Goal: Task Accomplishment & Management: Manage account settings

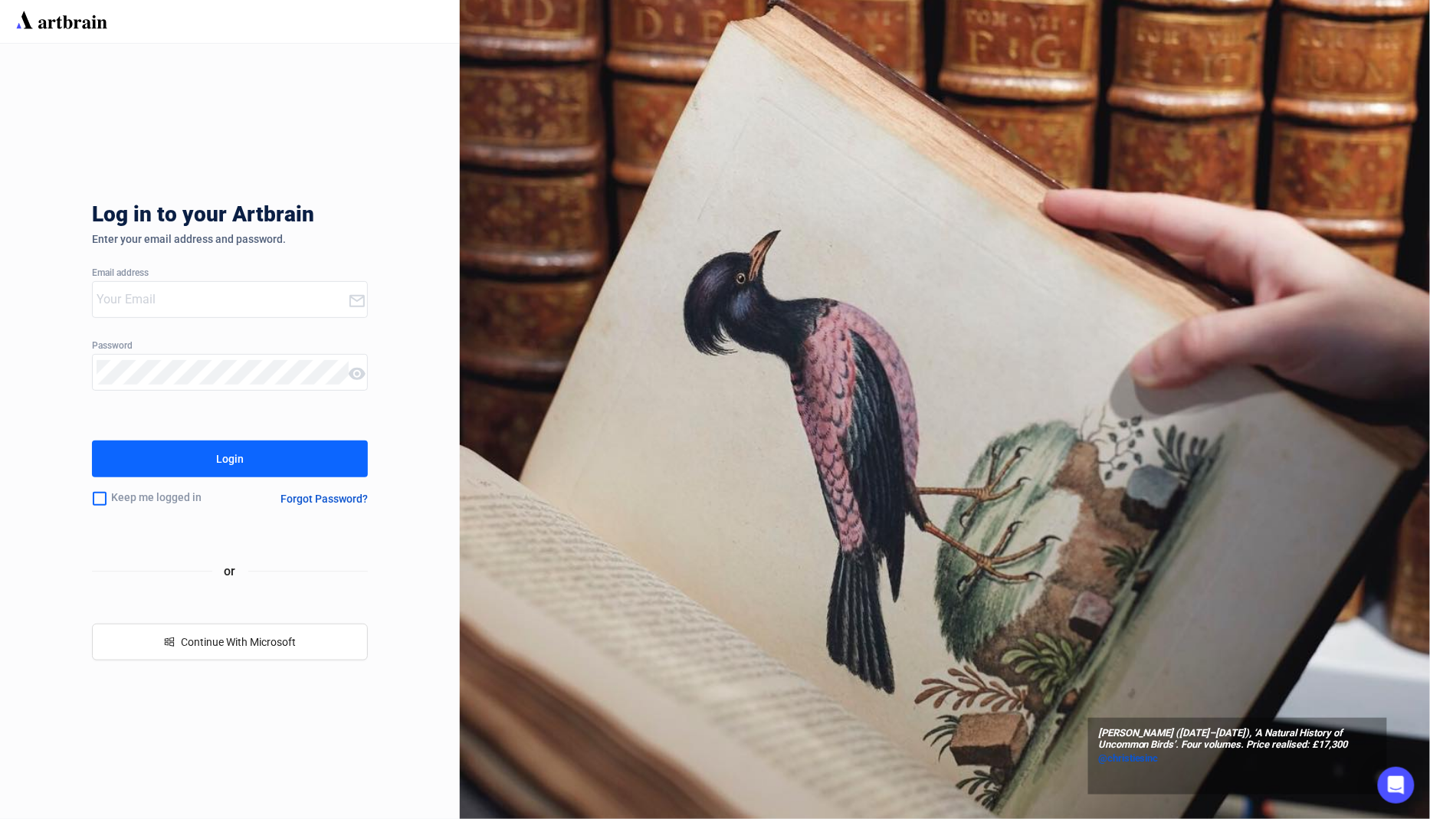
click at [253, 303] on input "email" at bounding box center [222, 299] width 251 height 25
type input "m"
type input "[EMAIL_ADDRESS][DOMAIN_NAME]"
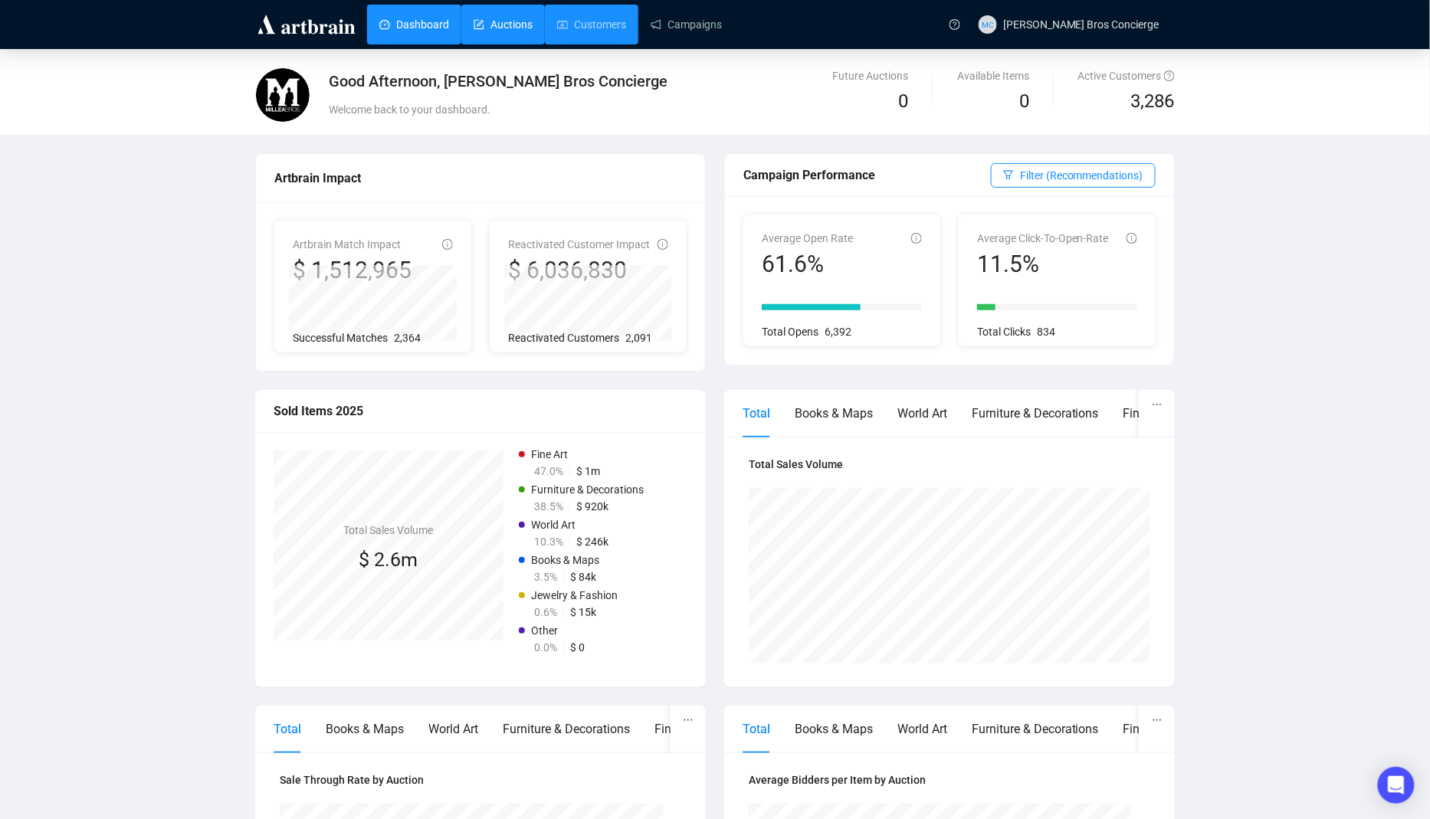
click at [511, 26] on link "Auctions" at bounding box center [503, 25] width 59 height 40
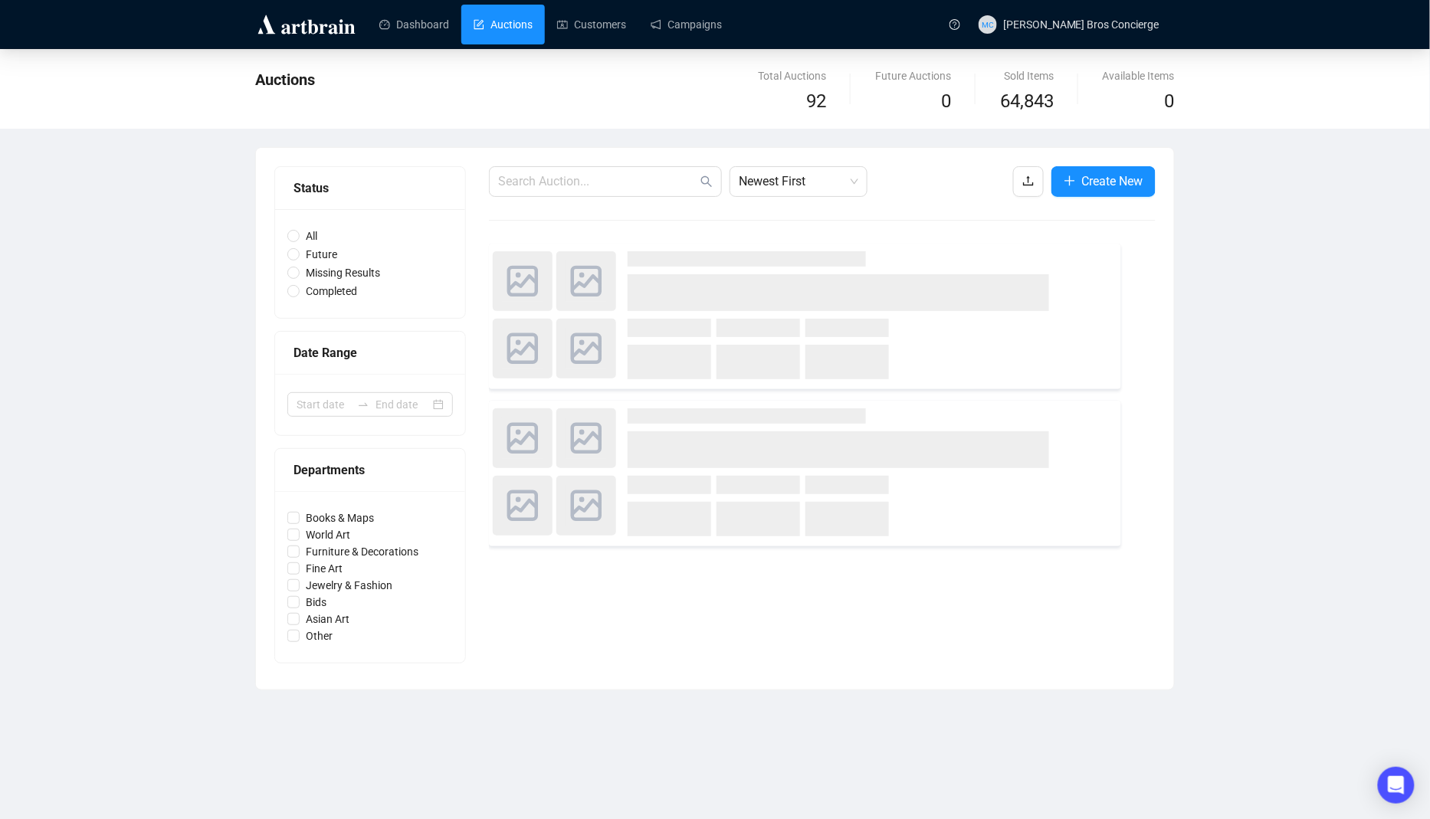
click at [874, 220] on div at bounding box center [822, 220] width 667 height 1
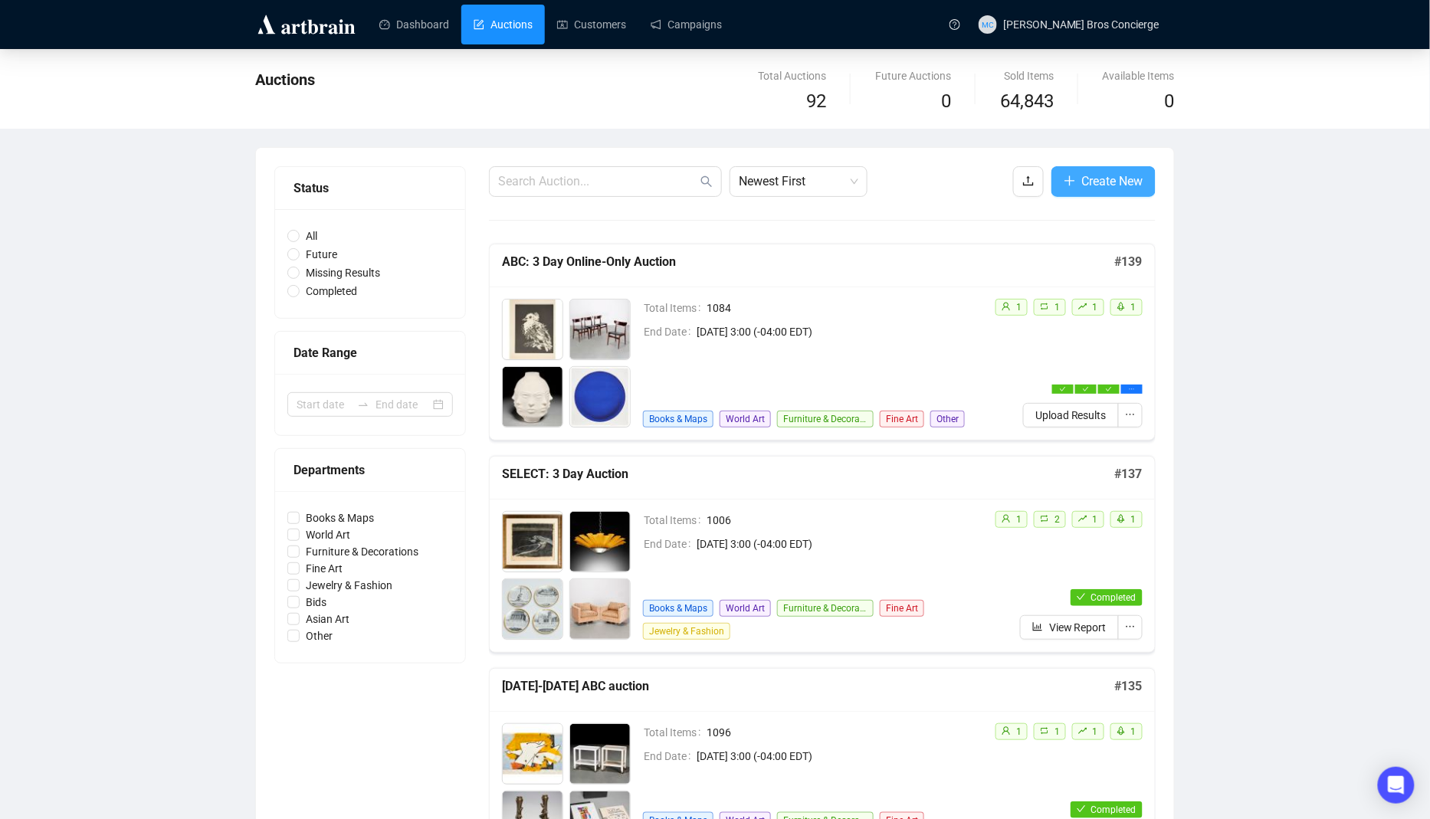
click at [1105, 187] on span "Create New" at bounding box center [1112, 181] width 61 height 19
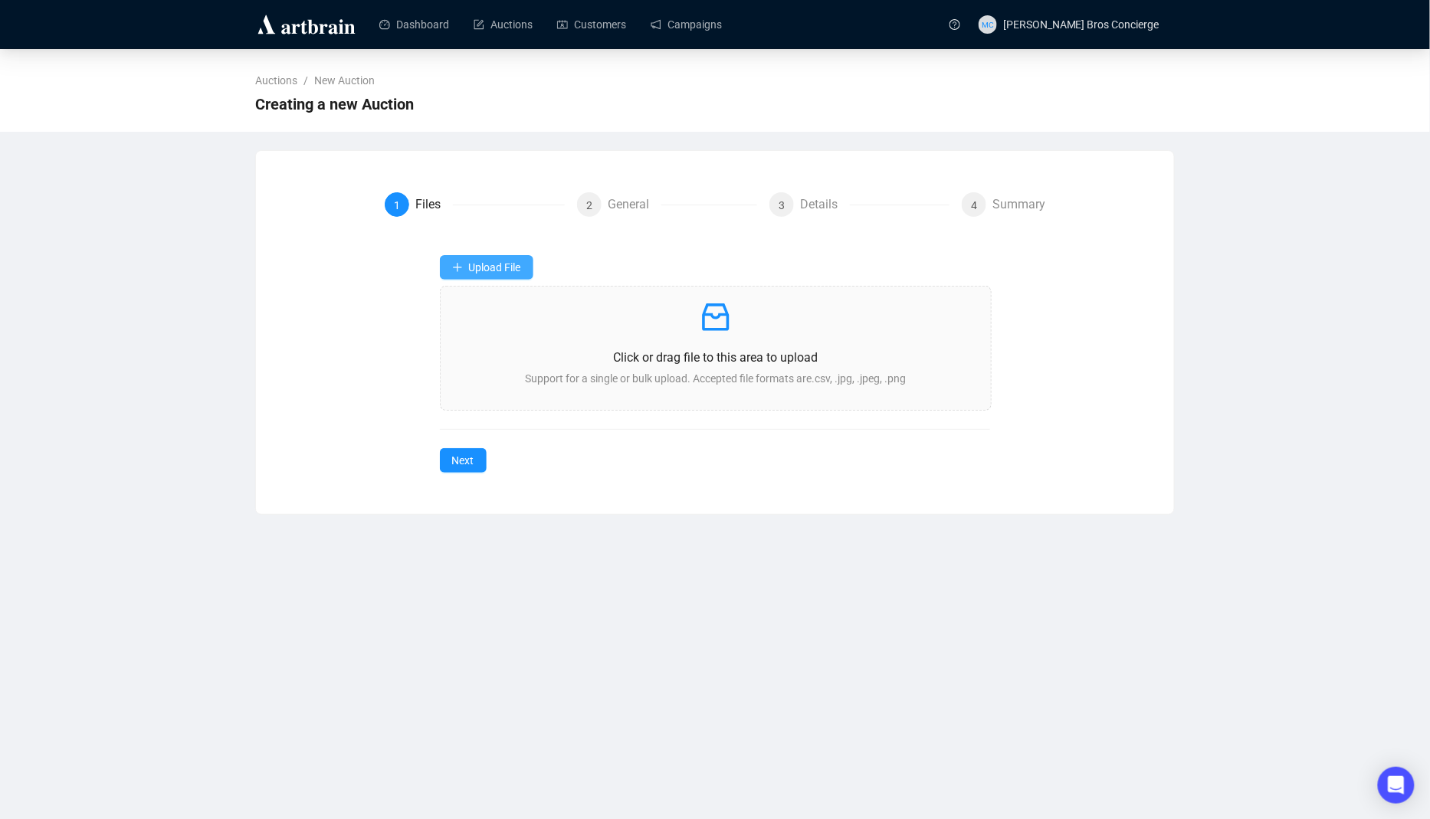
click at [519, 257] on button "Upload File" at bounding box center [486, 267] width 93 height 25
click at [539, 354] on span "Catalog Upload" at bounding box center [517, 352] width 130 height 17
click at [533, 28] on link "Auctions" at bounding box center [503, 25] width 59 height 40
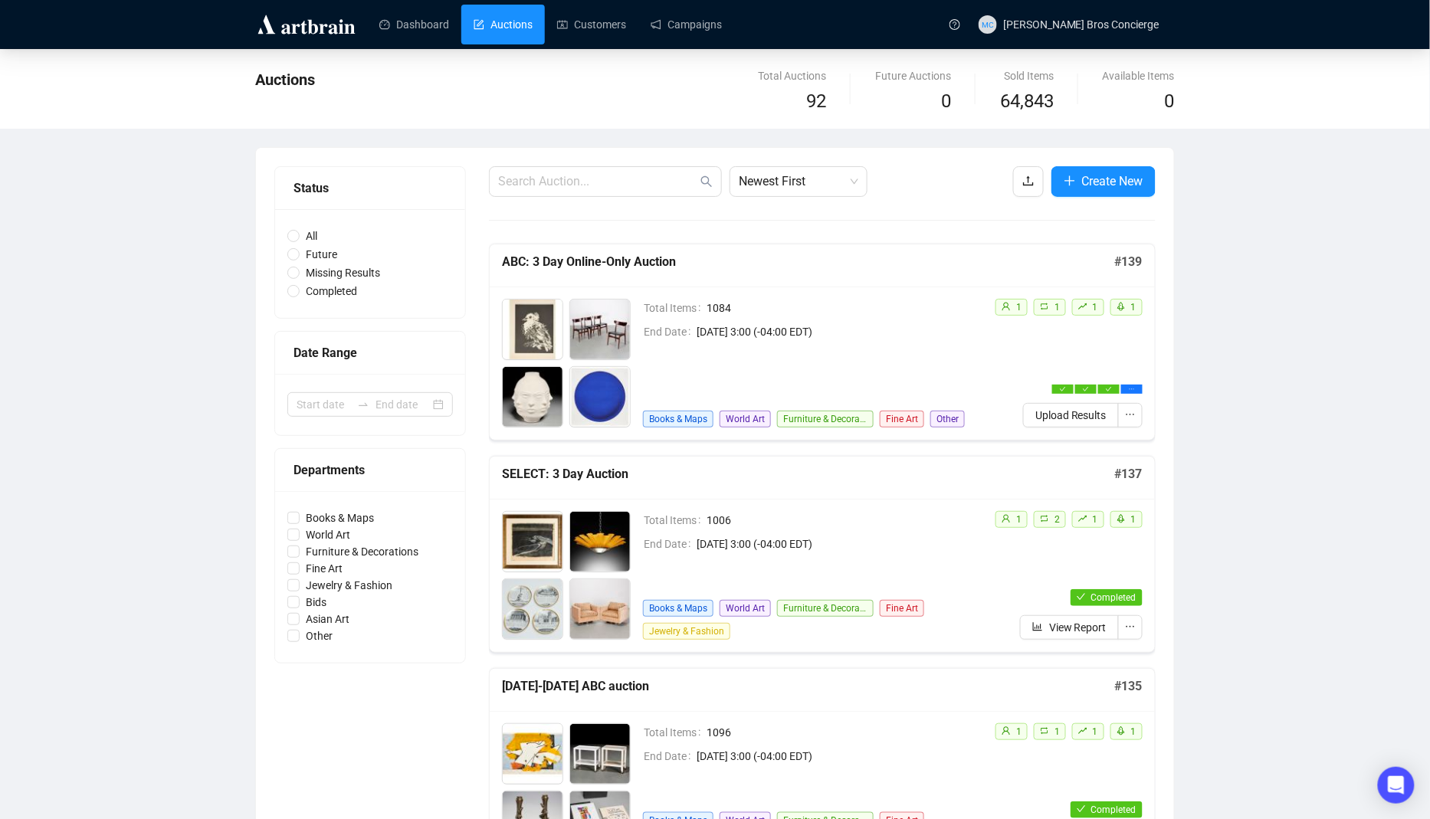
click at [888, 342] on div "Total Items 1084 End Date [DATE] 3:00 (-04:00 EDT) Books & Maps World Art Furni…" at bounding box center [812, 363] width 339 height 129
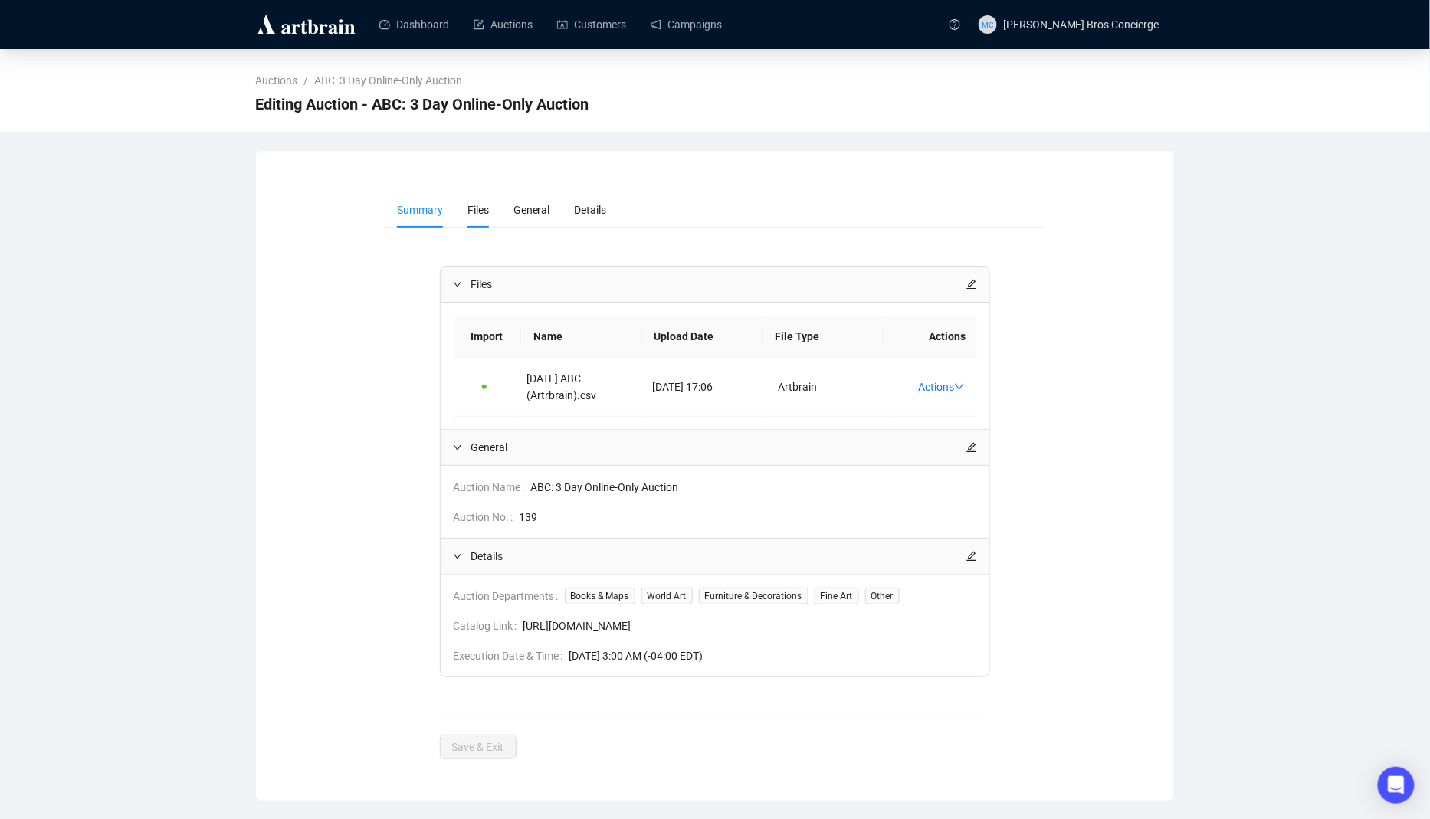
click at [485, 221] on li "Files" at bounding box center [478, 209] width 46 height 35
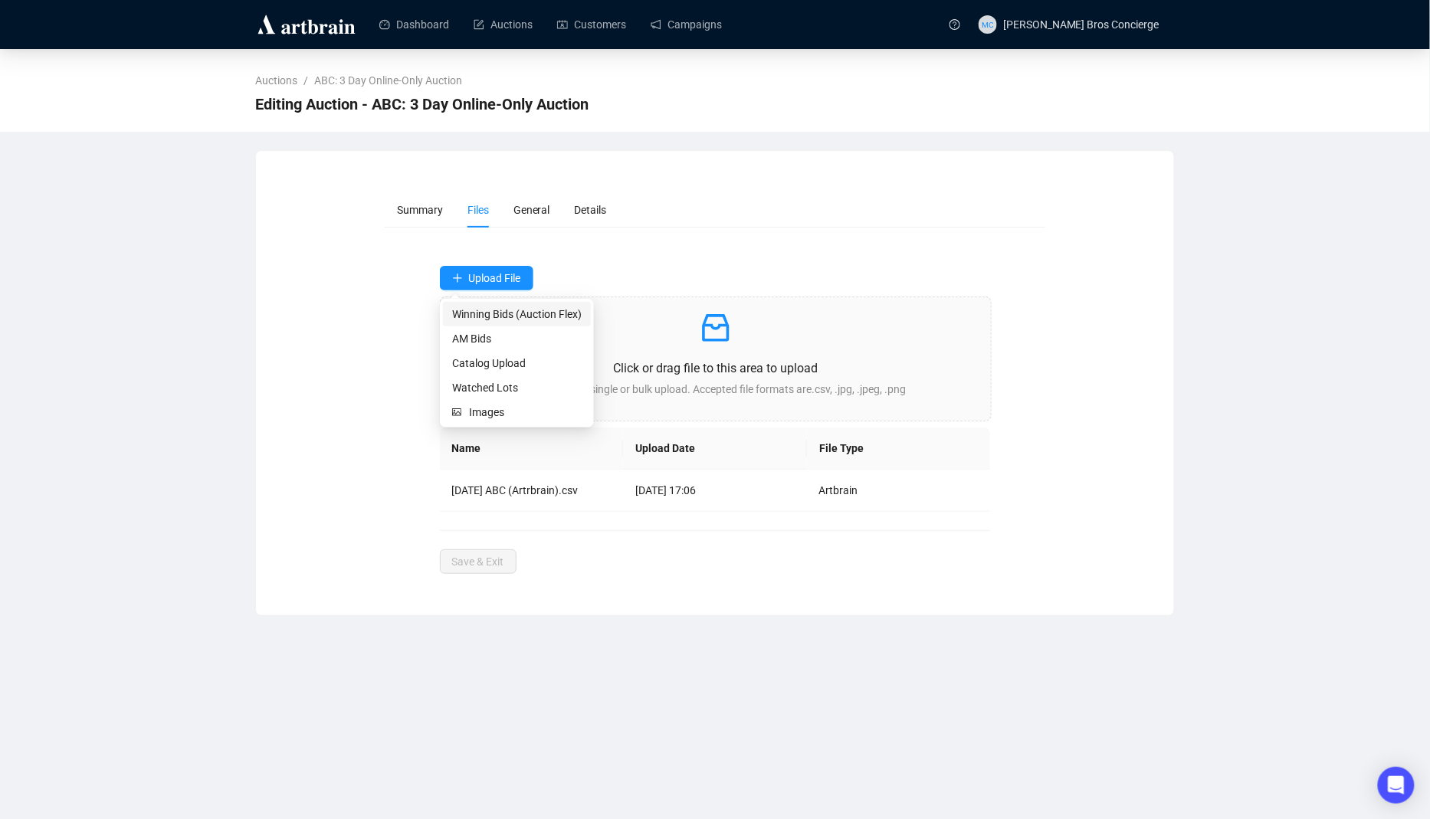
click at [503, 318] on span "Winning Bids (Auction Flex)" at bounding box center [517, 314] width 130 height 17
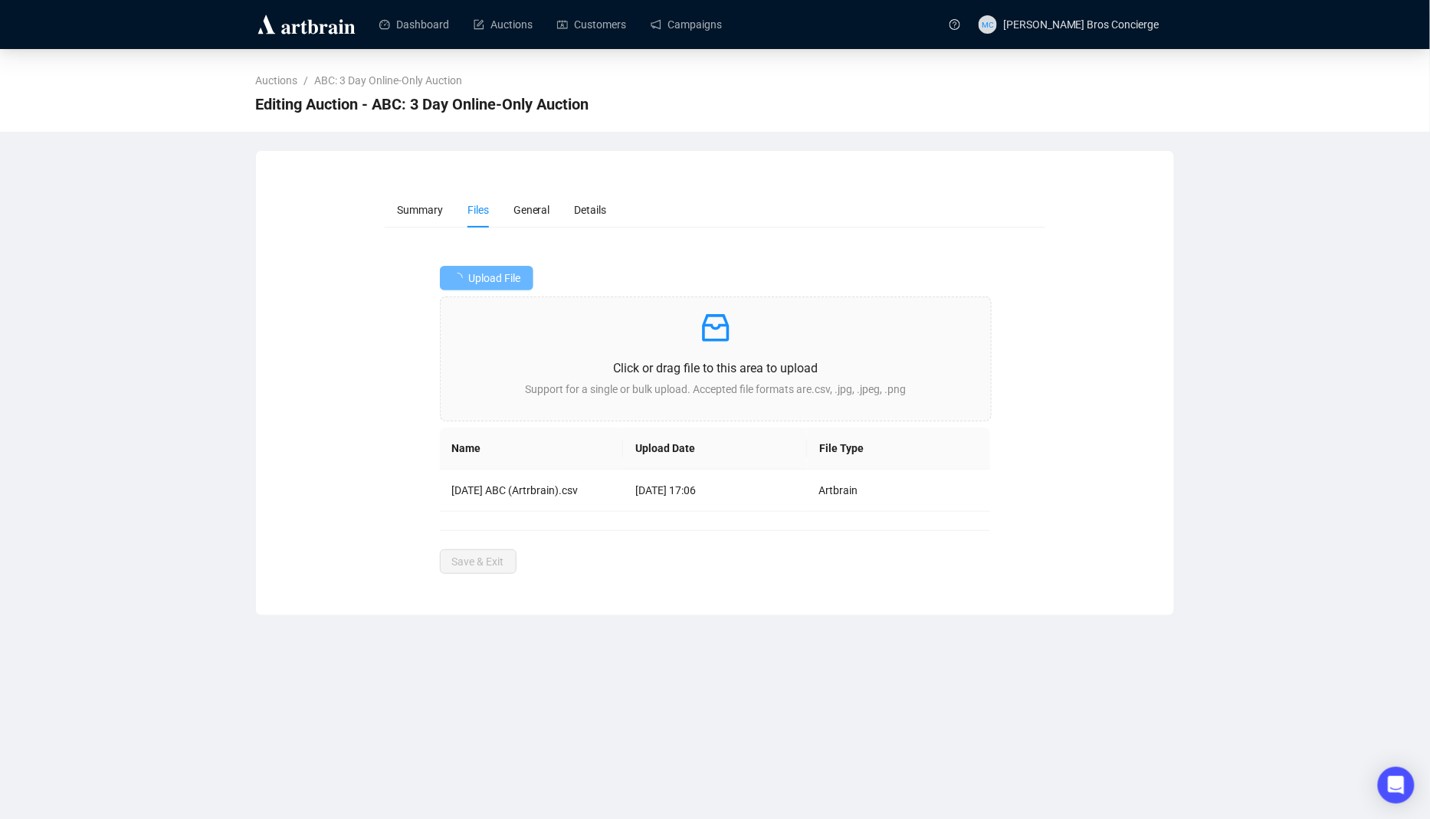
click at [580, 251] on form "Summary Files General Details Upload File Click or drag file to this area to up…" at bounding box center [715, 383] width 661 height 382
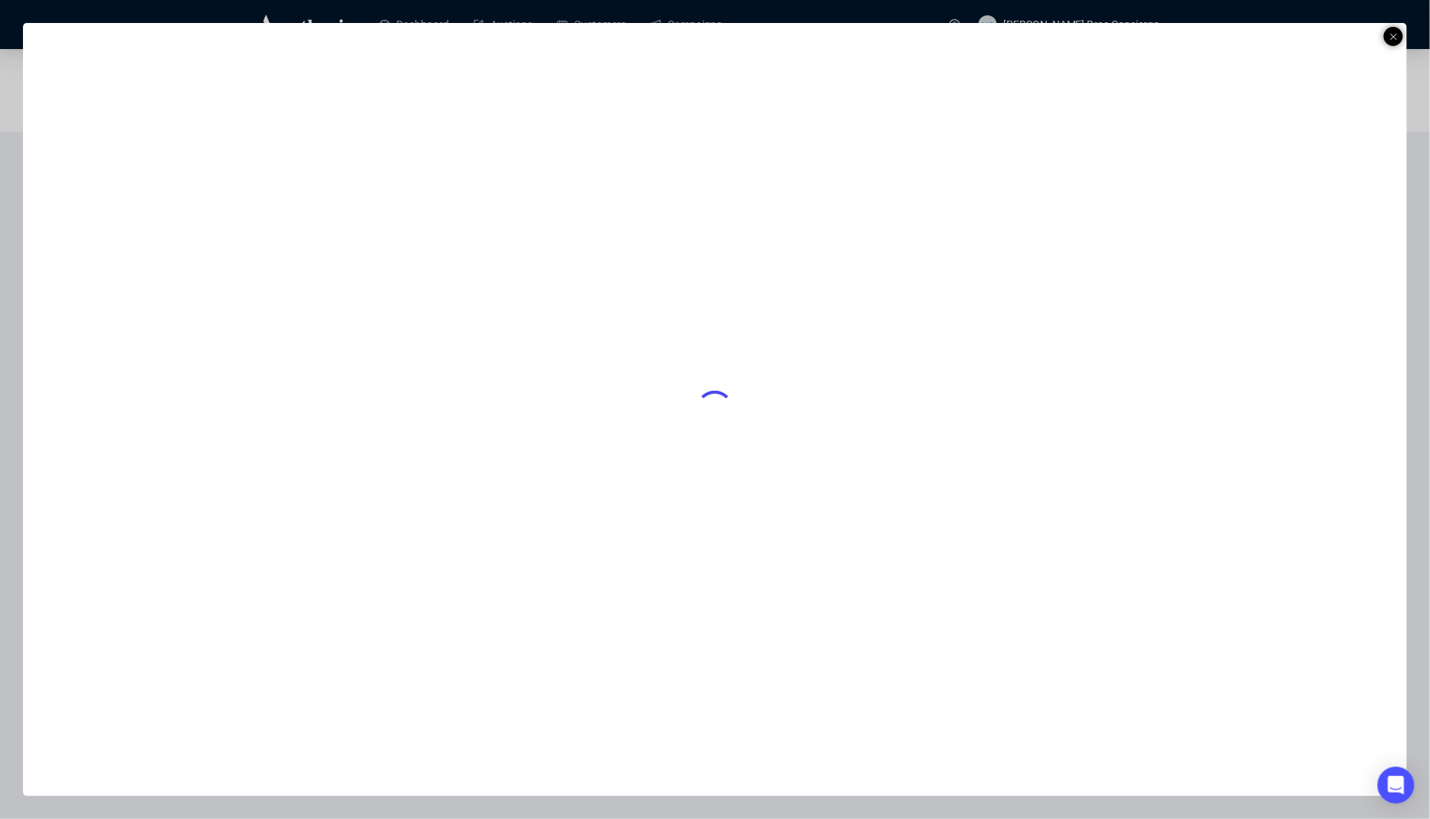
click at [1411, 33] on div at bounding box center [715, 409] width 1430 height 819
click at [1395, 34] on icon at bounding box center [1394, 37] width 8 height 18
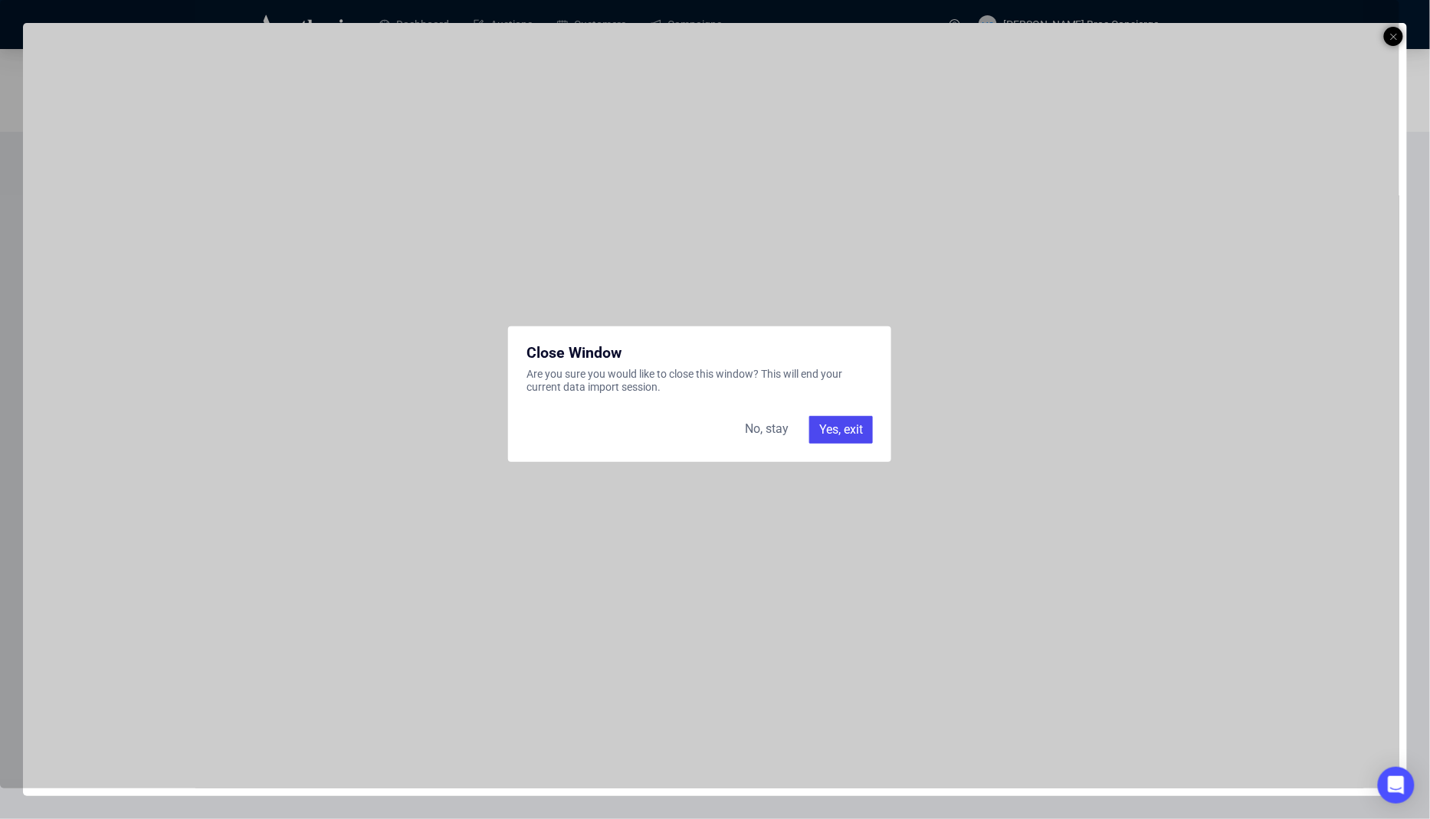
click at [848, 424] on div "Yes, exit" at bounding box center [841, 430] width 64 height 28
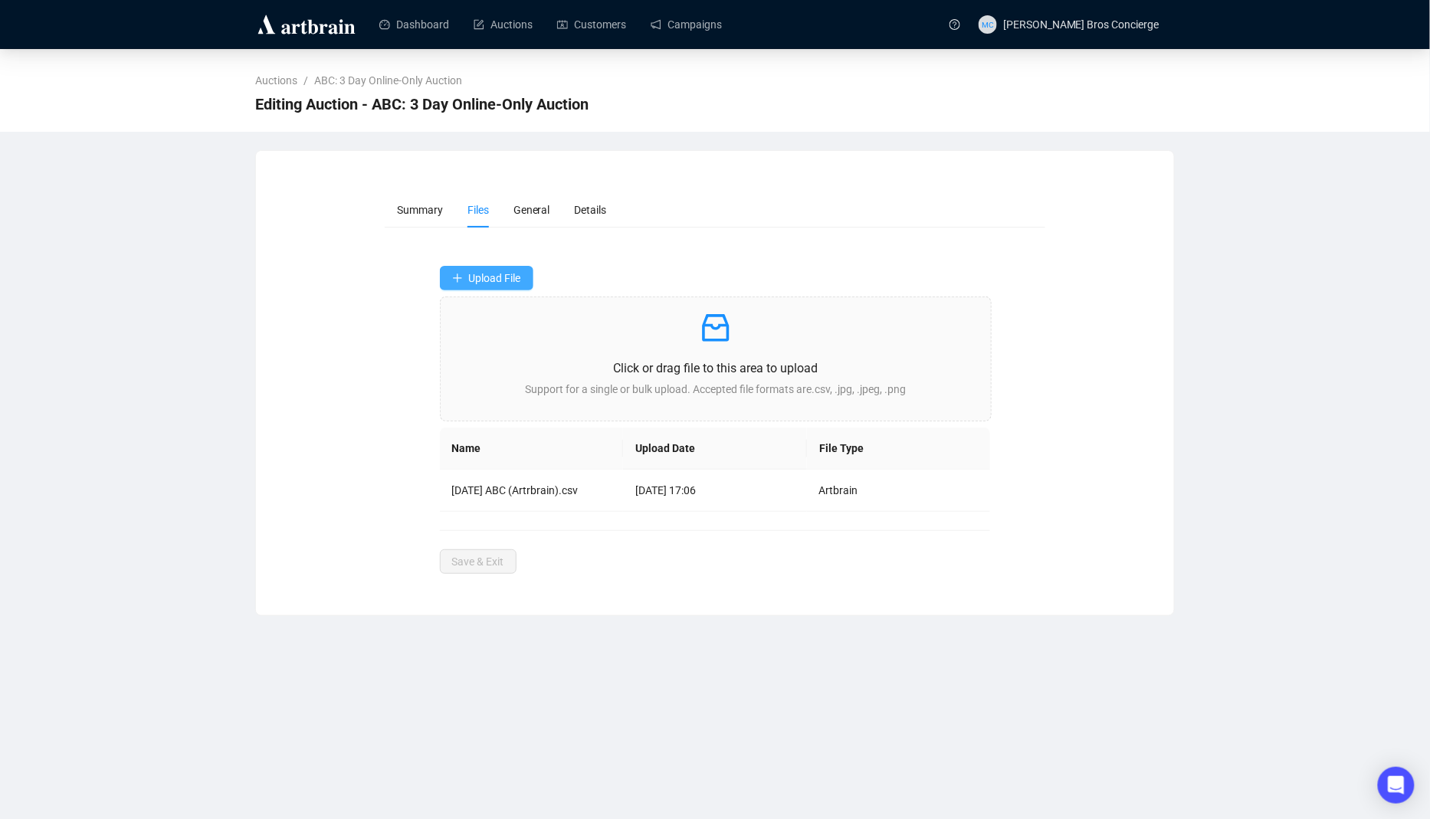
click at [516, 272] on span "Upload File" at bounding box center [495, 278] width 52 height 12
click at [500, 337] on span "AM Bids" at bounding box center [517, 338] width 130 height 17
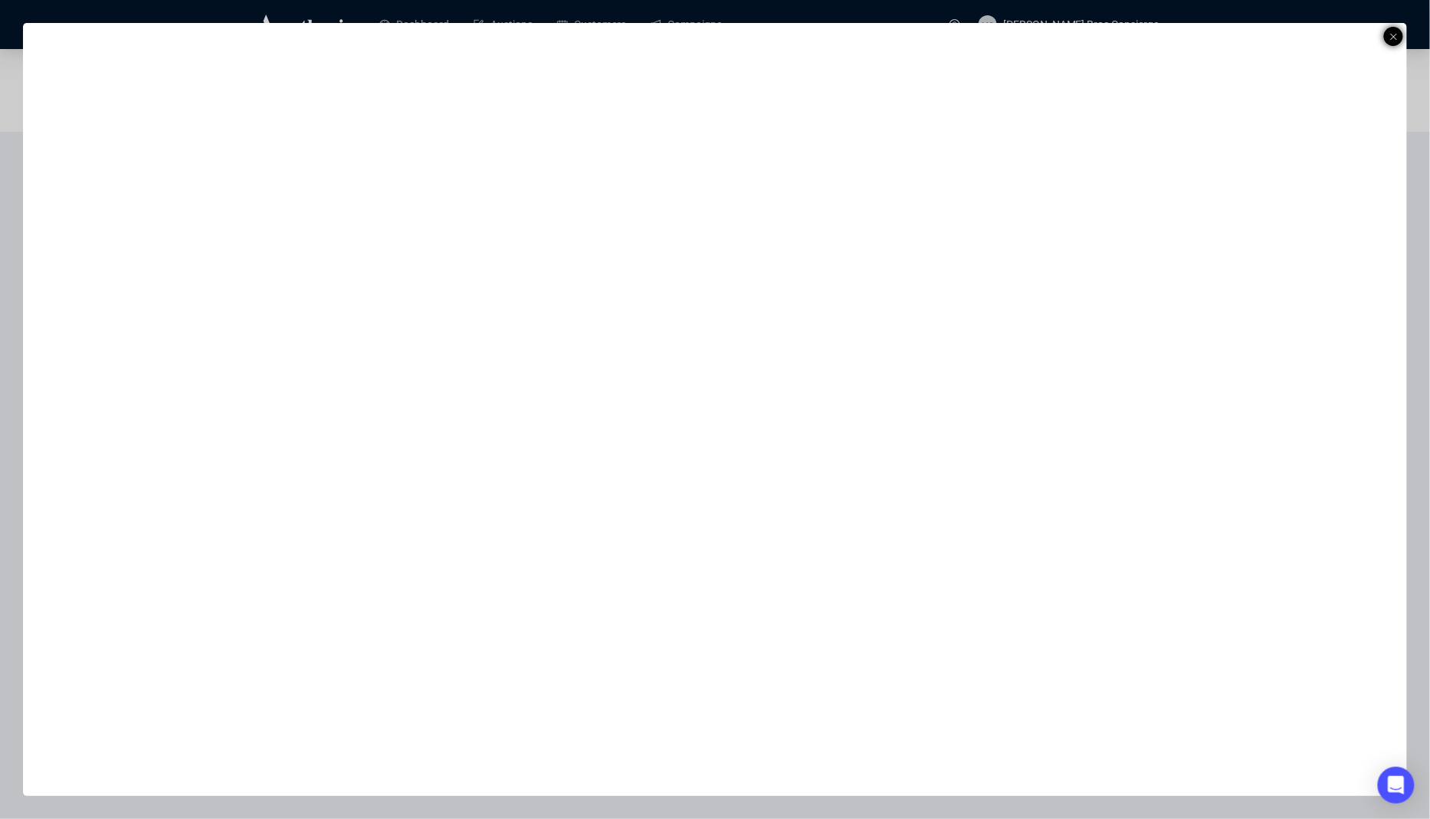
click at [1396, 34] on icon at bounding box center [1394, 37] width 8 height 18
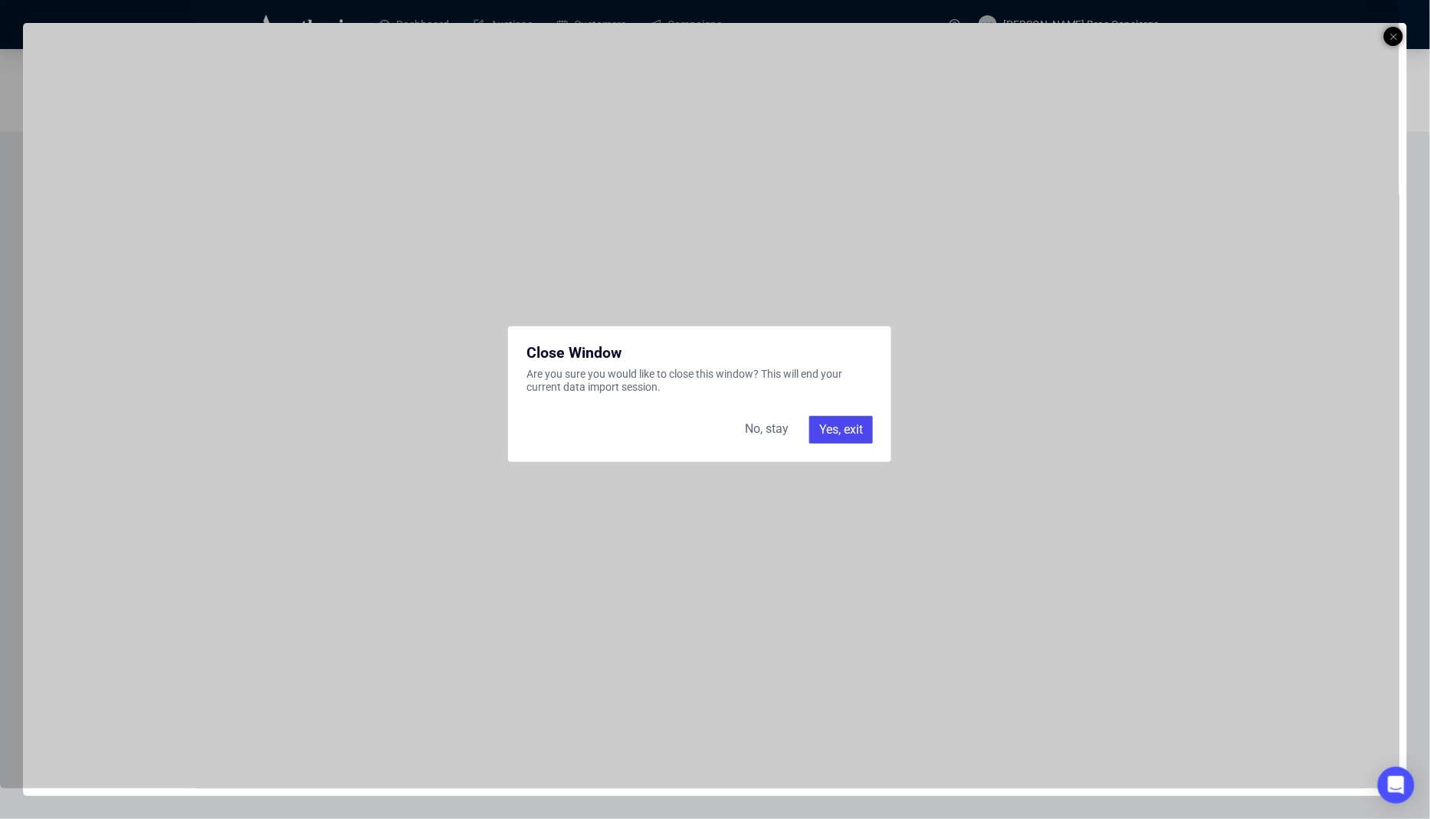
click at [849, 432] on div "Yes, exit" at bounding box center [841, 430] width 64 height 28
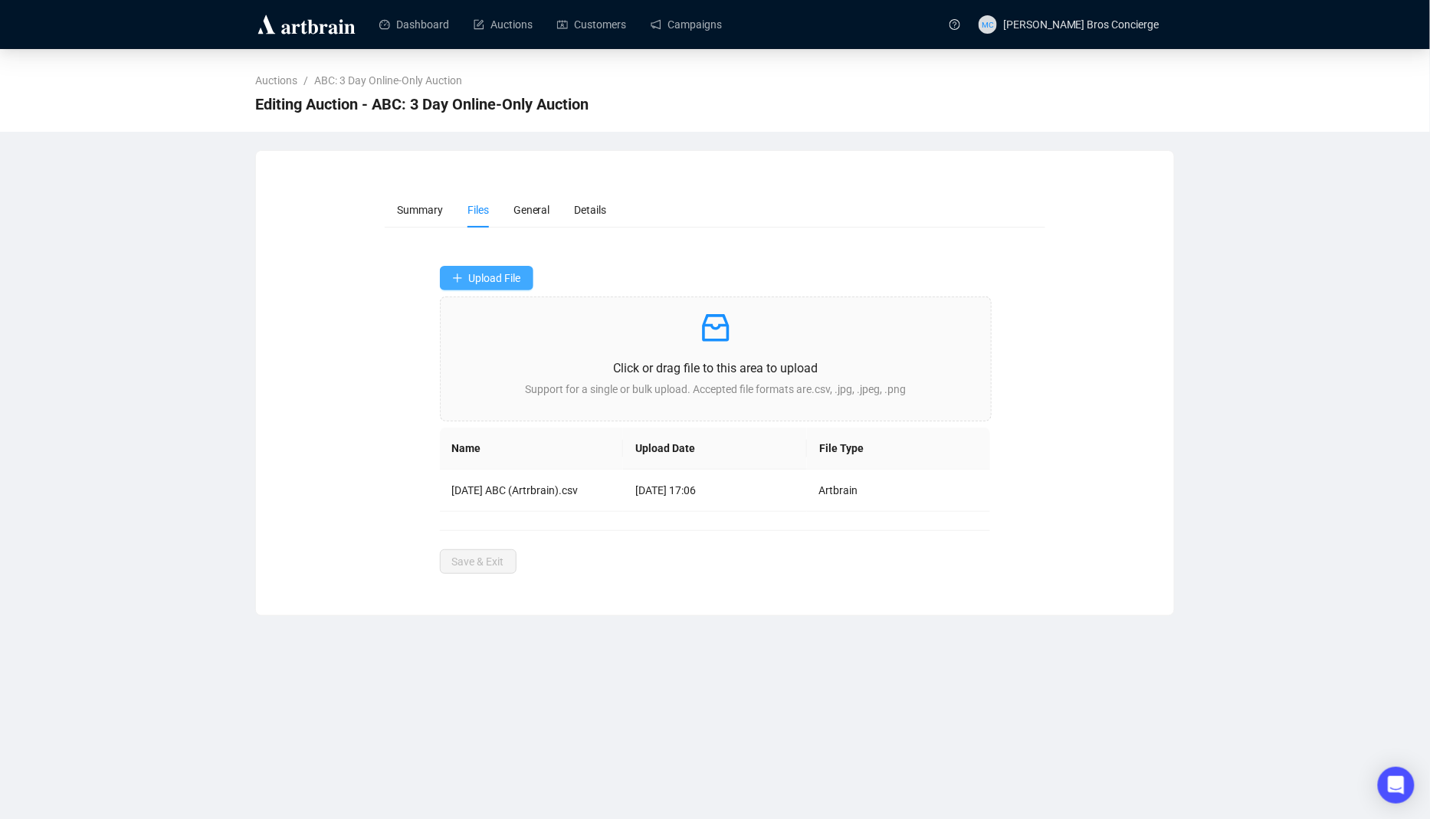
click at [497, 277] on span "Upload File" at bounding box center [495, 278] width 52 height 12
click at [508, 363] on span "Catalog Upload" at bounding box center [517, 363] width 130 height 17
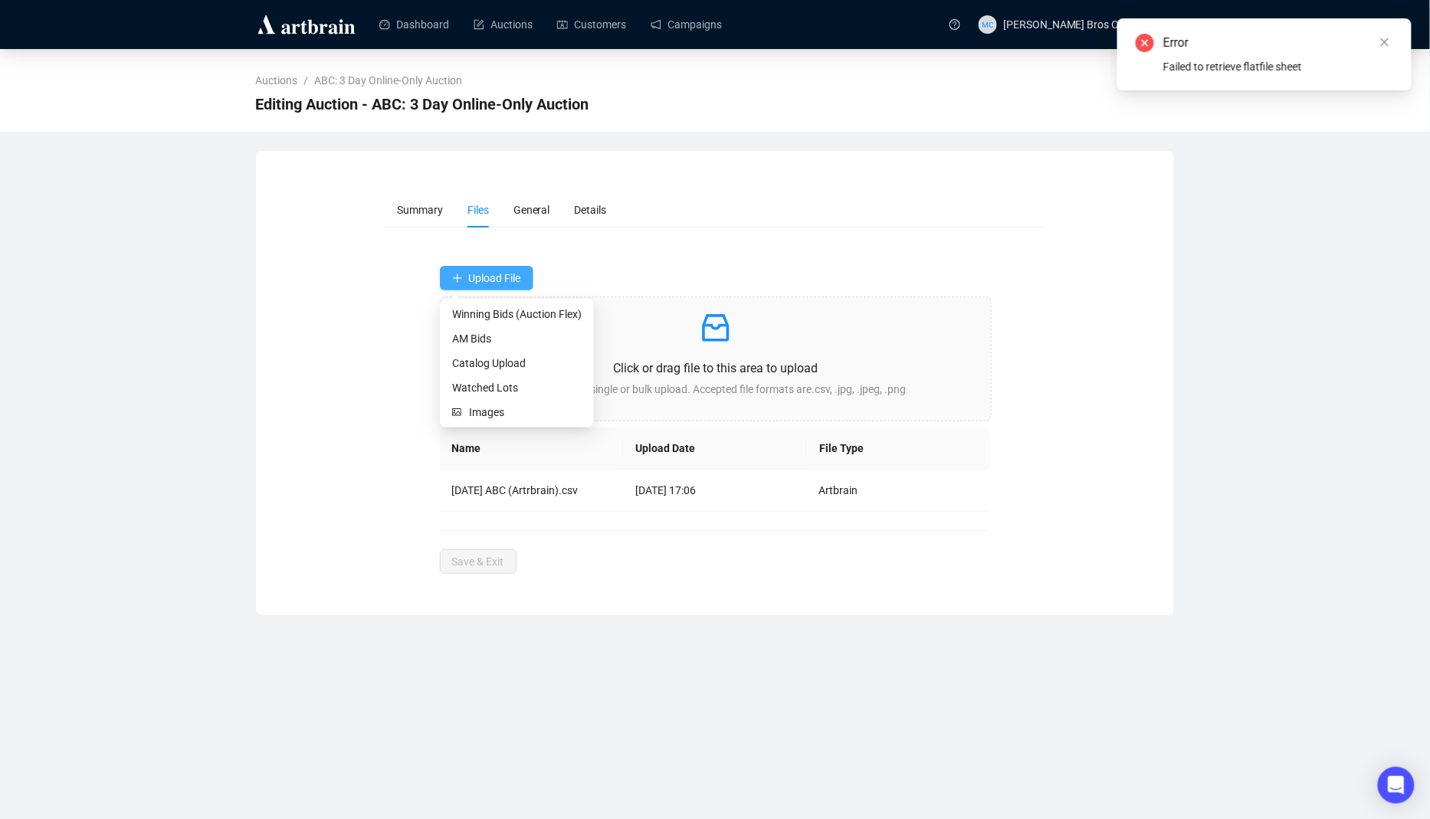
click at [502, 272] on span "Upload File" at bounding box center [495, 278] width 52 height 12
click at [517, 387] on span "Watched Lots" at bounding box center [517, 387] width 130 height 17
click at [749, 79] on ol "Auctions / ABC: 3 Day Online-Only Auction" at bounding box center [715, 80] width 920 height 17
click at [534, 44] on div "Dashboard Auctions Customers Campaigns" at bounding box center [651, 24] width 578 height 48
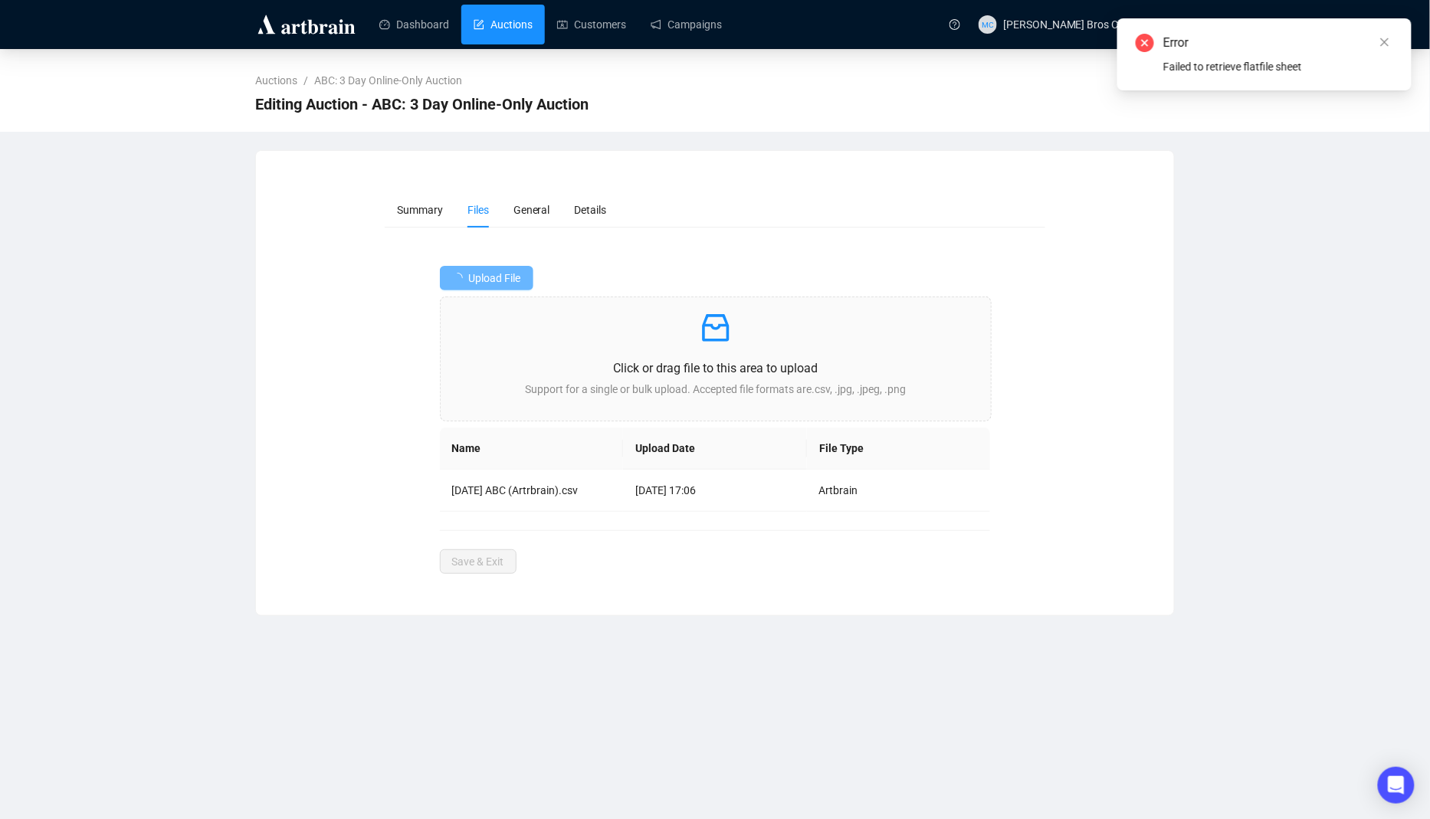
click at [533, 34] on link "Auctions" at bounding box center [503, 25] width 59 height 40
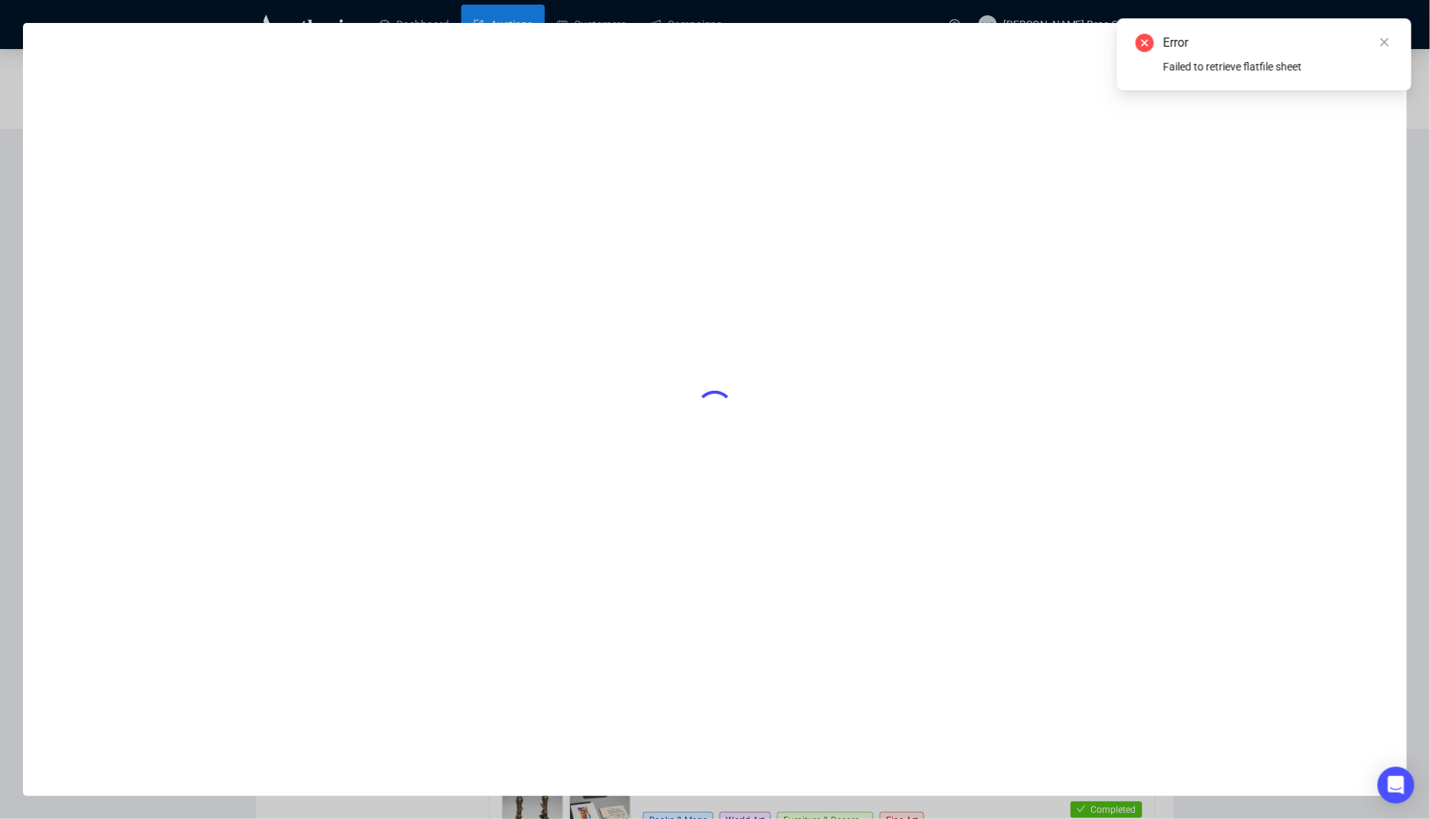
click at [1376, 43] on div "Error" at bounding box center [1278, 43] width 230 height 18
click at [1395, 43] on div "Error Failed to retrieve flatfile sheet" at bounding box center [1264, 54] width 294 height 72
click at [1387, 43] on icon "close" at bounding box center [1384, 42] width 11 height 11
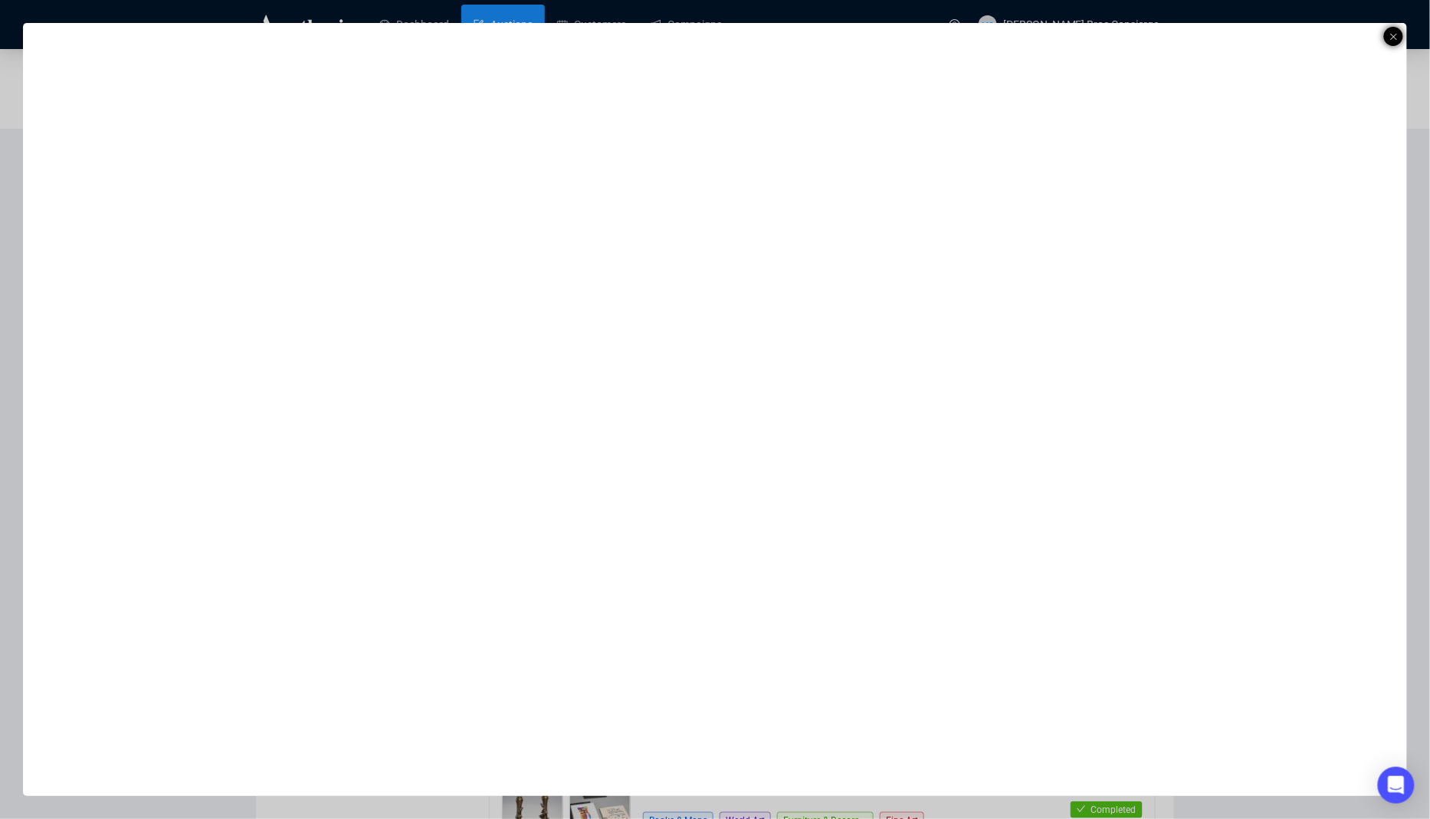
click at [1390, 37] on icon at bounding box center [1394, 37] width 8 height 18
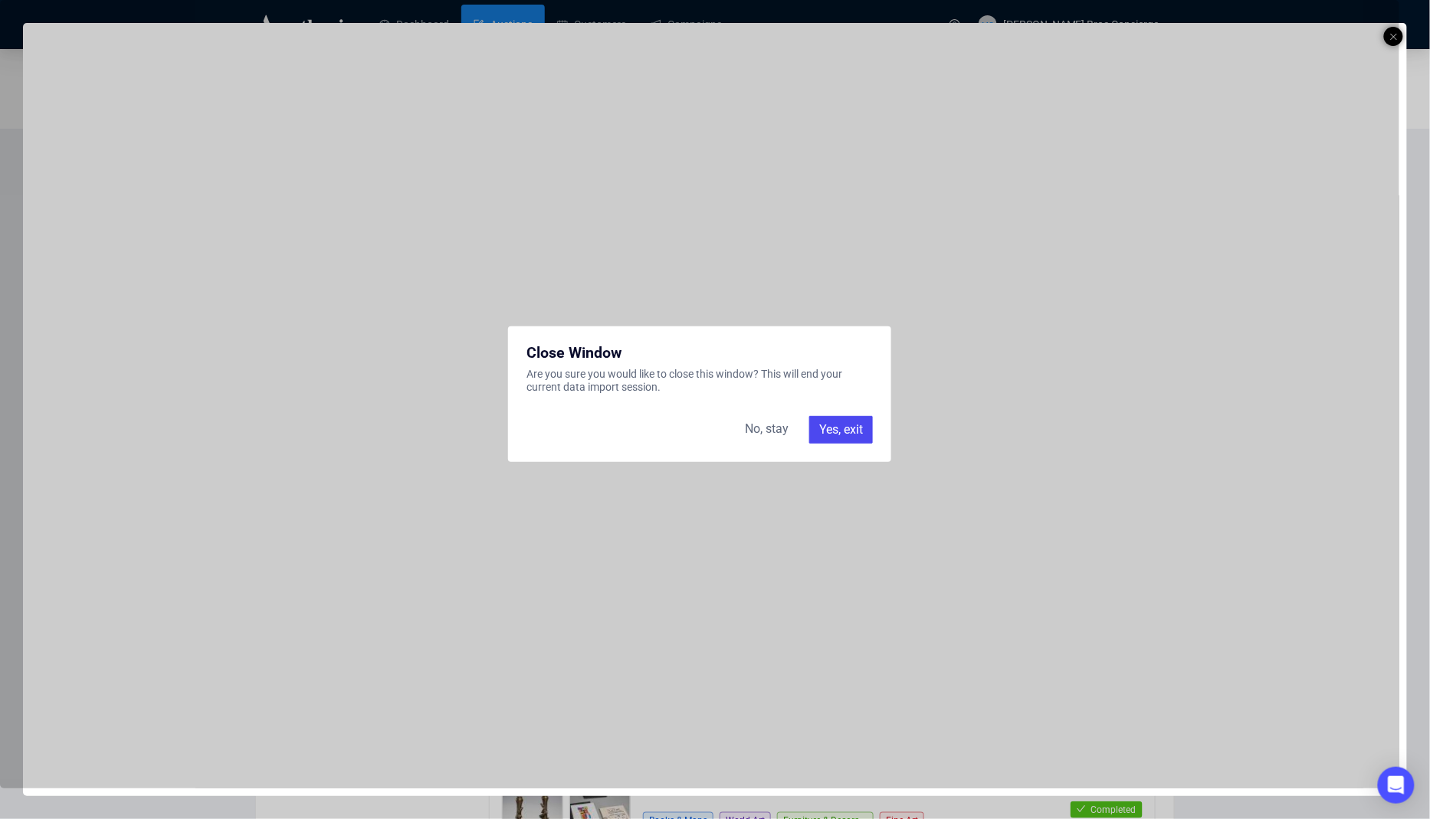
click at [834, 432] on div "Yes, exit" at bounding box center [841, 430] width 64 height 28
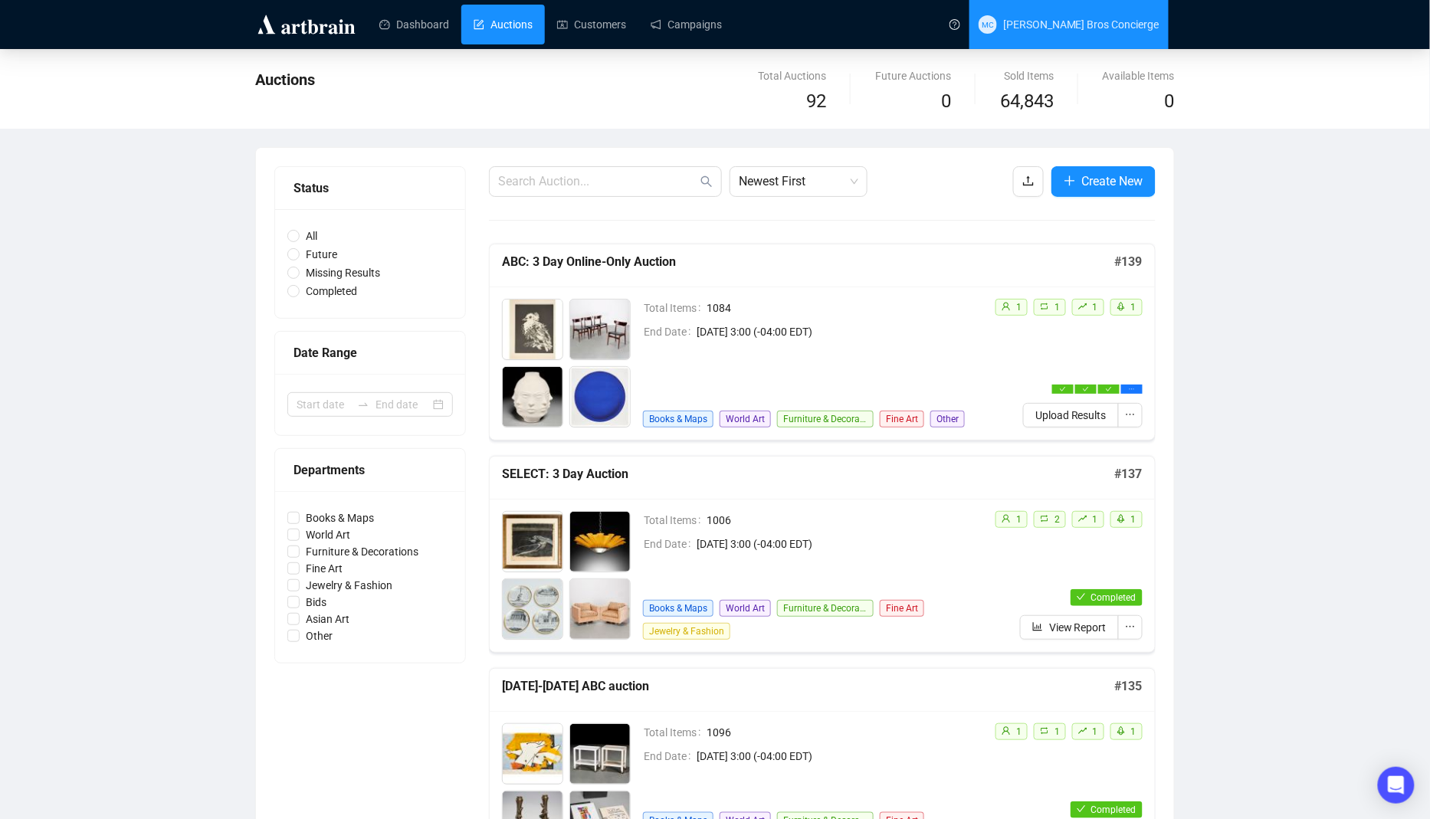
click at [1056, 30] on span "[PERSON_NAME] Bros Concierge" at bounding box center [1081, 24] width 156 height 12
click at [1159, 38] on span "[PERSON_NAME] Bros Concierge" at bounding box center [1069, 24] width 181 height 49
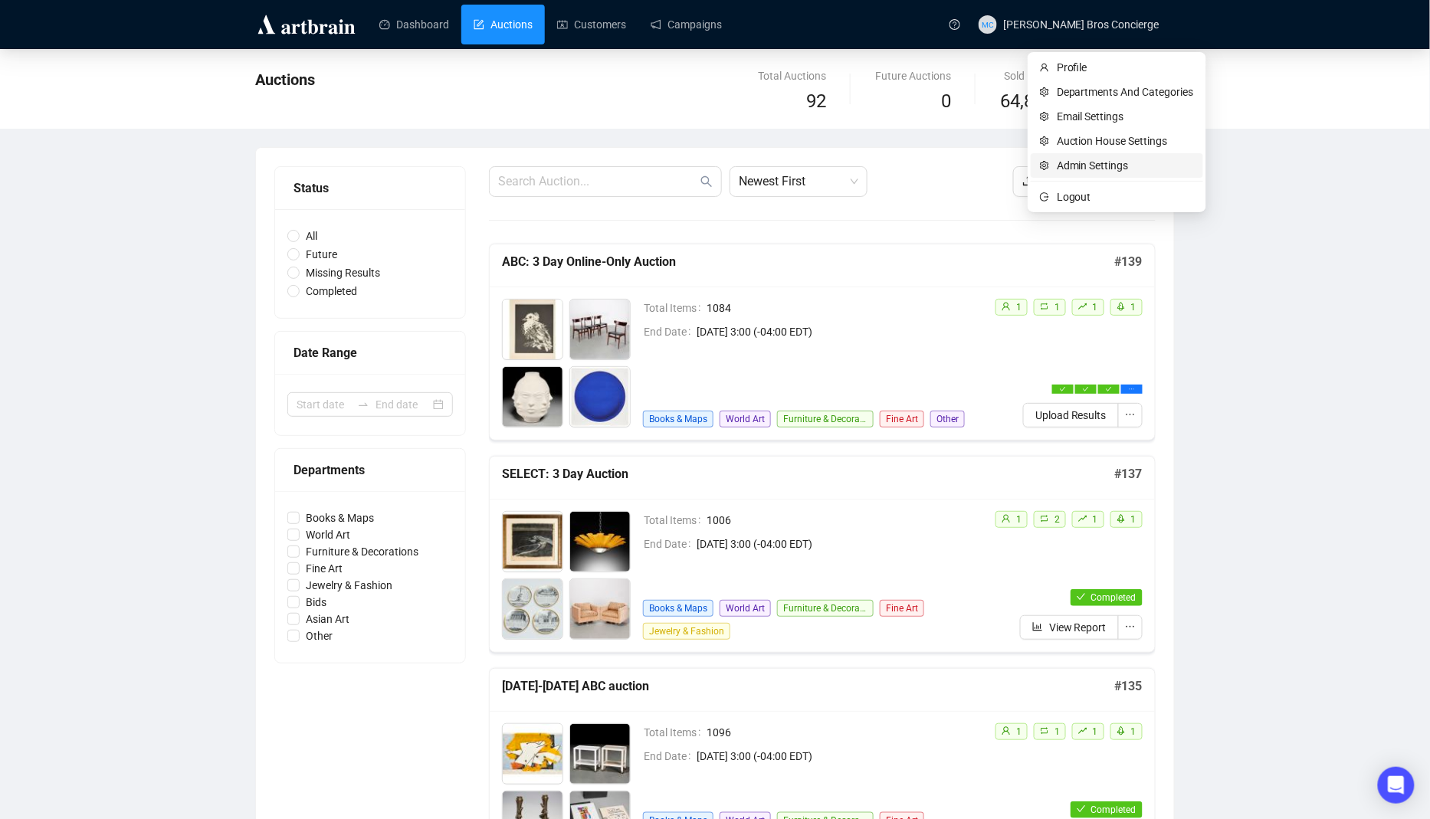
click at [1088, 169] on span "Admin Settings" at bounding box center [1125, 165] width 137 height 17
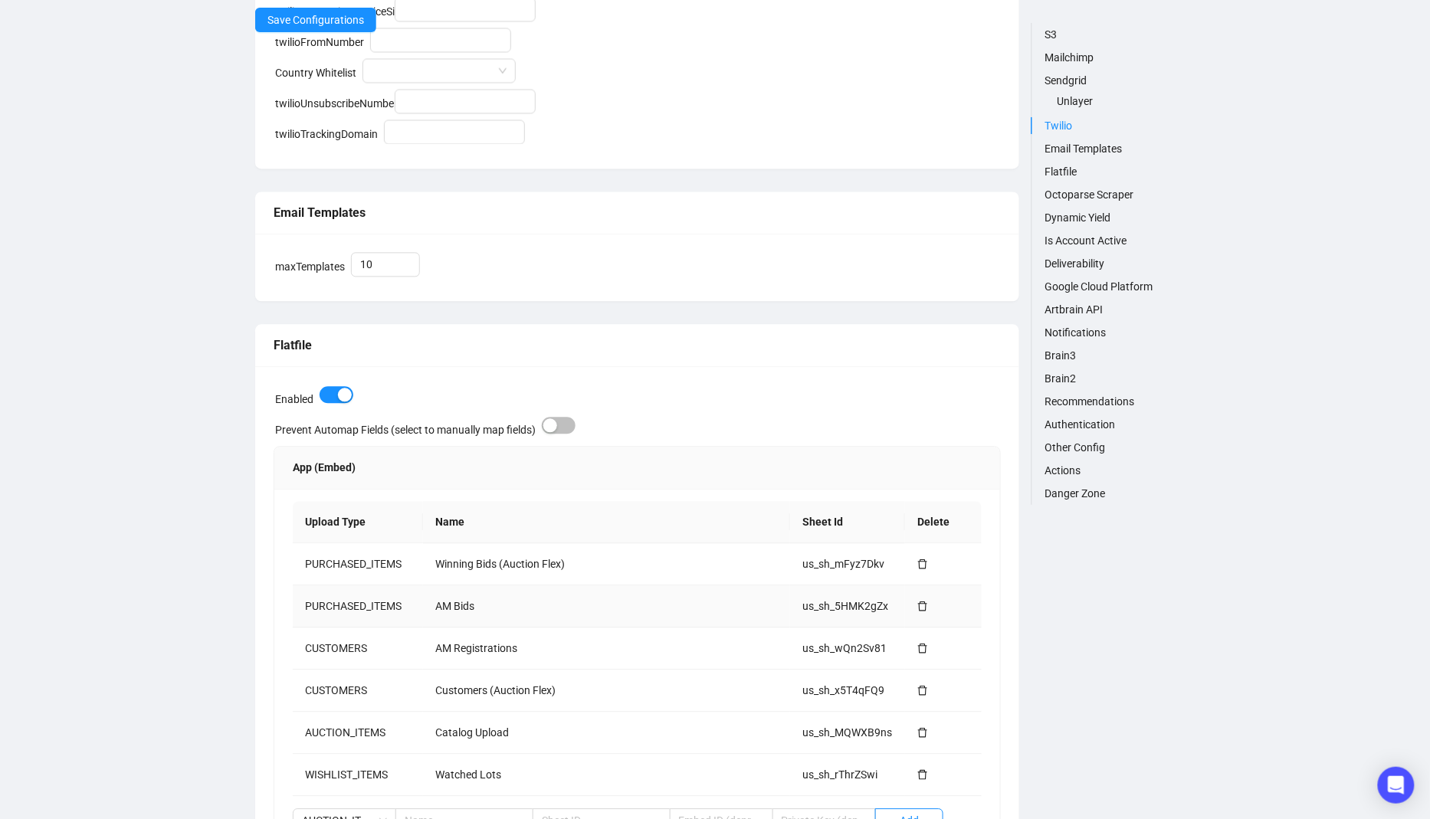
scroll to position [883, 0]
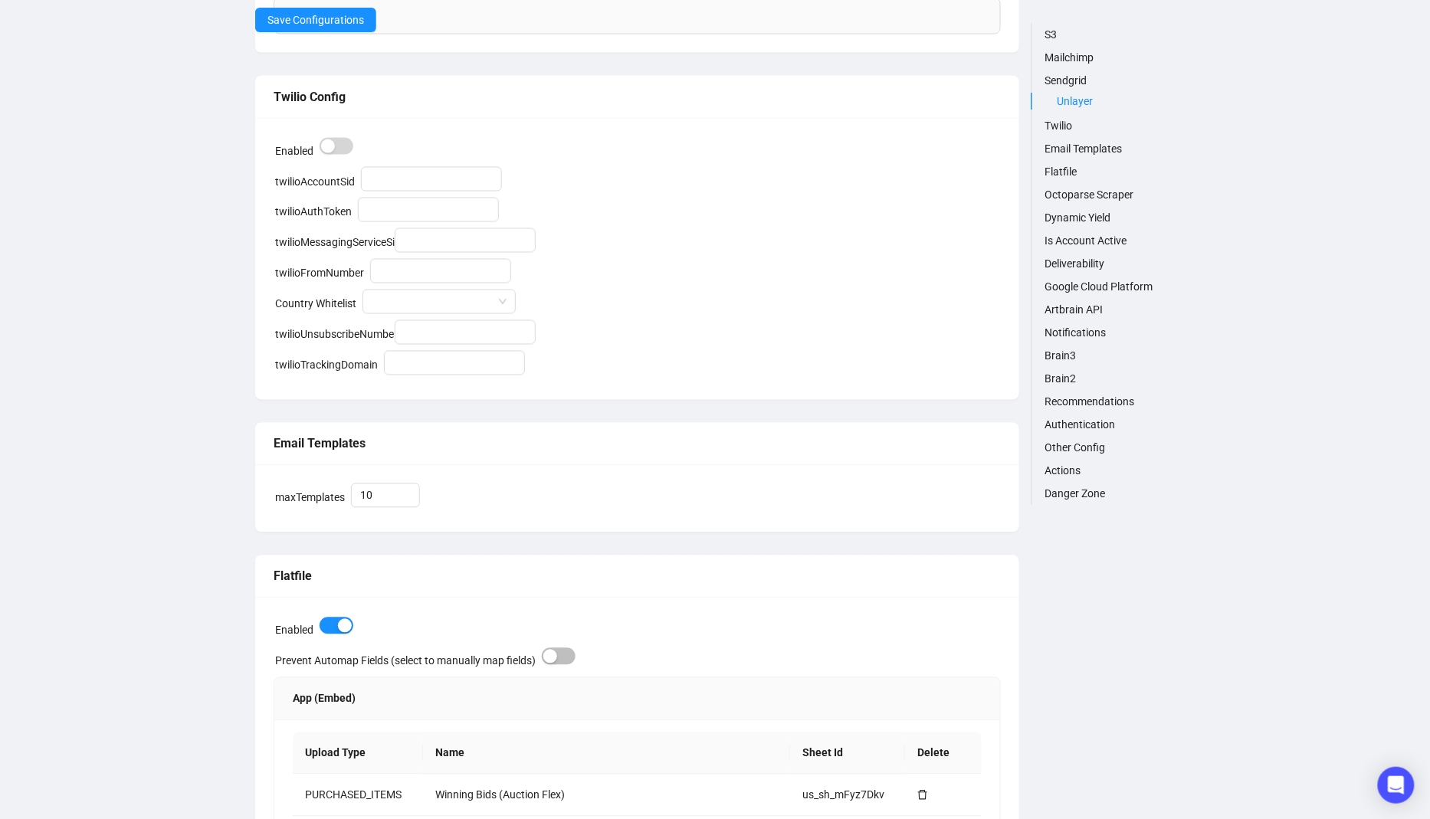
click at [1054, 172] on link "Flatfile" at bounding box center [1109, 171] width 130 height 17
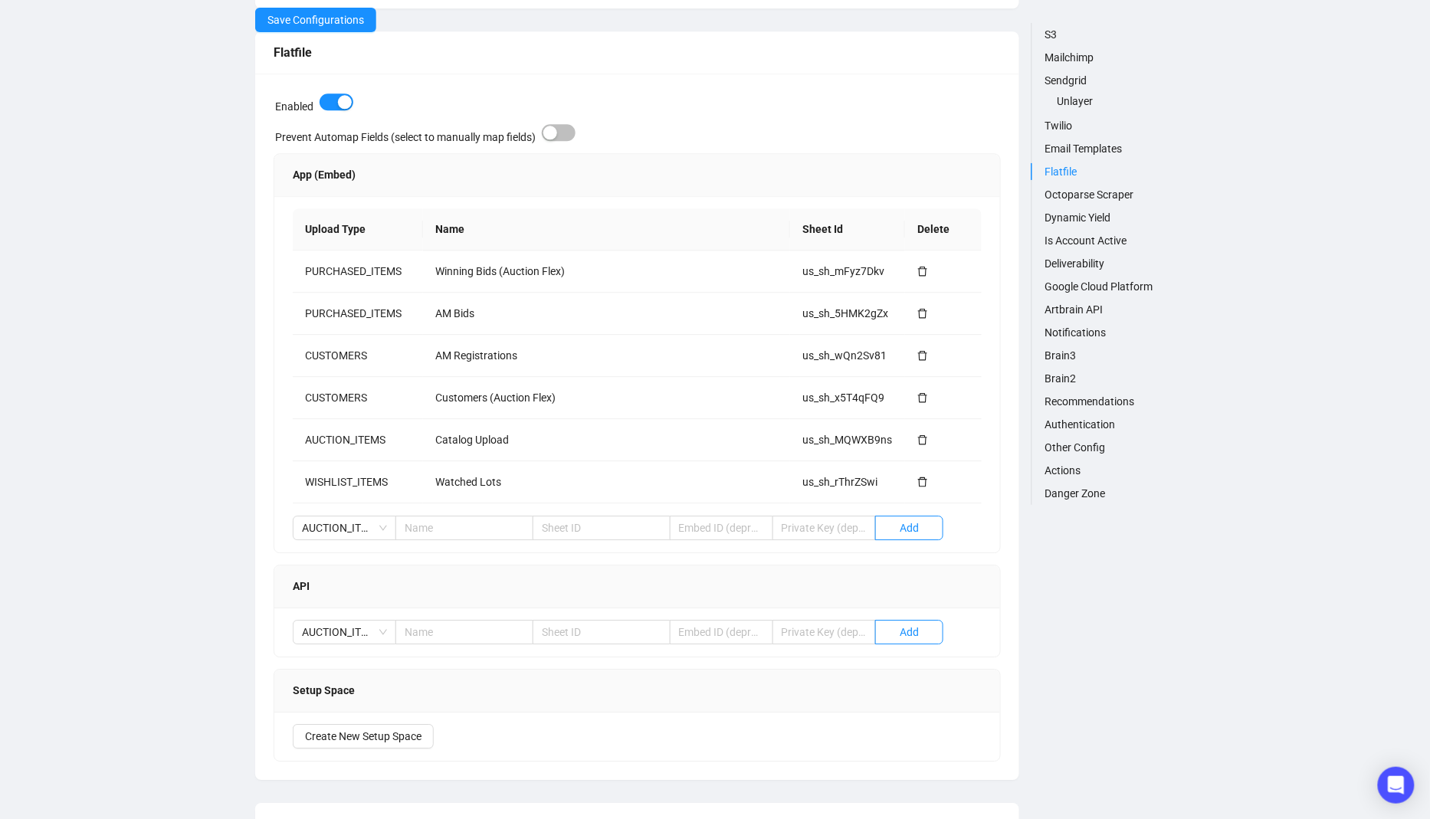
scroll to position [1415, 0]
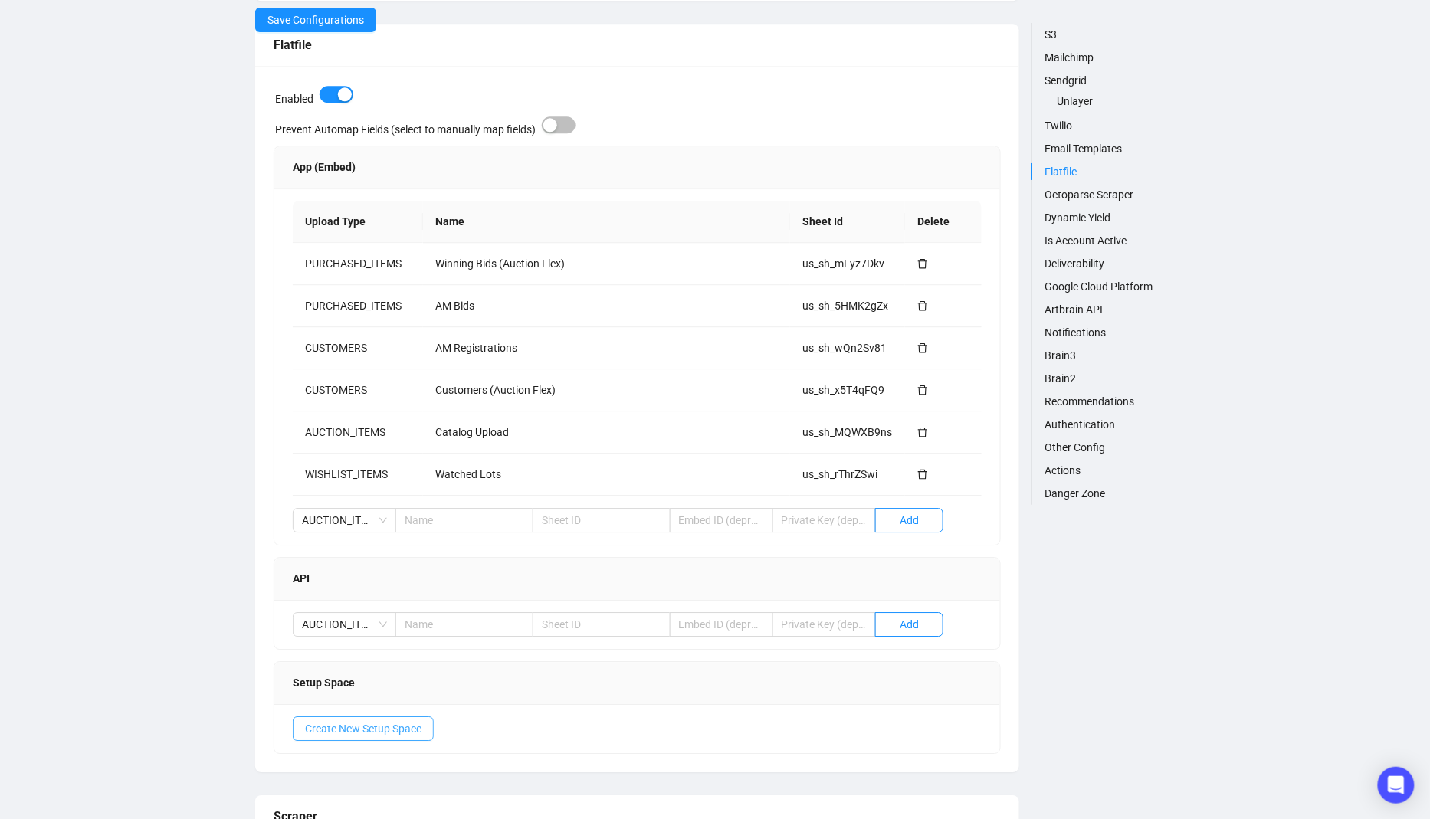
click at [356, 731] on span "Create New Setup Space" at bounding box center [363, 728] width 116 height 17
click at [462, 337] on td "AM Registrations" at bounding box center [606, 348] width 367 height 42
click at [480, 384] on td "Customers (Auction Flex)" at bounding box center [606, 390] width 367 height 42
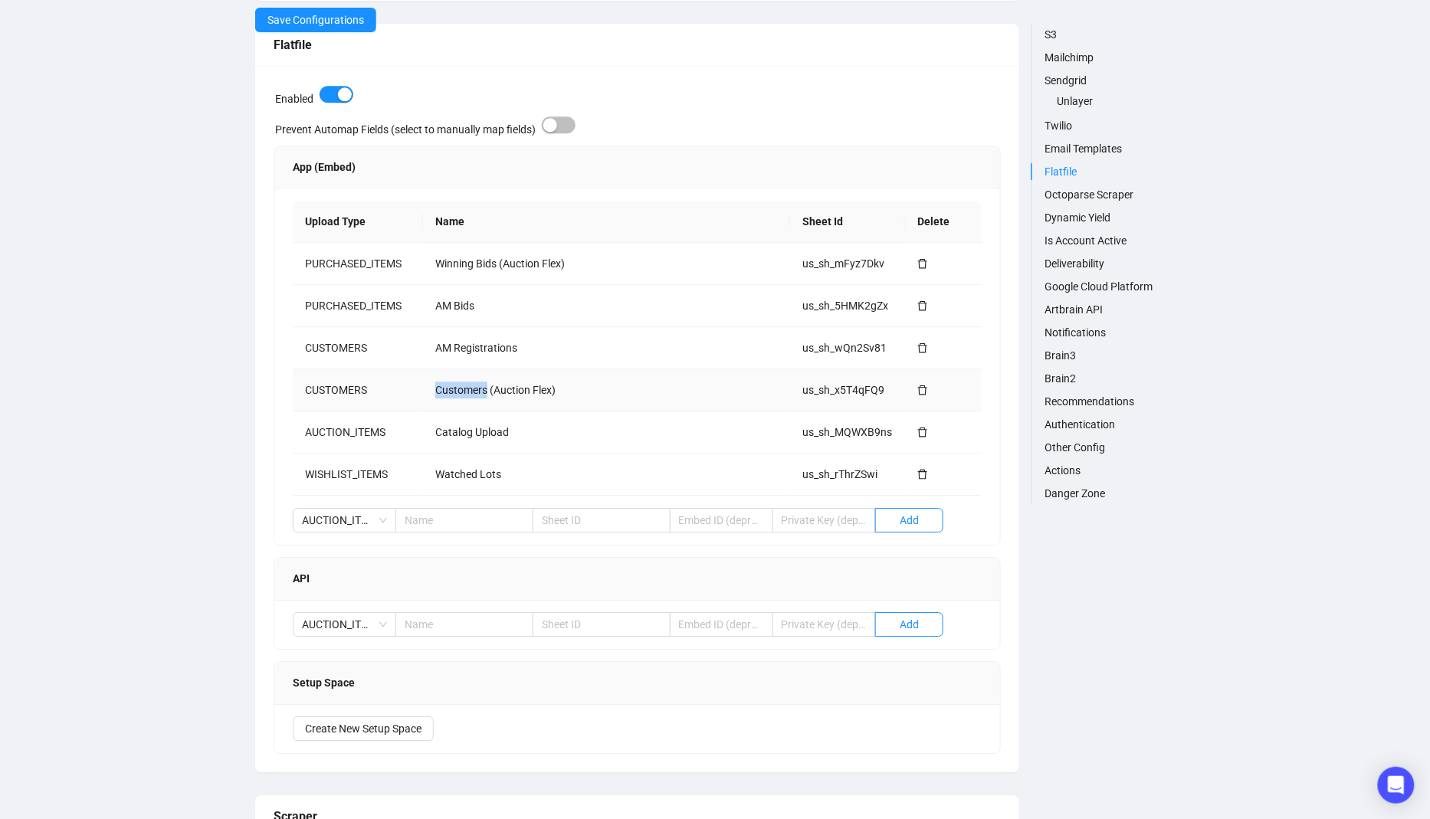
click at [480, 384] on td "Customers (Auction Flex)" at bounding box center [606, 390] width 367 height 42
click at [472, 317] on td "AM Bids" at bounding box center [606, 306] width 367 height 42
click at [466, 268] on td "Winning Bids (Auction Flex)" at bounding box center [606, 264] width 367 height 42
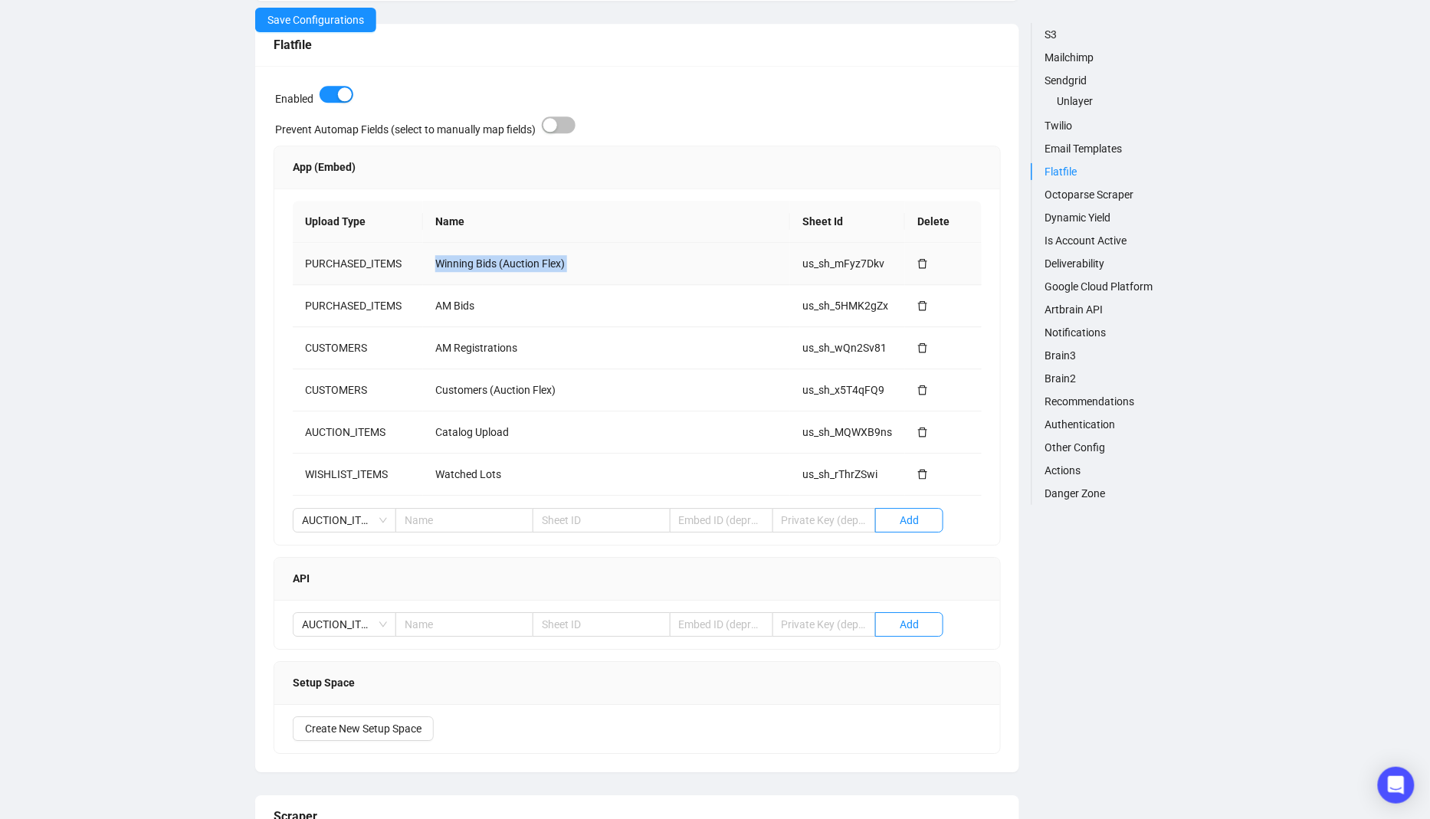
click at [466, 268] on td "Winning Bids (Auction Flex)" at bounding box center [606, 264] width 367 height 42
copy td "Winning Bids (Auction Flex)"
click at [497, 514] on input "text" at bounding box center [464, 520] width 138 height 25
click at [541, 354] on td "AM Registrations" at bounding box center [606, 348] width 367 height 42
click at [384, 520] on span "AUCTION_ITEMS" at bounding box center [344, 520] width 85 height 23
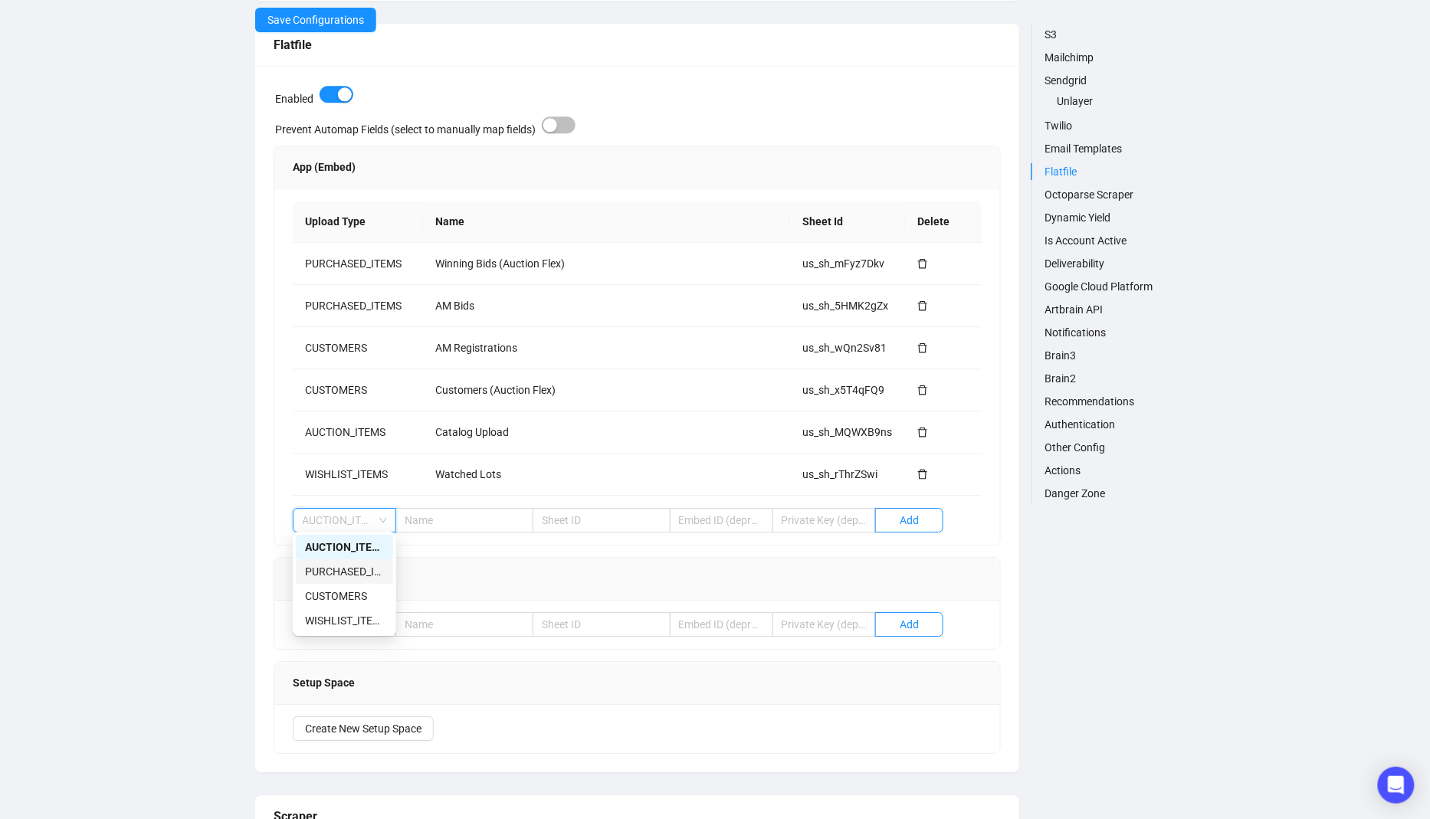
click at [375, 569] on div "PURCHASED_ITEMS" at bounding box center [344, 571] width 79 height 17
click at [480, 264] on td "Winning Bids (Auction Flex)" at bounding box center [606, 264] width 367 height 42
copy td "Winning Bids (Auction Flex)"
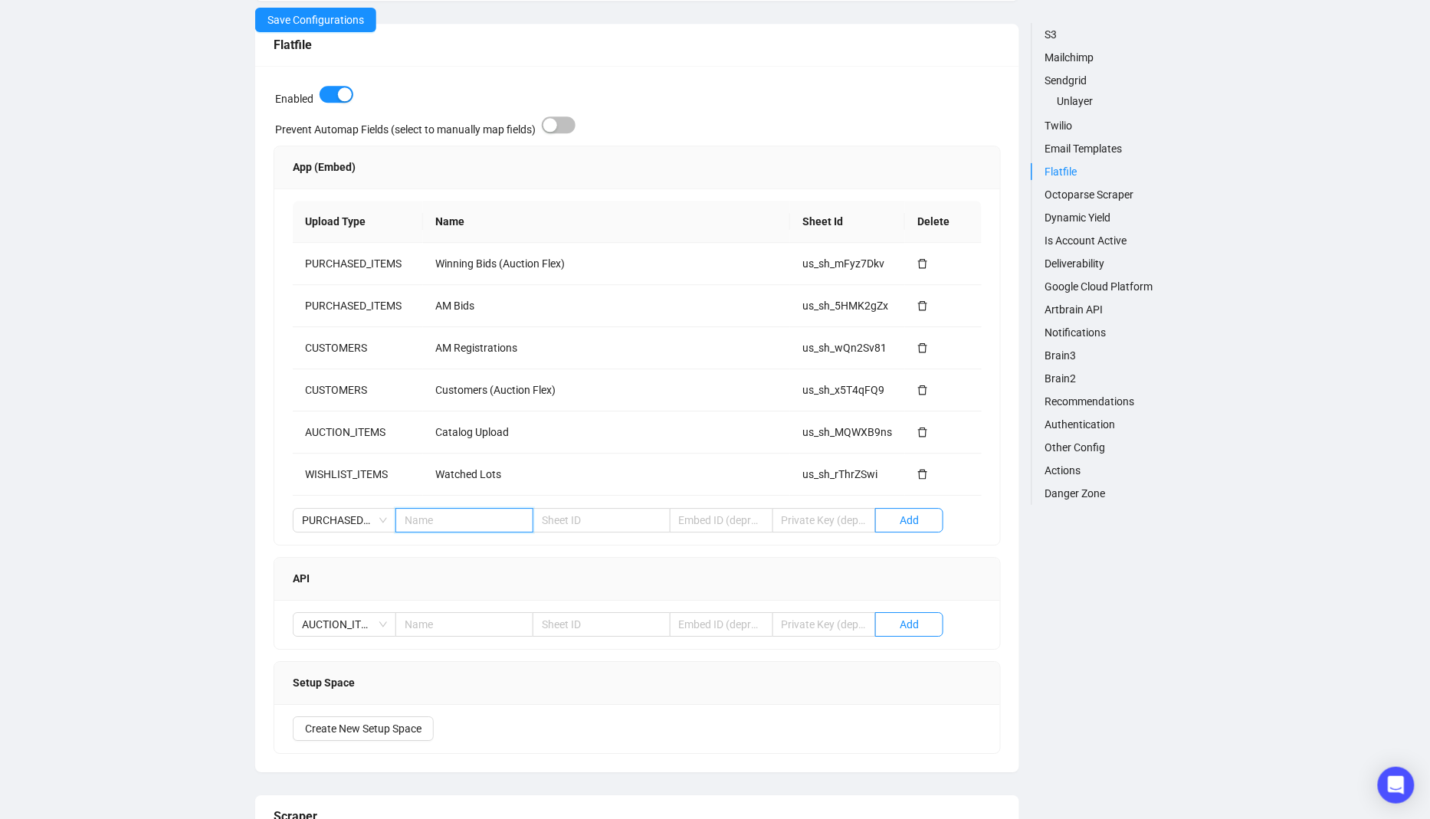
click at [478, 518] on input "text" at bounding box center [464, 520] width 138 height 25
paste input "Winning Bids (Auction Flex)"
type input "Winning Bids (Auction Flex)"
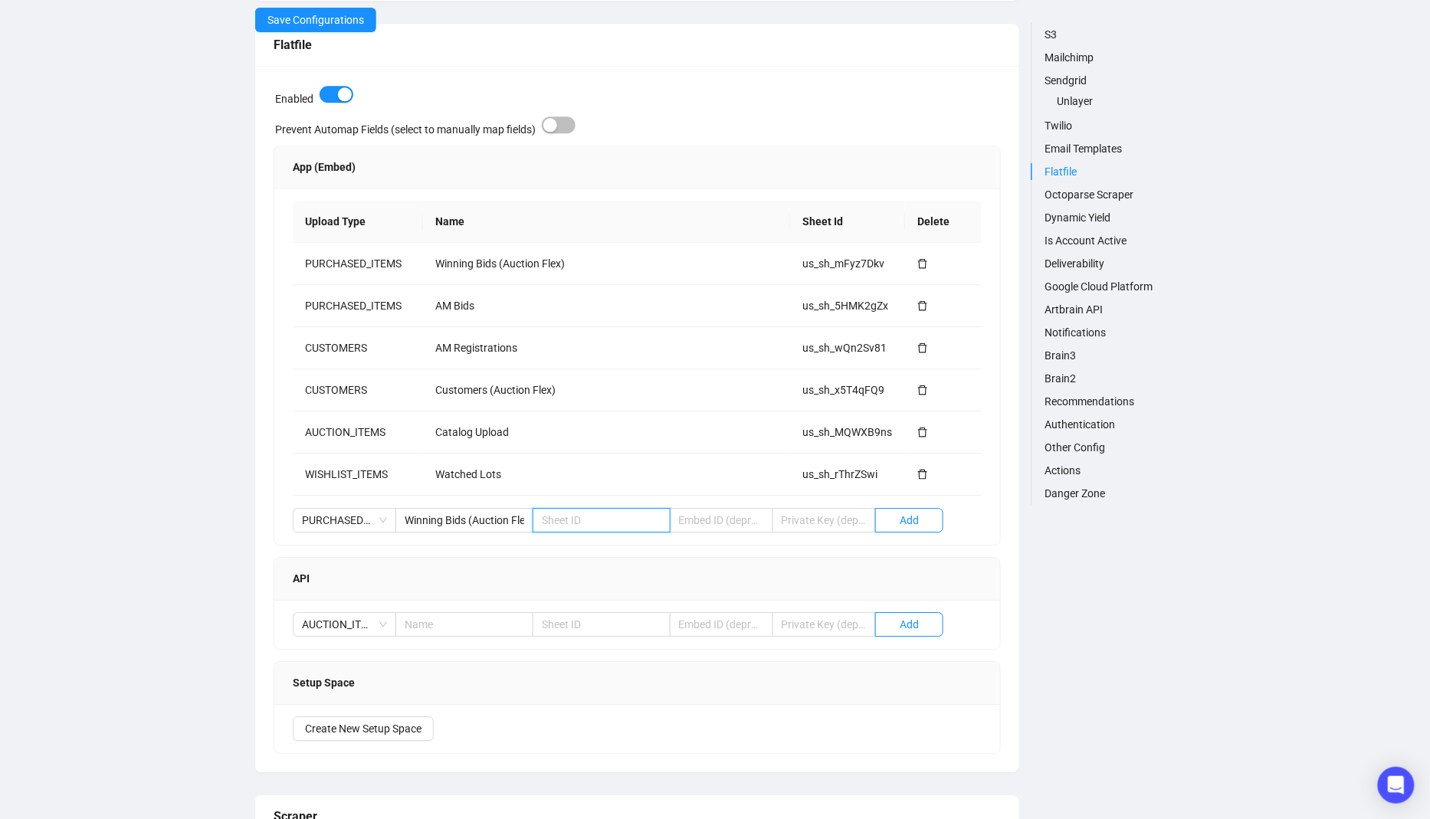
click at [626, 510] on input "text" at bounding box center [602, 520] width 138 height 25
paste input "us_sh_ZYTh607h"
type input "us_sh_ZYTh607h"
click at [919, 516] on span "Add" at bounding box center [909, 520] width 19 height 17
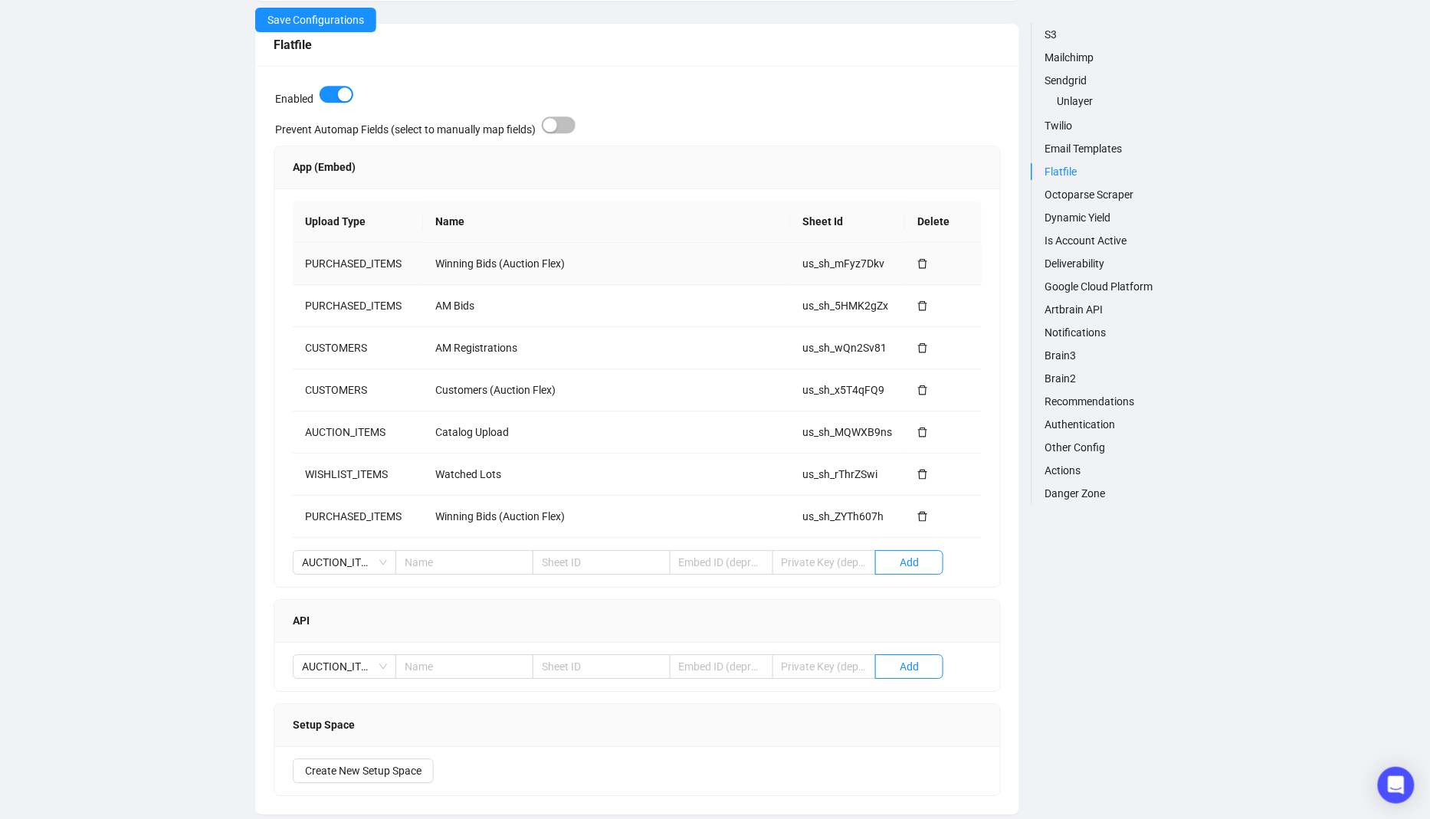
click at [921, 263] on icon "delete" at bounding box center [922, 263] width 11 height 11
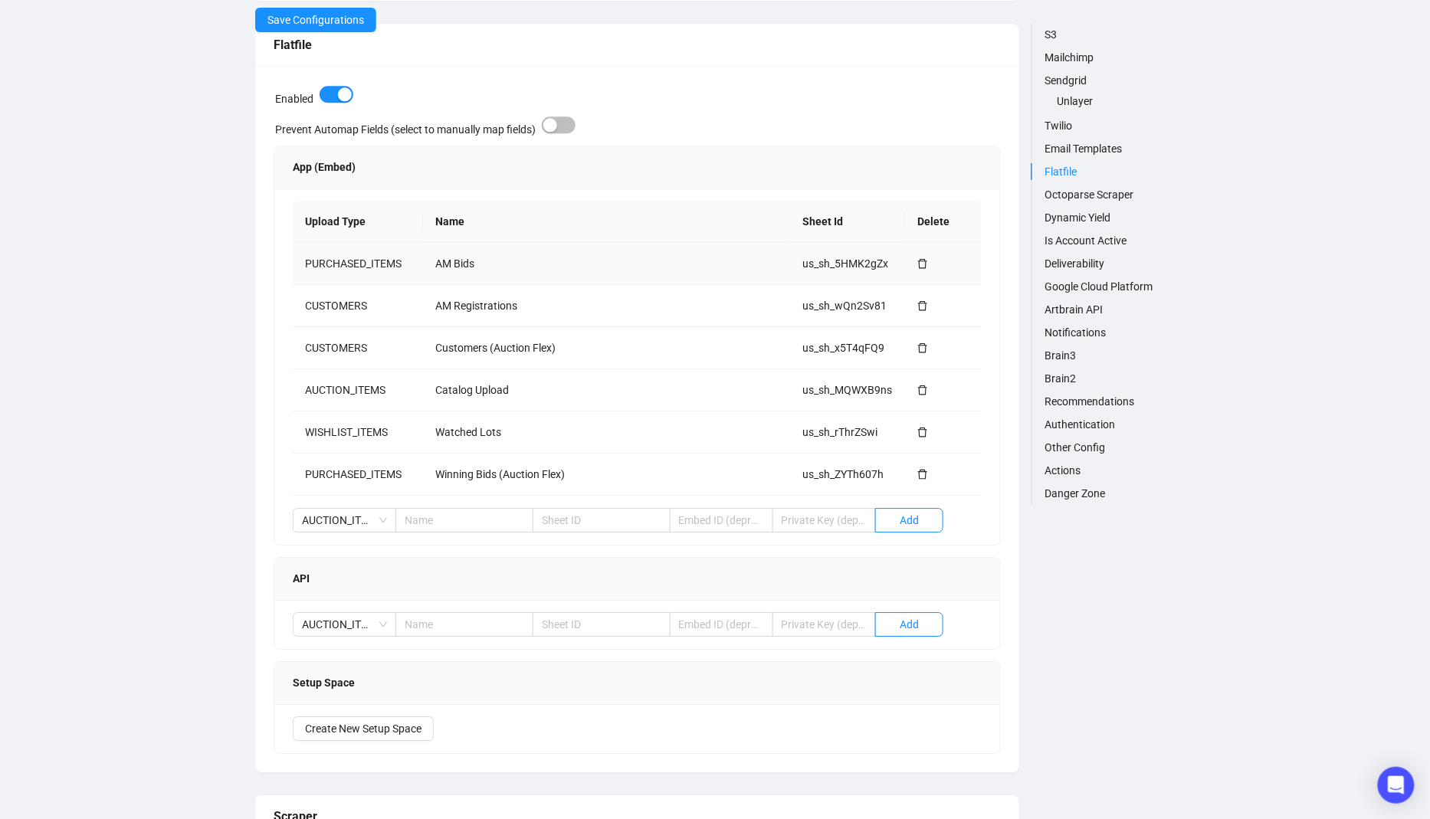
click at [464, 265] on td "AM Bids" at bounding box center [606, 264] width 367 height 42
copy td "AM Bids"
click at [422, 515] on input "text" at bounding box center [464, 520] width 138 height 25
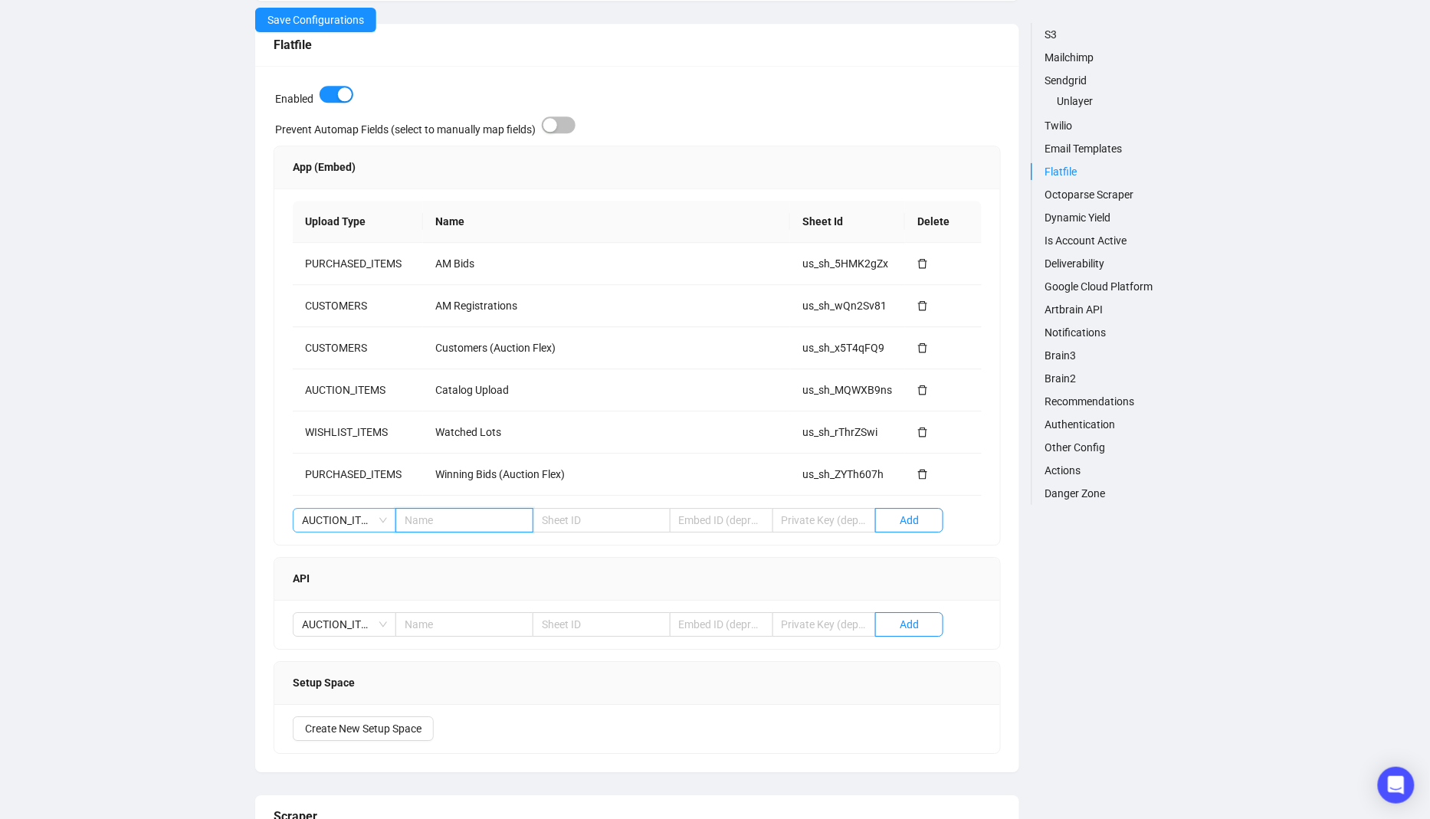
click at [345, 513] on span "AUCTION_ITEMS" at bounding box center [344, 520] width 85 height 23
click at [356, 572] on div "PURCHASED_ITEMS" at bounding box center [344, 571] width 79 height 17
click at [434, 511] on input "text" at bounding box center [464, 520] width 138 height 25
paste input "AM Bids"
type input "AM Bids"
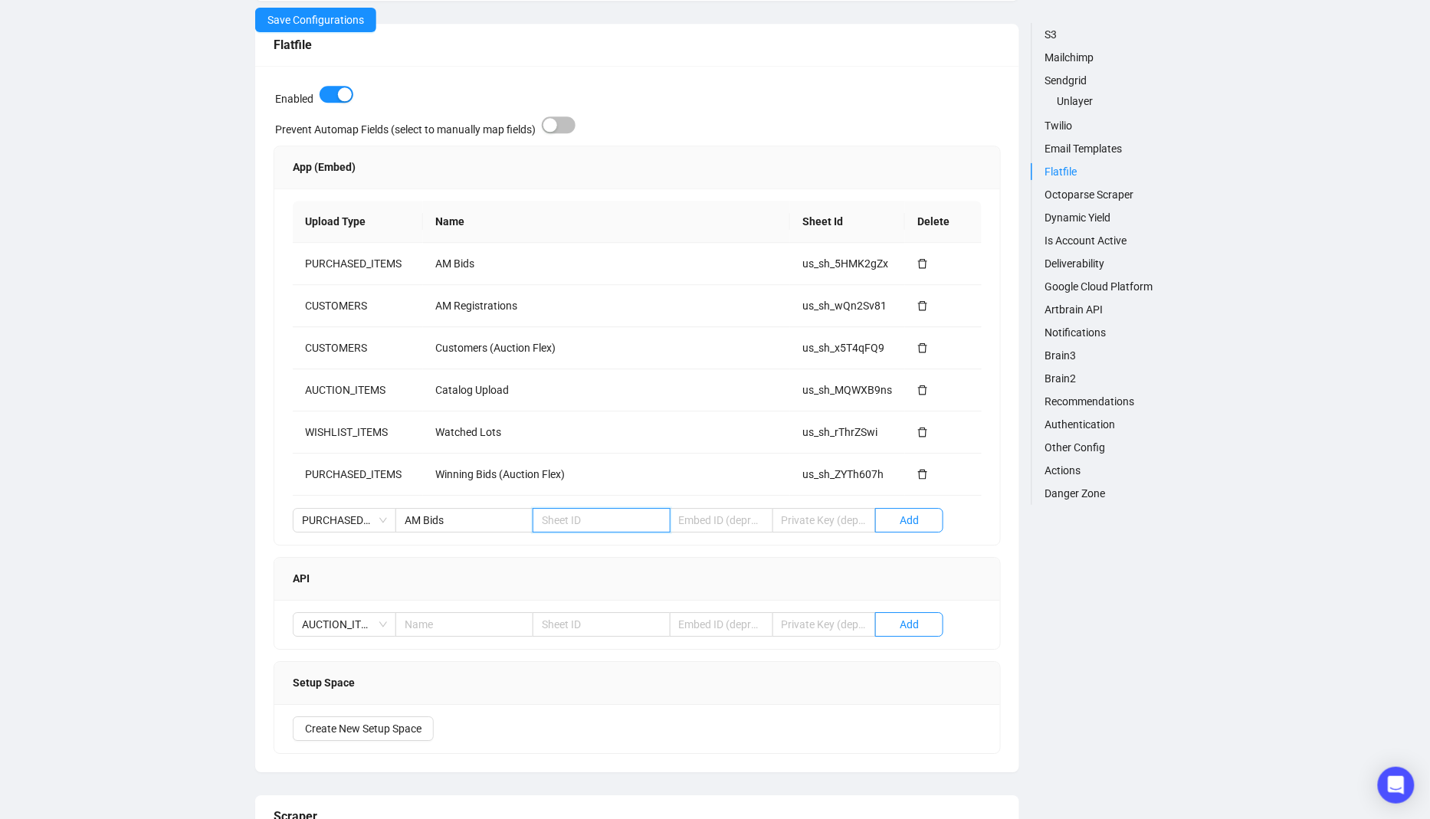
click at [598, 508] on input "text" at bounding box center [602, 520] width 138 height 25
paste input "us_sh_zPRVdrsE"
type input "us_sh_zPRVdrsE"
click at [909, 520] on span "Add" at bounding box center [909, 520] width 19 height 17
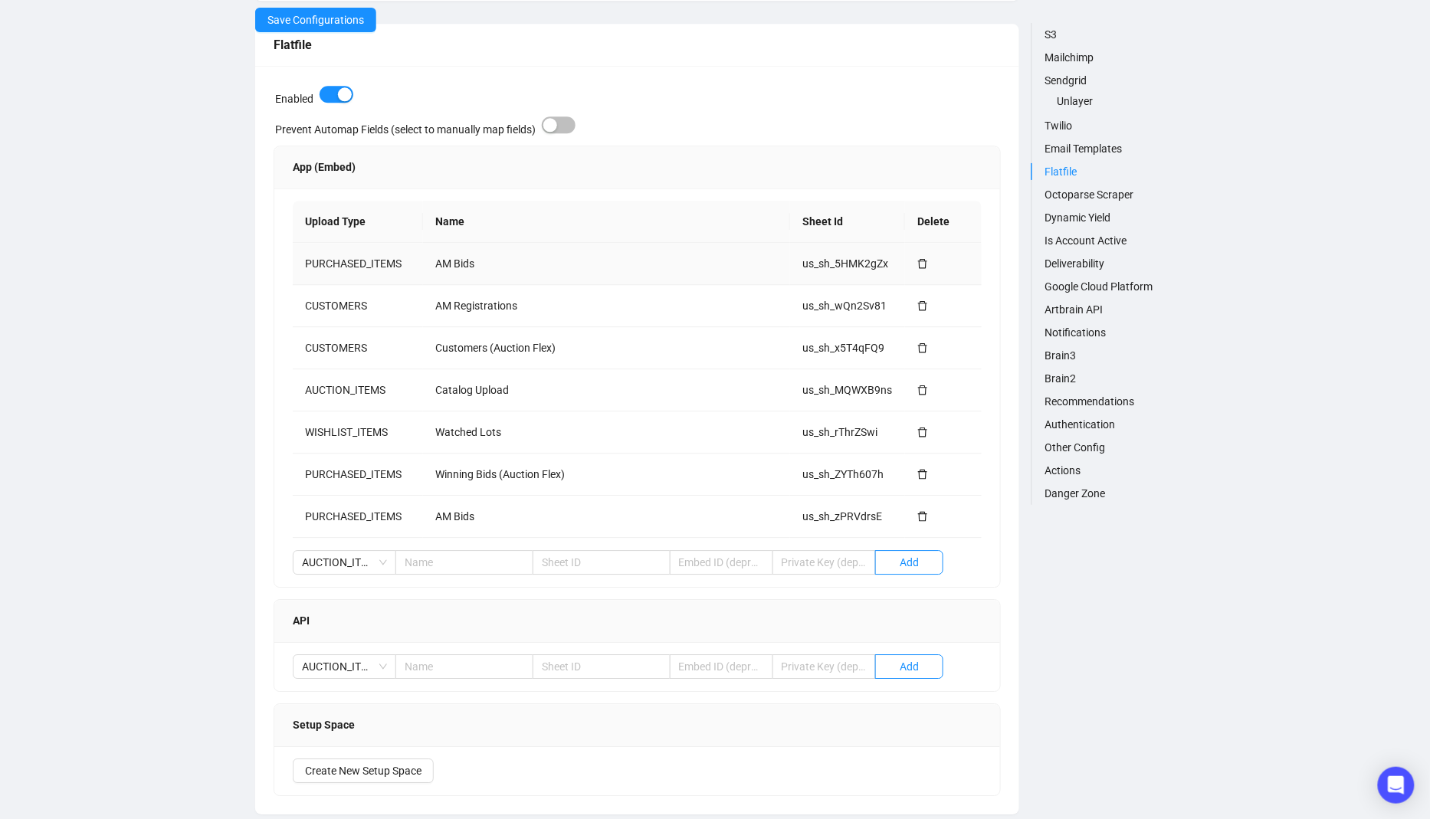
click at [920, 260] on icon "delete" at bounding box center [922, 263] width 9 height 10
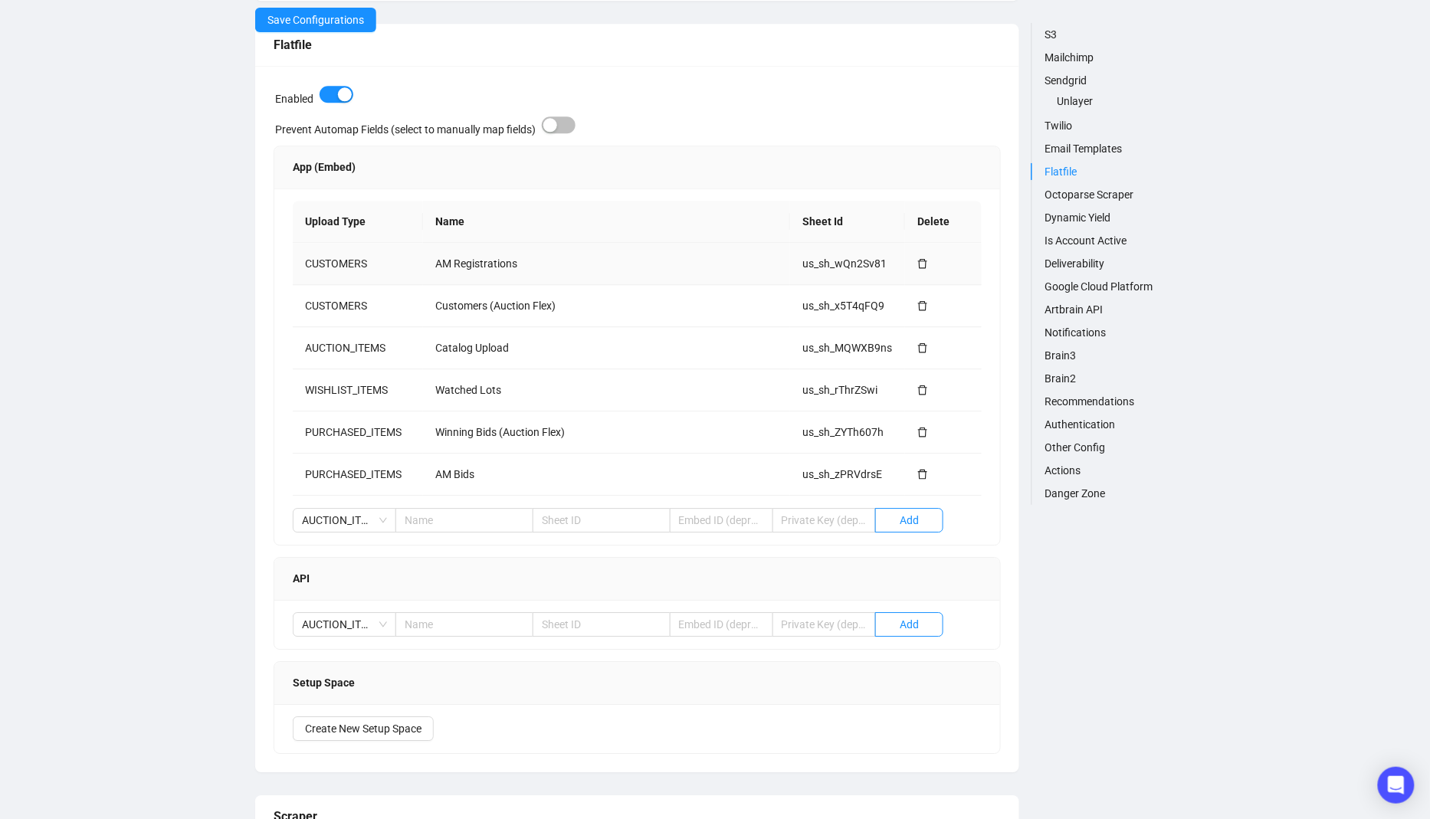
click at [464, 266] on td "AM Registrations" at bounding box center [606, 264] width 367 height 42
copy td "AM Registrations"
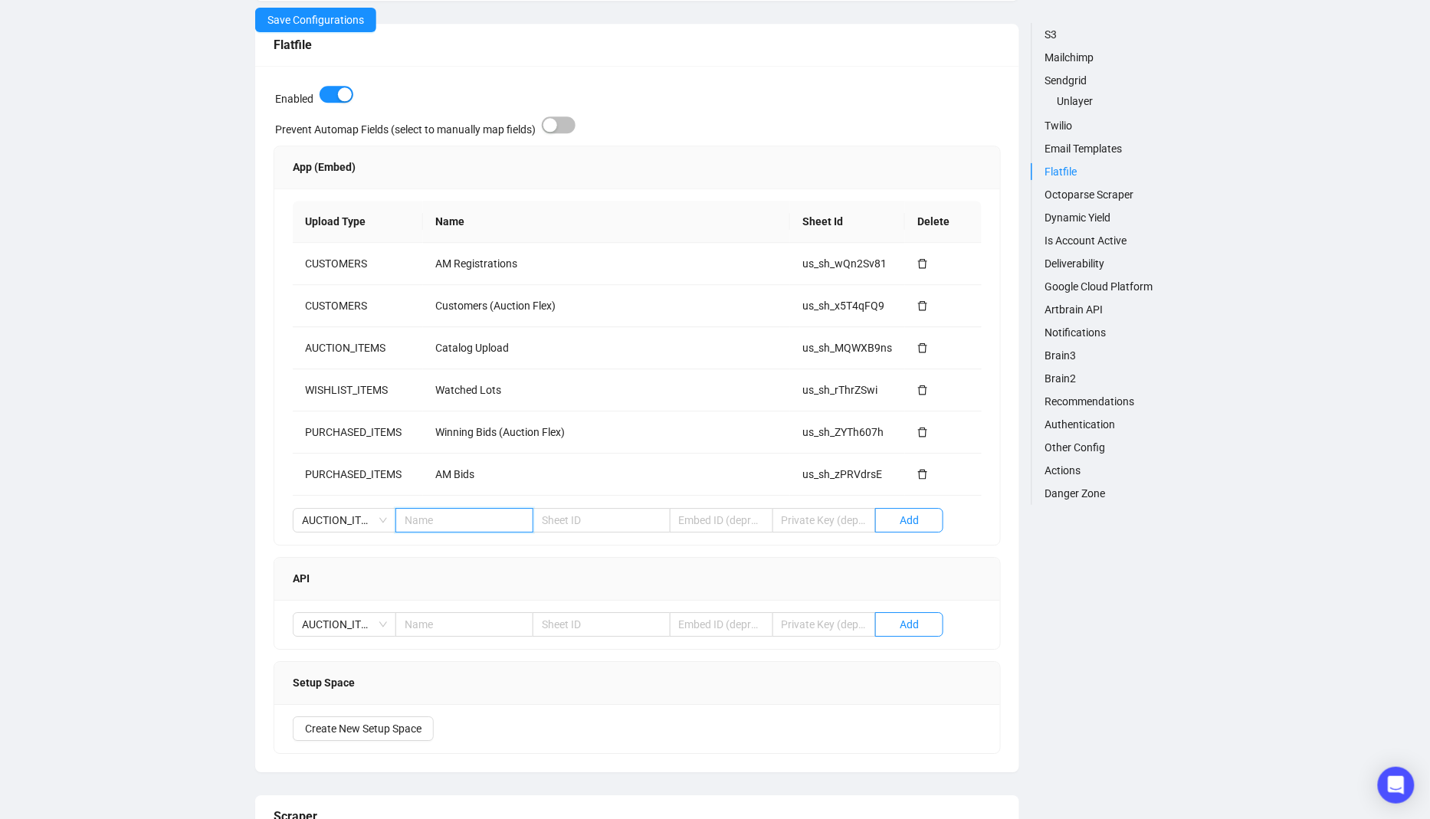
paste input "AM Registrations"
click at [343, 519] on span "AUCTION_ITEMS" at bounding box center [344, 520] width 85 height 23
type input "AM Registrations"
click at [351, 594] on div "CUSTOMERS" at bounding box center [344, 596] width 79 height 17
click at [476, 518] on input "AM Registrations" at bounding box center [464, 520] width 138 height 25
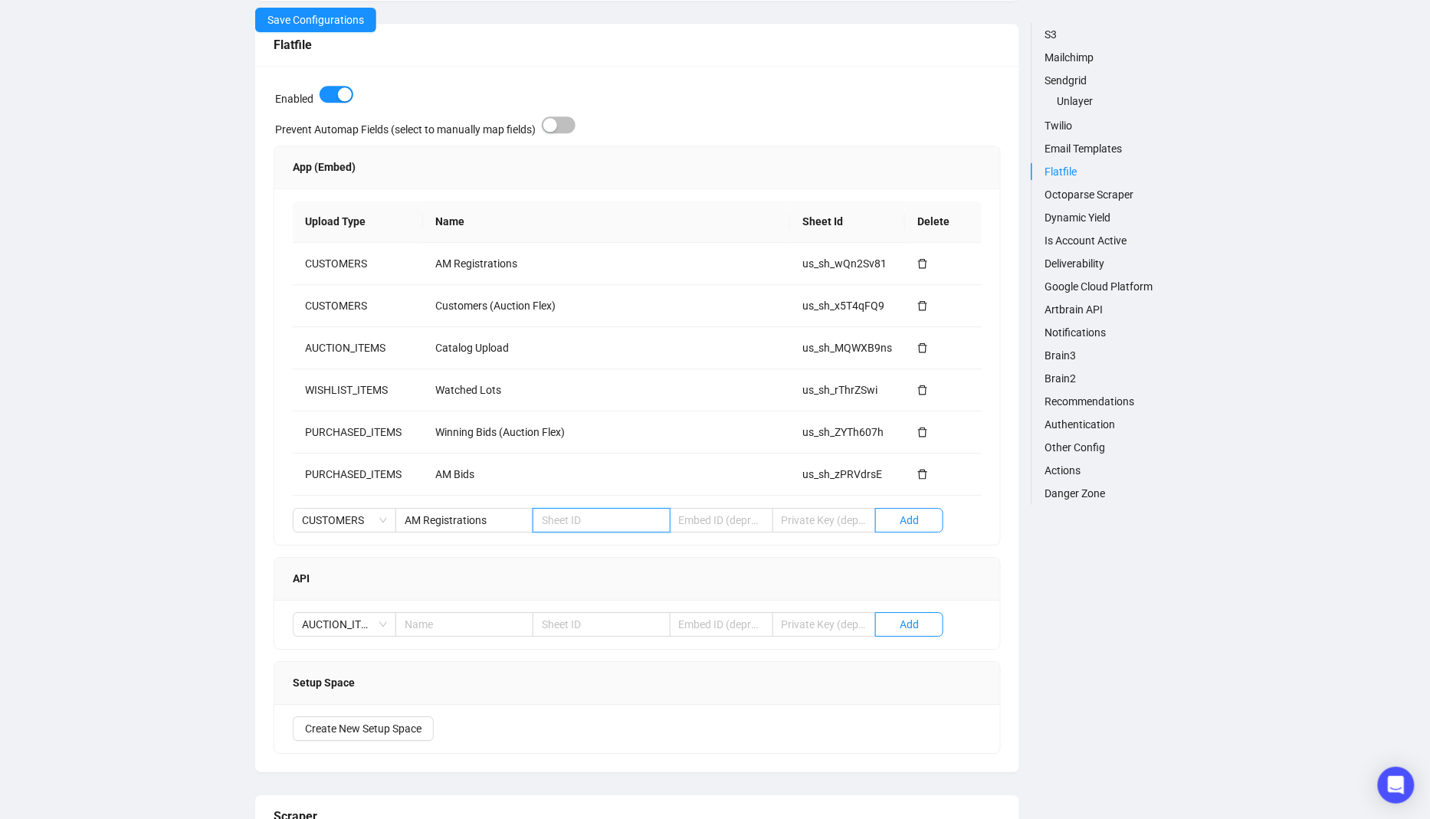
click at [605, 508] on input "text" at bounding box center [602, 520] width 138 height 25
paste input "us_sh_UWSQYh8a"
type input "us_sh_UWSQYh8a"
click at [917, 520] on span "Add" at bounding box center [909, 520] width 19 height 17
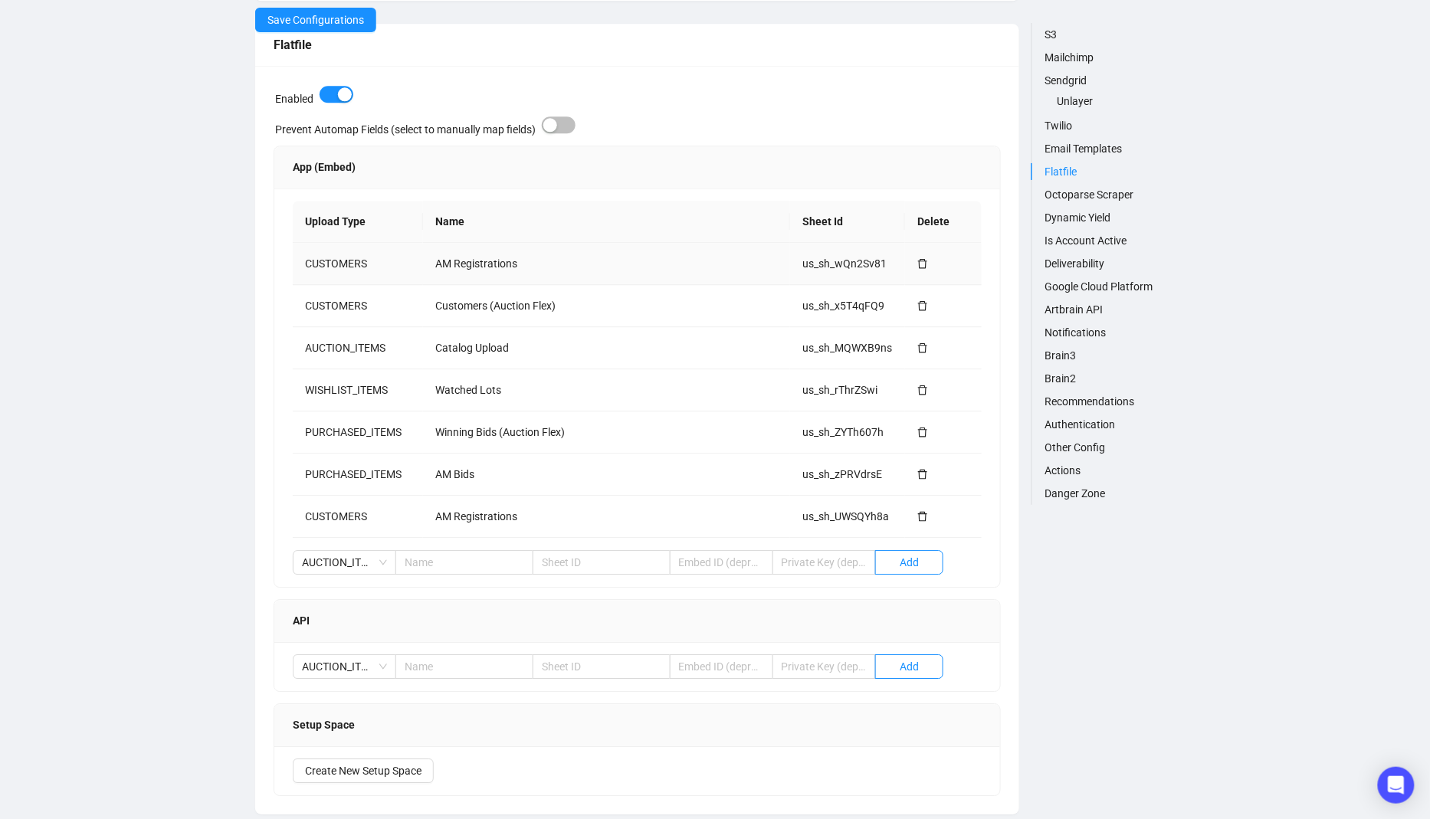
click at [926, 264] on icon "delete" at bounding box center [922, 263] width 9 height 10
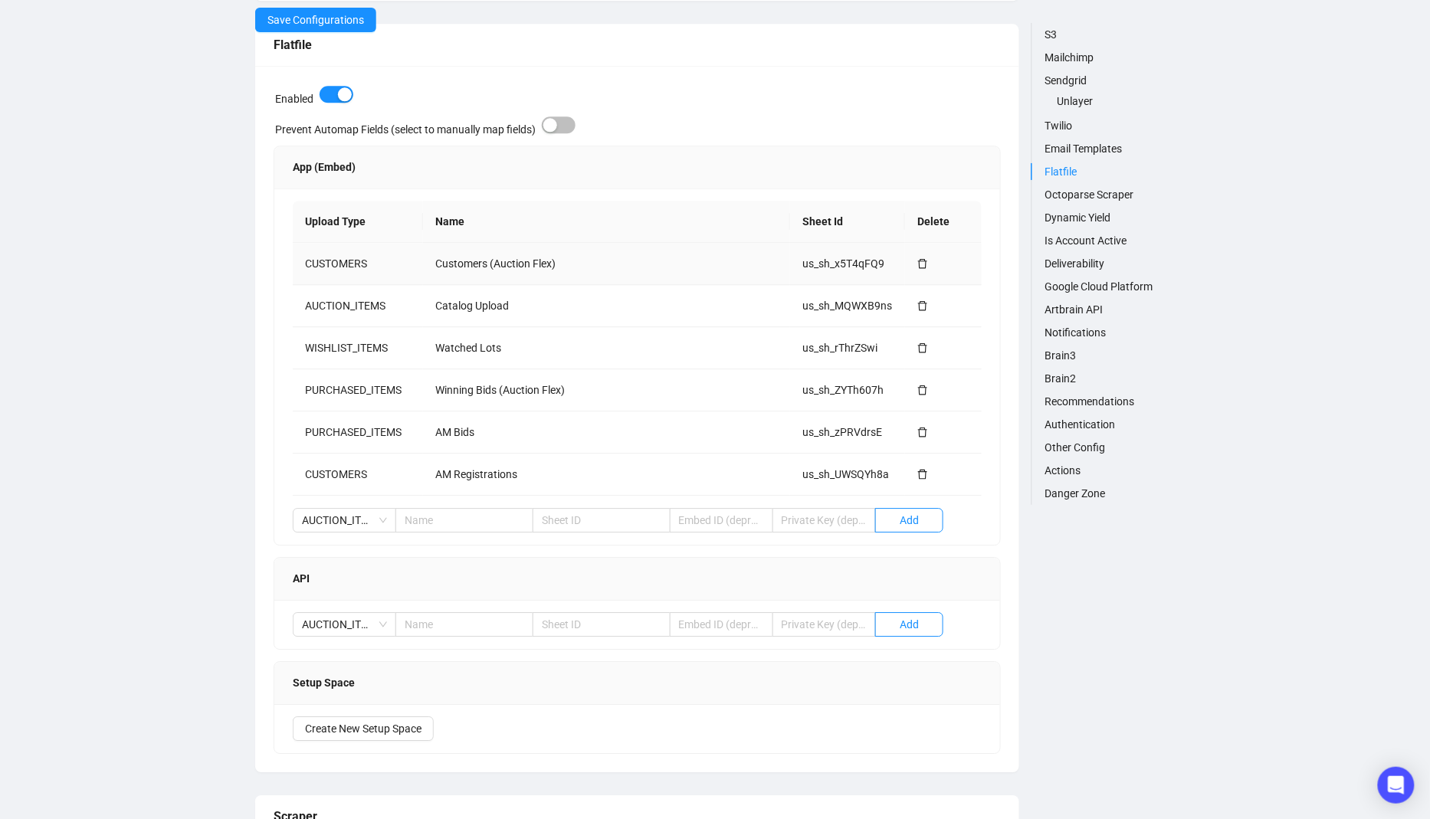
click at [487, 249] on td "Customers (Auction Flex)" at bounding box center [606, 264] width 367 height 42
copy td "Customers (Auction Flex)"
click at [500, 521] on input "text" at bounding box center [464, 520] width 138 height 25
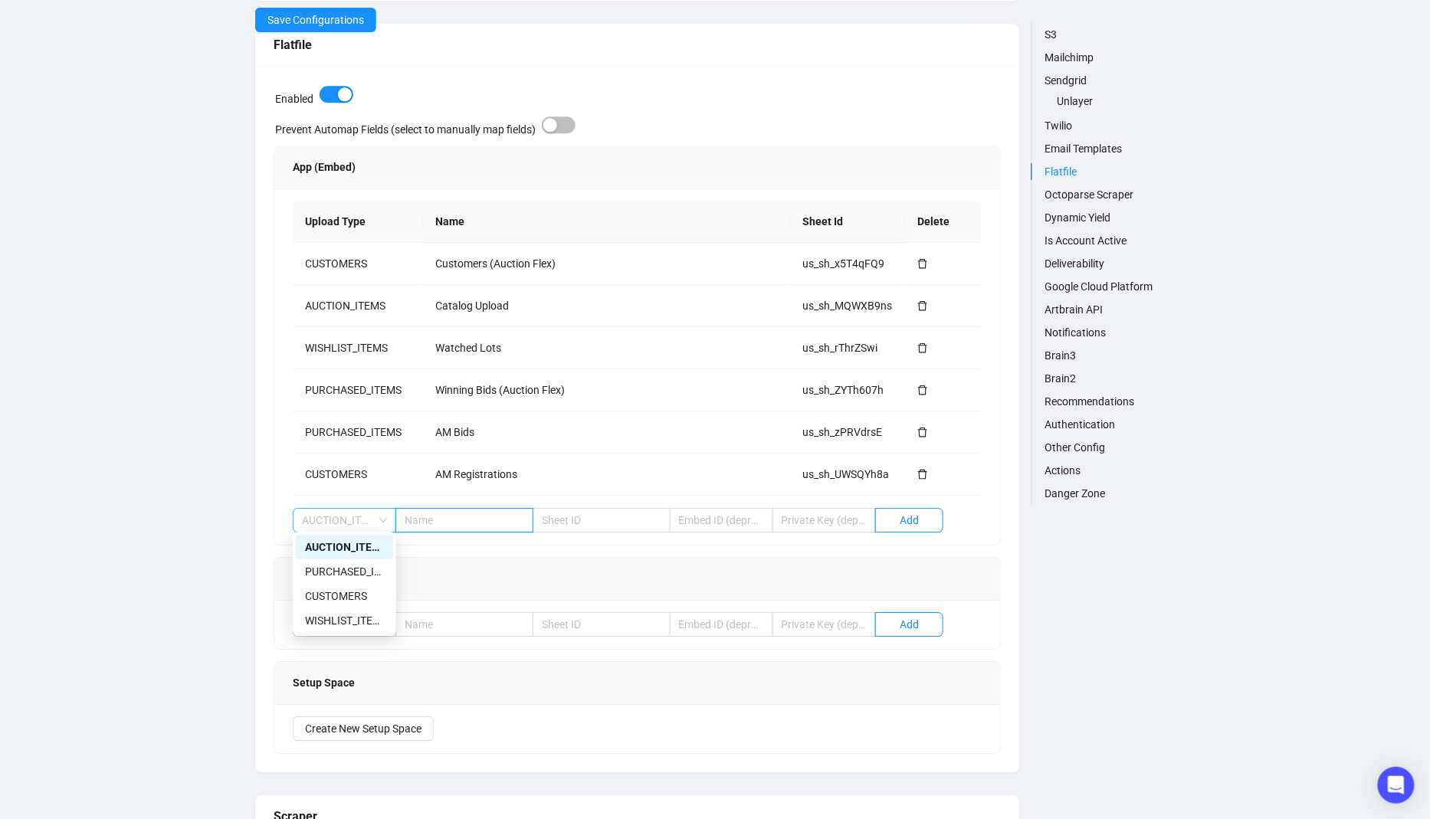
click at [392, 523] on div "AUCTION_ITEMS" at bounding box center [344, 520] width 103 height 25
click at [372, 589] on div "CUSTOMERS" at bounding box center [344, 596] width 79 height 17
click at [463, 521] on input "text" at bounding box center [464, 520] width 138 height 25
paste input "Customers (Auction Flex)"
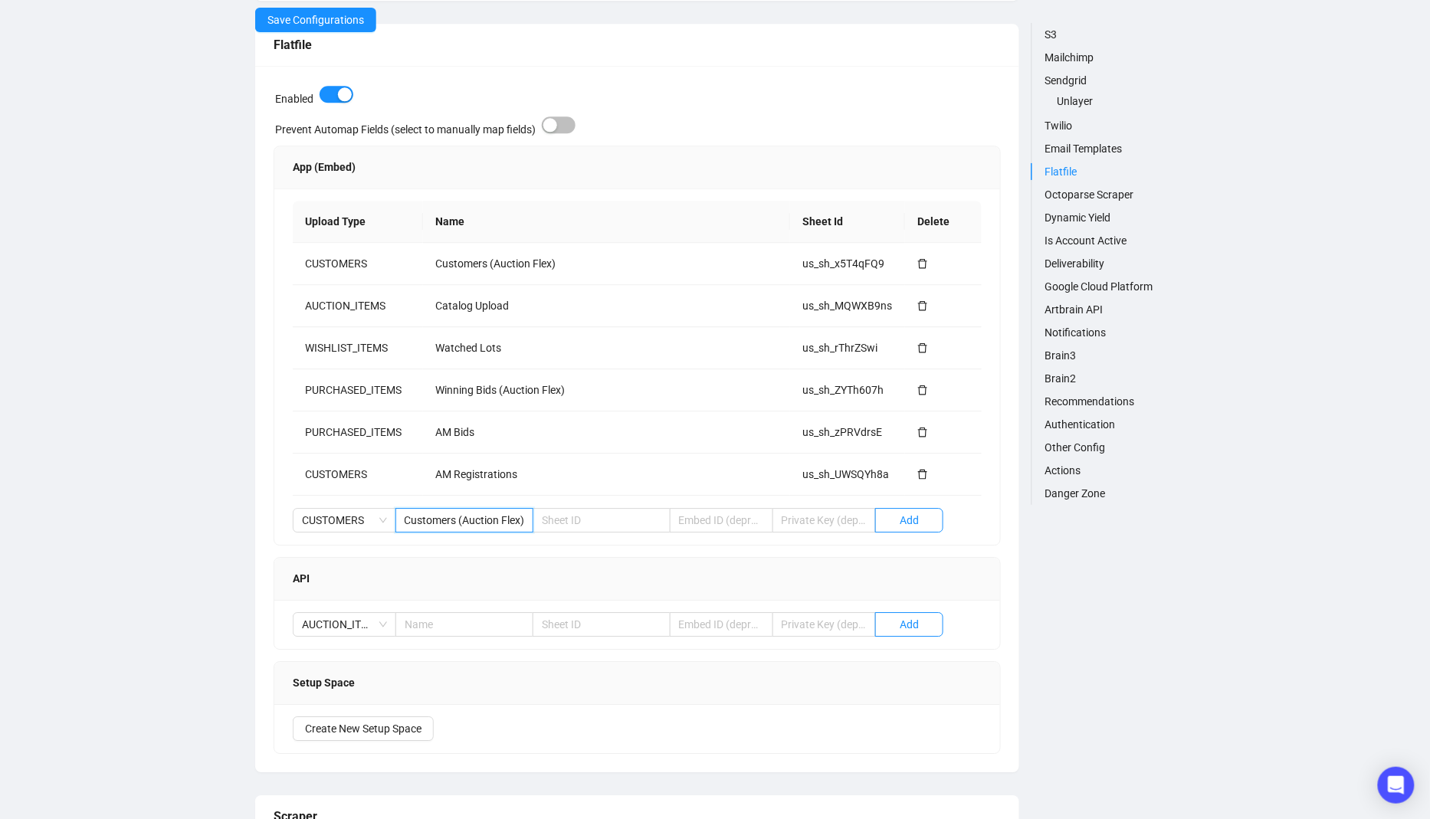
type input "Customers (Auction Flex)"
click at [573, 503] on div "Upload Type Name Sheet Id Delete CUSTOMERS Customers (Auction Flex) us_sh_x5T4q…" at bounding box center [637, 367] width 726 height 356
click at [573, 514] on input "text" at bounding box center [602, 520] width 138 height 25
paste input "us_sh_vJFl9m5y"
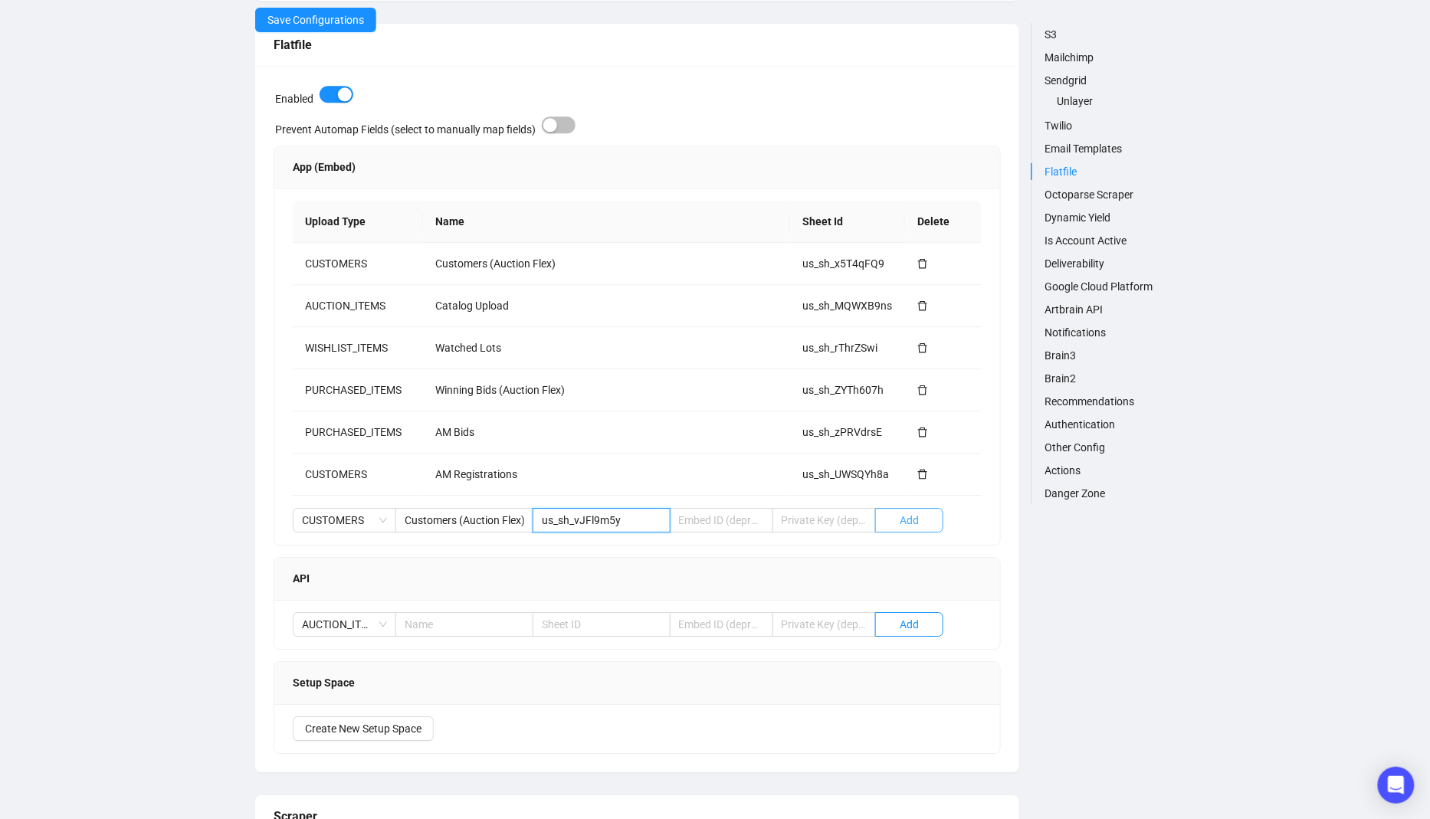
type input "us_sh_vJFl9m5y"
click at [915, 523] on span "Add" at bounding box center [909, 520] width 19 height 17
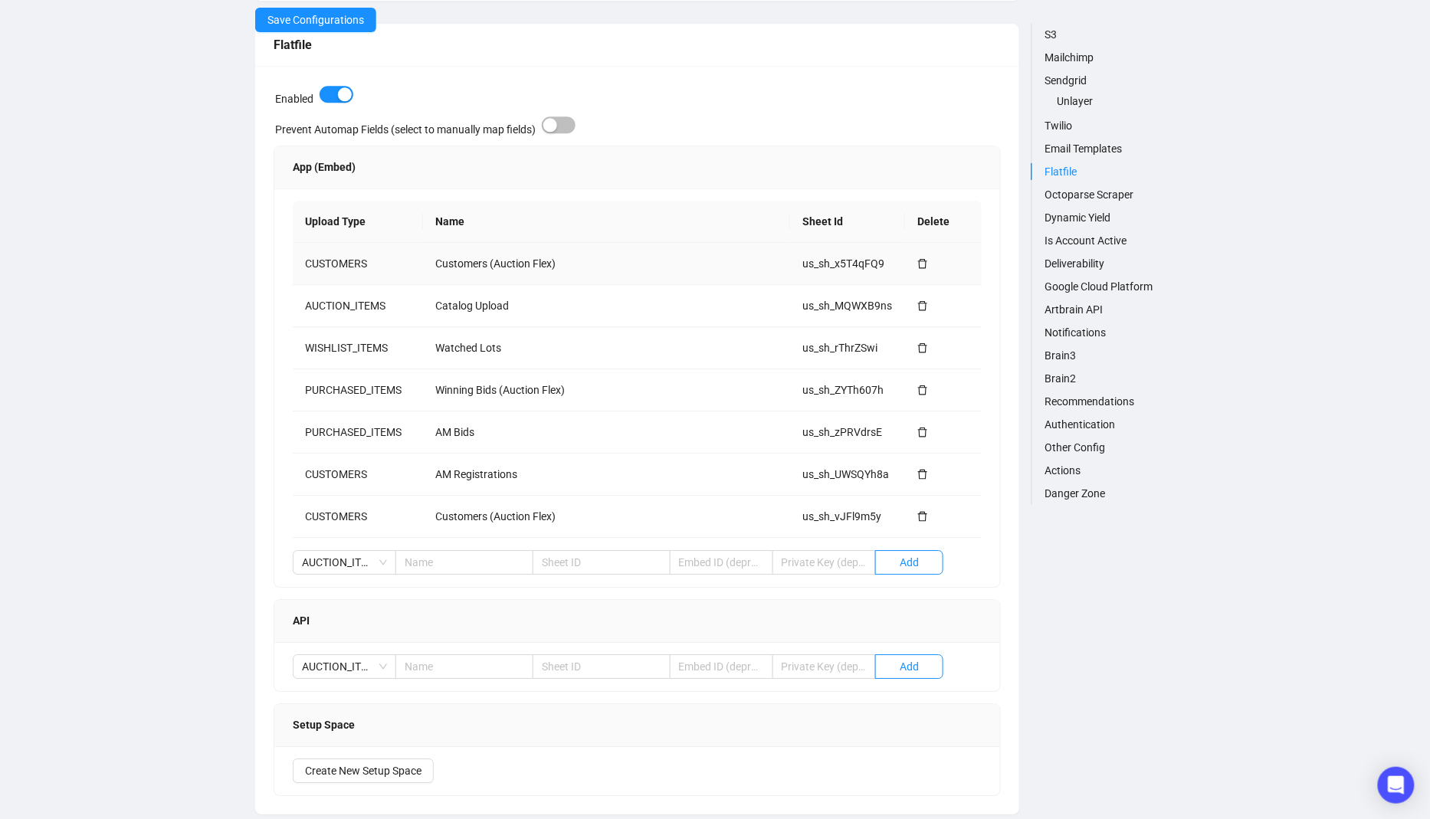
click at [924, 262] on icon "delete" at bounding box center [922, 263] width 11 height 11
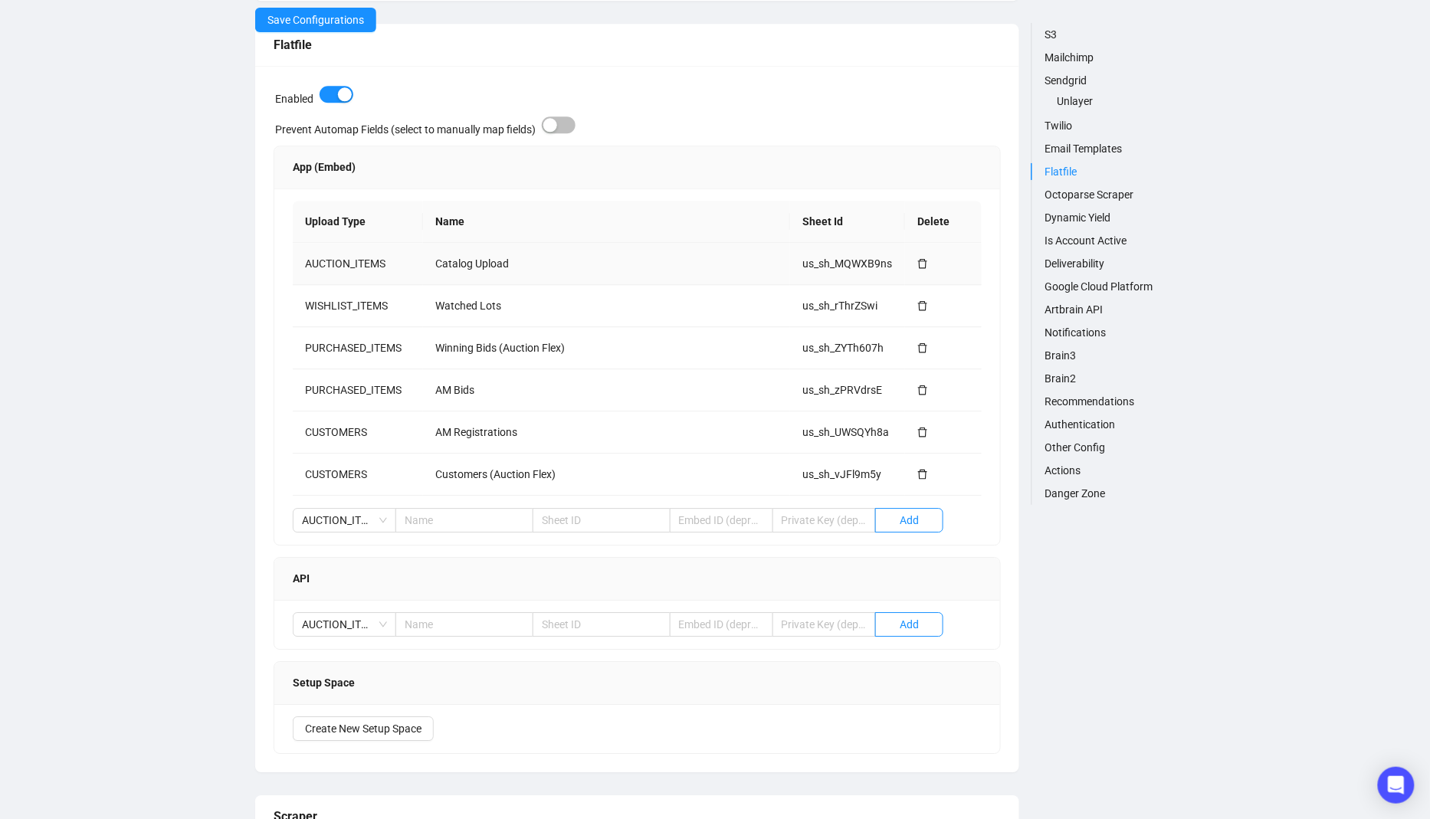
click at [450, 274] on td "Catalog Upload" at bounding box center [606, 264] width 367 height 42
click at [467, 267] on td "Catalog Upload" at bounding box center [606, 264] width 367 height 42
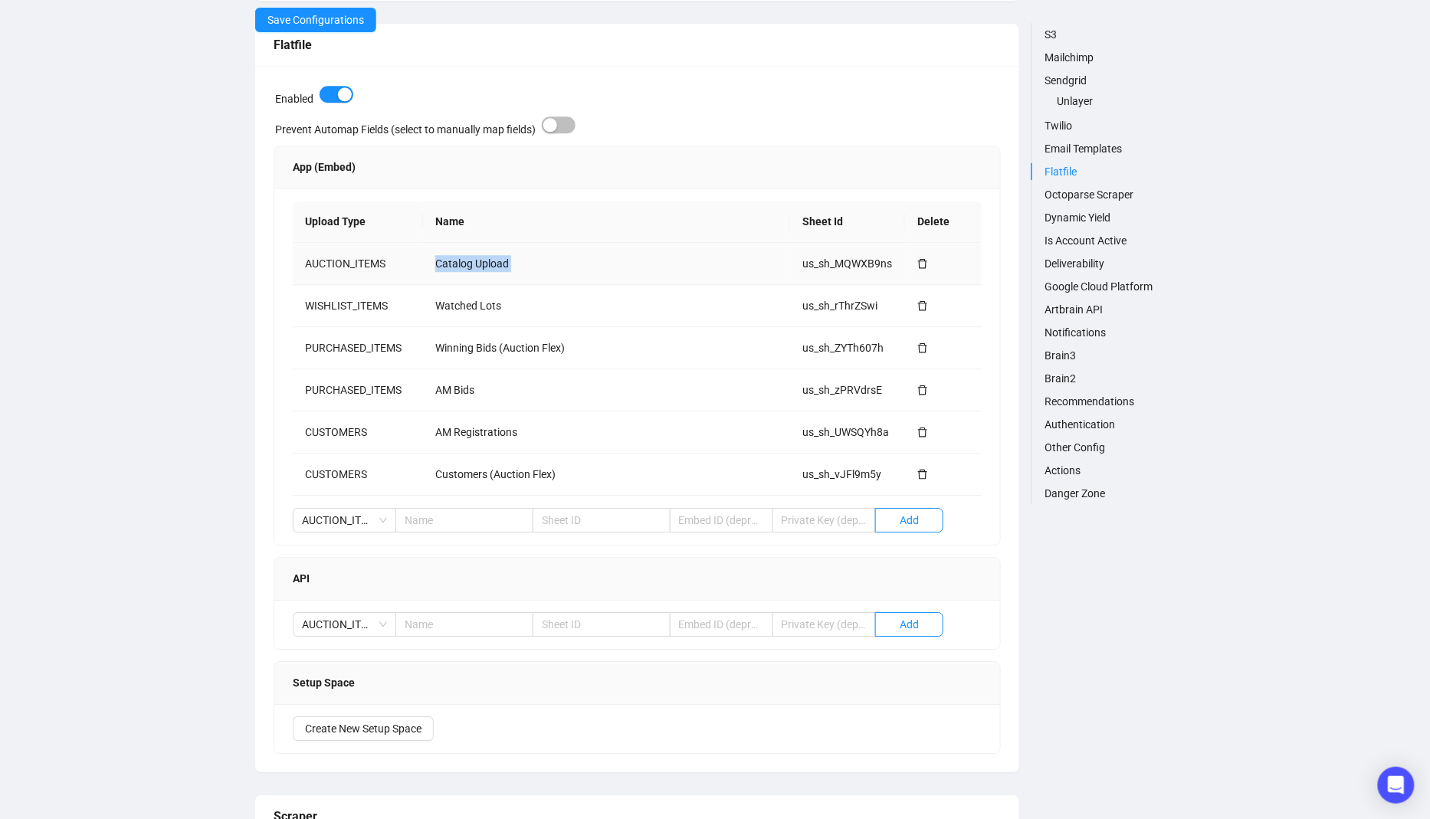
copy td "Catalog Upload"
click at [432, 526] on input "text" at bounding box center [464, 520] width 138 height 25
paste input "Catalog Upload"
click at [345, 522] on span "AUCTION_ITEMS" at bounding box center [344, 520] width 85 height 23
type input "Catalog Upload"
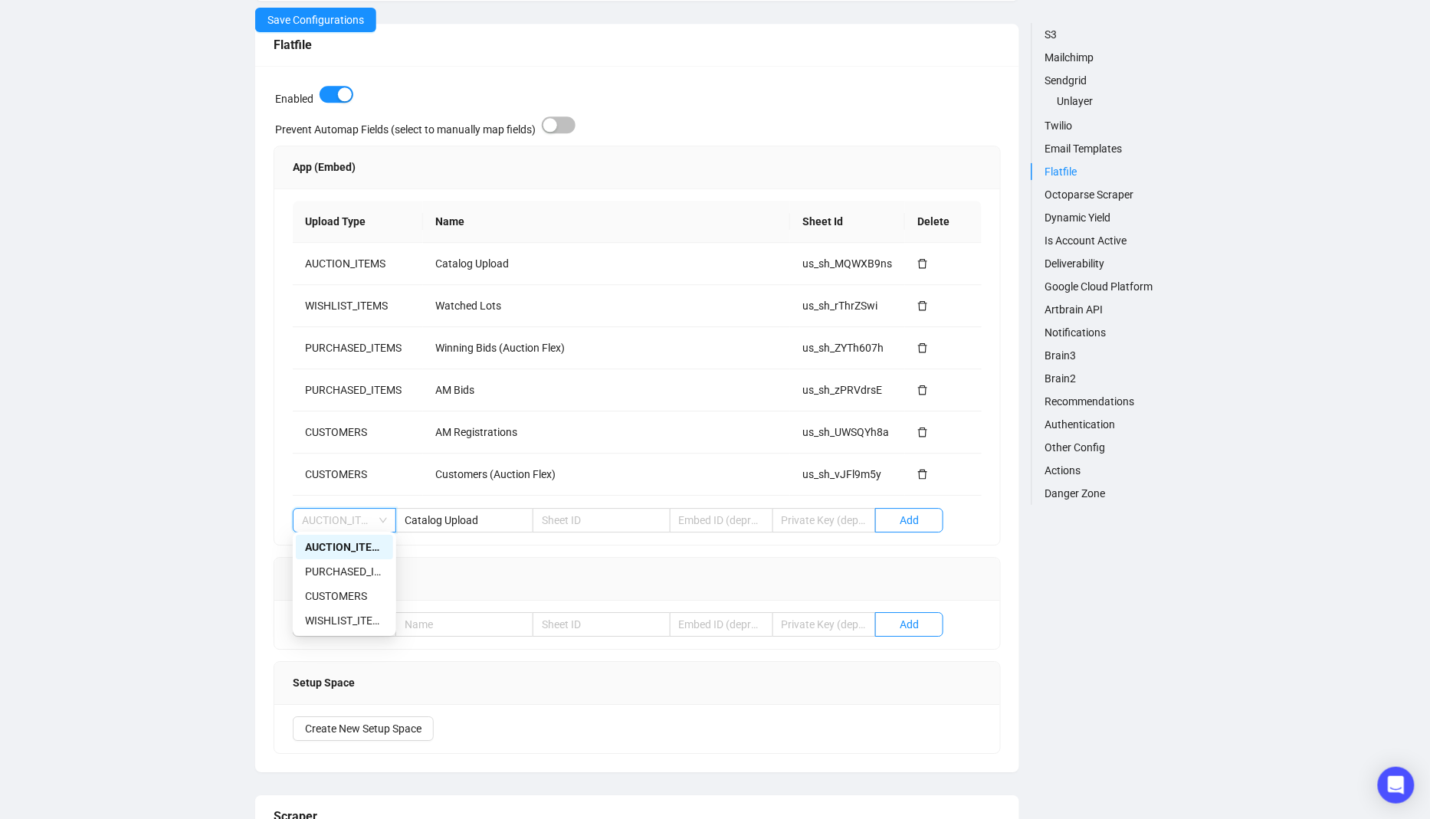
click at [350, 548] on div "AUCTION_ITEMS" at bounding box center [344, 547] width 79 height 17
click at [564, 510] on input "text" at bounding box center [602, 520] width 138 height 25
paste input "us_sh_gpXjhpDZ"
type input "us_sh_gpXjhpDZ"
click at [906, 519] on span "Add" at bounding box center [909, 520] width 19 height 17
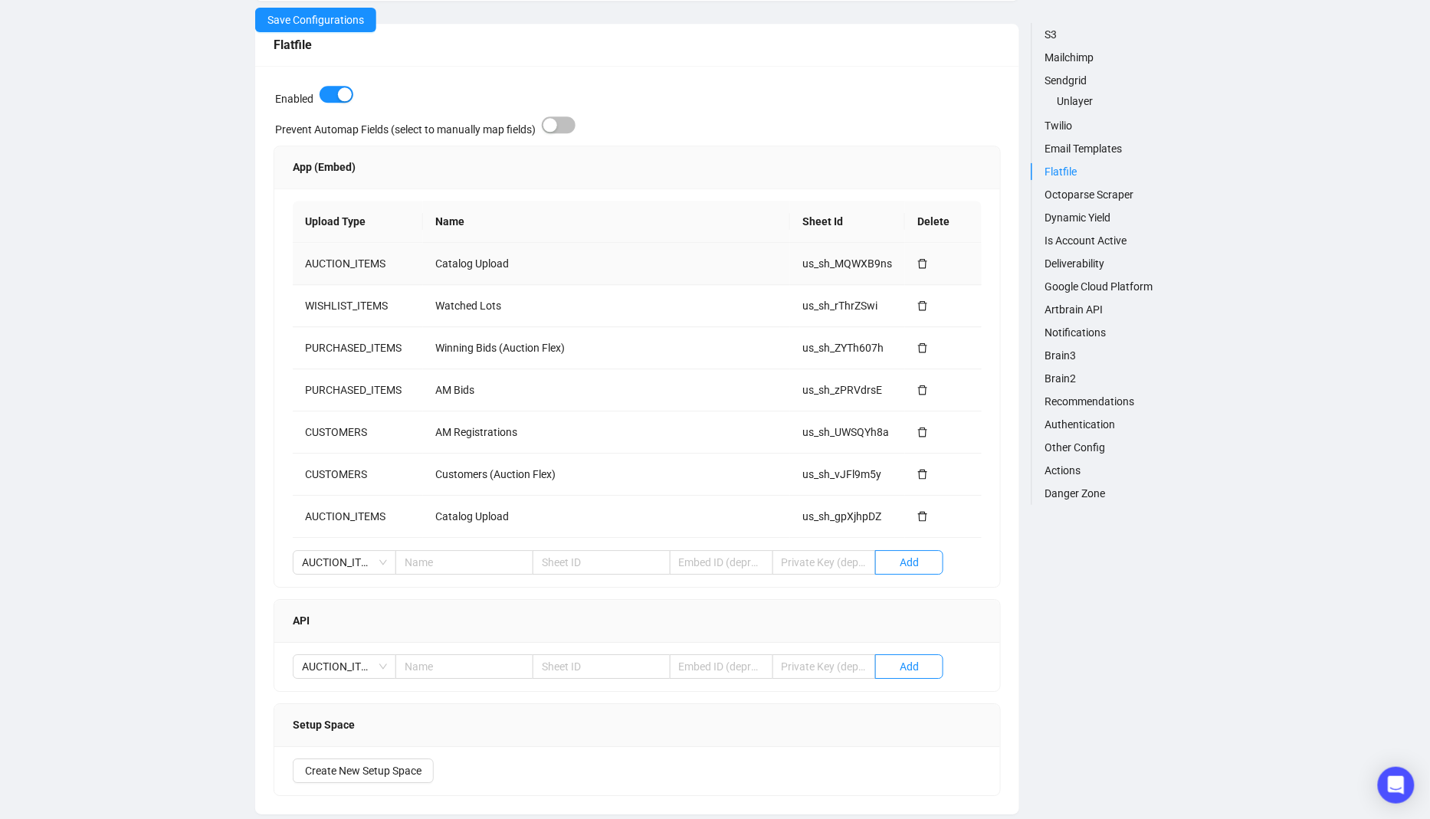
click at [926, 259] on icon "delete" at bounding box center [922, 263] width 9 height 10
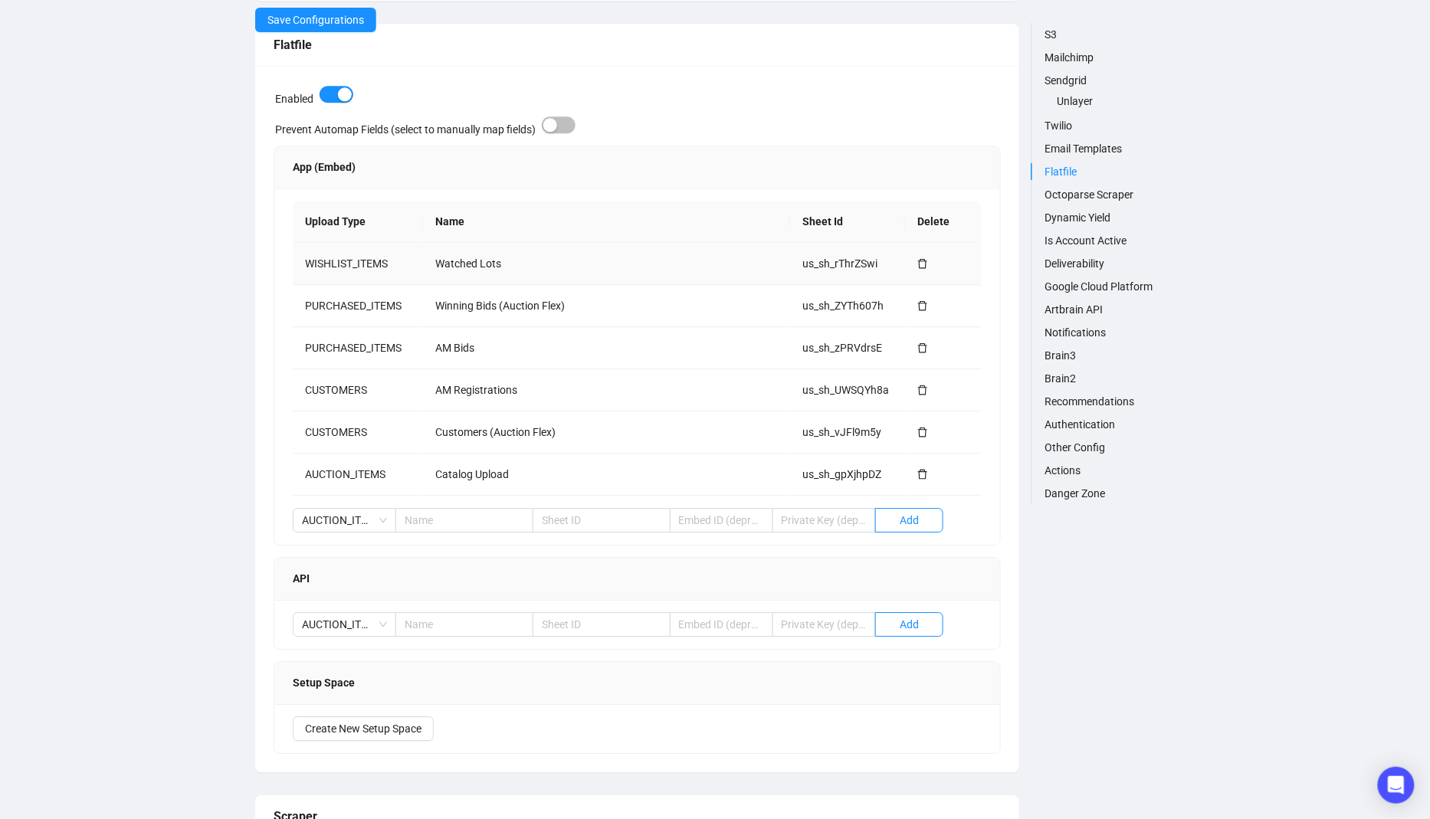
click at [366, 269] on td "WISHLIST_ITEMS" at bounding box center [358, 264] width 130 height 42
click at [482, 264] on td "Watched Lots" at bounding box center [606, 264] width 367 height 42
copy td "Watched Lots"
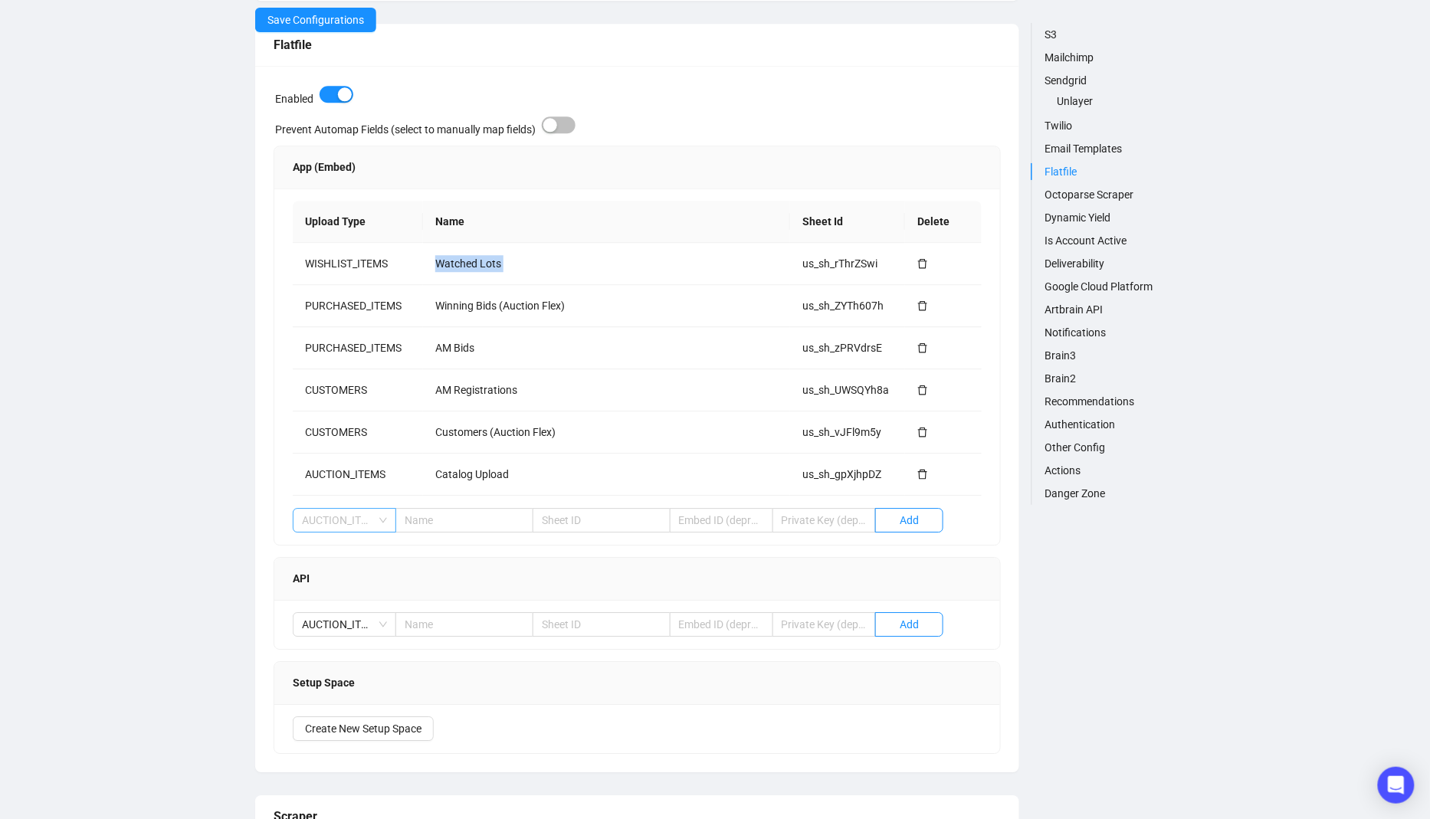
click at [370, 517] on span "AUCTION_ITEMS" at bounding box center [344, 520] width 85 height 23
click at [363, 618] on div "WISHLIST_ITEMS" at bounding box center [344, 620] width 79 height 17
click at [463, 516] on input "text" at bounding box center [464, 520] width 138 height 25
paste input "Watched Lots"
type input "Watched Lots"
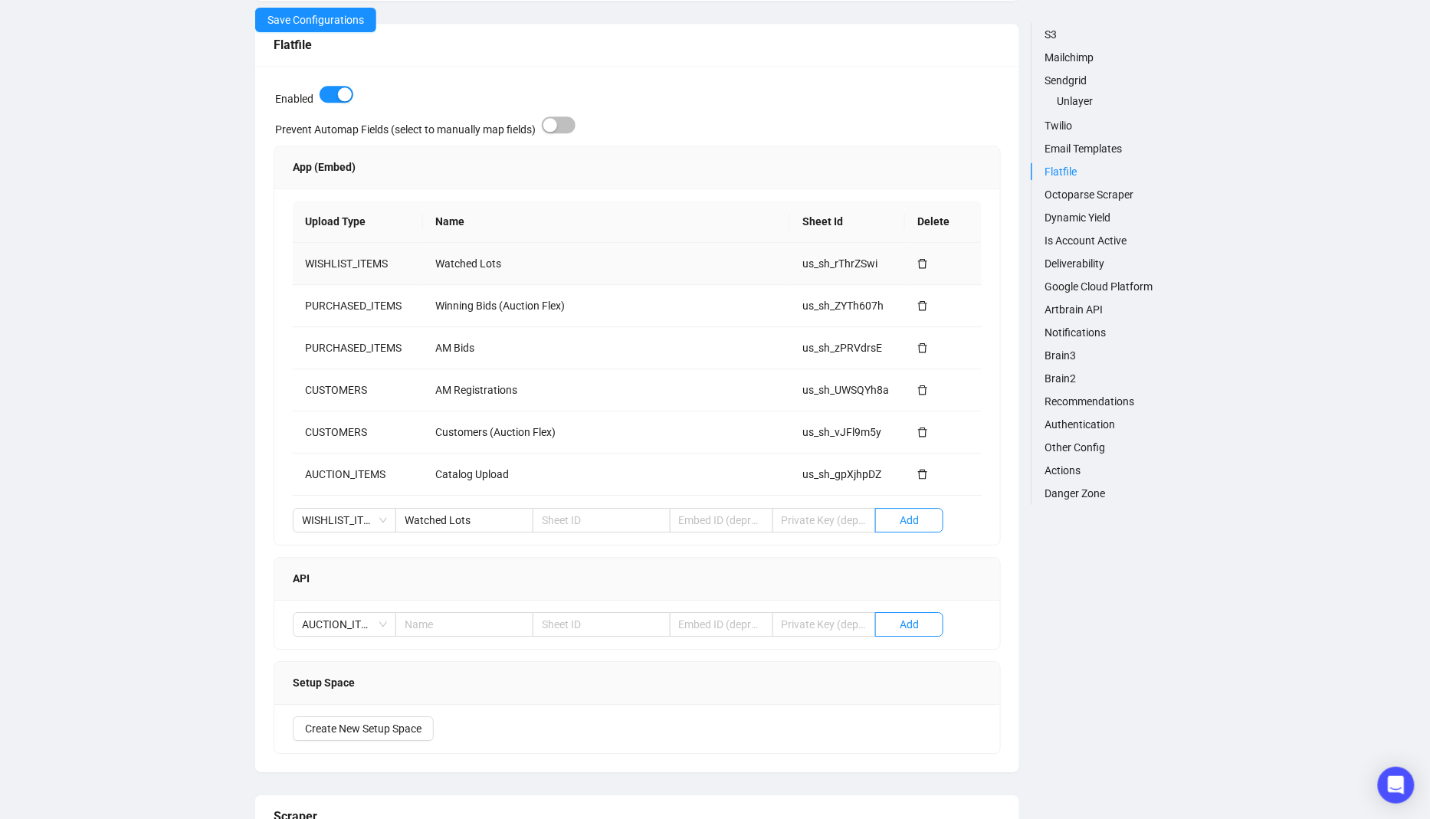
click at [359, 264] on td "WISHLIST_ITEMS" at bounding box center [358, 264] width 130 height 42
click at [572, 508] on input "text" at bounding box center [602, 520] width 138 height 25
paste input "us_sh_xVUmLZWR"
type input "us_sh_xVUmLZWR"
click at [916, 516] on span "Add" at bounding box center [909, 520] width 19 height 17
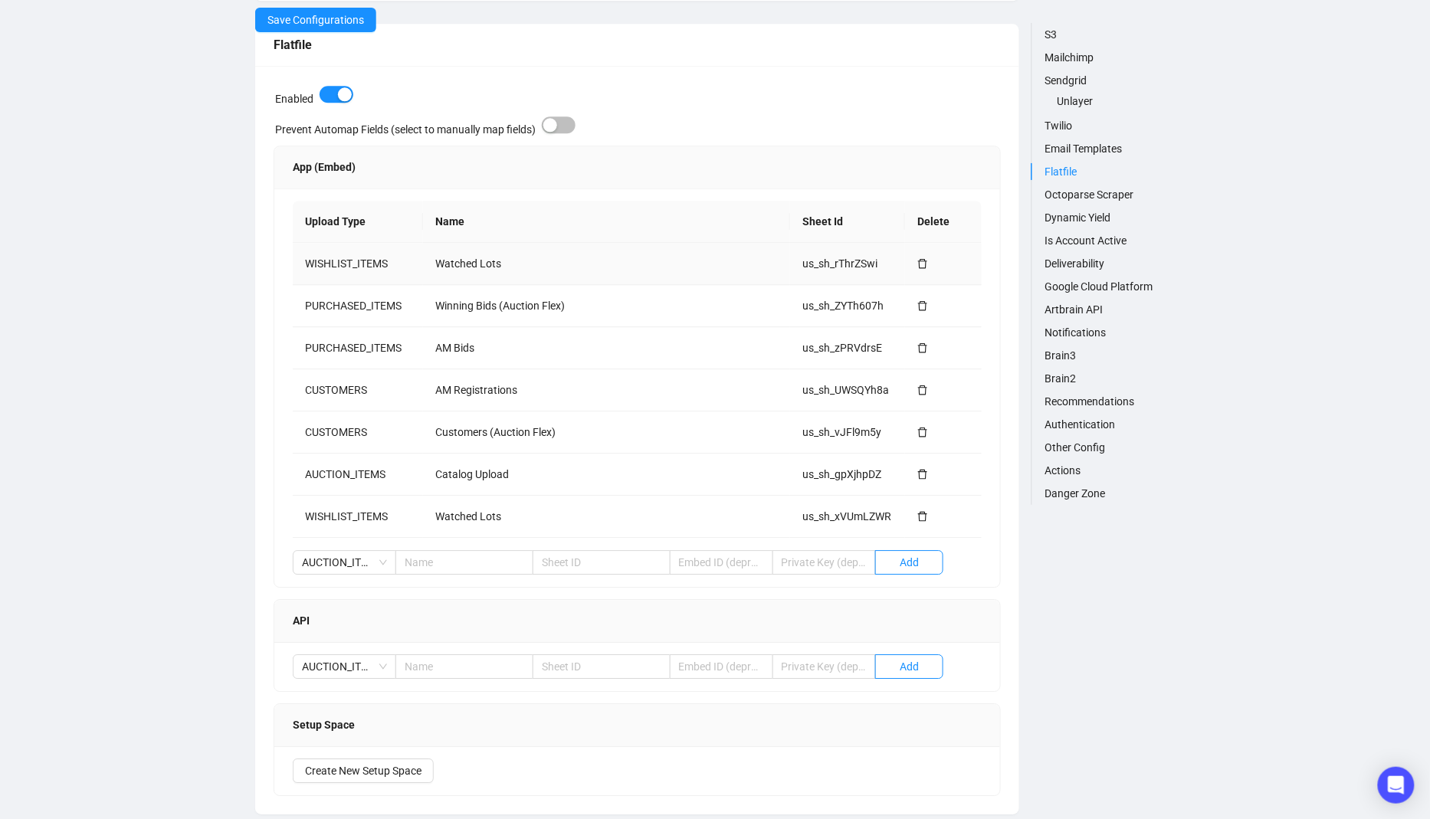
click at [921, 261] on icon "delete" at bounding box center [922, 263] width 11 height 11
click at [720, 395] on td "AM Registrations" at bounding box center [606, 390] width 367 height 42
click at [812, 454] on td "us_sh_gpXjhpDZ" at bounding box center [847, 475] width 115 height 42
click at [922, 261] on icon "delete" at bounding box center [922, 263] width 11 height 11
click at [340, 22] on span "Save Configurations" at bounding box center [315, 19] width 97 height 17
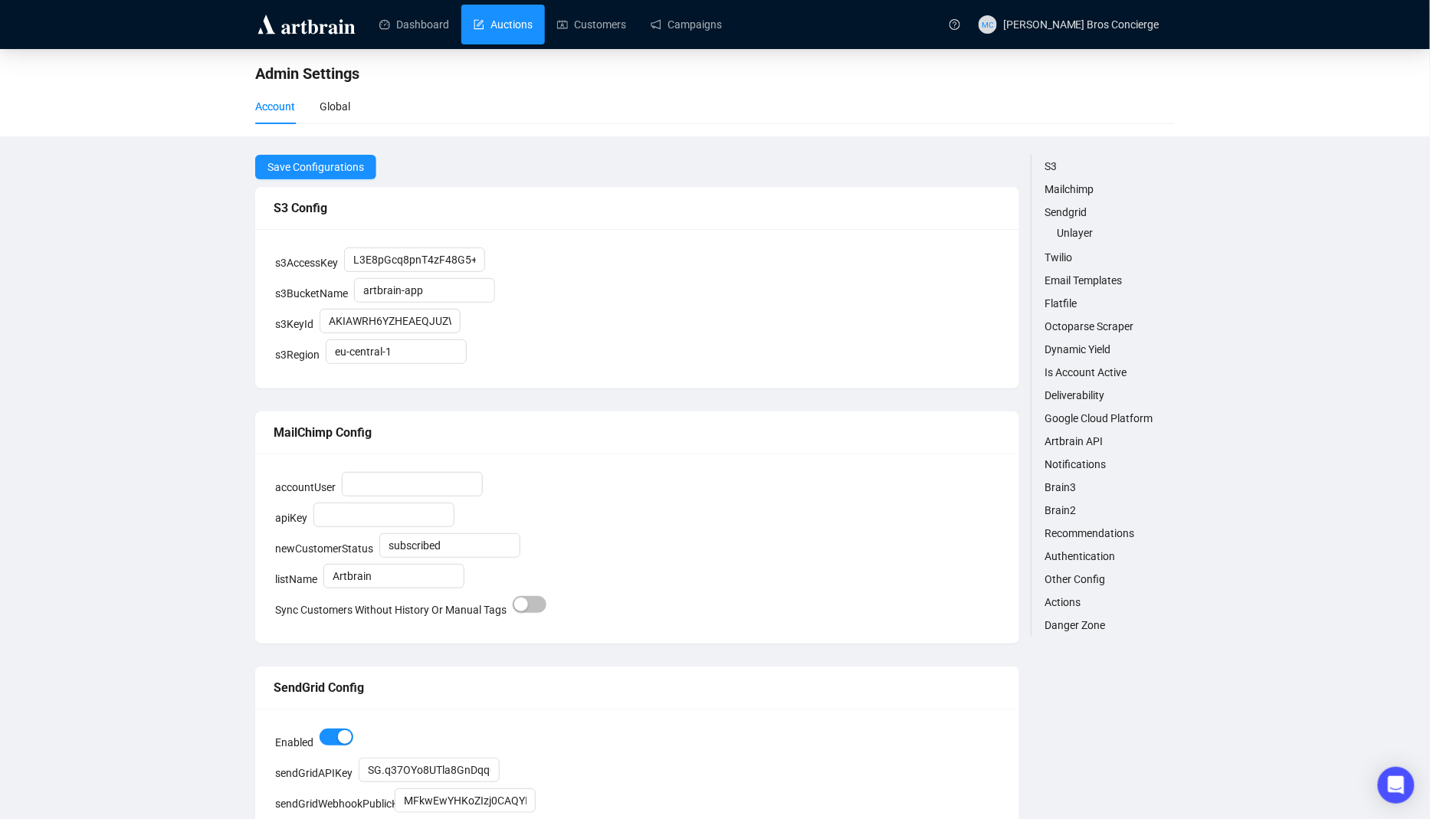
click at [532, 31] on link "Auctions" at bounding box center [503, 25] width 59 height 40
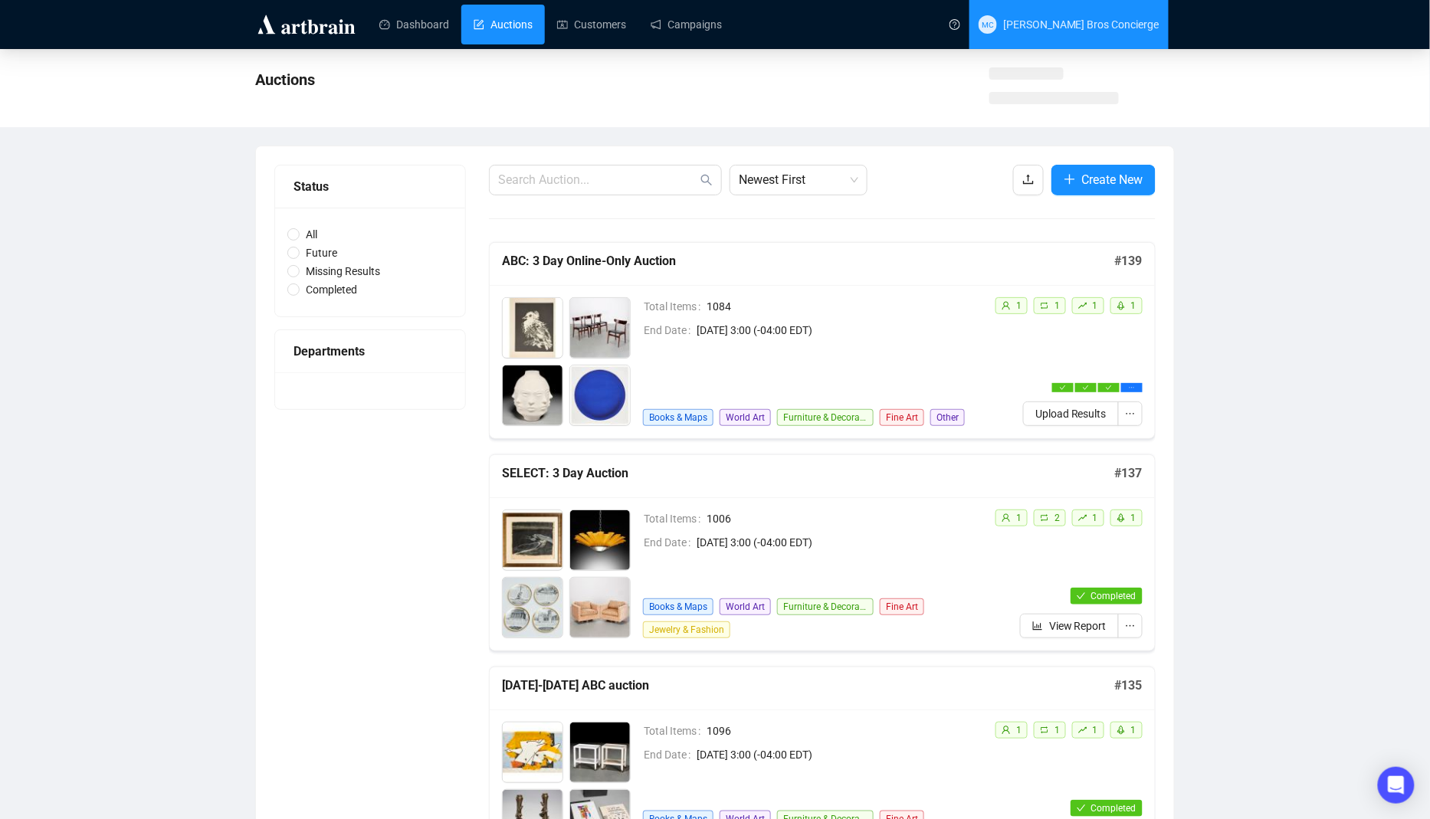
click at [1091, 25] on span "[PERSON_NAME] Bros Concierge" at bounding box center [1081, 24] width 156 height 12
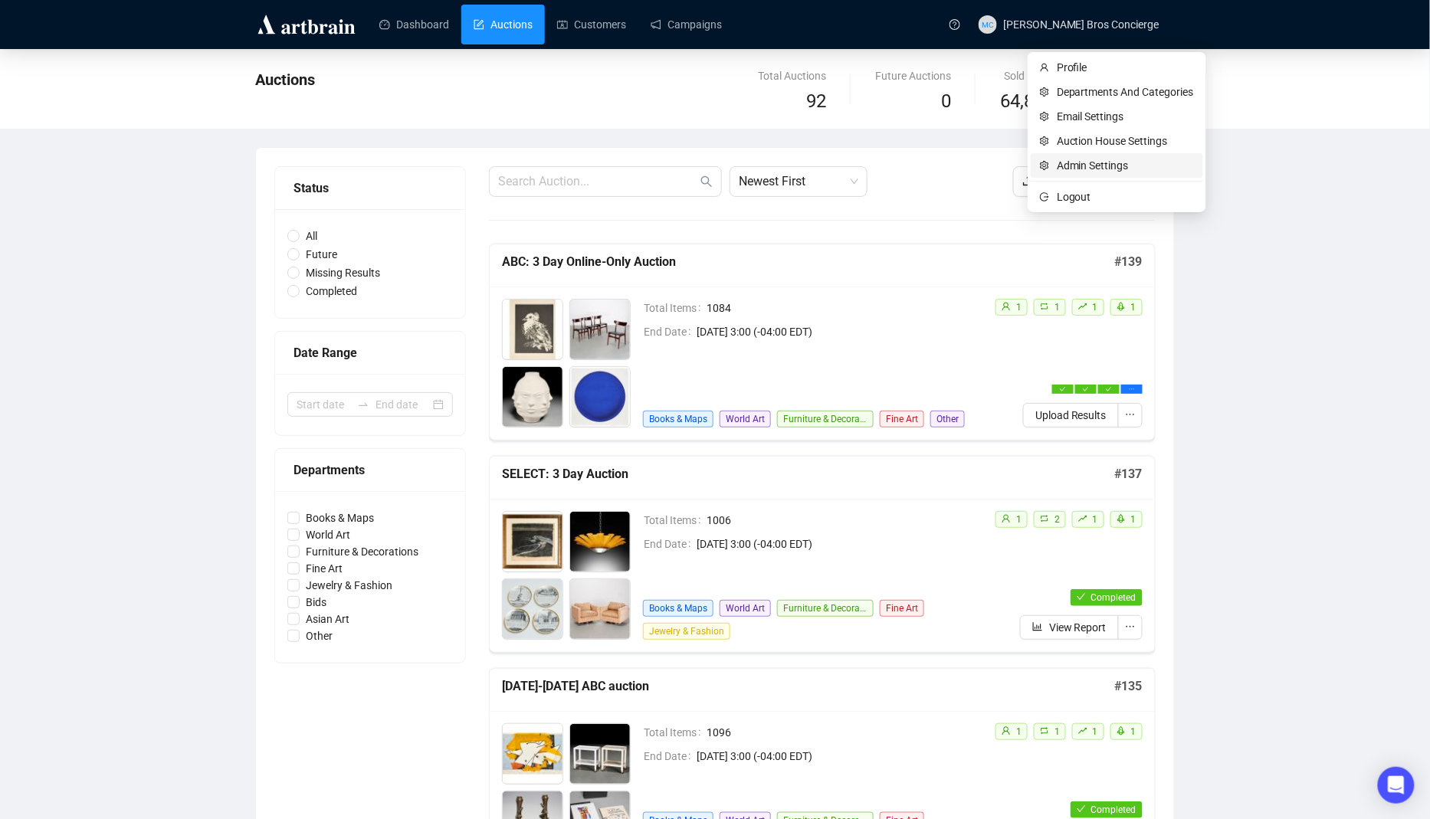
click at [1049, 162] on span "setting" at bounding box center [1045, 165] width 11 height 9
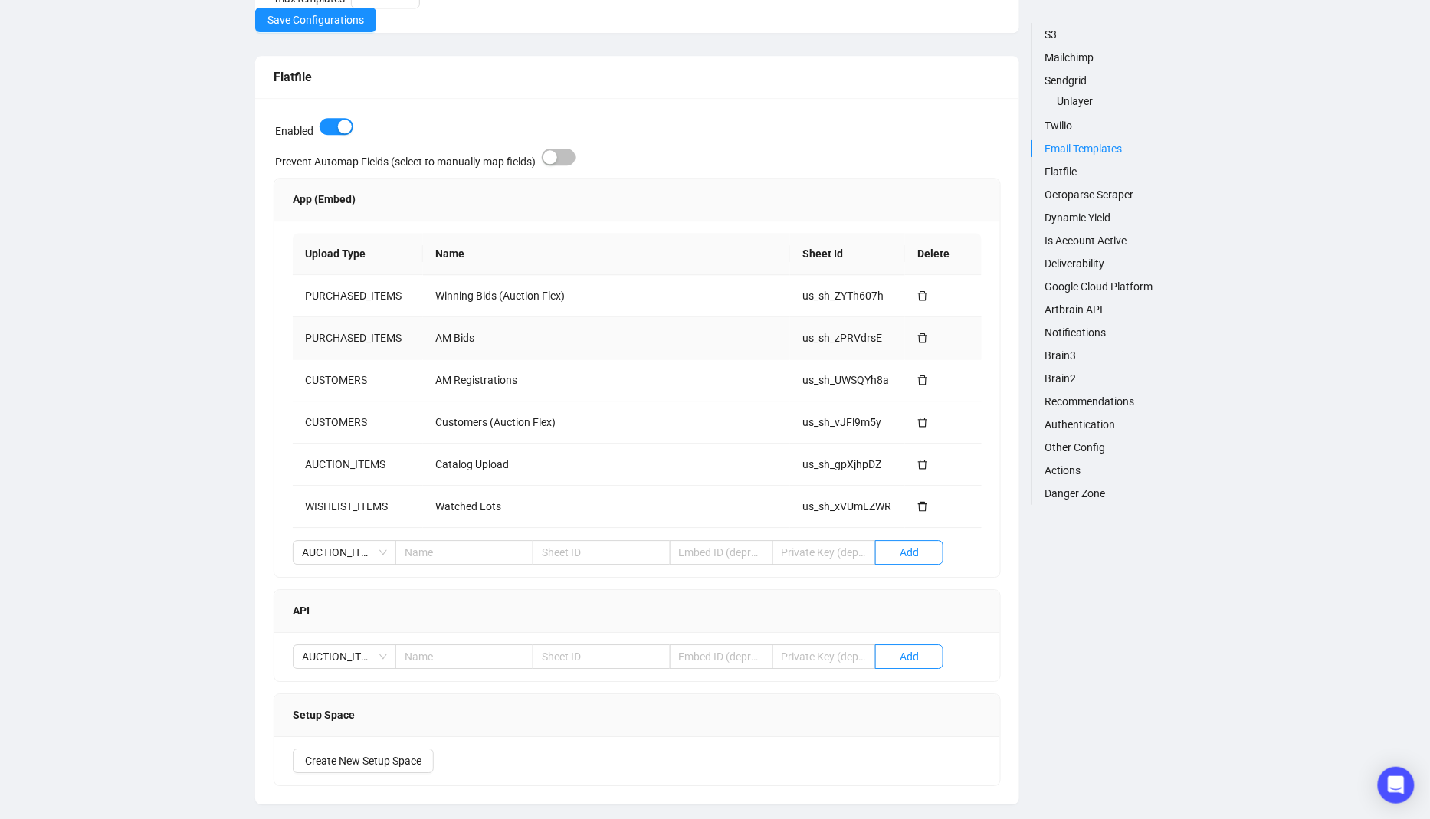
scroll to position [1379, 0]
click at [485, 504] on td "Watched Lots" at bounding box center [606, 510] width 367 height 42
click at [585, 436] on td "Customers (Auction Flex)" at bounding box center [606, 426] width 367 height 42
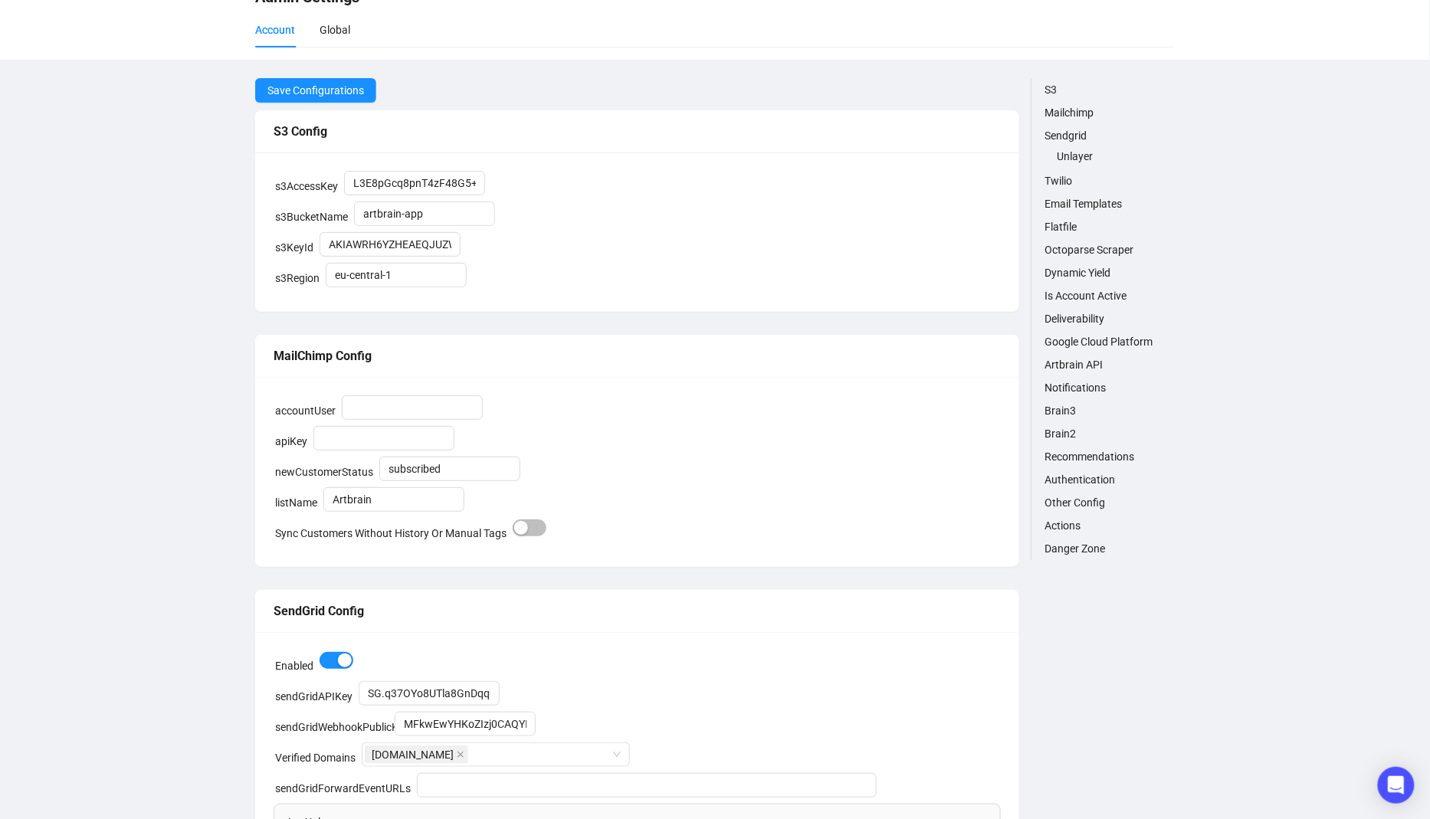
scroll to position [0, 0]
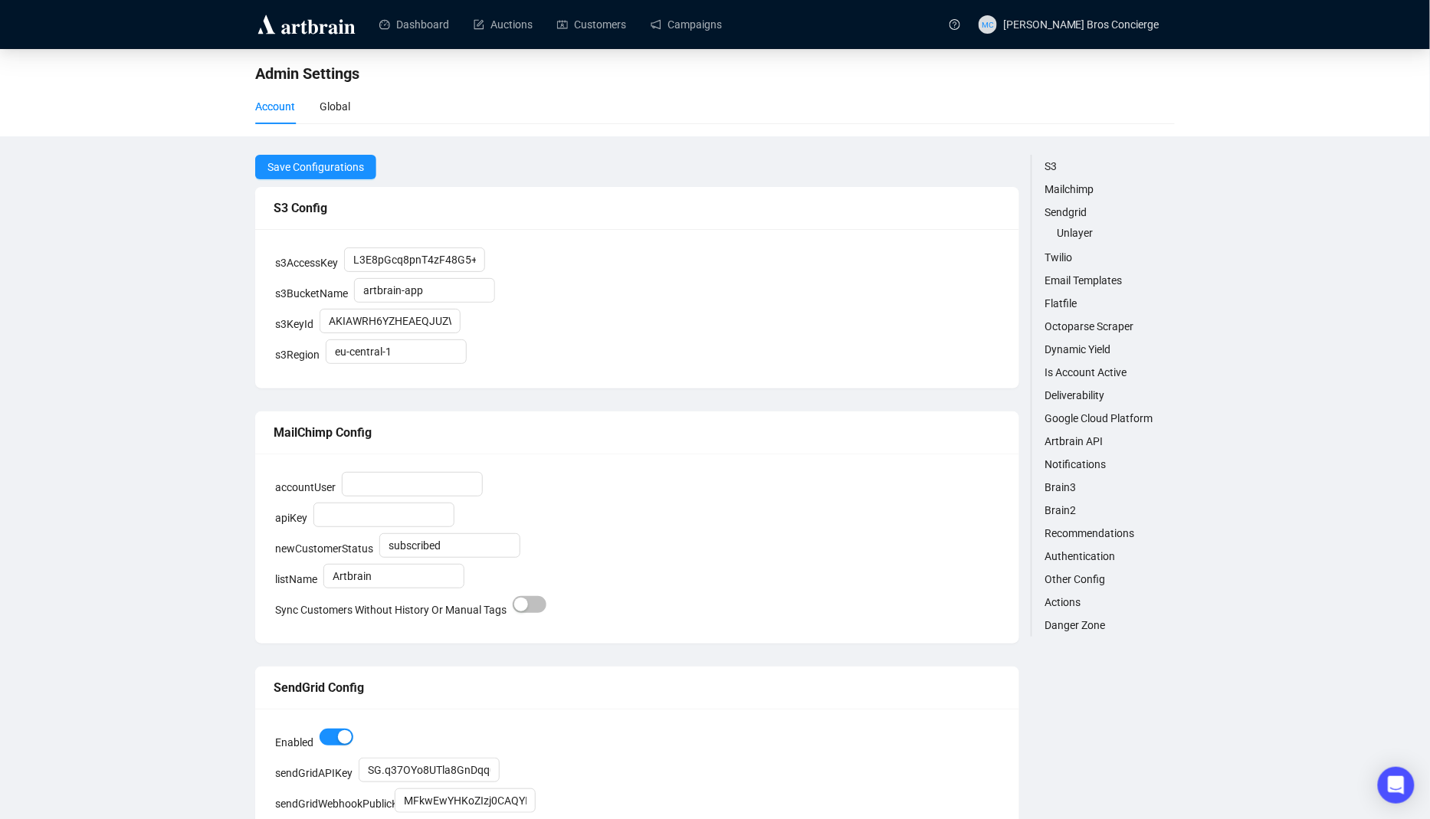
click at [497, 50] on div "Admin Settings Account Global" at bounding box center [715, 92] width 1430 height 87
click at [507, 34] on link "Auctions" at bounding box center [503, 25] width 59 height 40
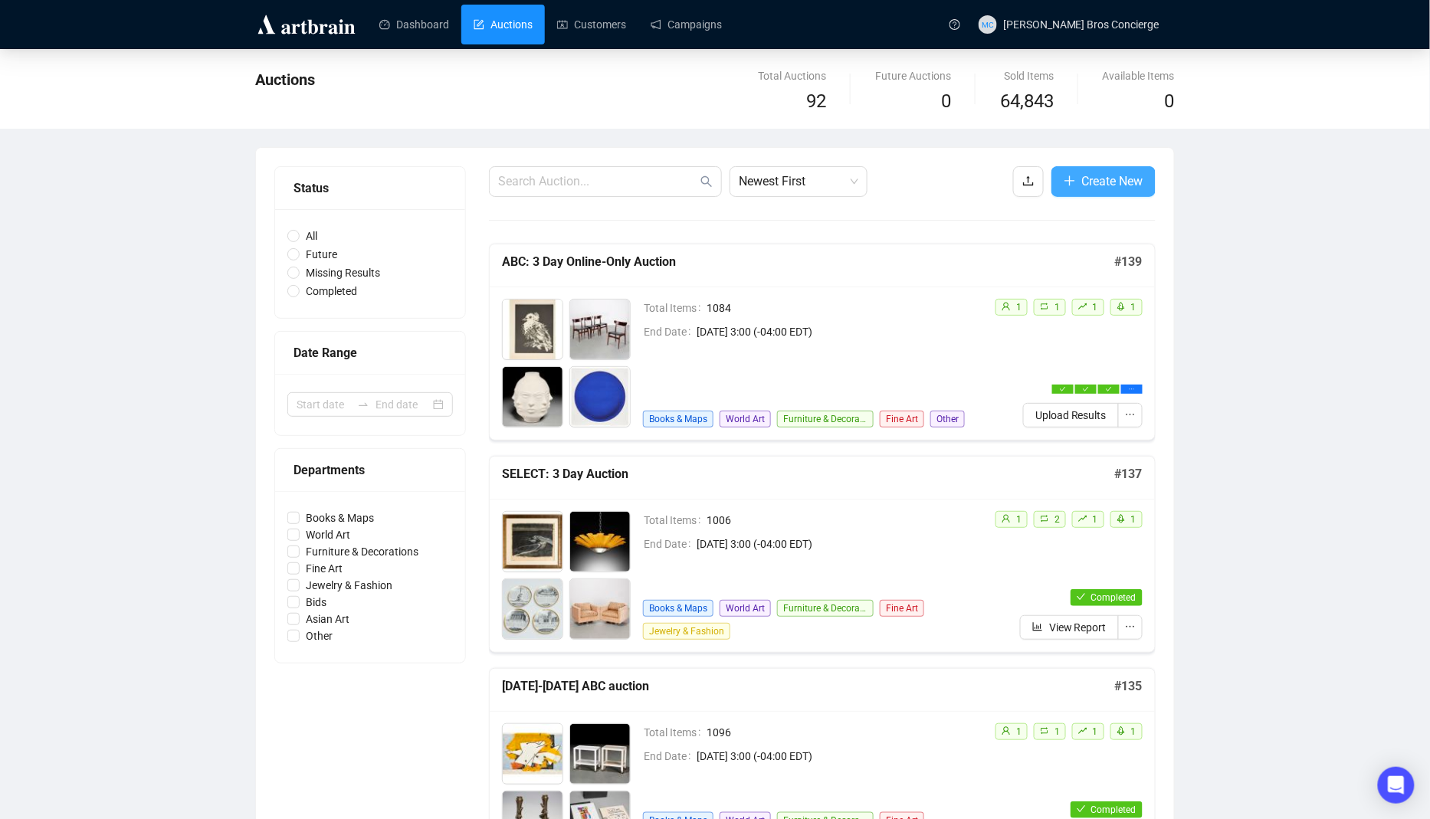
click at [1103, 194] on button "Create New" at bounding box center [1103, 181] width 104 height 31
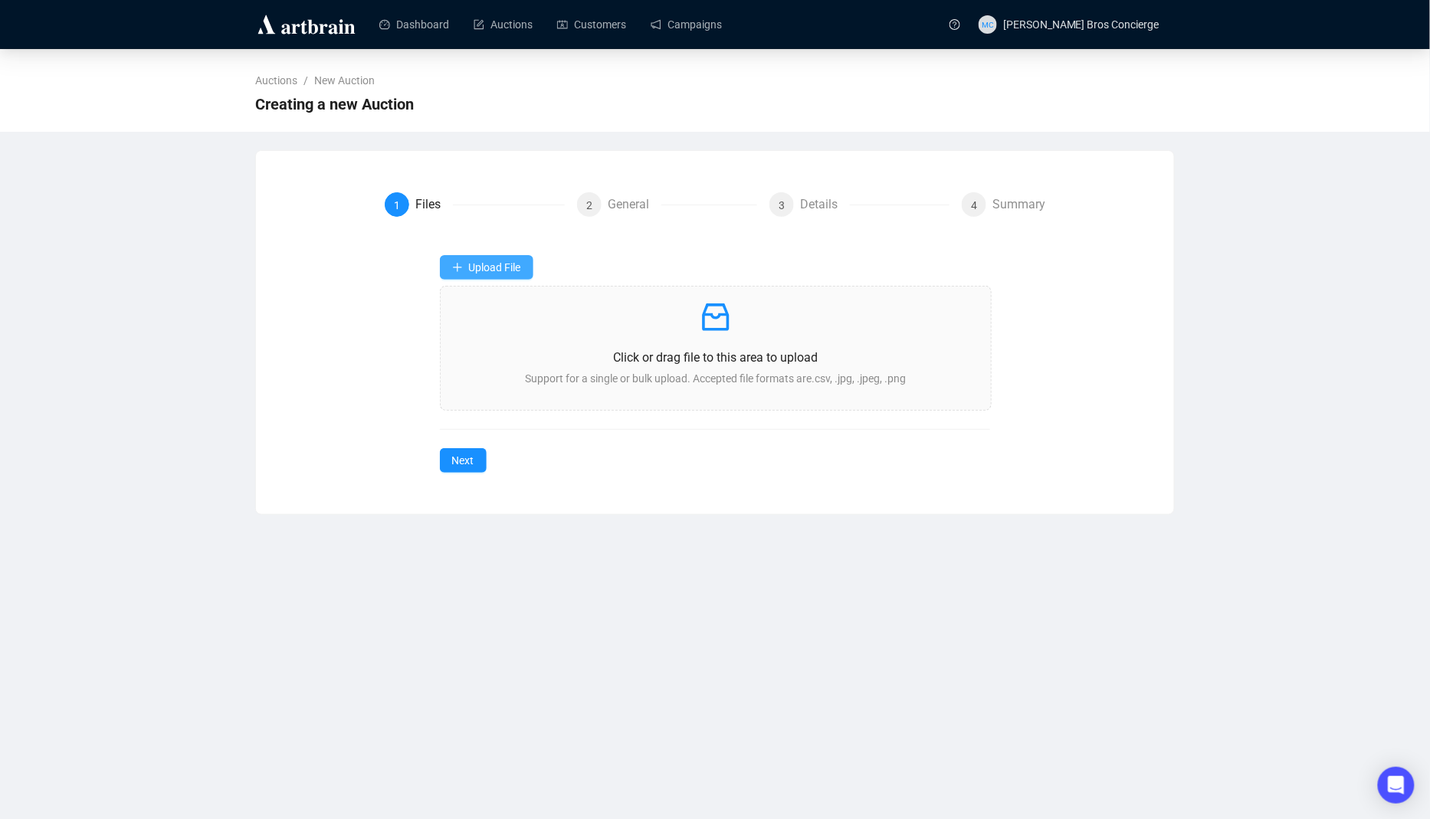
click at [506, 274] on button "Upload File" at bounding box center [486, 267] width 93 height 25
click at [524, 355] on span "Catalog Upload" at bounding box center [517, 352] width 130 height 17
click at [524, 355] on p "Click or drag file to this area to upload" at bounding box center [716, 357] width 526 height 19
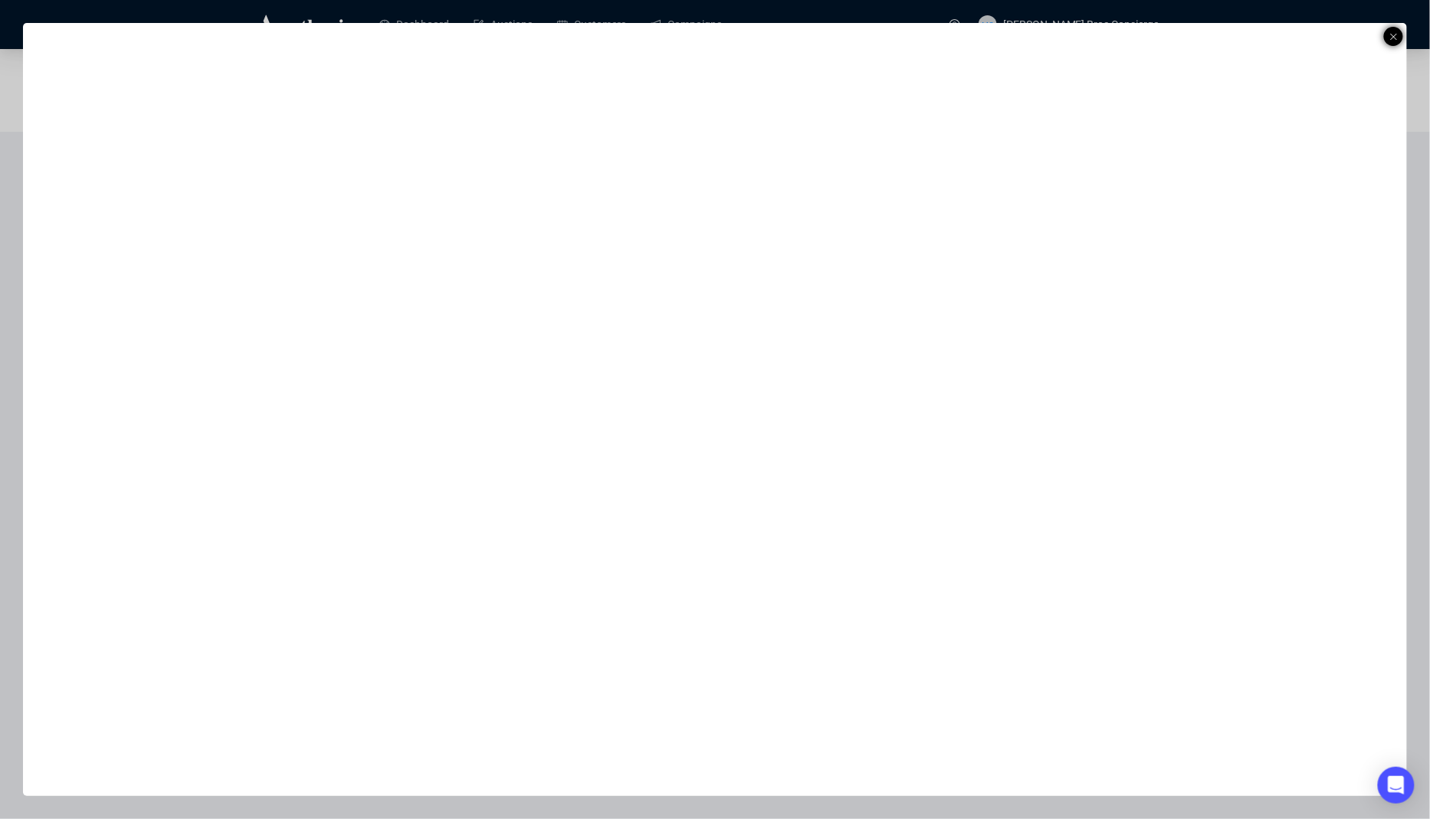
click at [1399, 33] on div at bounding box center [1393, 36] width 19 height 19
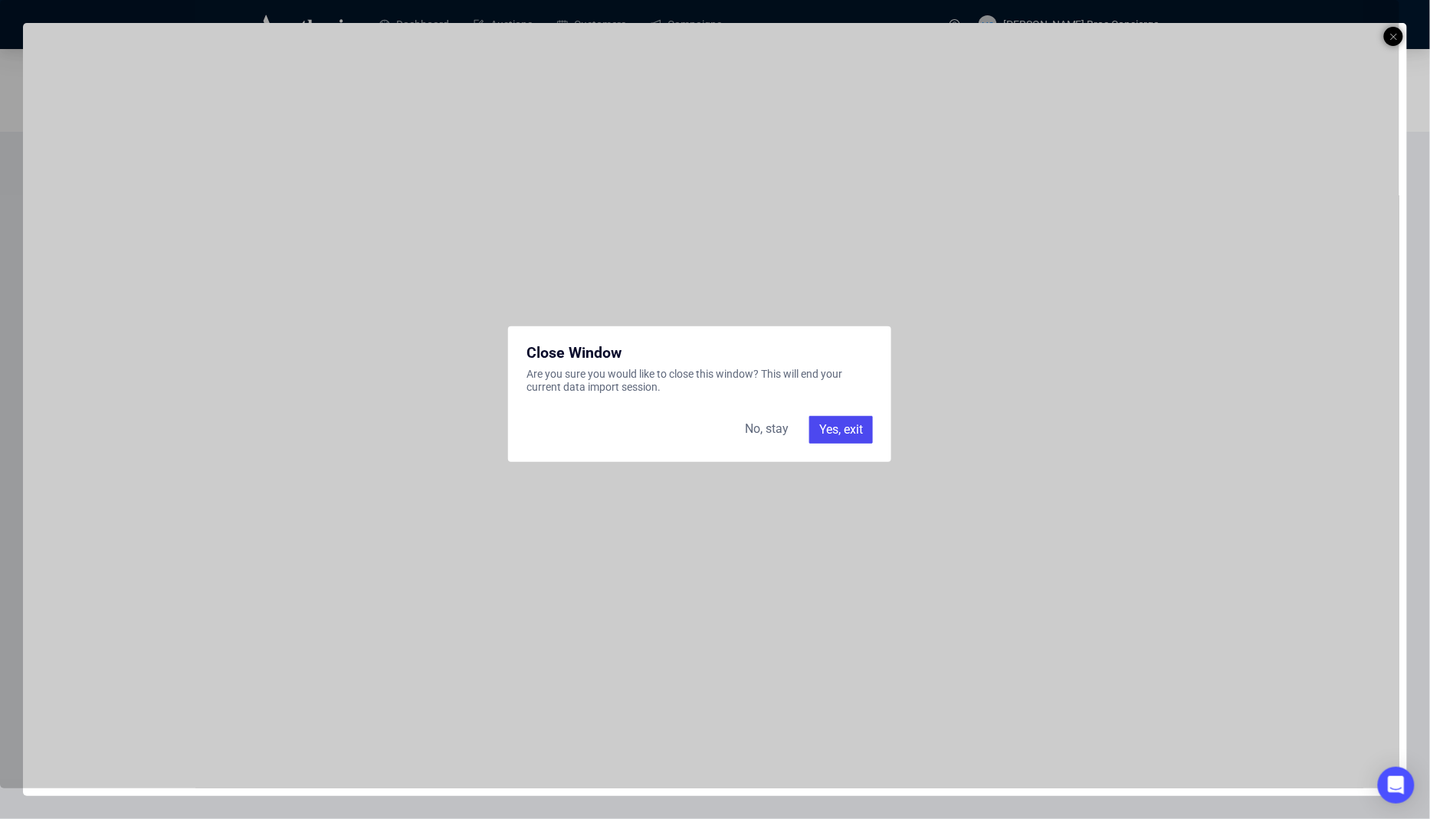
click at [854, 428] on div "Yes, exit" at bounding box center [841, 430] width 64 height 28
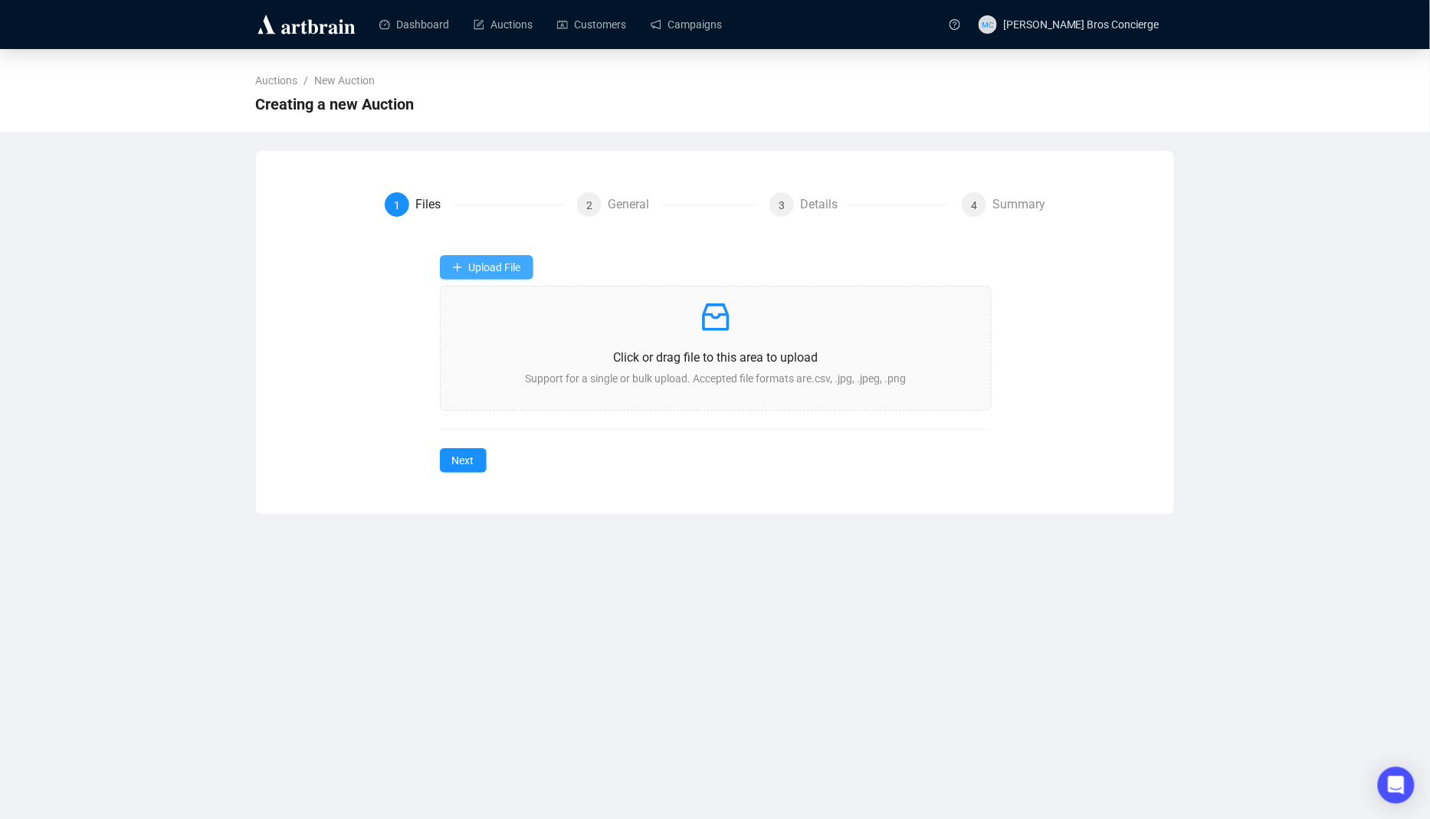
click at [454, 265] on icon "plus" at bounding box center [457, 267] width 11 height 11
click at [523, 343] on li "Catalog Upload" at bounding box center [517, 352] width 148 height 25
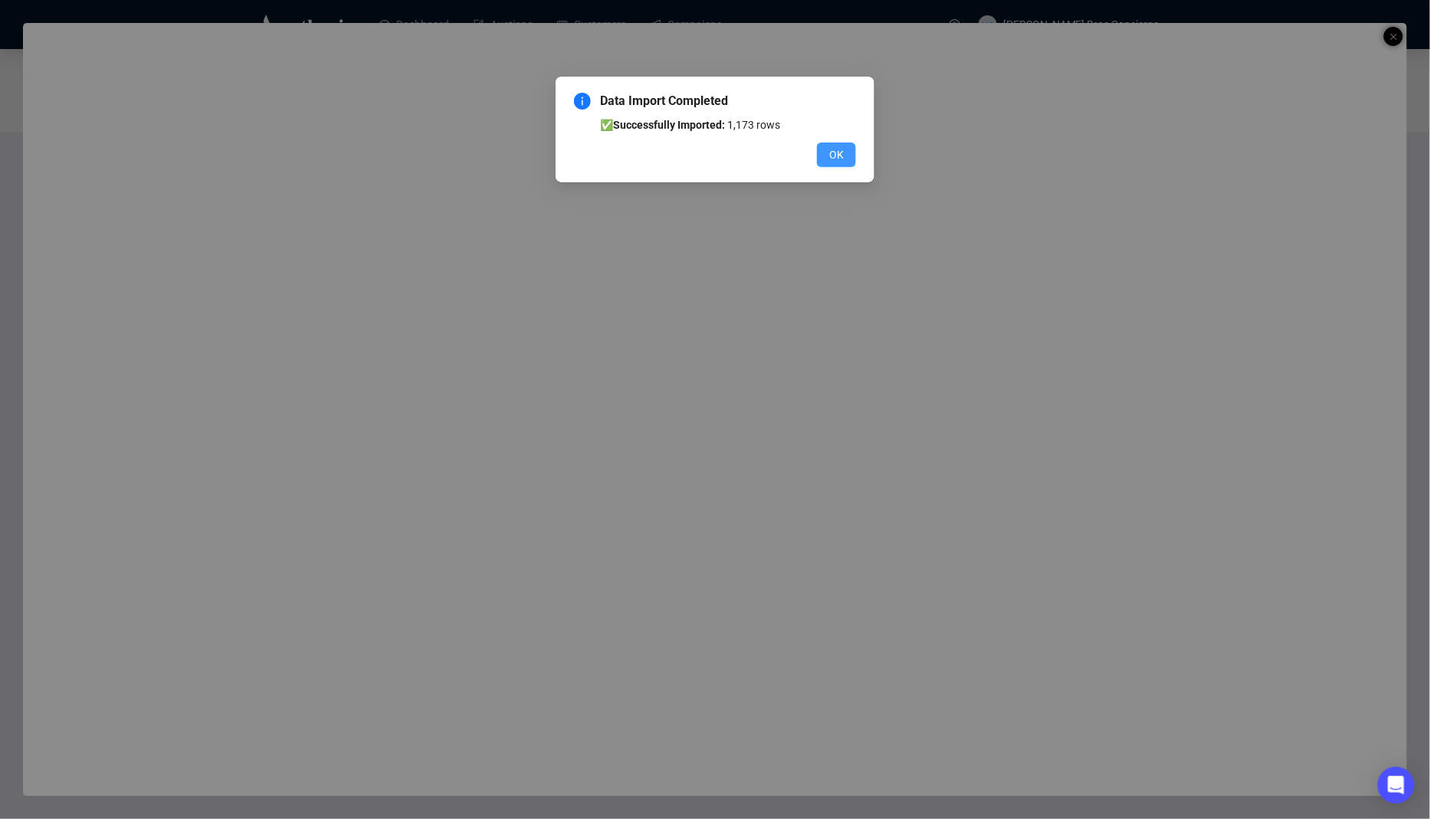
click at [848, 159] on button "OK" at bounding box center [836, 155] width 39 height 25
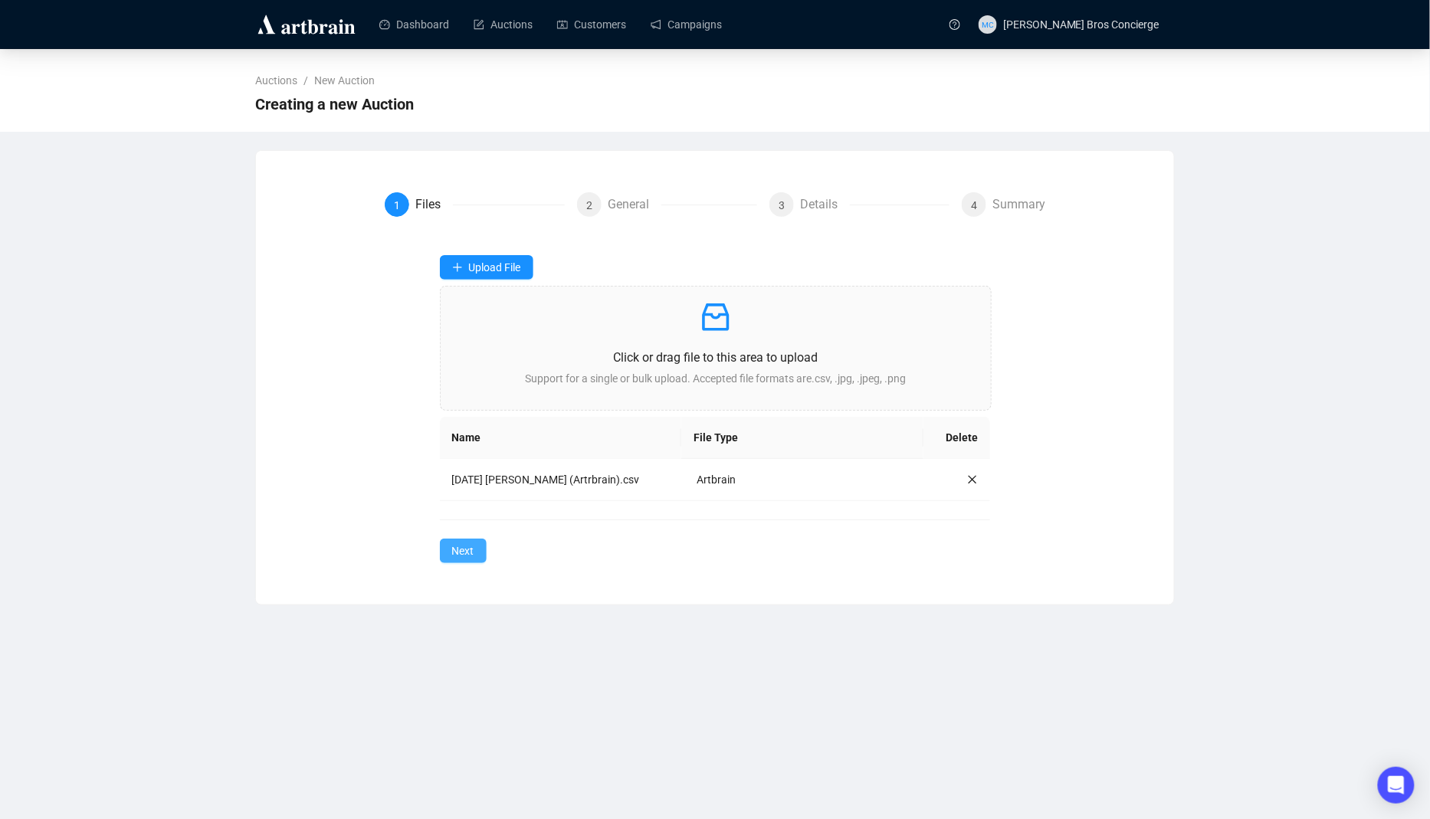
click at [480, 559] on button "Next" at bounding box center [463, 551] width 47 height 25
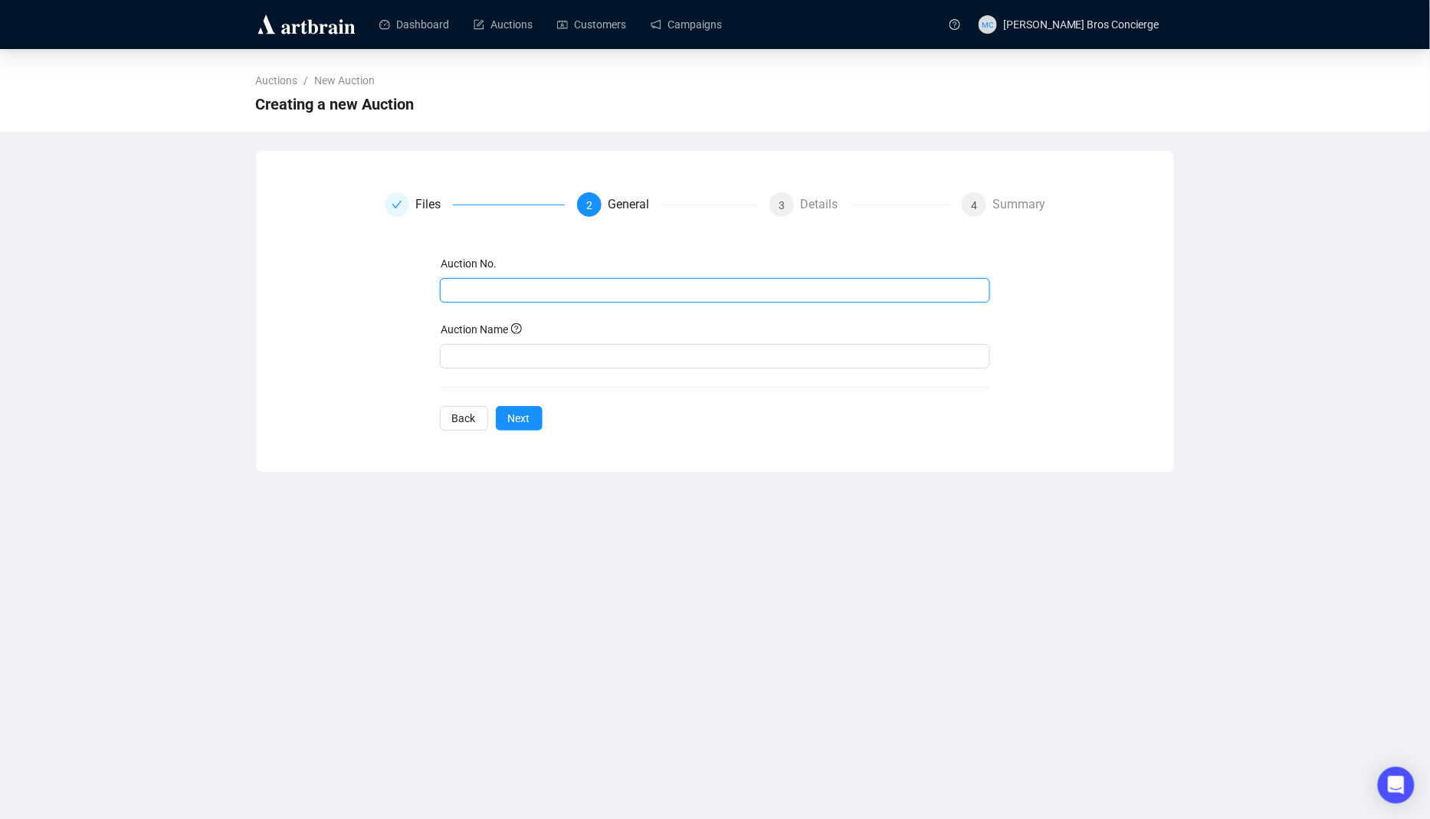
click at [554, 286] on input "text" at bounding box center [714, 290] width 530 height 17
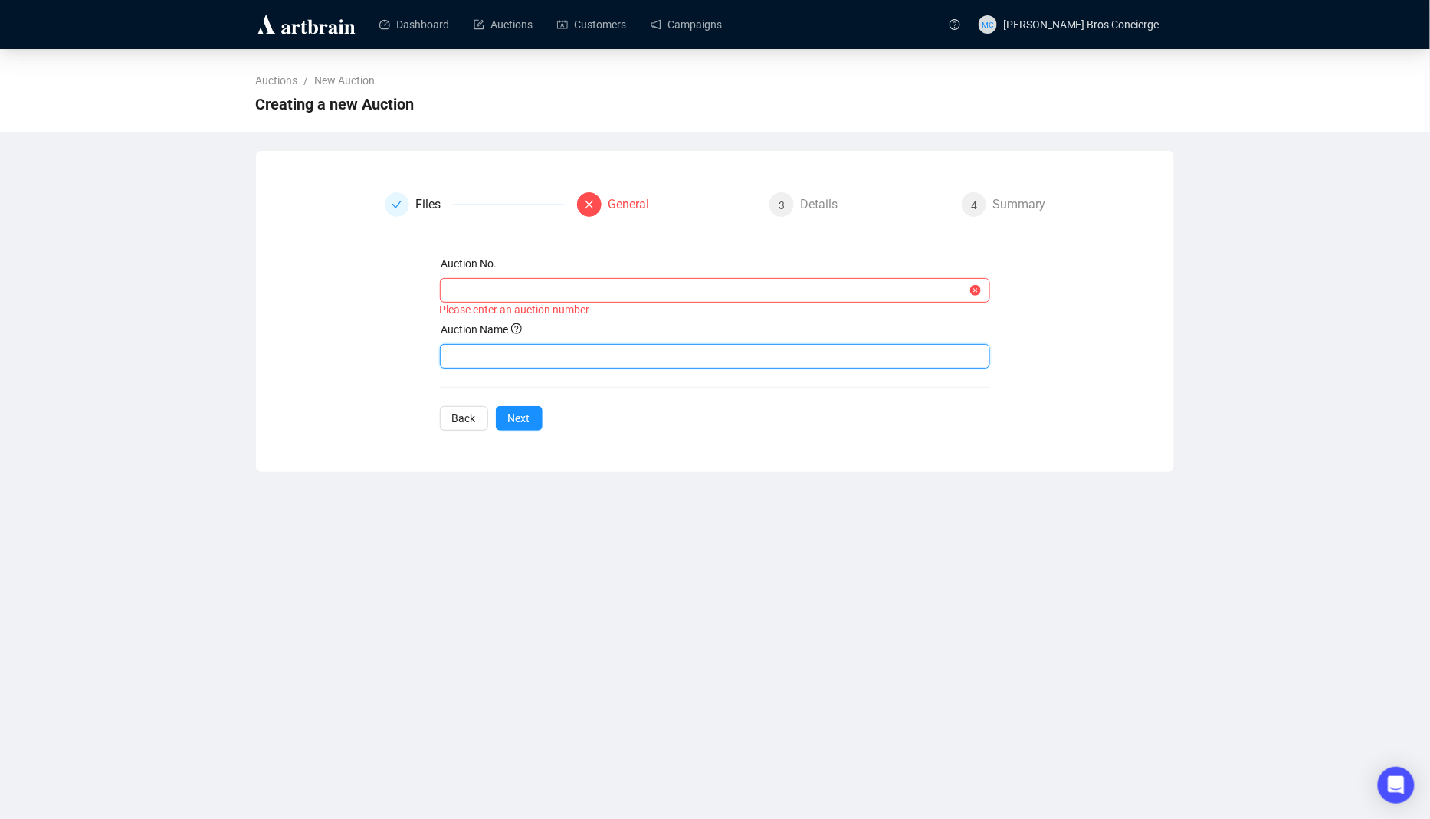
click at [516, 355] on input "text" at bounding box center [715, 356] width 551 height 25
paste input "Apfelicious! • The [PERSON_NAME] Sale"
type input "Apfelicious! • The [PERSON_NAME] Sale"
click at [542, 283] on input "text" at bounding box center [708, 290] width 519 height 17
paste input "Apfelicious! • The [PERSON_NAME] Sale"
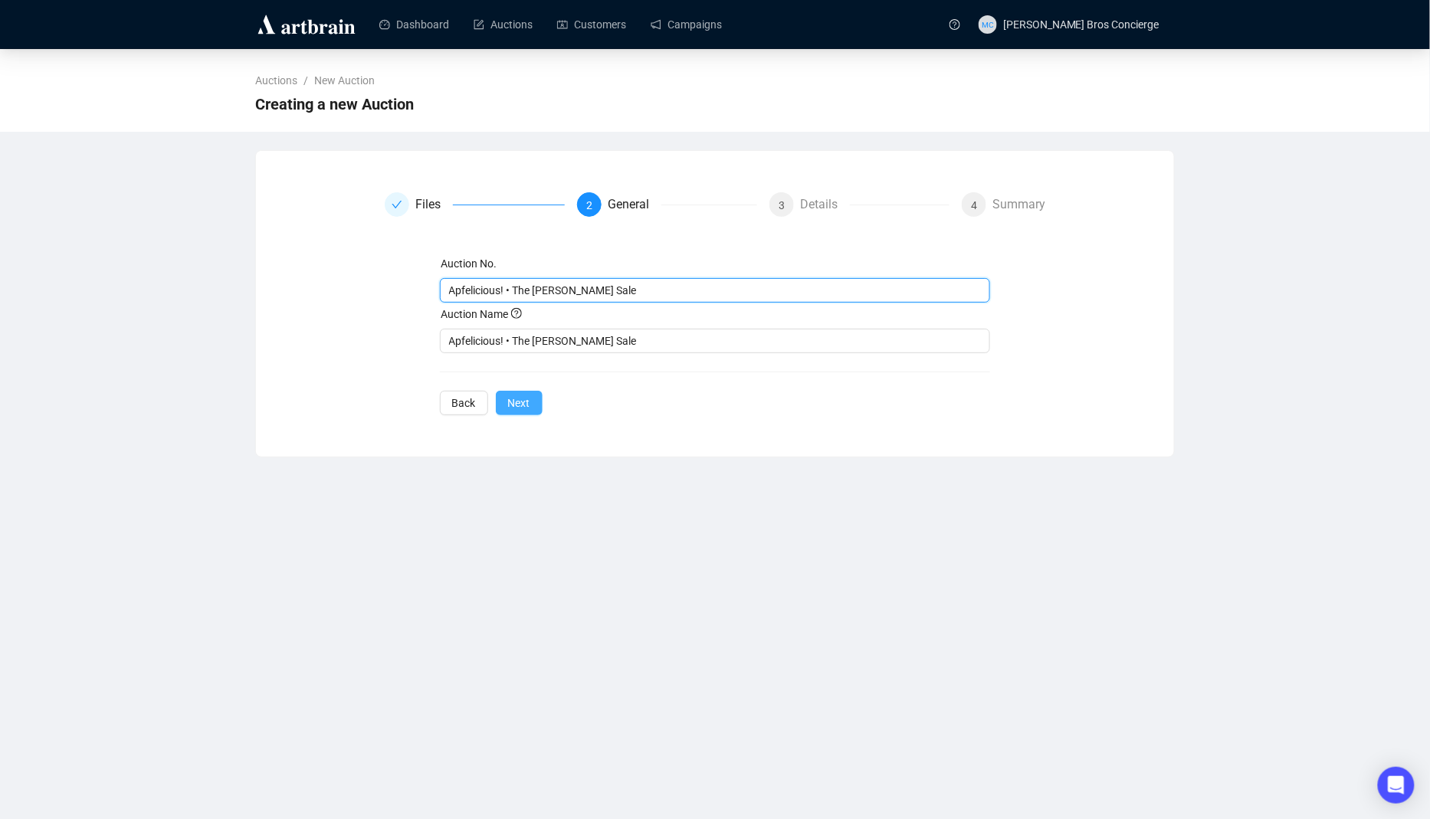
type input "Apfelicious! • The [PERSON_NAME] Sale"
click at [522, 403] on span "Next" at bounding box center [519, 403] width 22 height 17
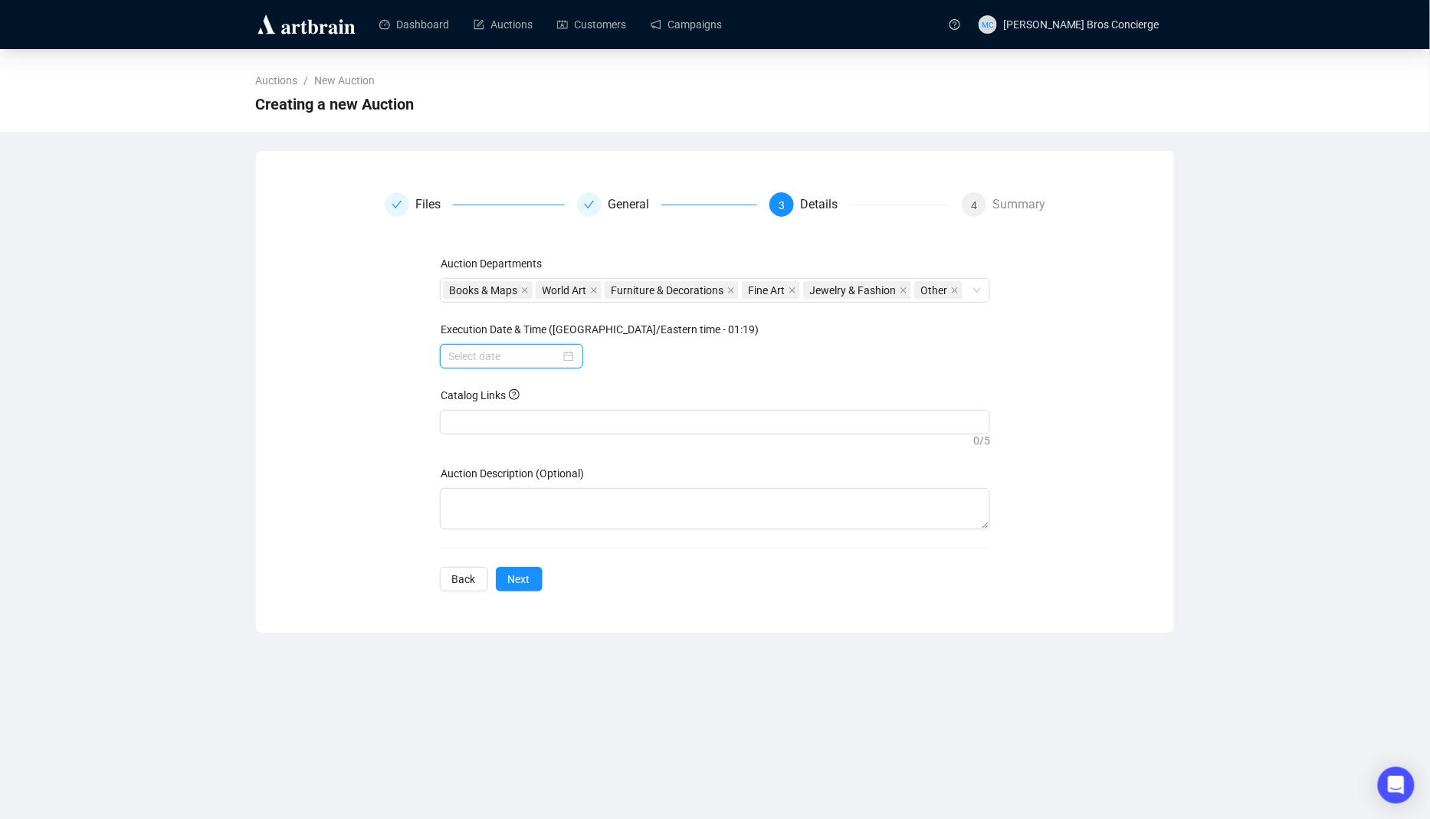
click at [519, 365] on input at bounding box center [504, 356] width 111 height 17
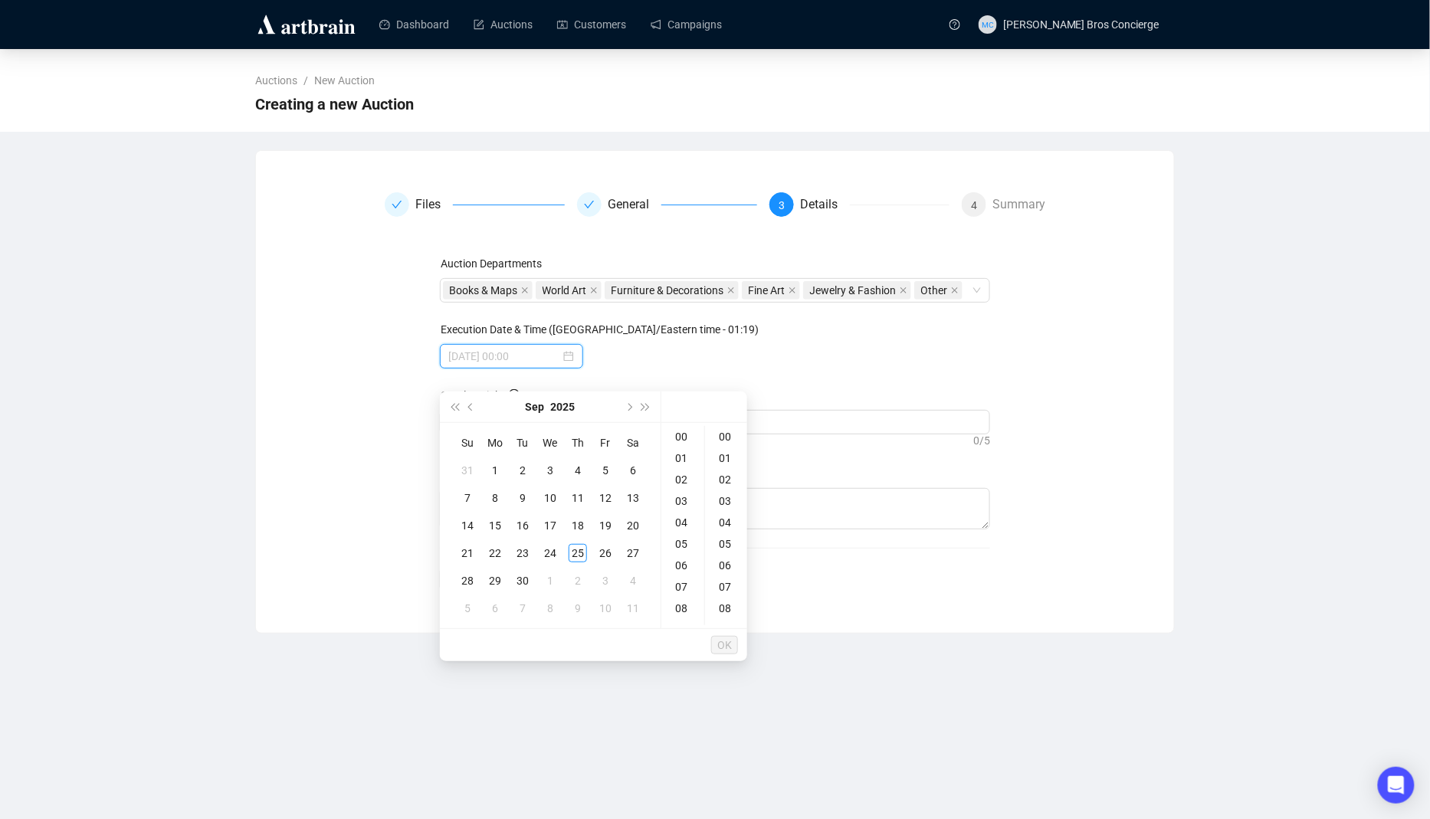
type input "[DATE] 00:00"
type input "[DATE] 03:00"
type input "[DATE] 00:00"
click at [628, 411] on button "Next month (PageDown)" at bounding box center [628, 407] width 17 height 31
click at [596, 529] on div "17" at bounding box center [605, 525] width 18 height 18
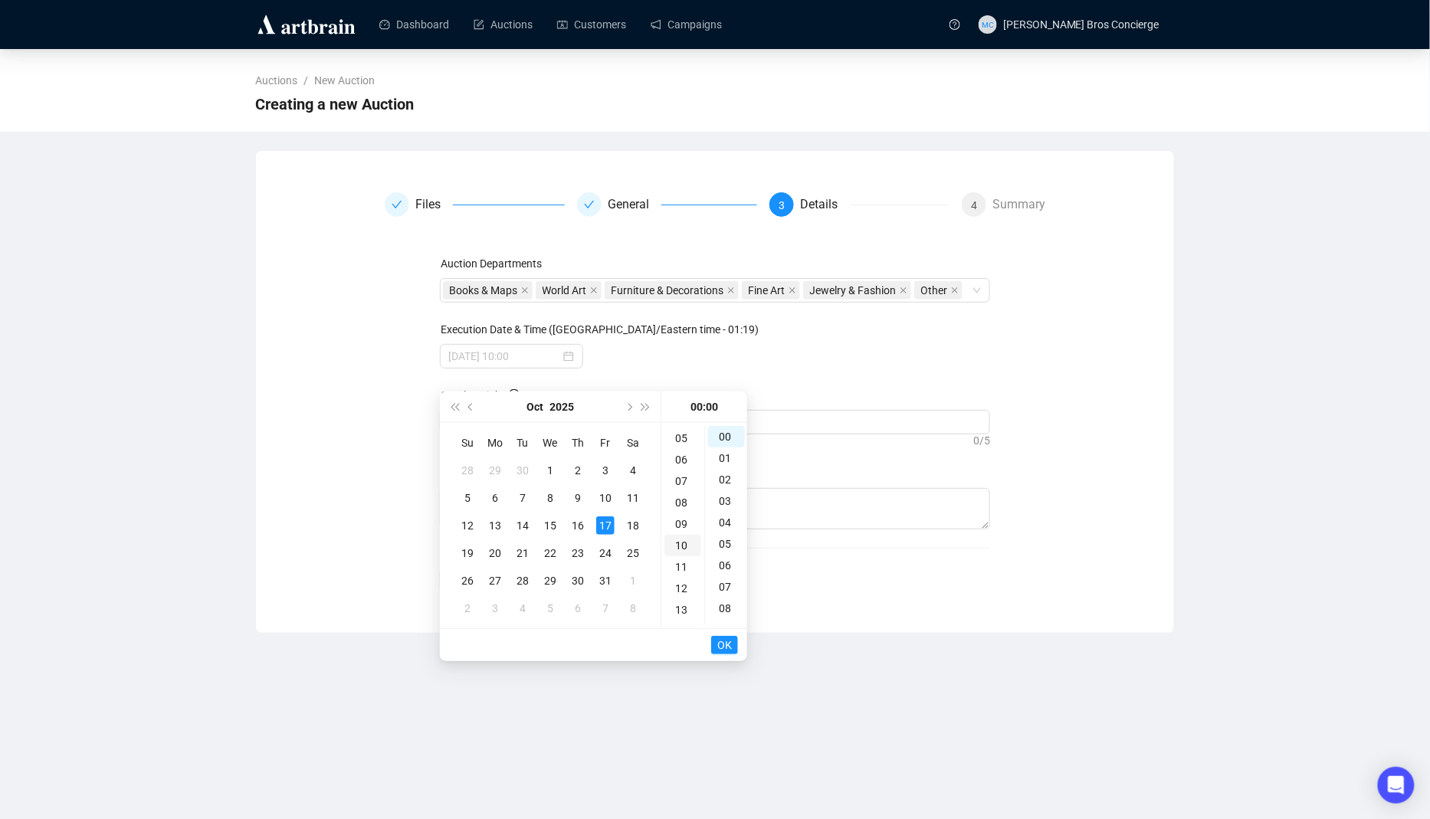
click at [684, 549] on div "10" at bounding box center [682, 545] width 37 height 21
type input "[DATE] 10:00"
click at [728, 641] on span "OK" at bounding box center [724, 645] width 15 height 29
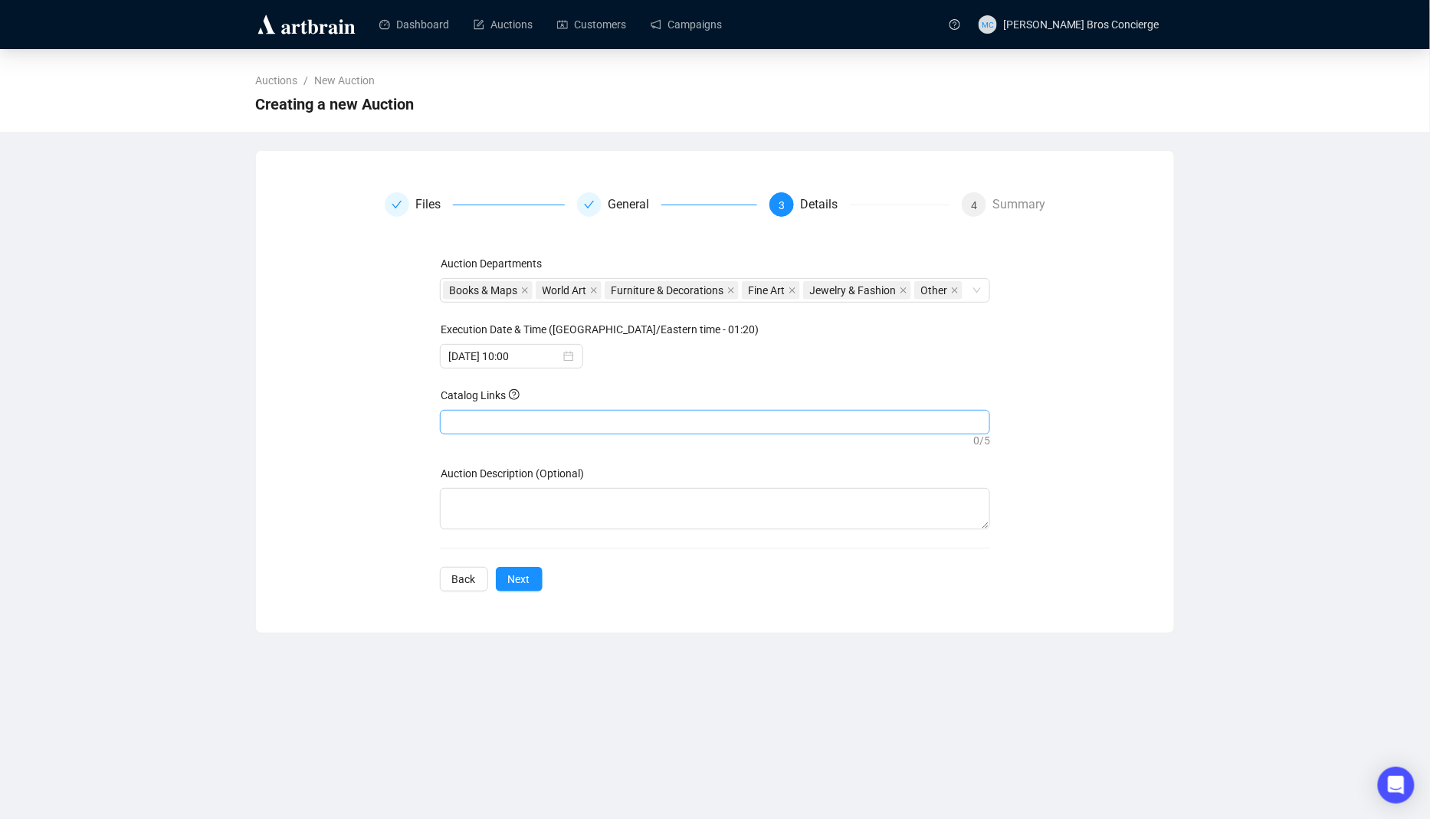
click at [539, 433] on div at bounding box center [715, 422] width 545 height 21
paste input "[URL][DOMAIN_NAME][PERSON_NAME]"
type input "[URL][DOMAIN_NAME][PERSON_NAME]"
click at [512, 592] on button "Next" at bounding box center [519, 579] width 47 height 25
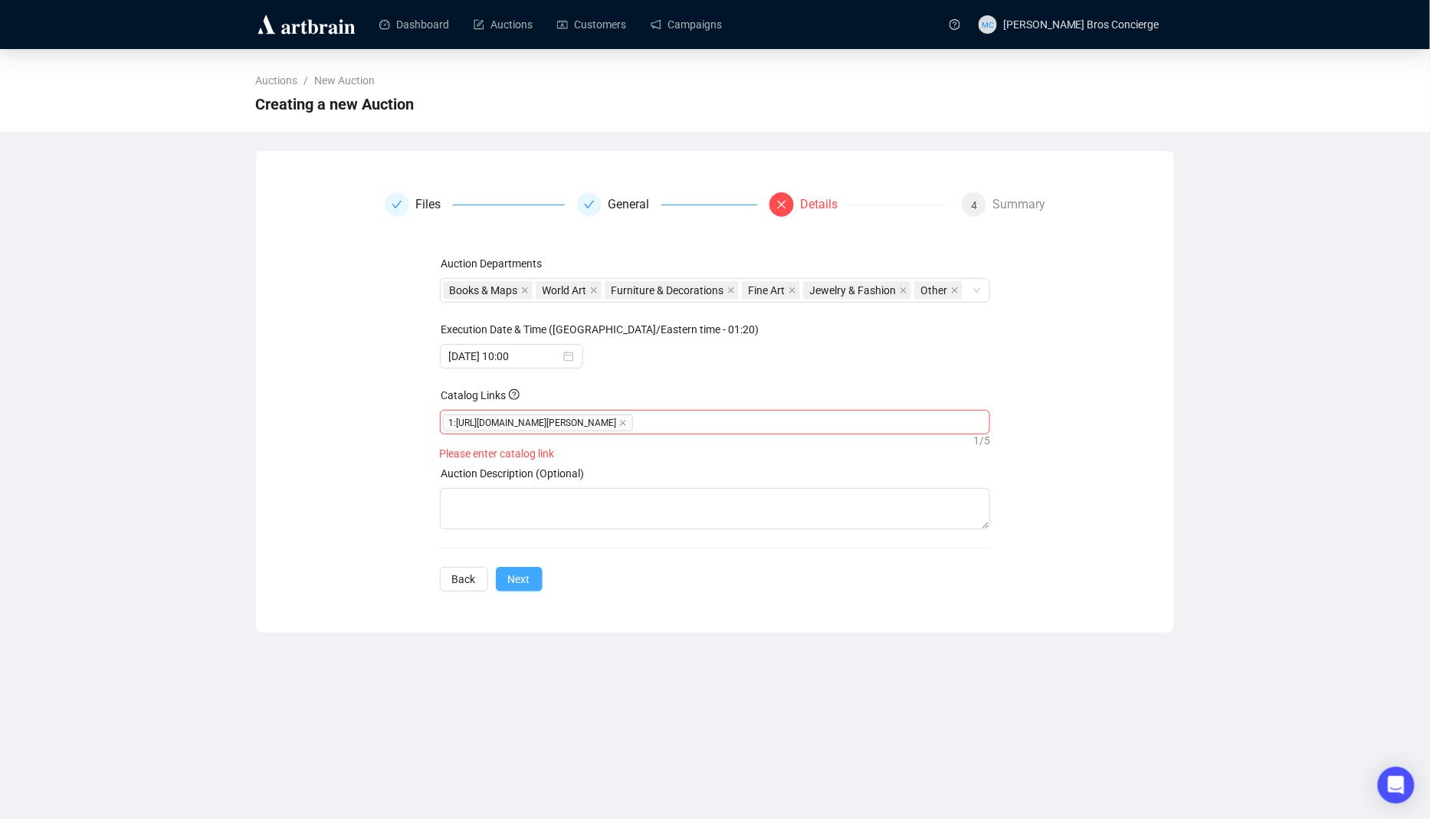
click at [516, 588] on span "Next" at bounding box center [519, 579] width 22 height 17
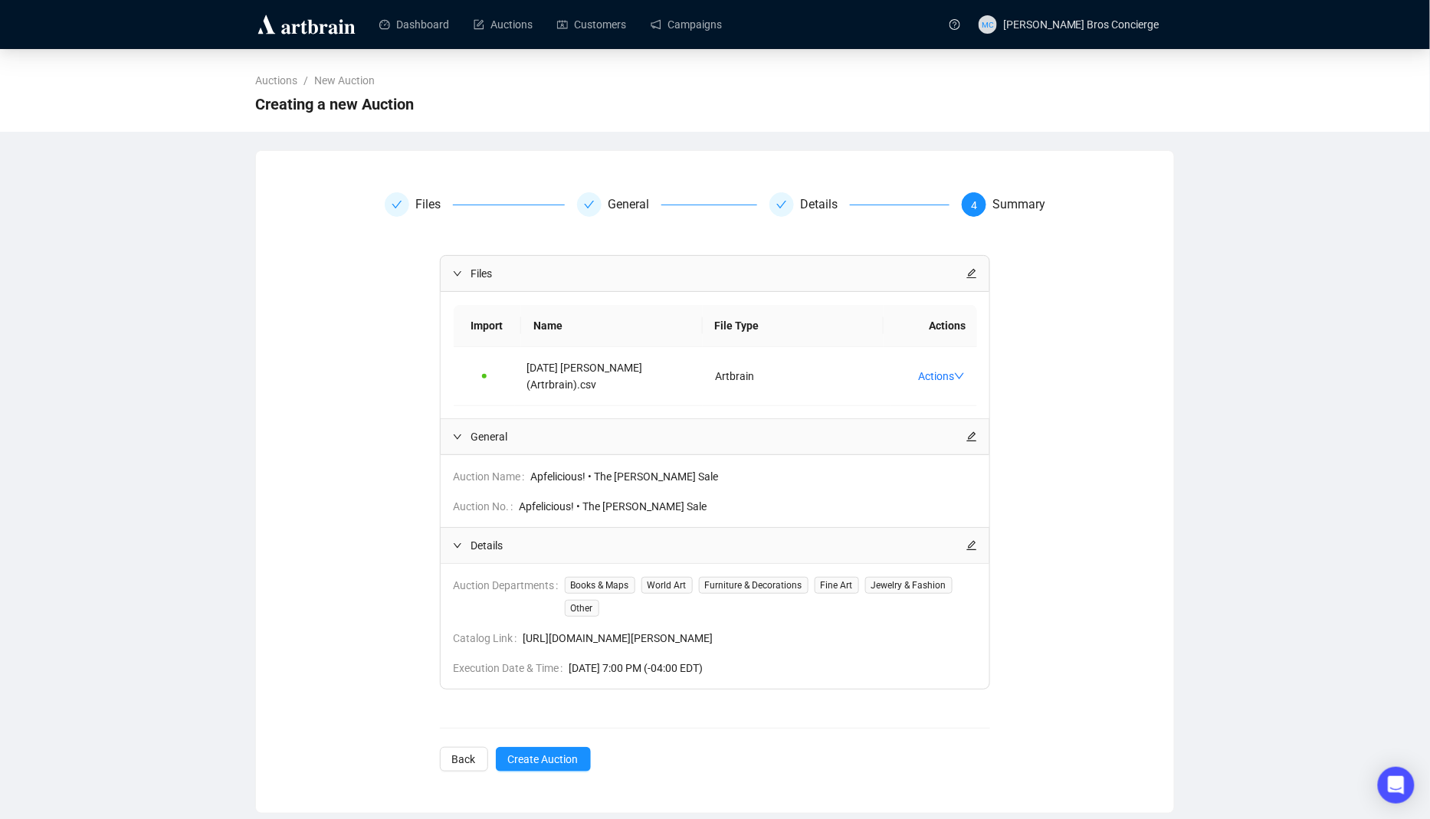
click at [557, 753] on div "Files General Details 4 Summary Files Import Name File Type Actions [DATE] [PER…" at bounding box center [715, 482] width 918 height 616
click at [562, 751] on span "Create Auction" at bounding box center [543, 759] width 71 height 17
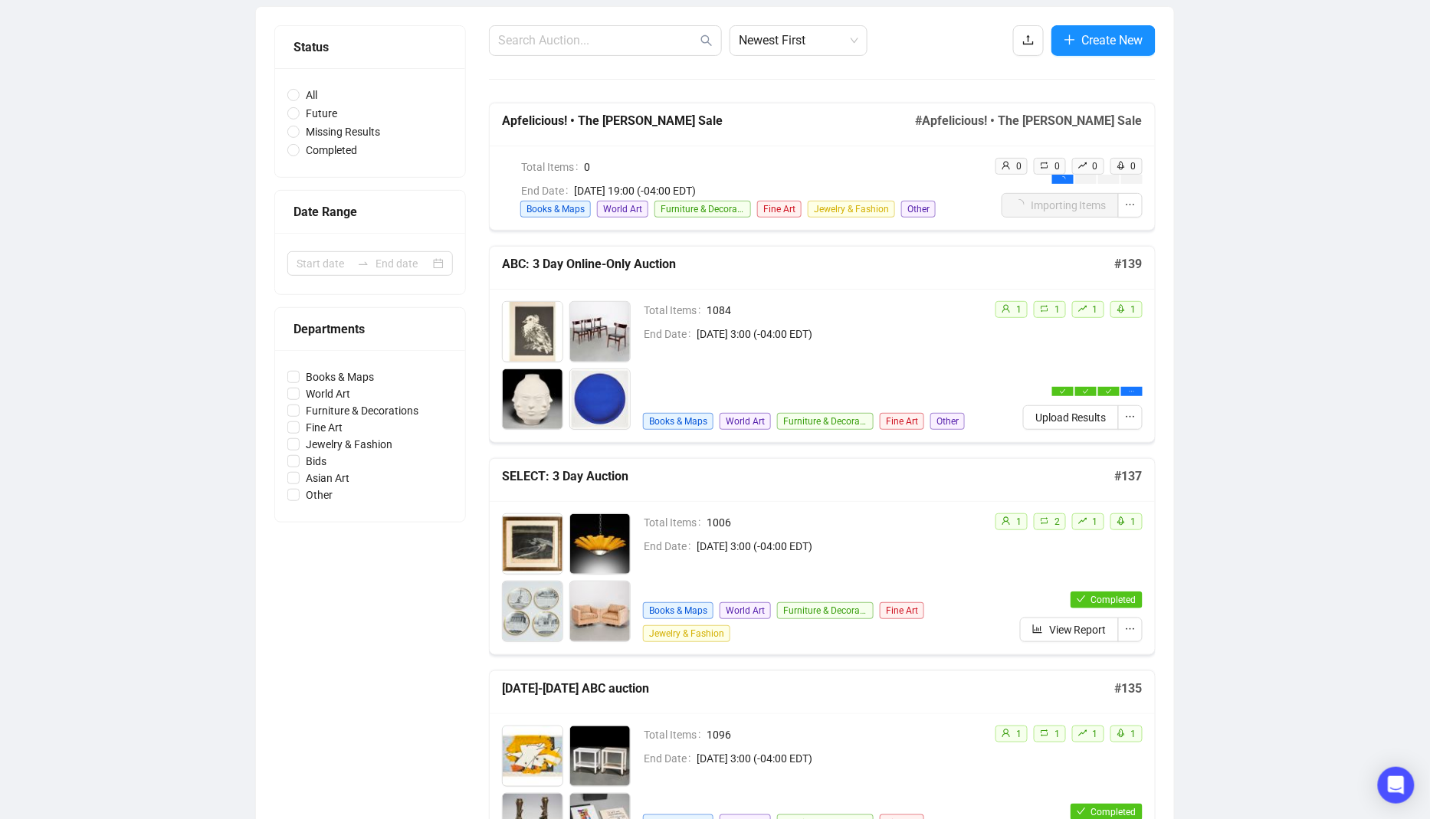
scroll to position [9, 0]
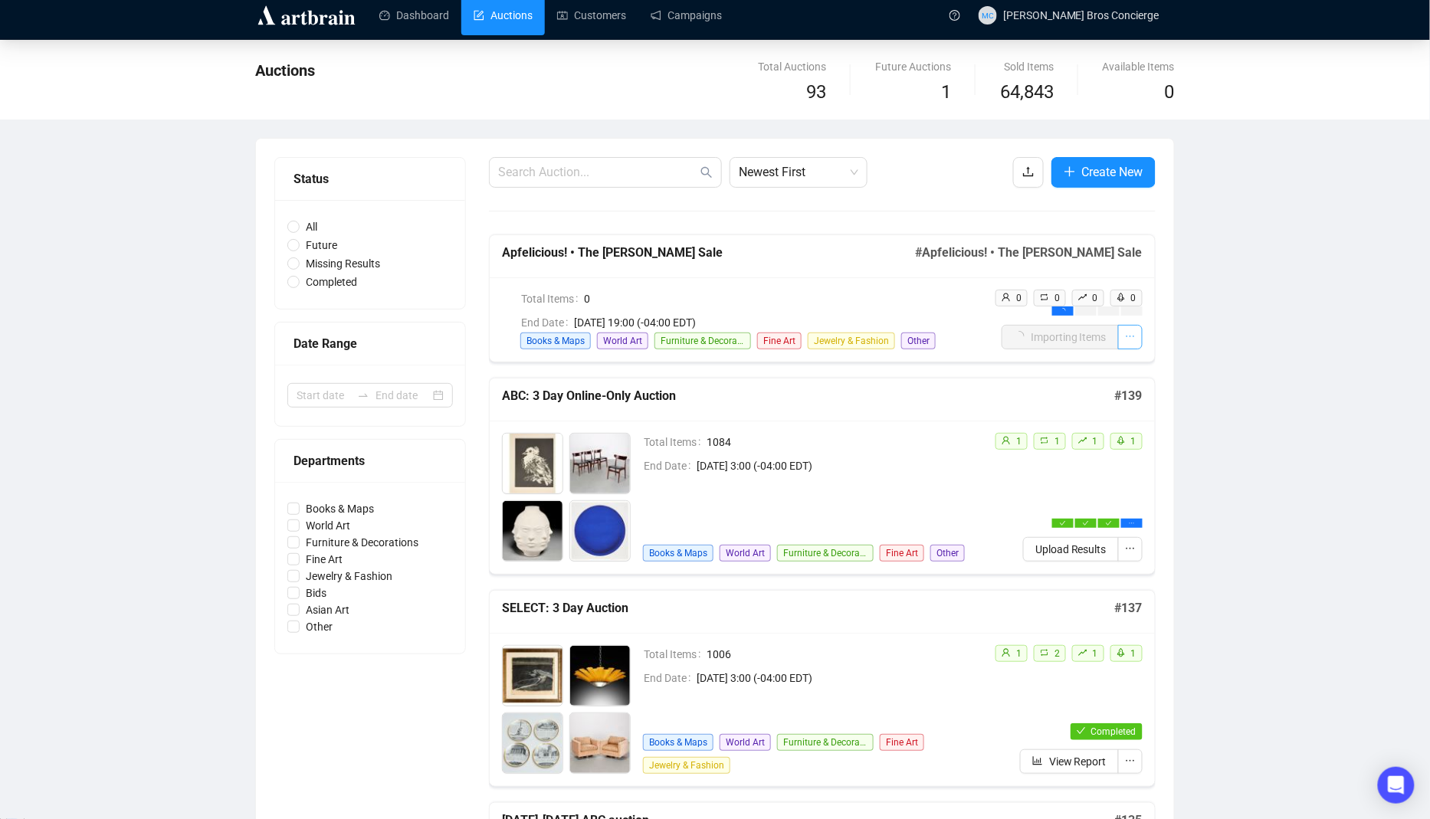
click at [1133, 337] on icon "ellipsis" at bounding box center [1130, 336] width 11 height 11
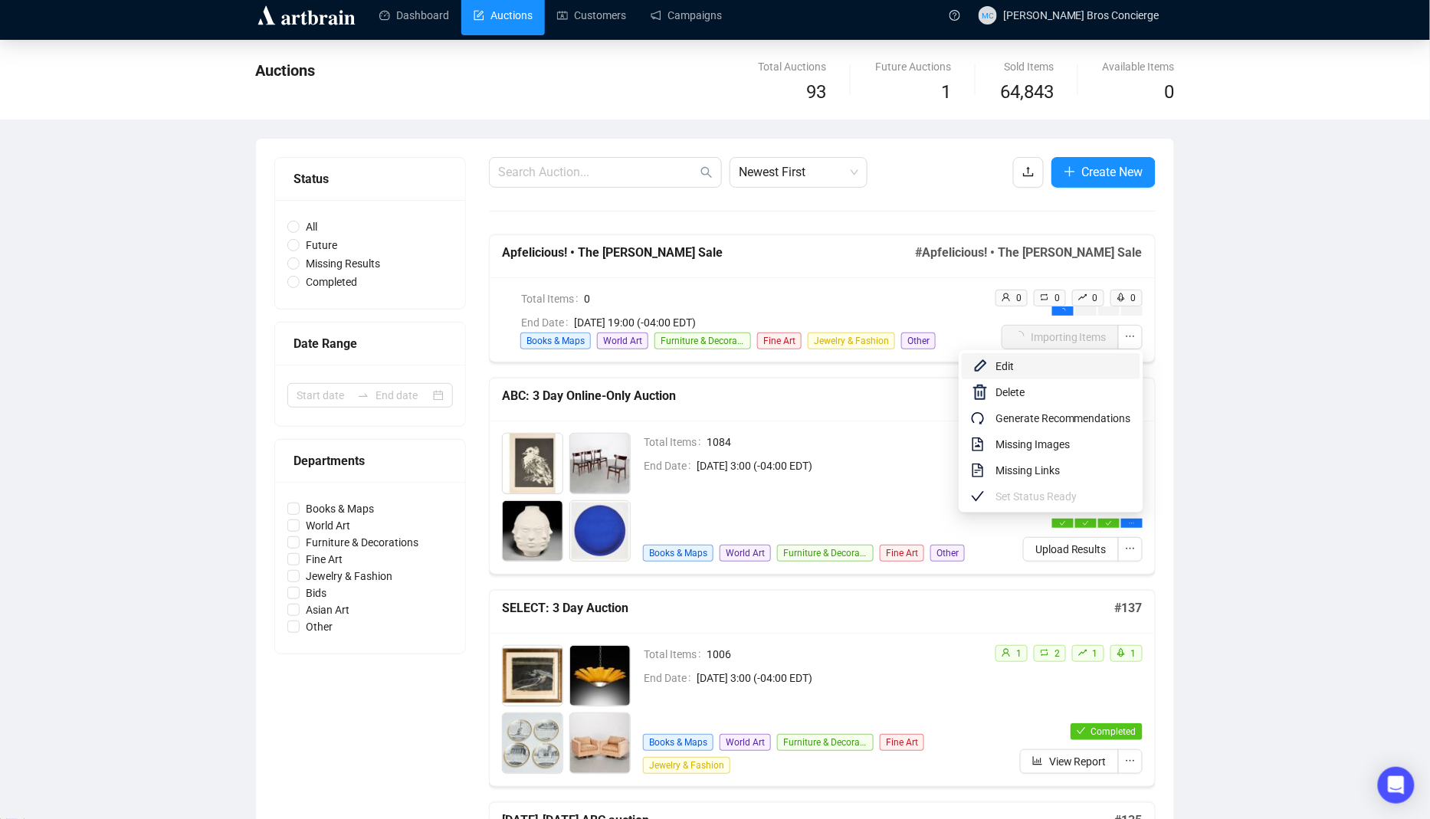
click at [1017, 372] on span "Edit" at bounding box center [1063, 366] width 136 height 17
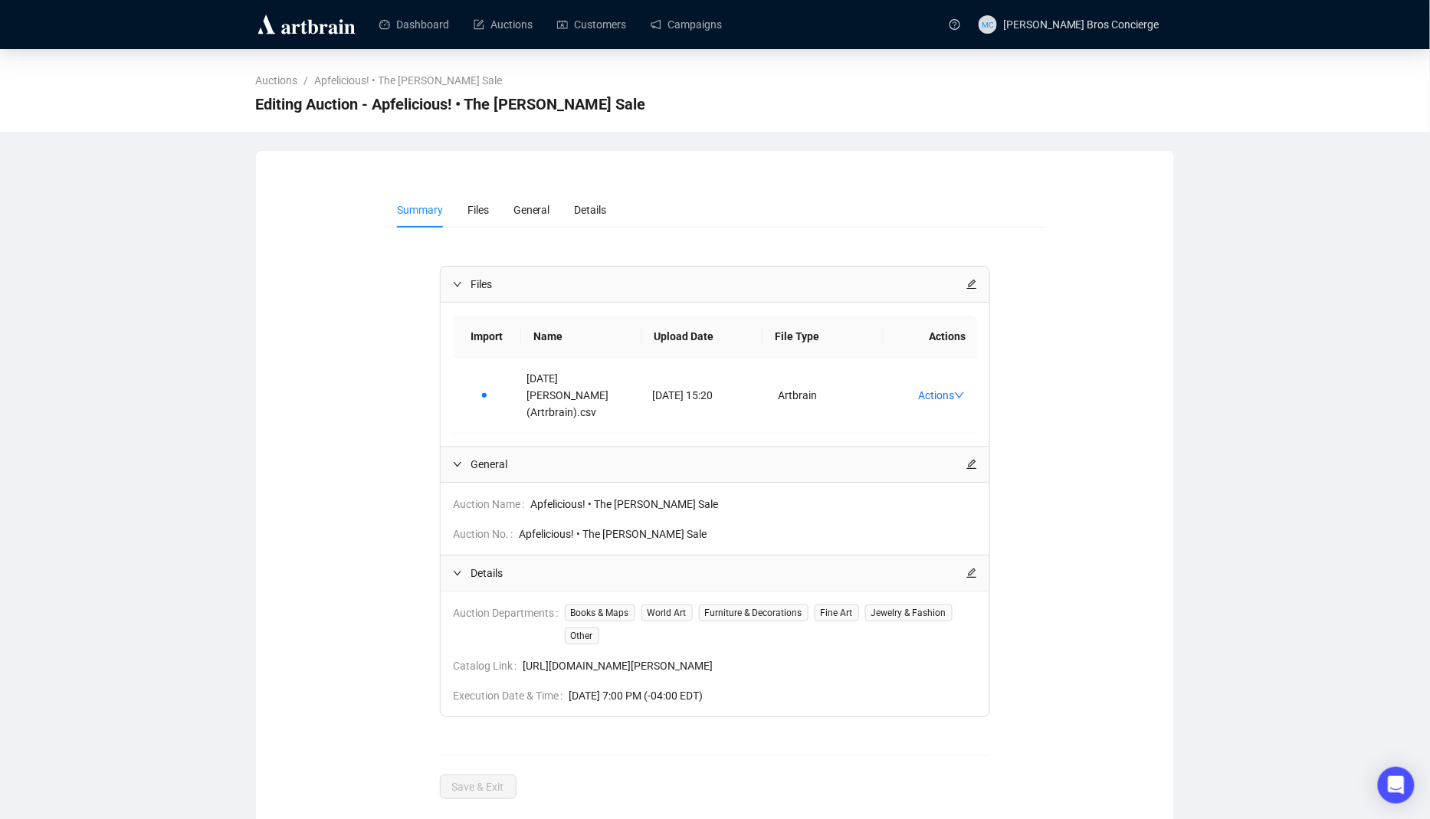
click at [976, 459] on icon "edit" at bounding box center [971, 464] width 11 height 11
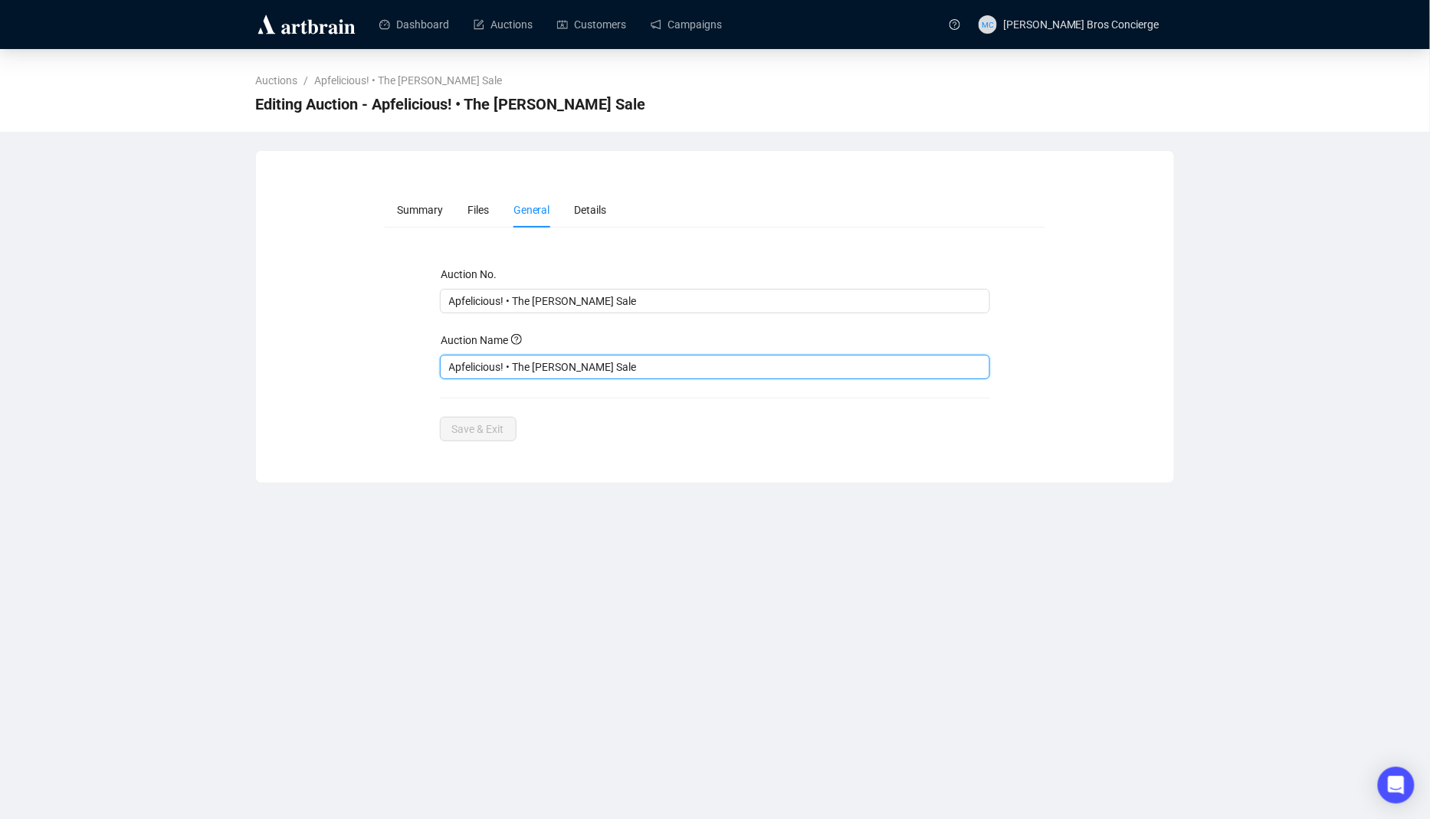
click at [538, 362] on input "Apfelicious! • The [PERSON_NAME] Sale" at bounding box center [715, 367] width 551 height 25
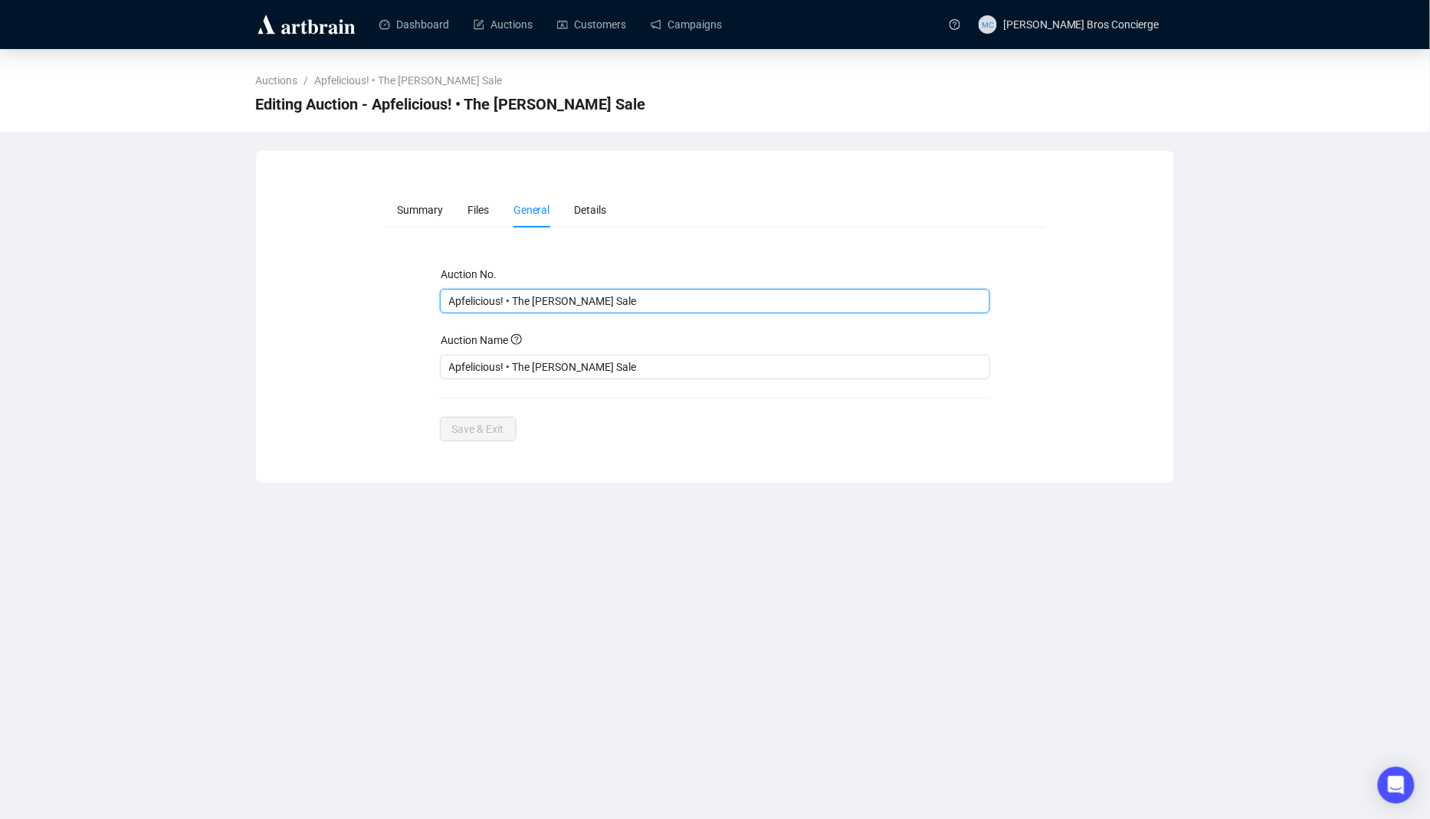
click at [512, 301] on input "Apfelicious! • The [PERSON_NAME] Sale" at bounding box center [714, 301] width 530 height 17
type input "140"
click at [623, 393] on div "Auction No. 140 Auction Name Apfelicious! • The [PERSON_NAME] Sale Save & Exit" at bounding box center [715, 353] width 551 height 175
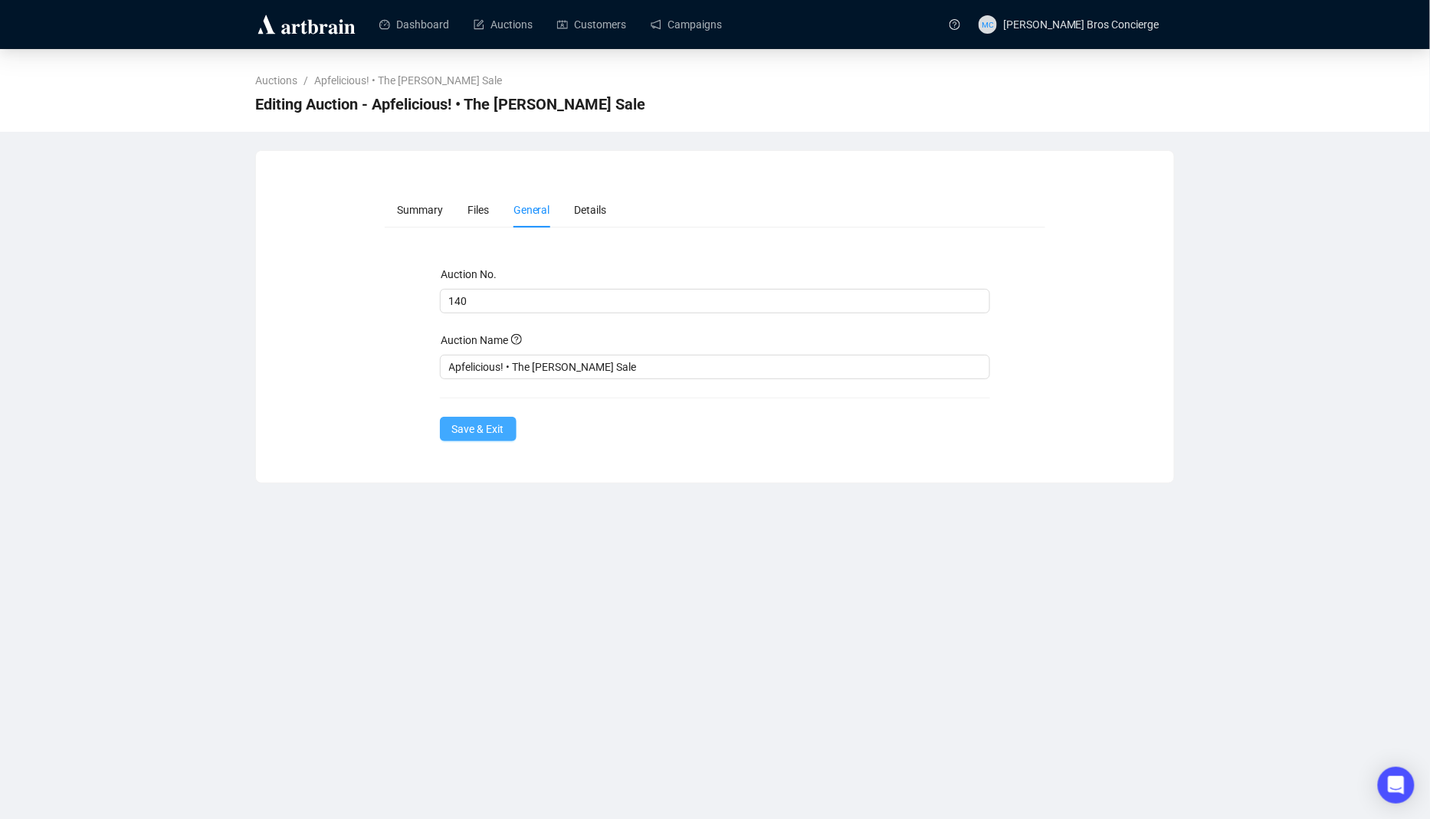
click at [475, 417] on button "Save & Exit" at bounding box center [478, 429] width 77 height 25
click at [475, 423] on span "Save & Exit" at bounding box center [478, 429] width 52 height 17
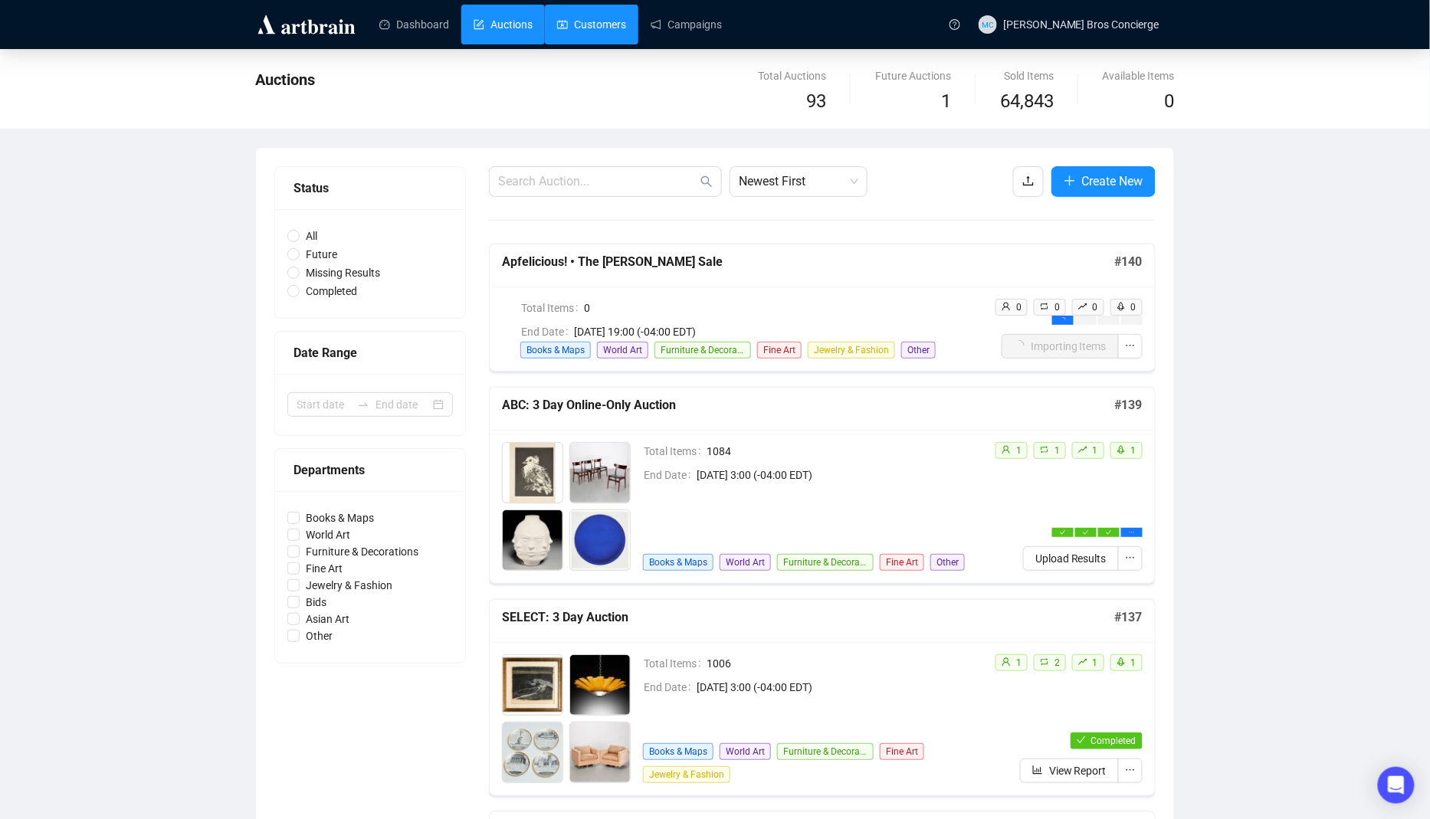
click at [558, 32] on link "Customers" at bounding box center [591, 25] width 69 height 40
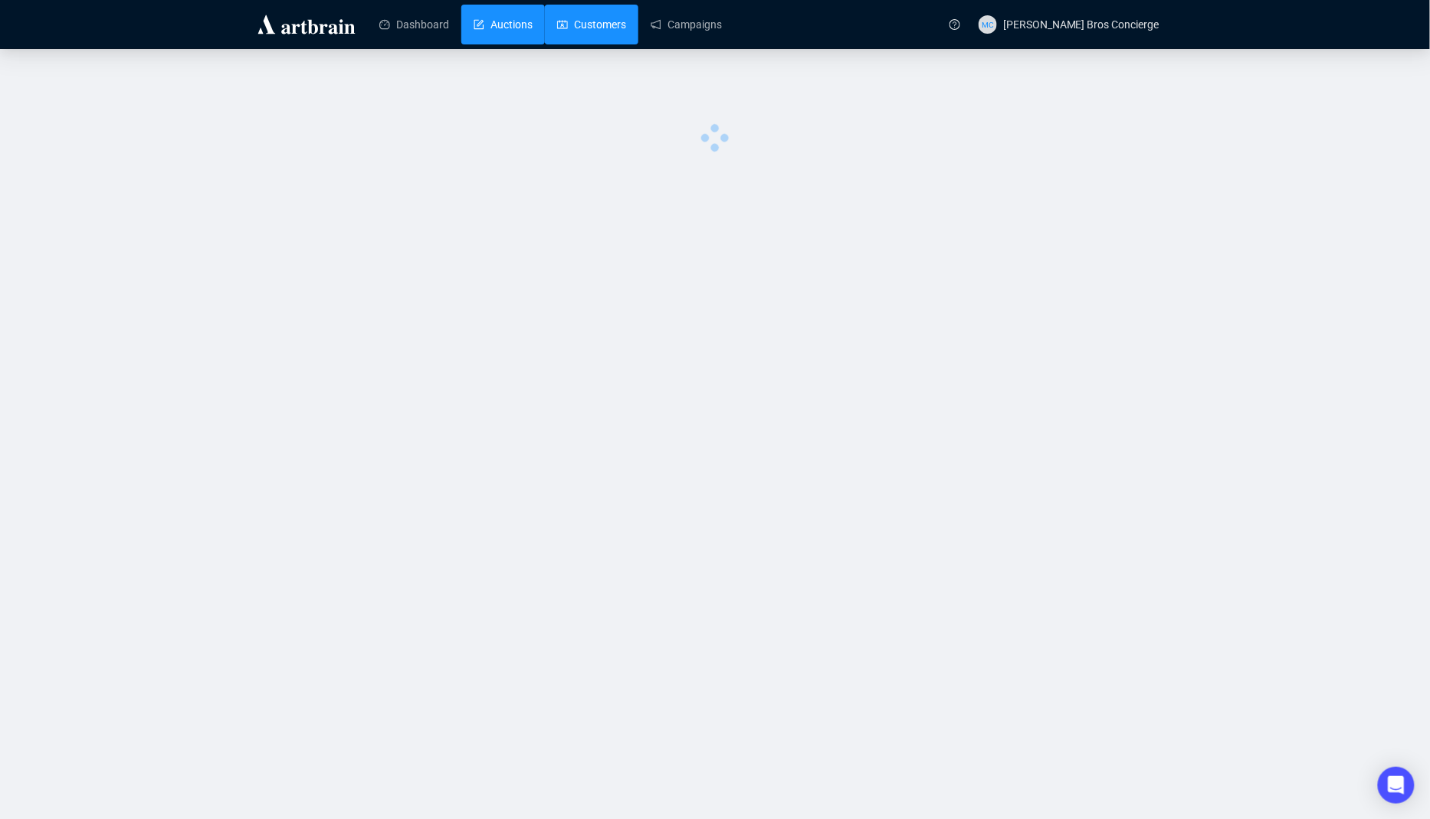
click at [507, 24] on link "Auctions" at bounding box center [503, 25] width 59 height 40
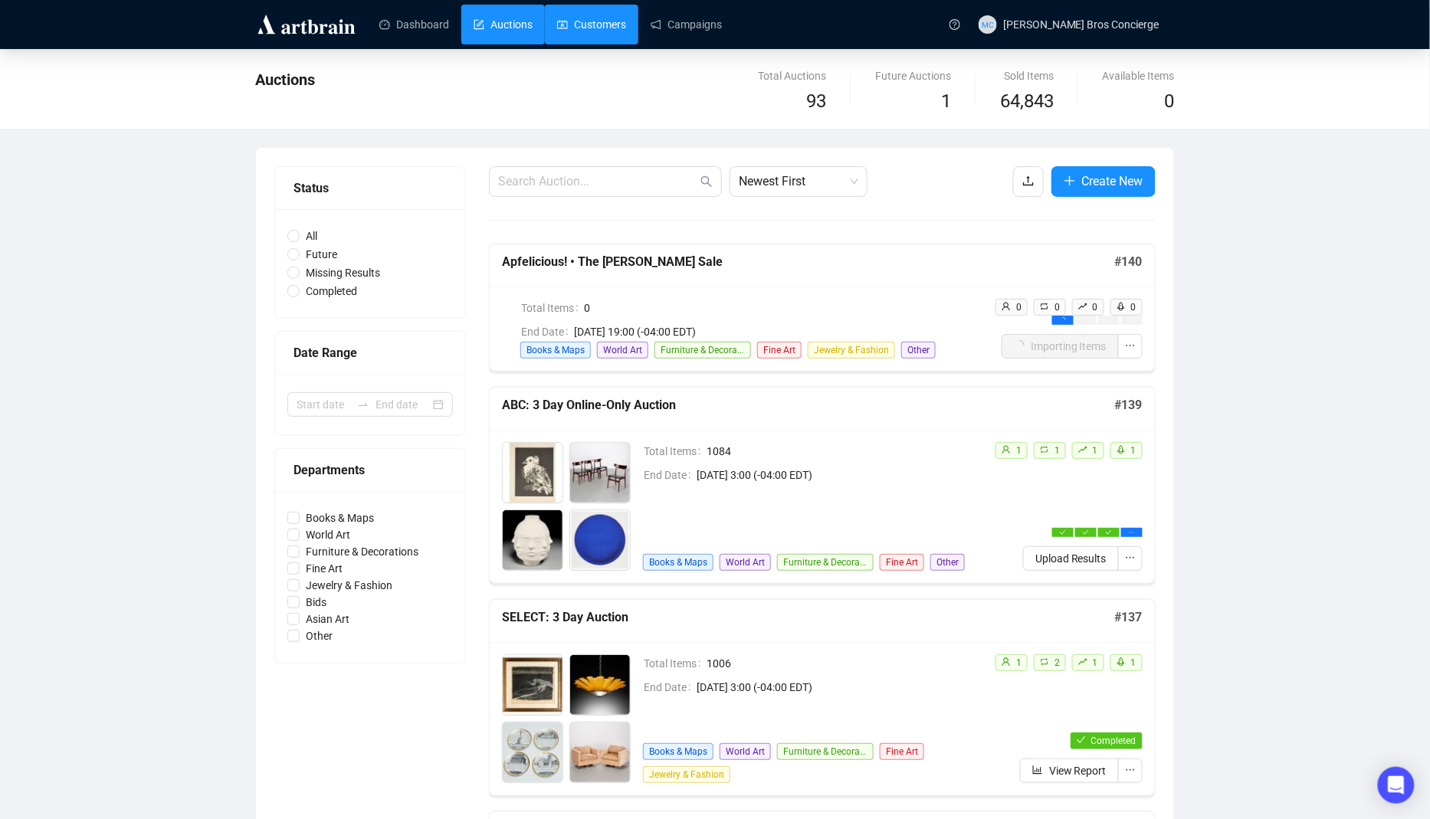
click at [587, 19] on link "Customers" at bounding box center [591, 25] width 69 height 40
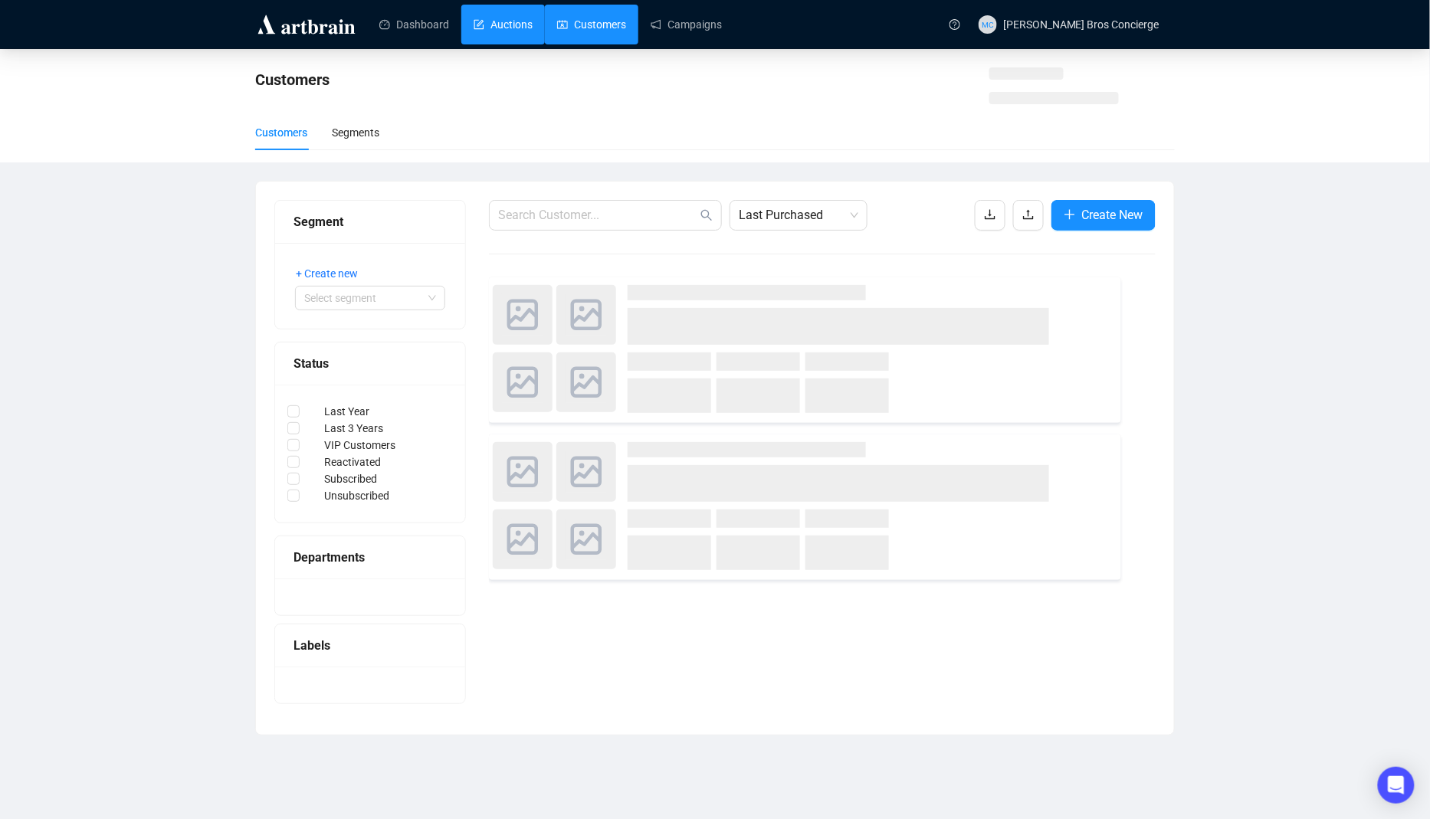
click at [474, 25] on link "Auctions" at bounding box center [503, 25] width 59 height 40
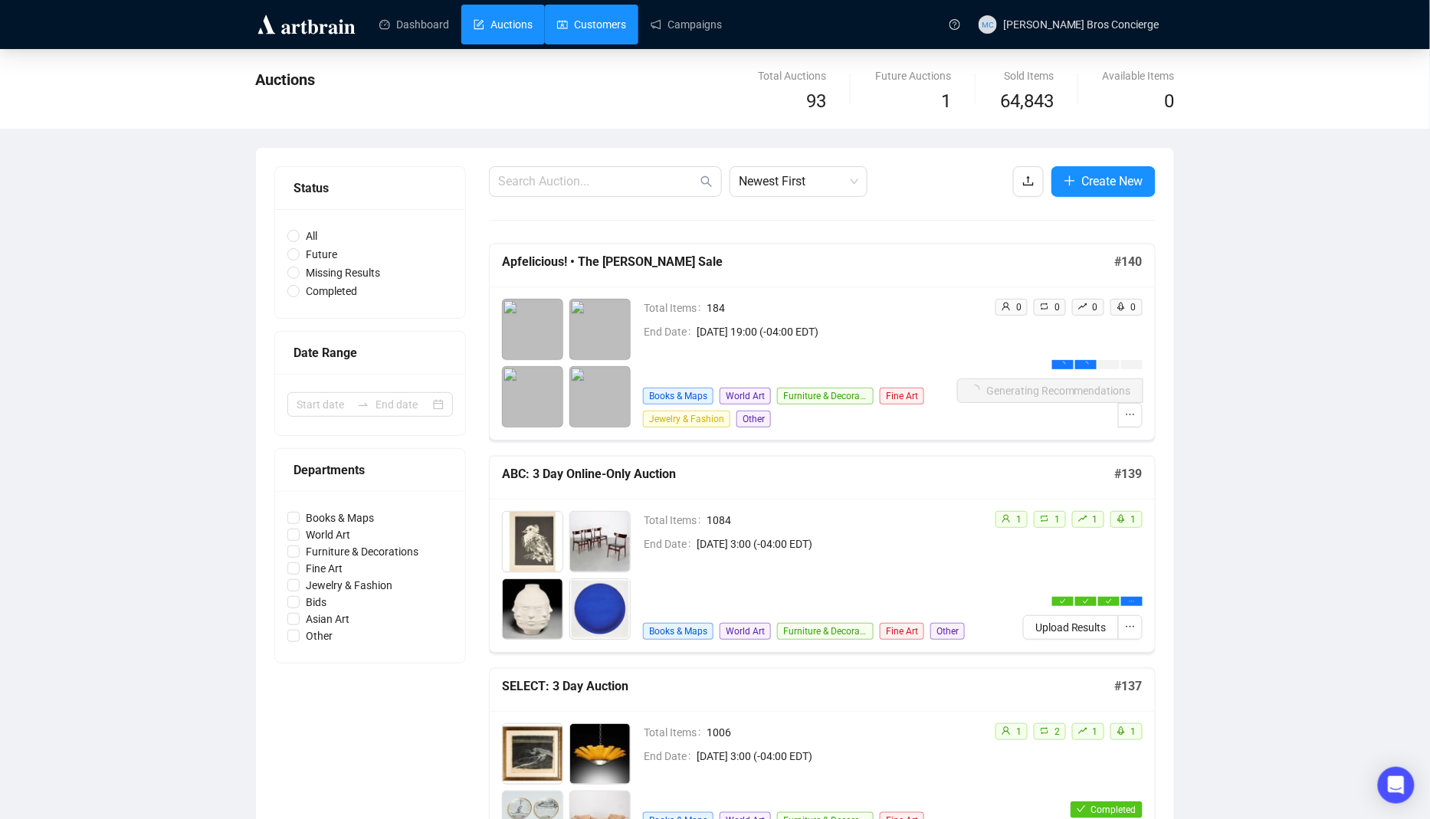
click at [588, 30] on link "Customers" at bounding box center [591, 25] width 69 height 40
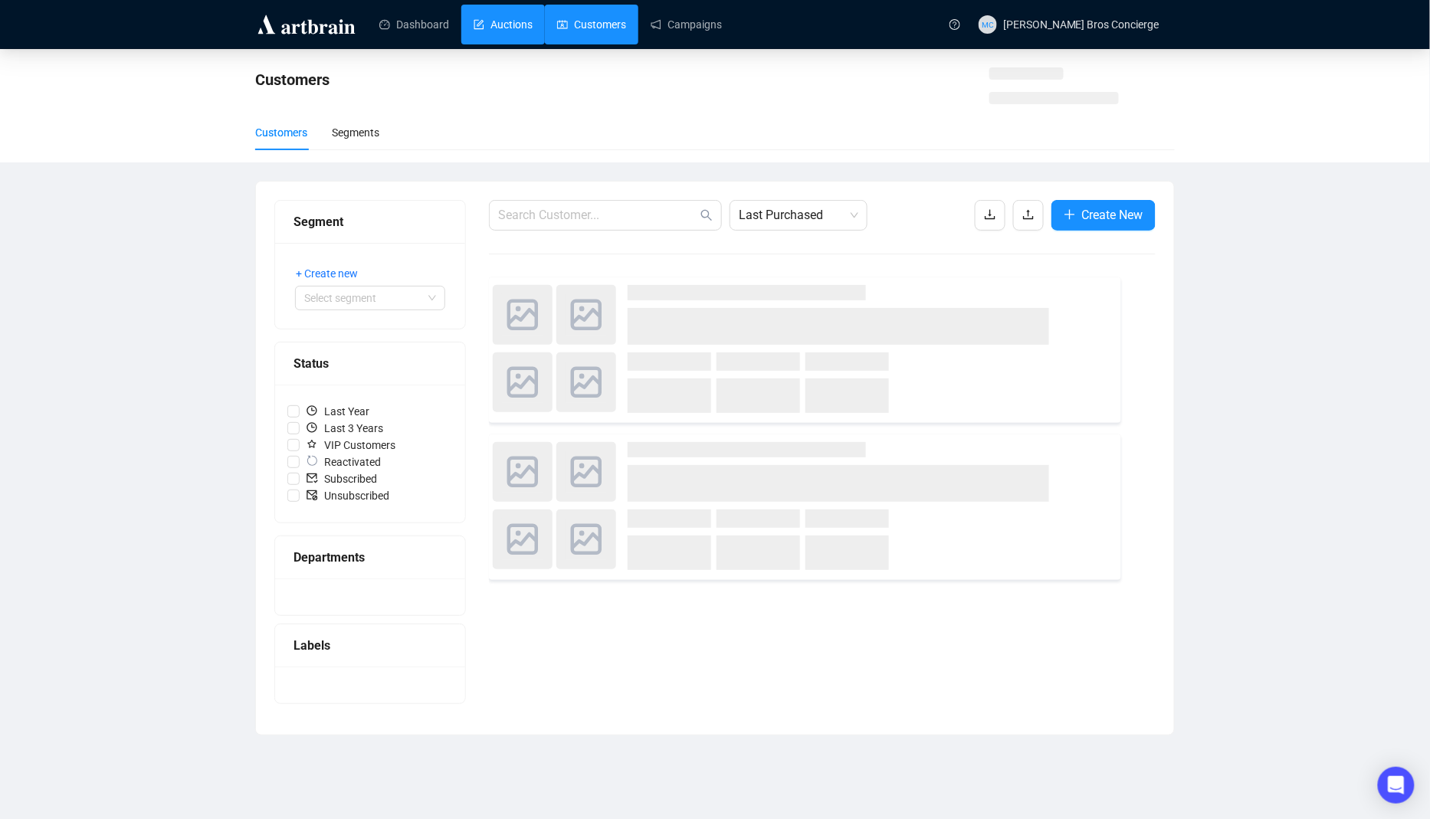
click at [520, 23] on link "Auctions" at bounding box center [503, 25] width 59 height 40
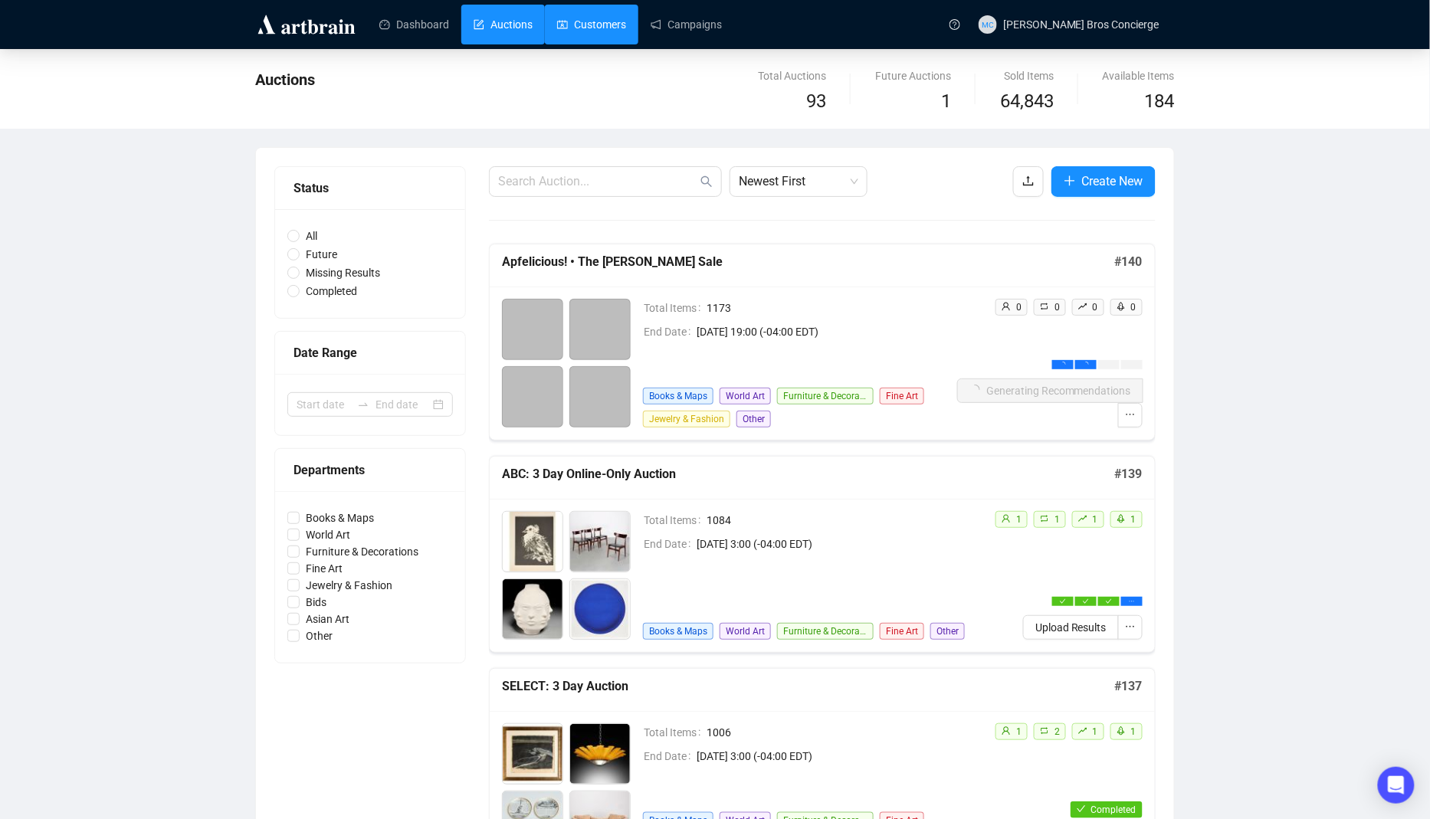
click at [613, 25] on link "Customers" at bounding box center [591, 25] width 69 height 40
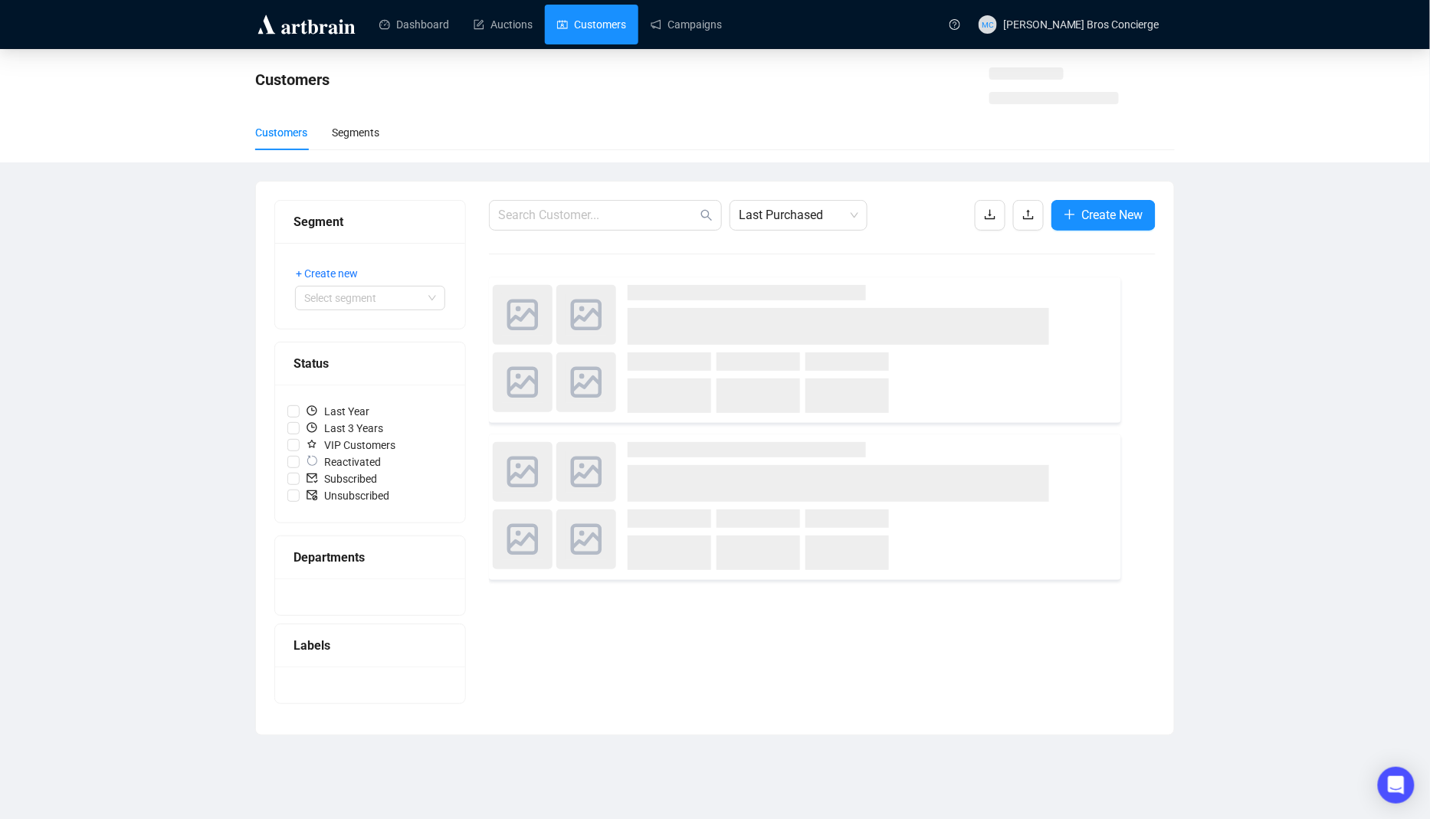
drag, startPoint x: 613, startPoint y: 25, endPoint x: 598, endPoint y: 25, distance: 15.3
click at [608, 25] on link "Customers" at bounding box center [591, 25] width 69 height 40
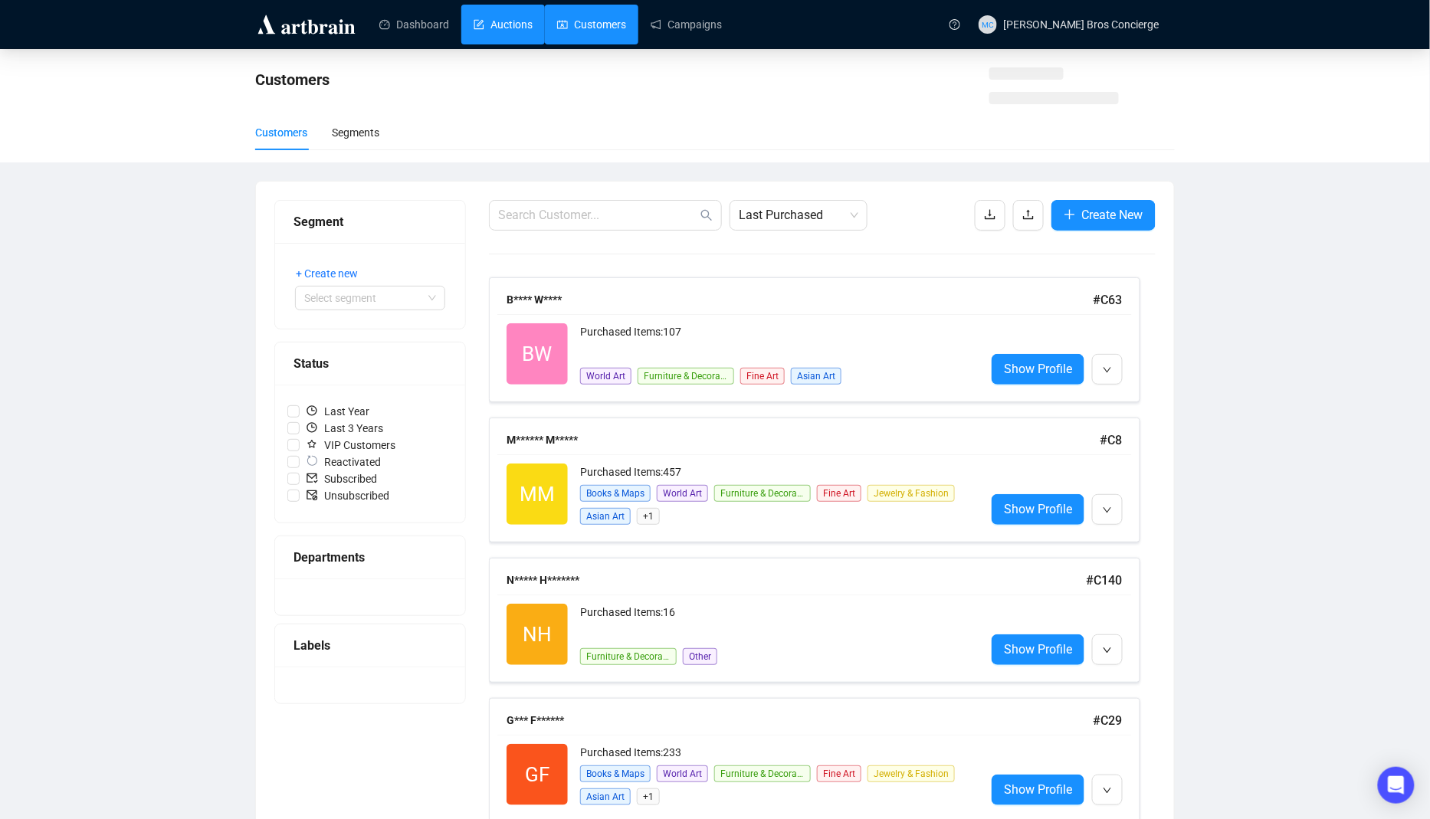
click at [527, 24] on link "Auctions" at bounding box center [503, 25] width 59 height 40
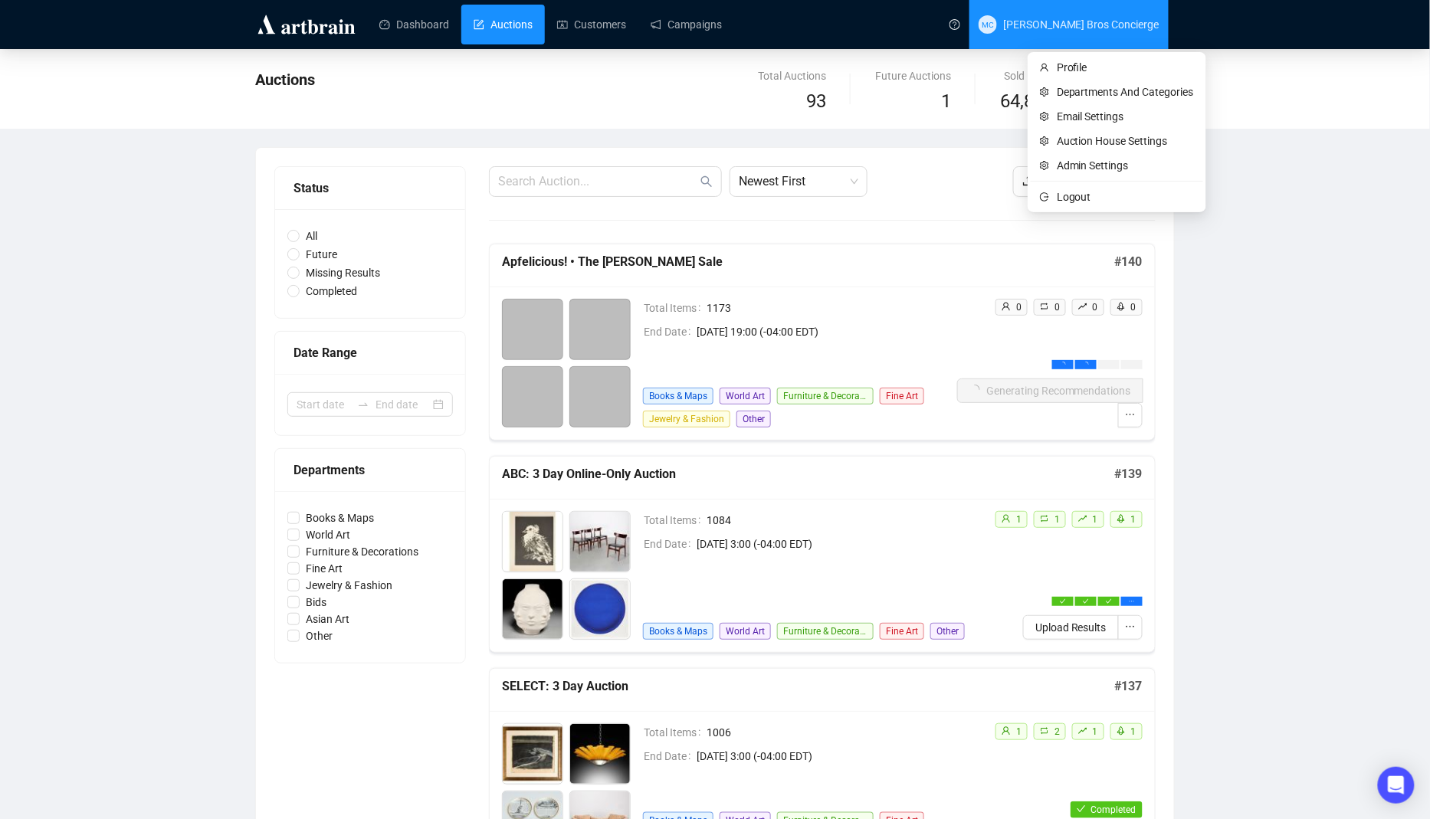
click at [1084, 33] on span "[PERSON_NAME] Bros Concierge" at bounding box center [1069, 24] width 181 height 49
click at [1100, 202] on span "Logout" at bounding box center [1125, 197] width 137 height 17
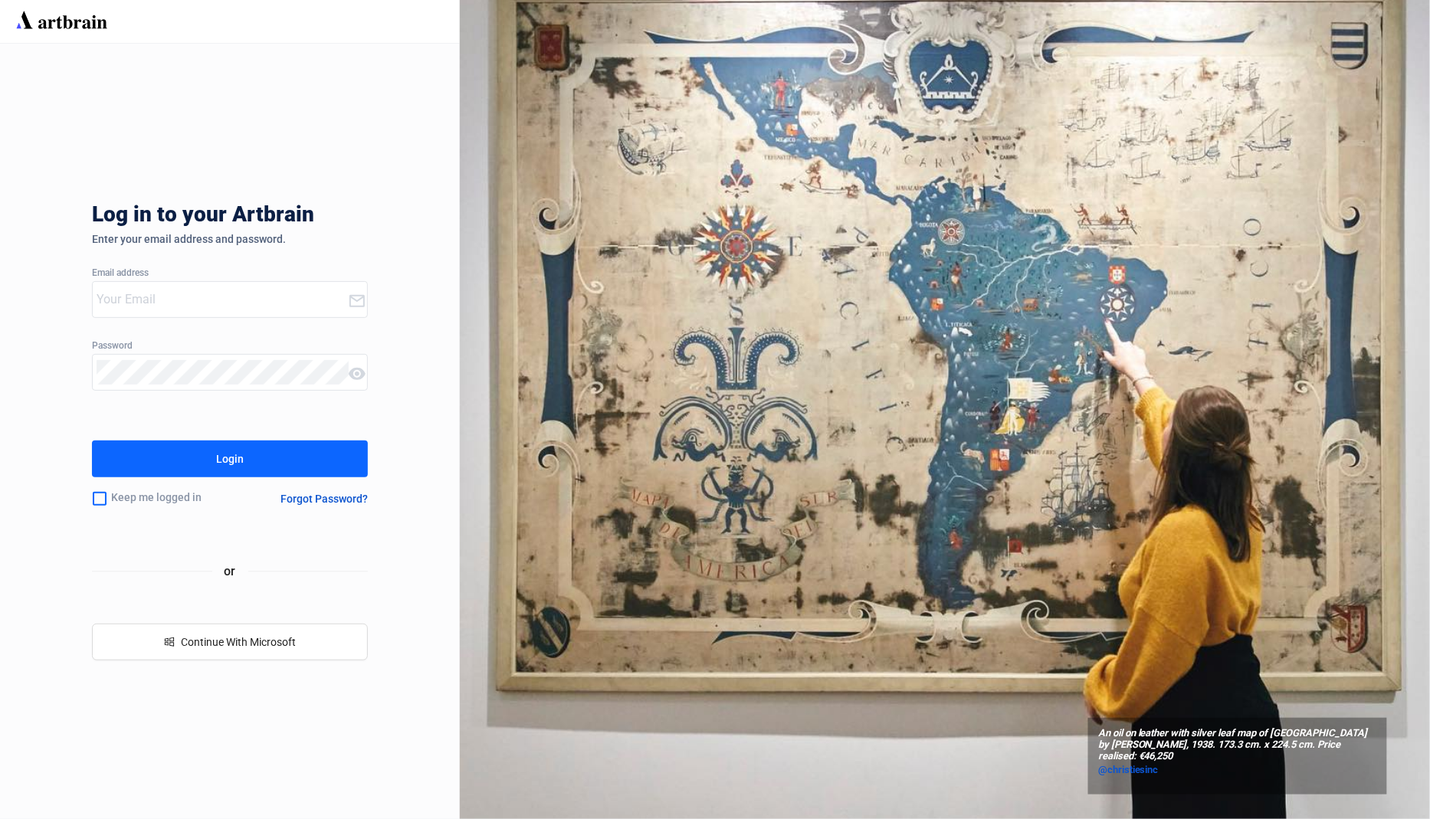
click at [323, 287] on input "email" at bounding box center [222, 299] width 251 height 25
type input "[EMAIL_ADDRESS][DOMAIN_NAME]"
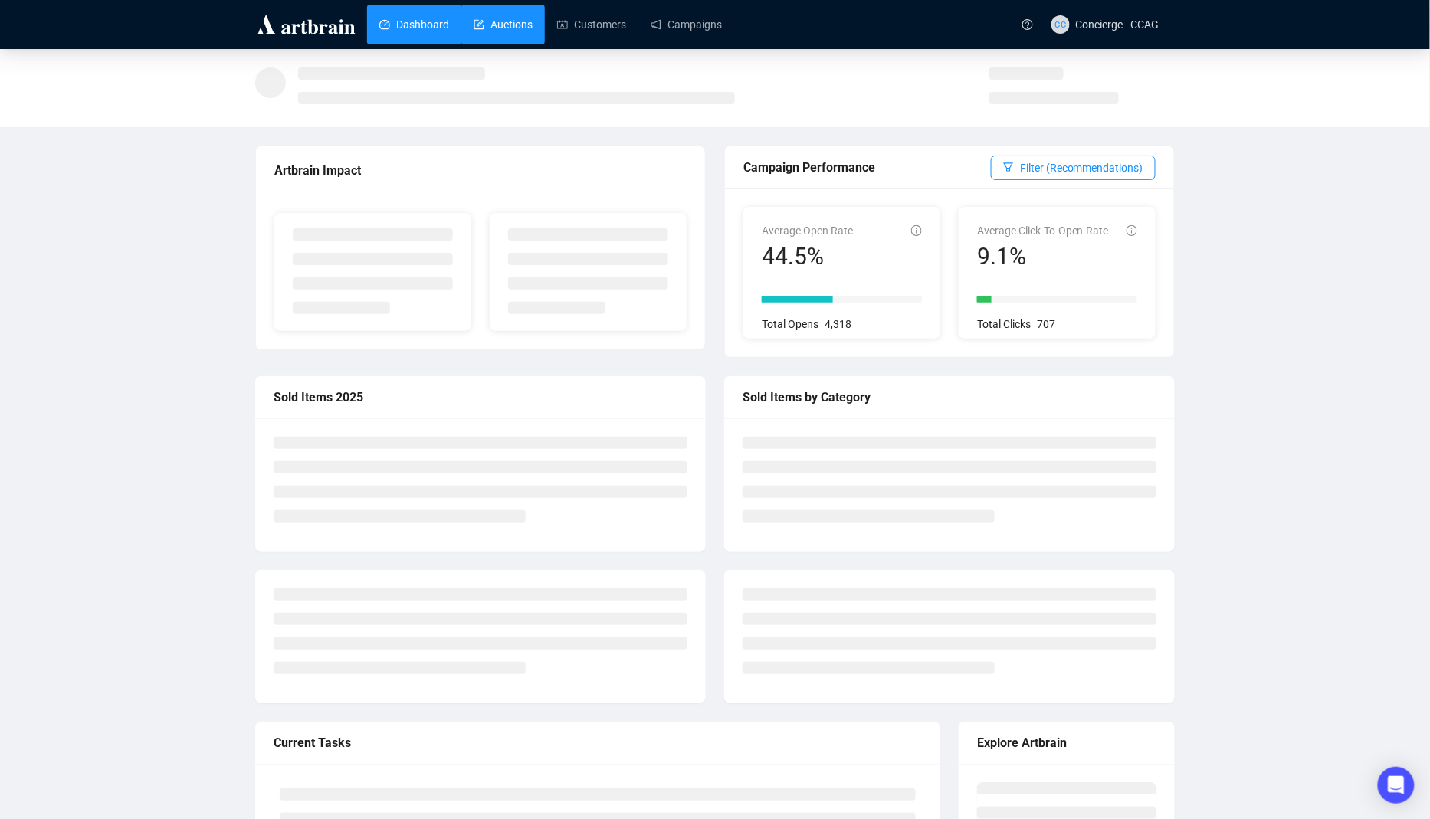
click at [510, 33] on link "Auctions" at bounding box center [503, 25] width 59 height 40
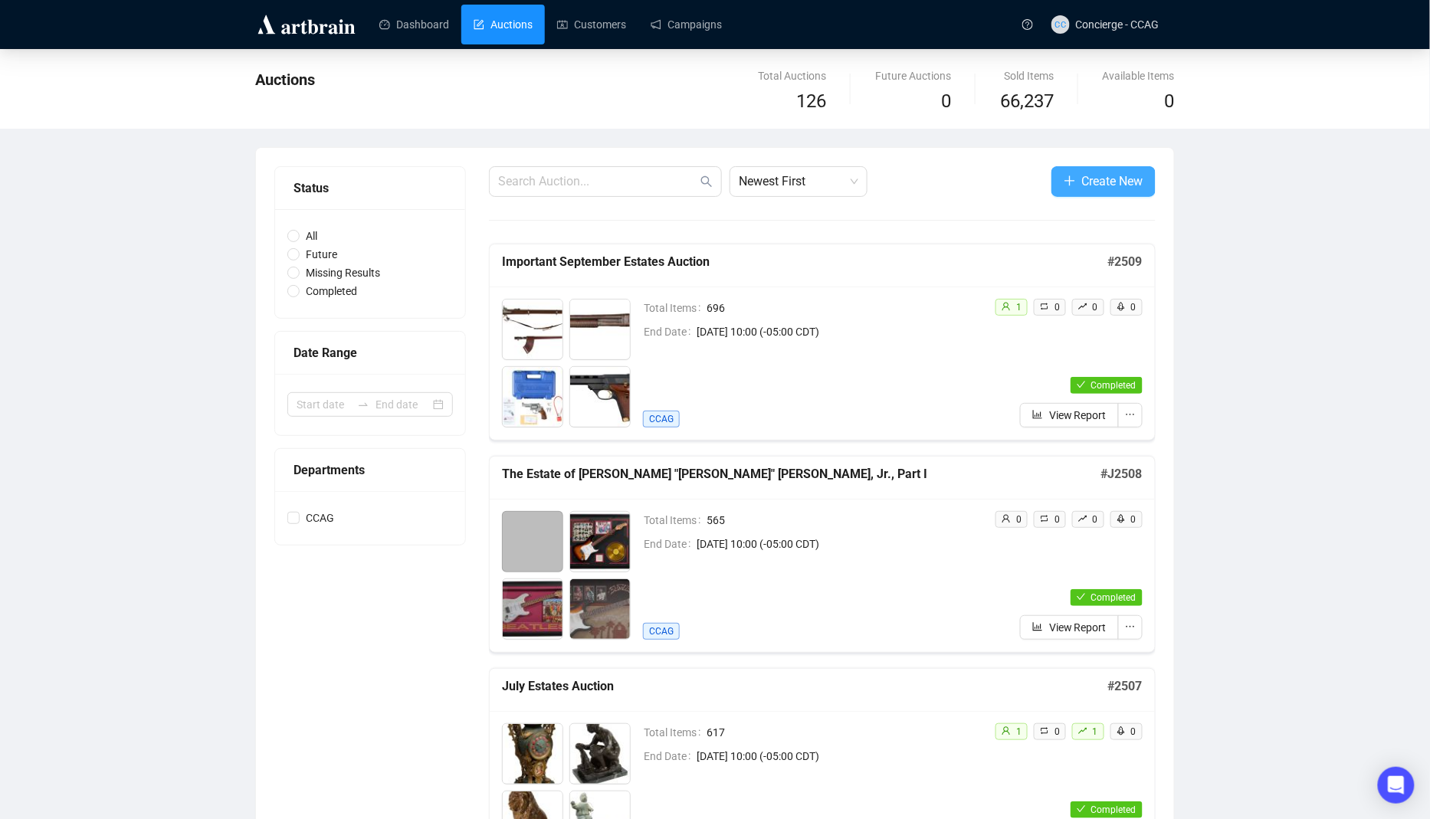
click at [1065, 180] on icon "plus" at bounding box center [1070, 180] width 10 height 1
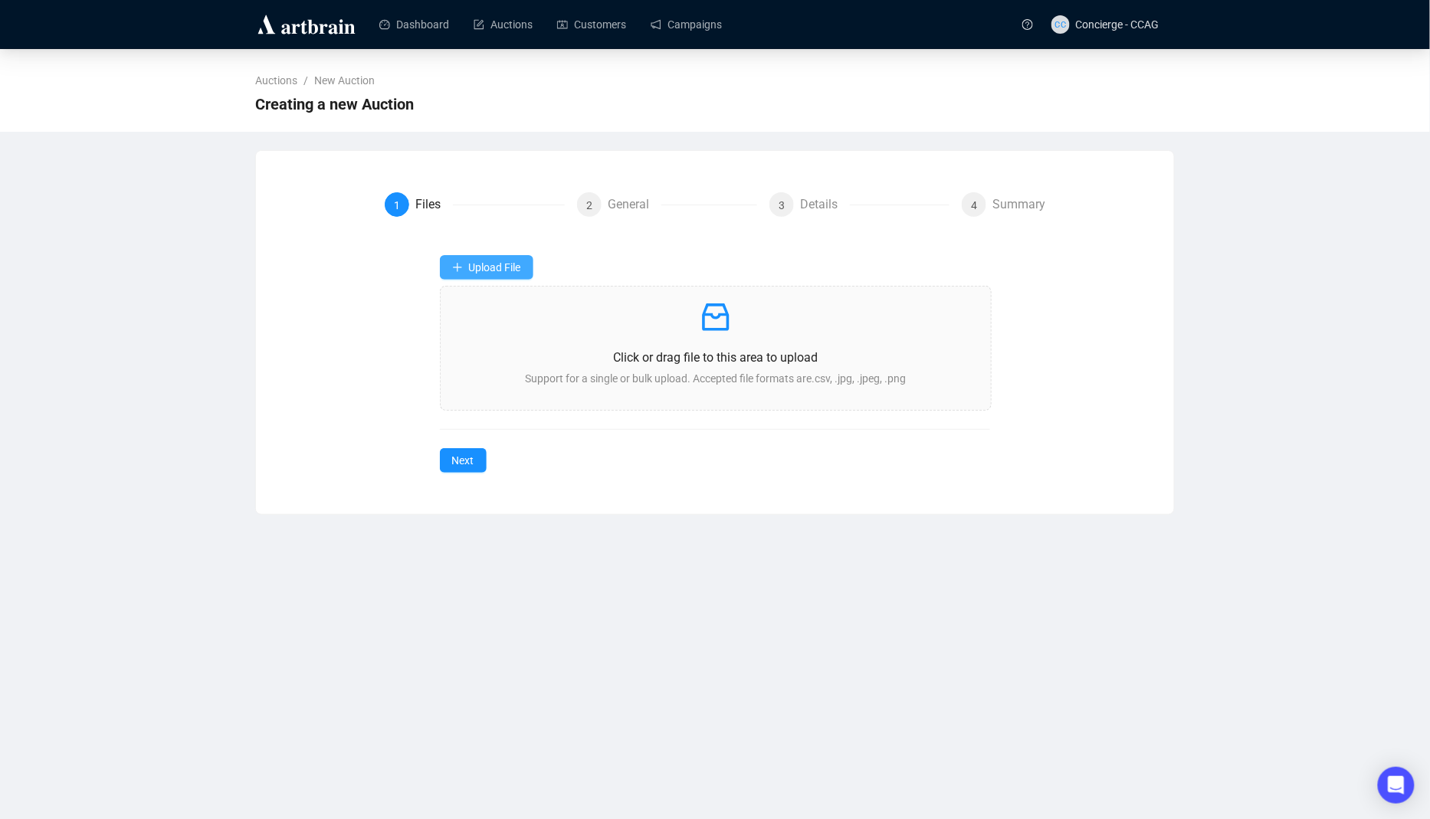
click at [461, 264] on icon "plus" at bounding box center [457, 267] width 11 height 11
click at [469, 307] on span "Auction Items" at bounding box center [487, 303] width 71 height 17
click at [650, 232] on form "1 Files 2 General 3 Details 4 Summary Upload File Click or drag file to this ar…" at bounding box center [715, 332] width 661 height 280
click at [505, 25] on link "Auctions" at bounding box center [503, 25] width 59 height 40
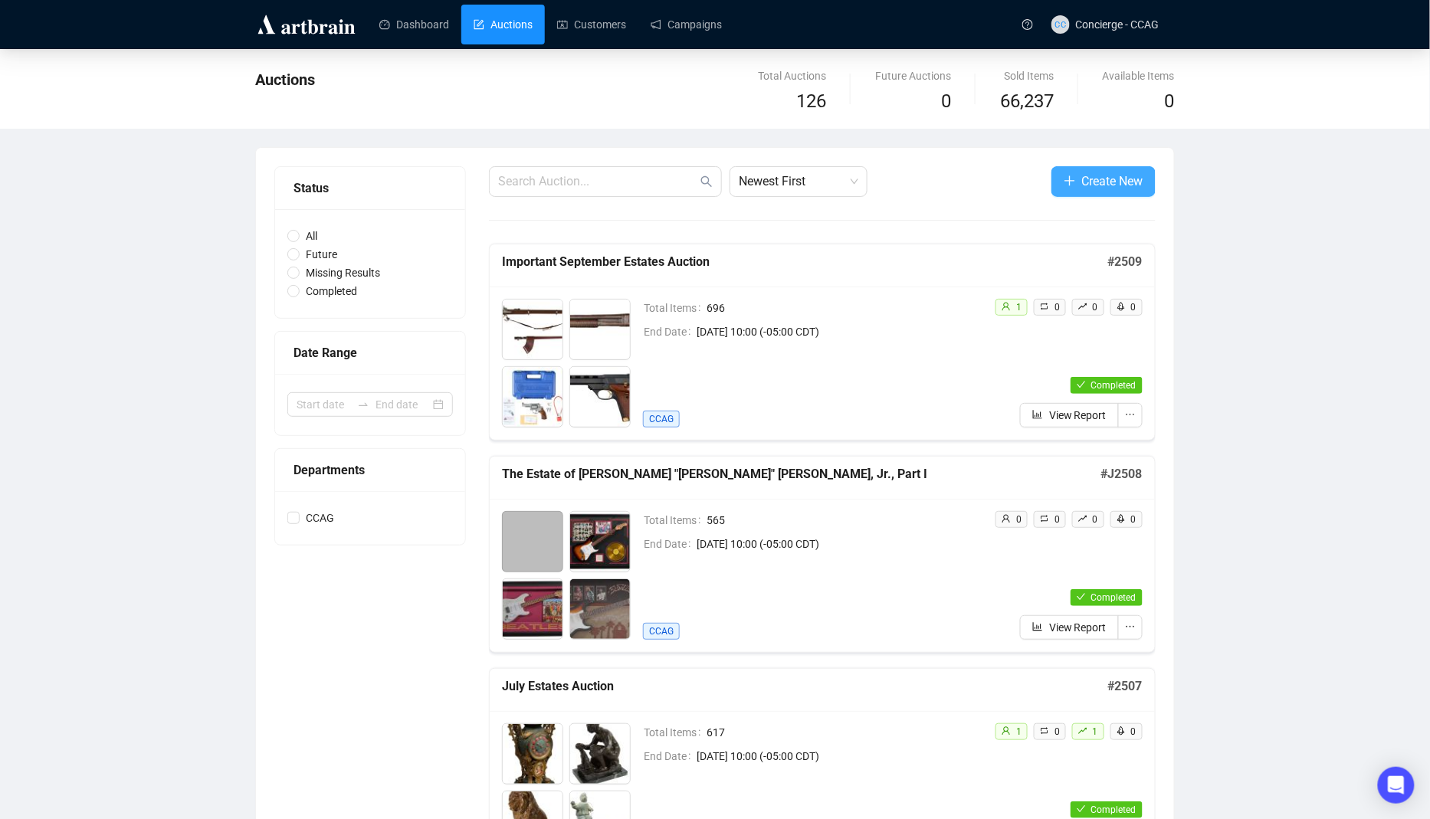
click at [1143, 174] on span "Create New" at bounding box center [1112, 181] width 61 height 19
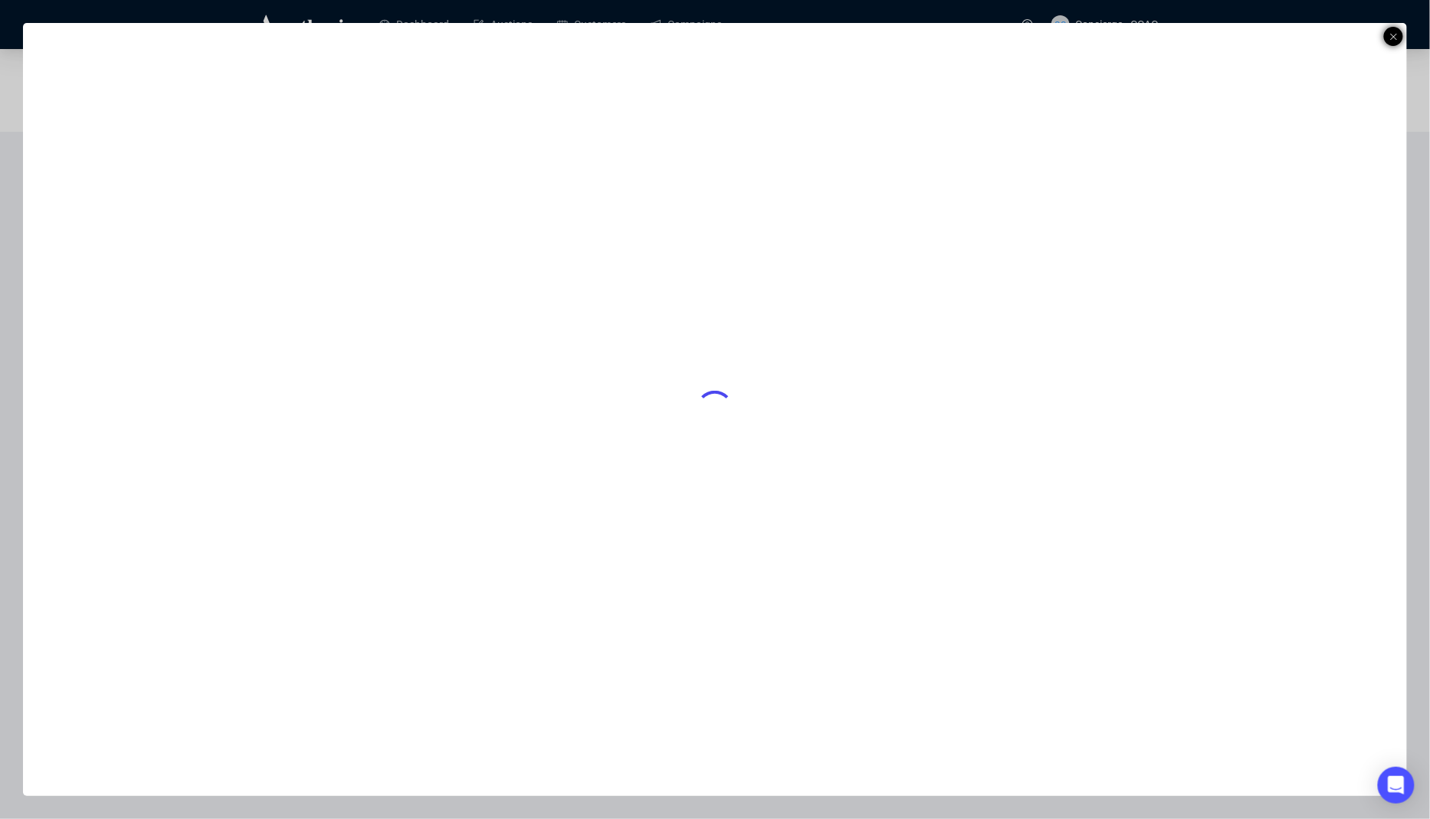
click at [1395, 42] on icon at bounding box center [1394, 37] width 8 height 18
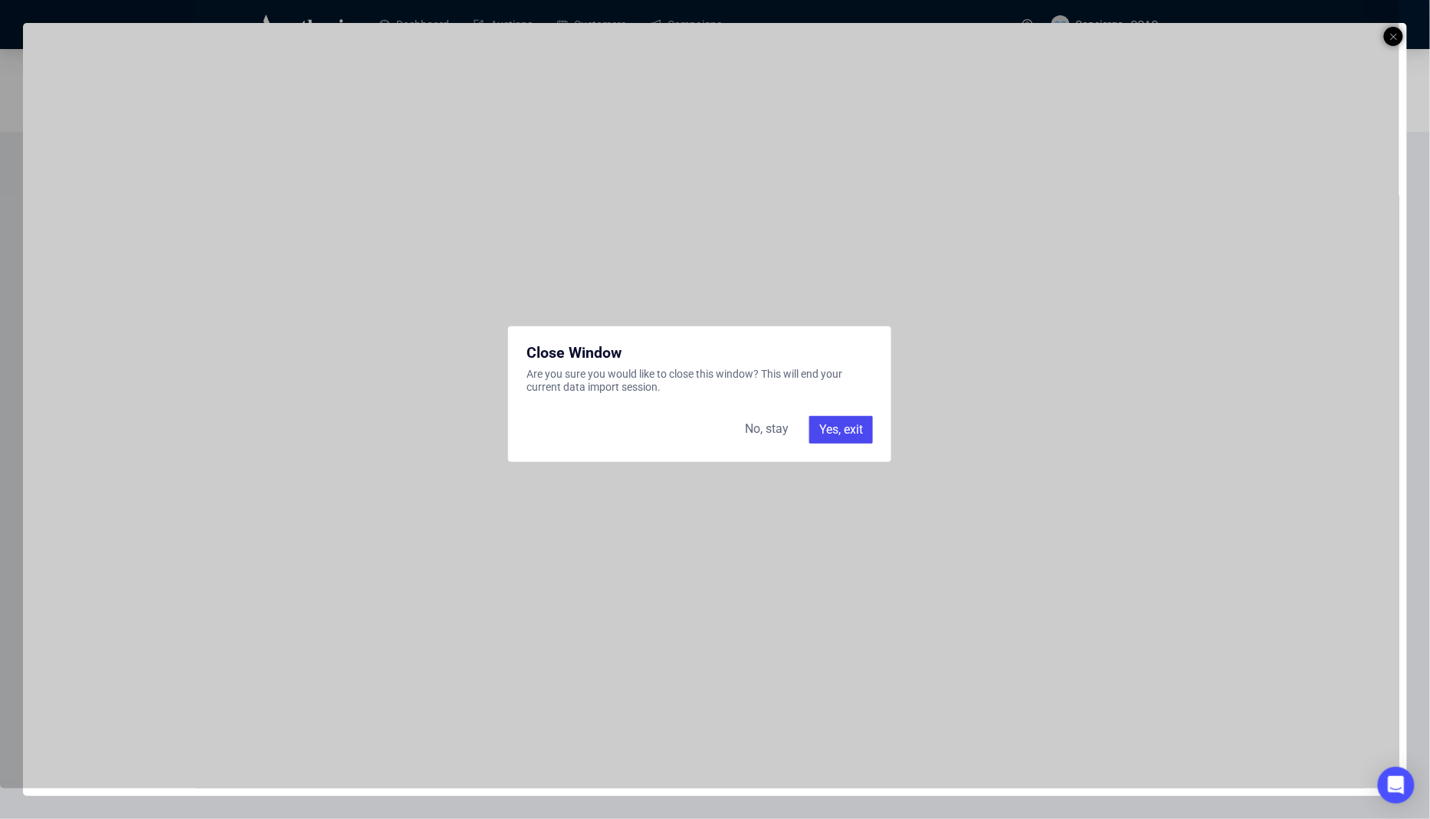
click at [836, 430] on div "Yes, exit" at bounding box center [841, 430] width 64 height 28
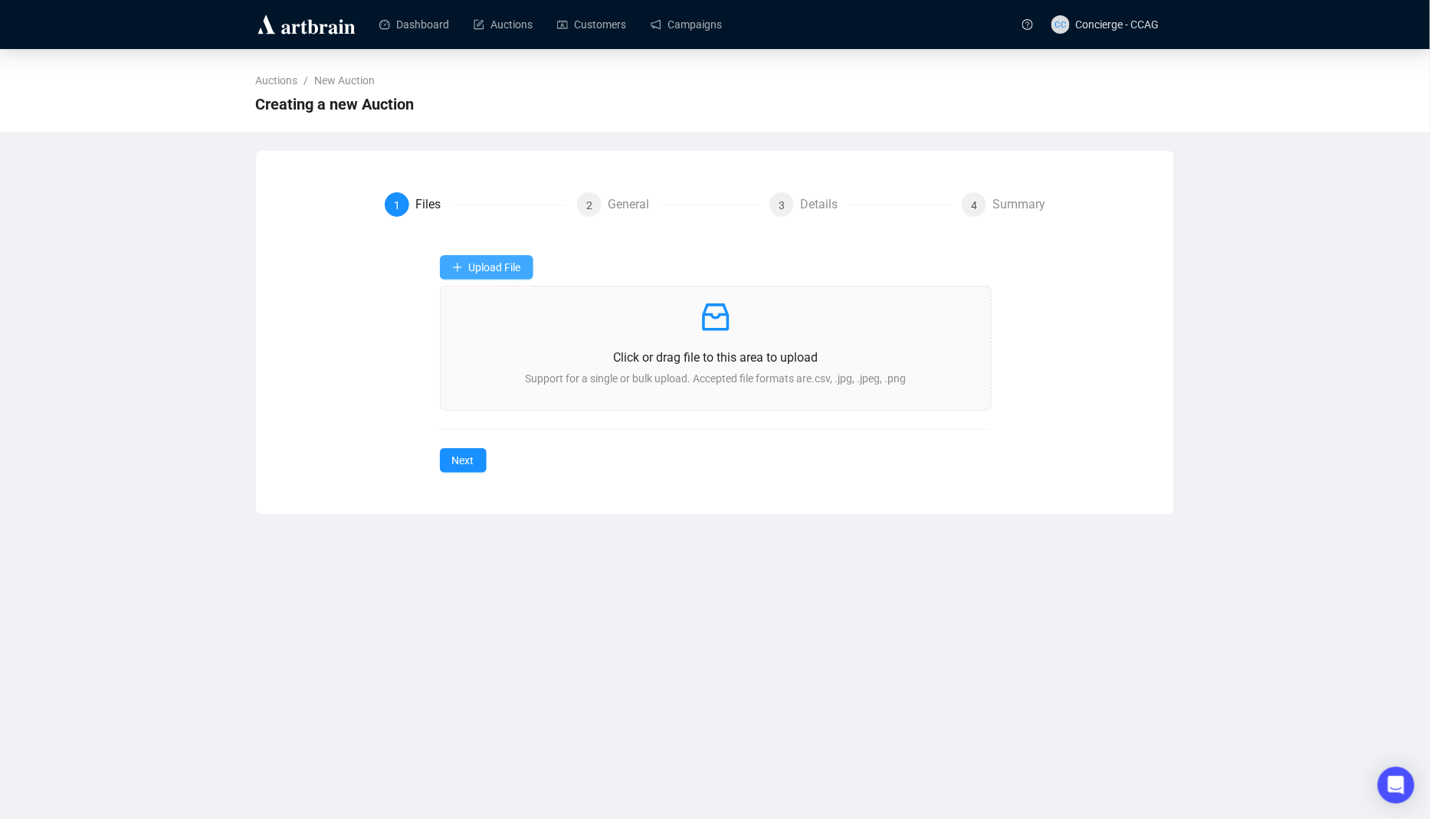
click at [487, 264] on span "Upload File" at bounding box center [495, 267] width 52 height 12
click at [491, 333] on span "Results" at bounding box center [487, 328] width 71 height 17
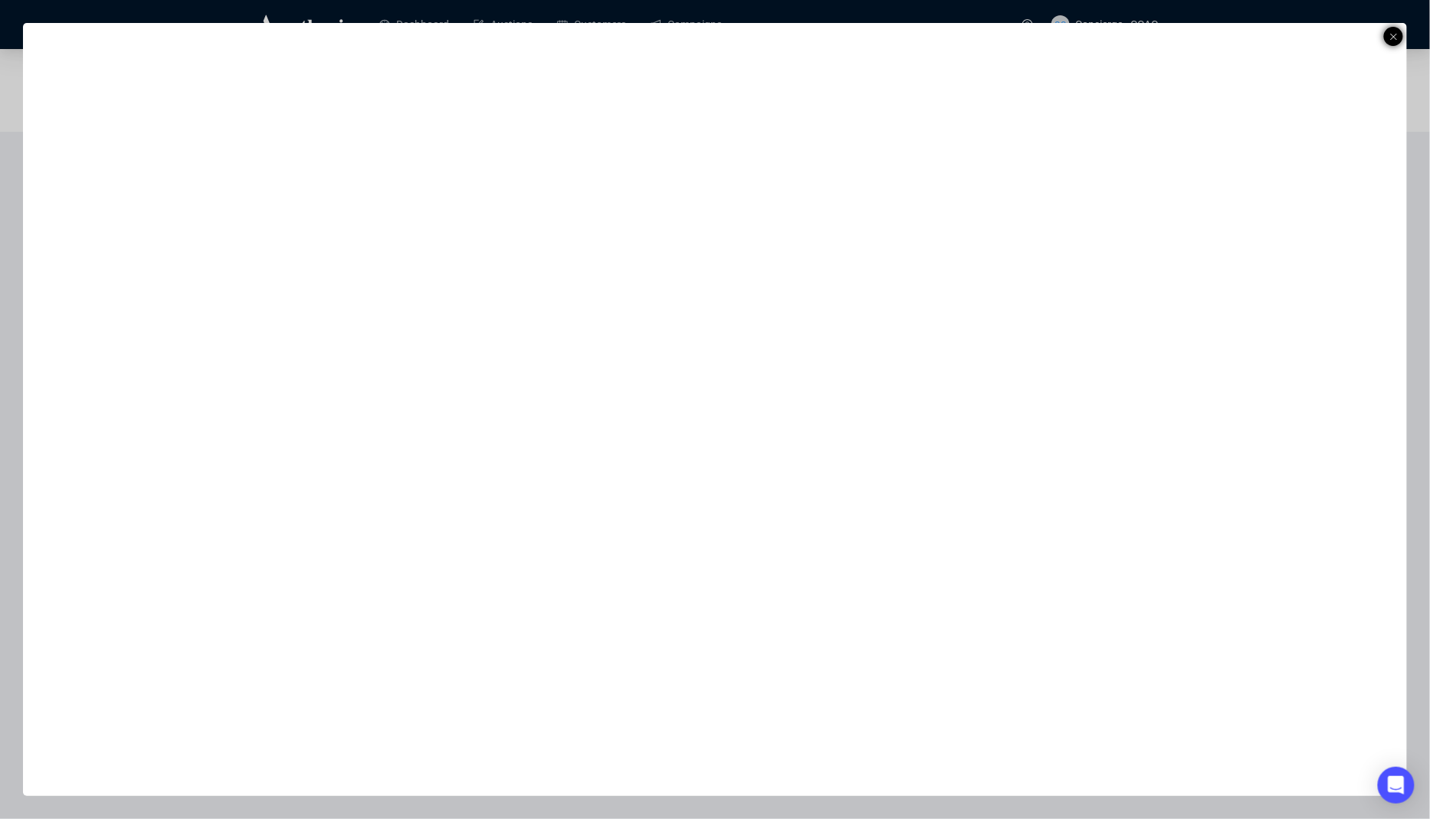
click at [1393, 30] on icon at bounding box center [1394, 37] width 8 height 18
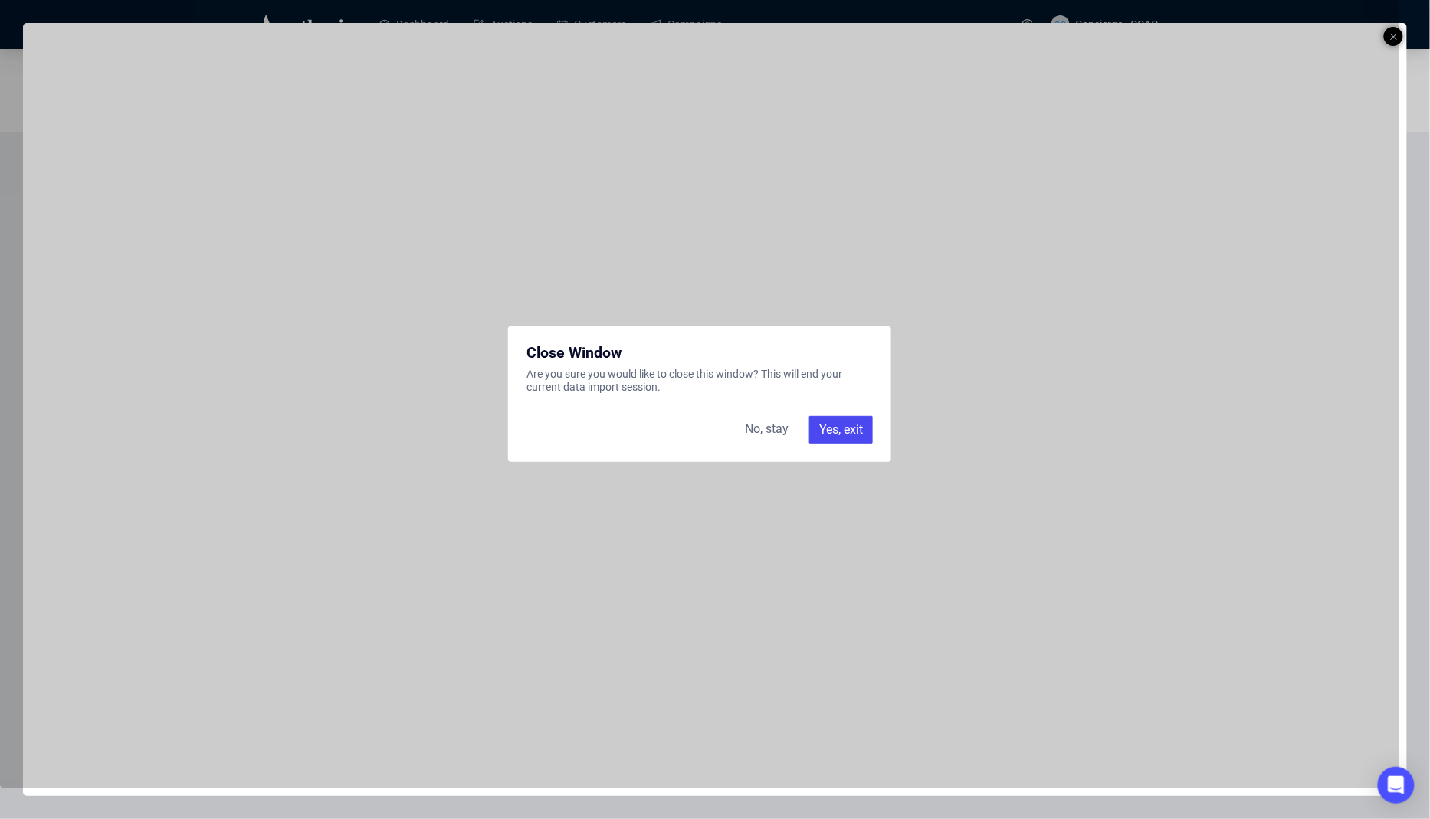
click at [865, 426] on div "Yes, exit" at bounding box center [841, 430] width 64 height 28
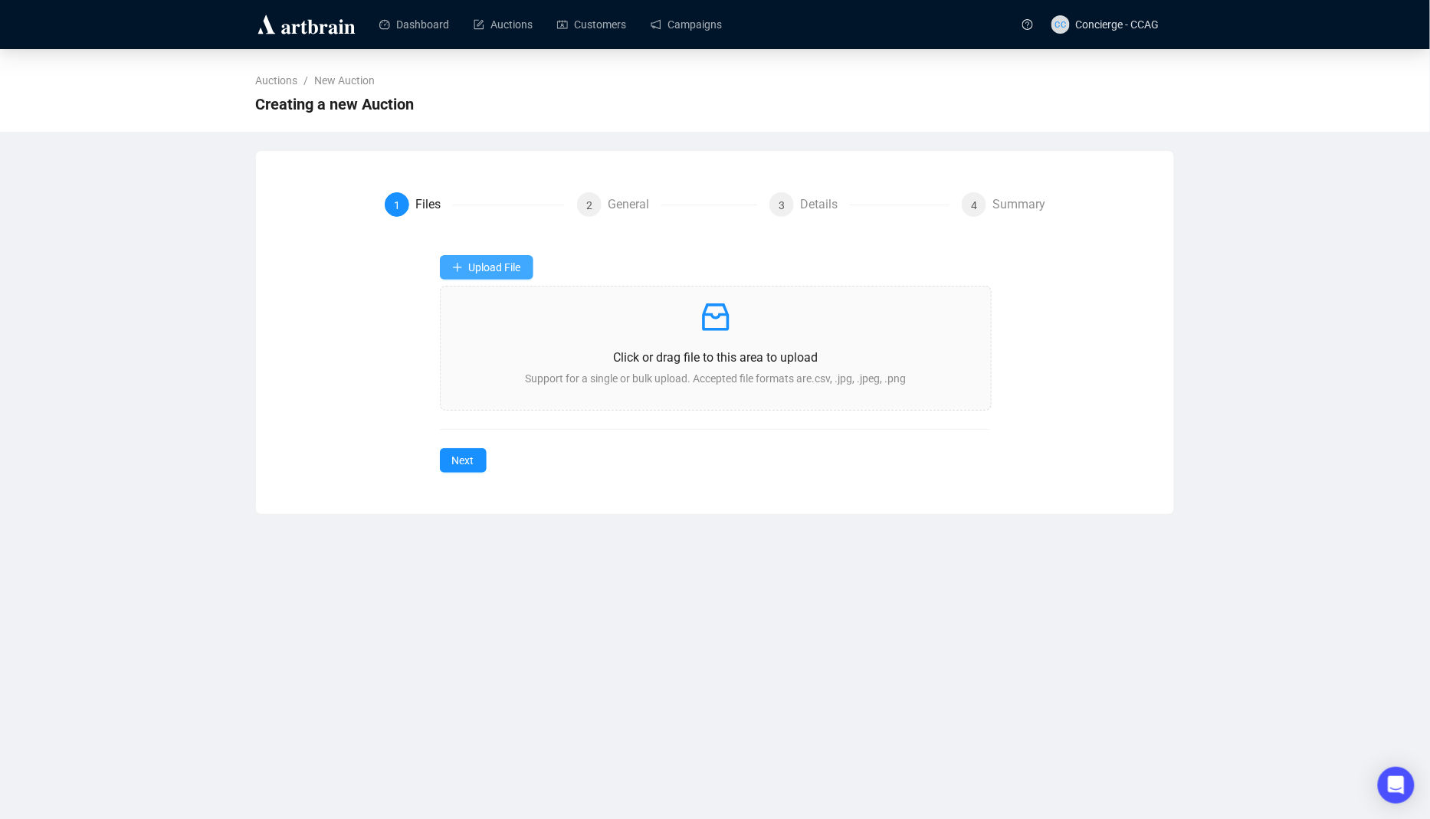
click at [485, 264] on span "Upload File" at bounding box center [495, 267] width 52 height 12
click at [498, 357] on span "Bids" at bounding box center [487, 352] width 71 height 17
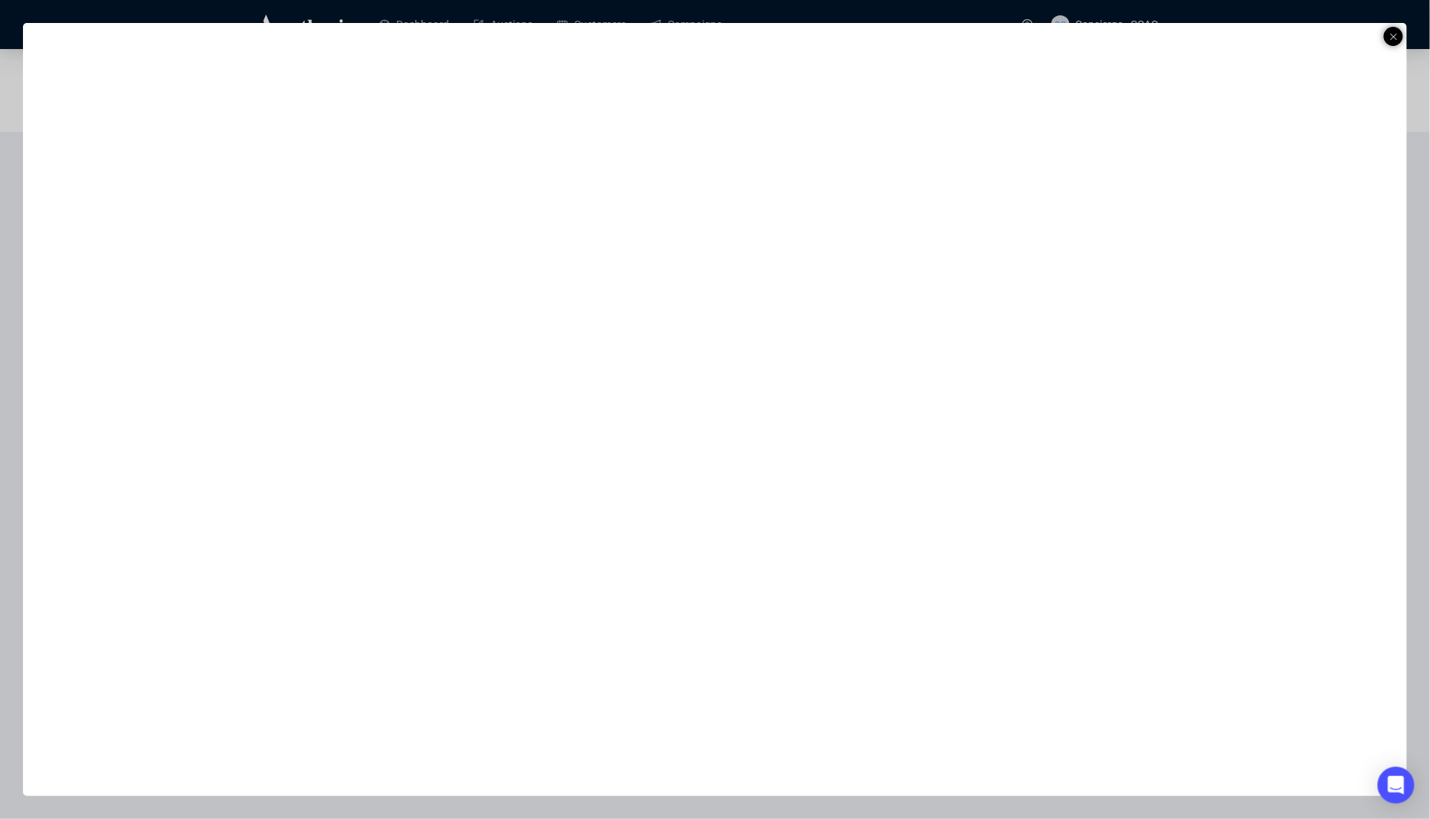
drag, startPoint x: 1396, startPoint y: 23, endPoint x: 1390, endPoint y: 39, distance: 17.2
click at [1393, 28] on icon at bounding box center [1394, 37] width 8 height 18
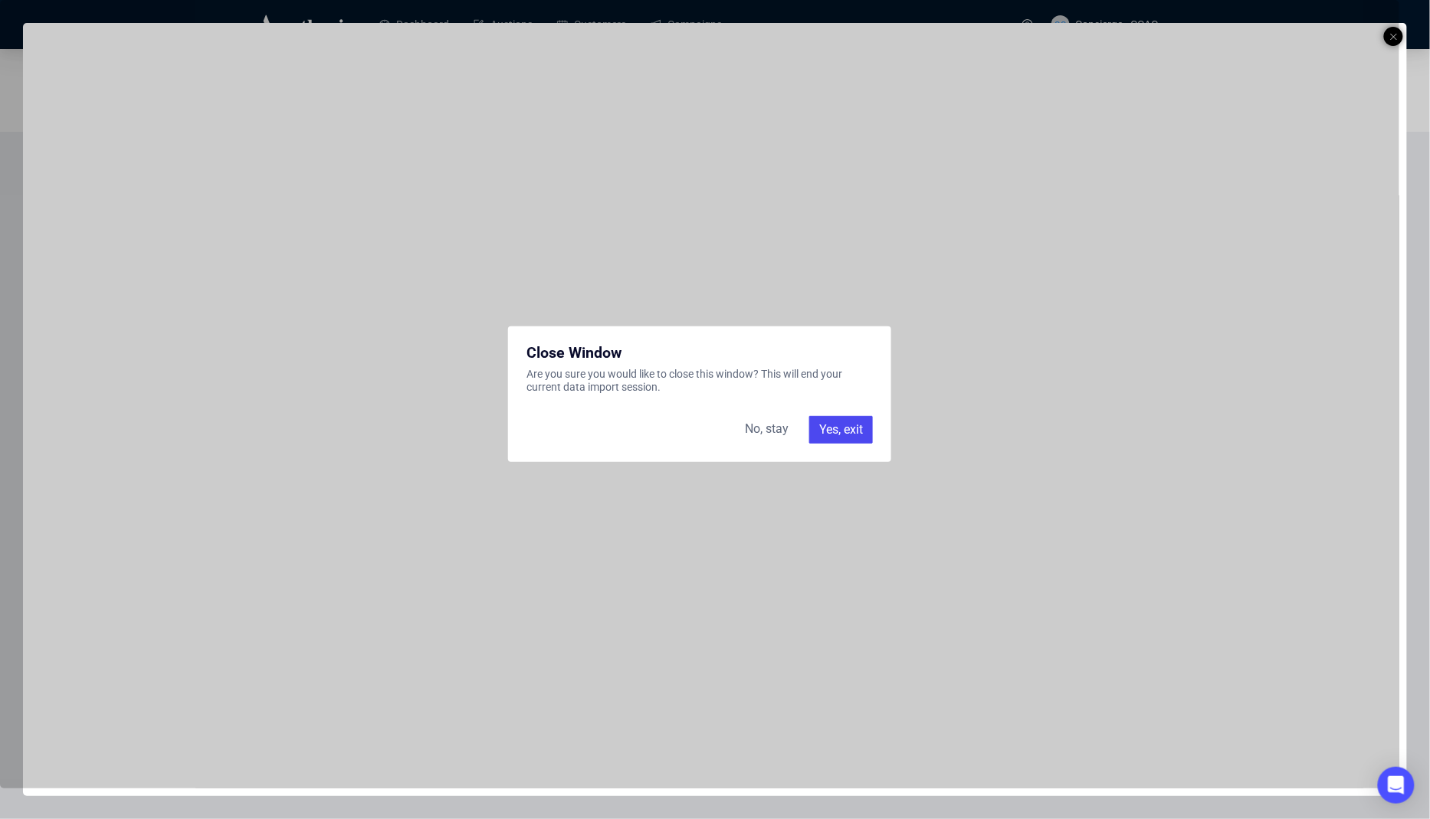
click at [1394, 38] on div "Close Window Are you sure you would like to close this window? This will end yo…" at bounding box center [699, 394] width 1399 height 789
click at [830, 433] on div "Yes, exit" at bounding box center [841, 430] width 64 height 28
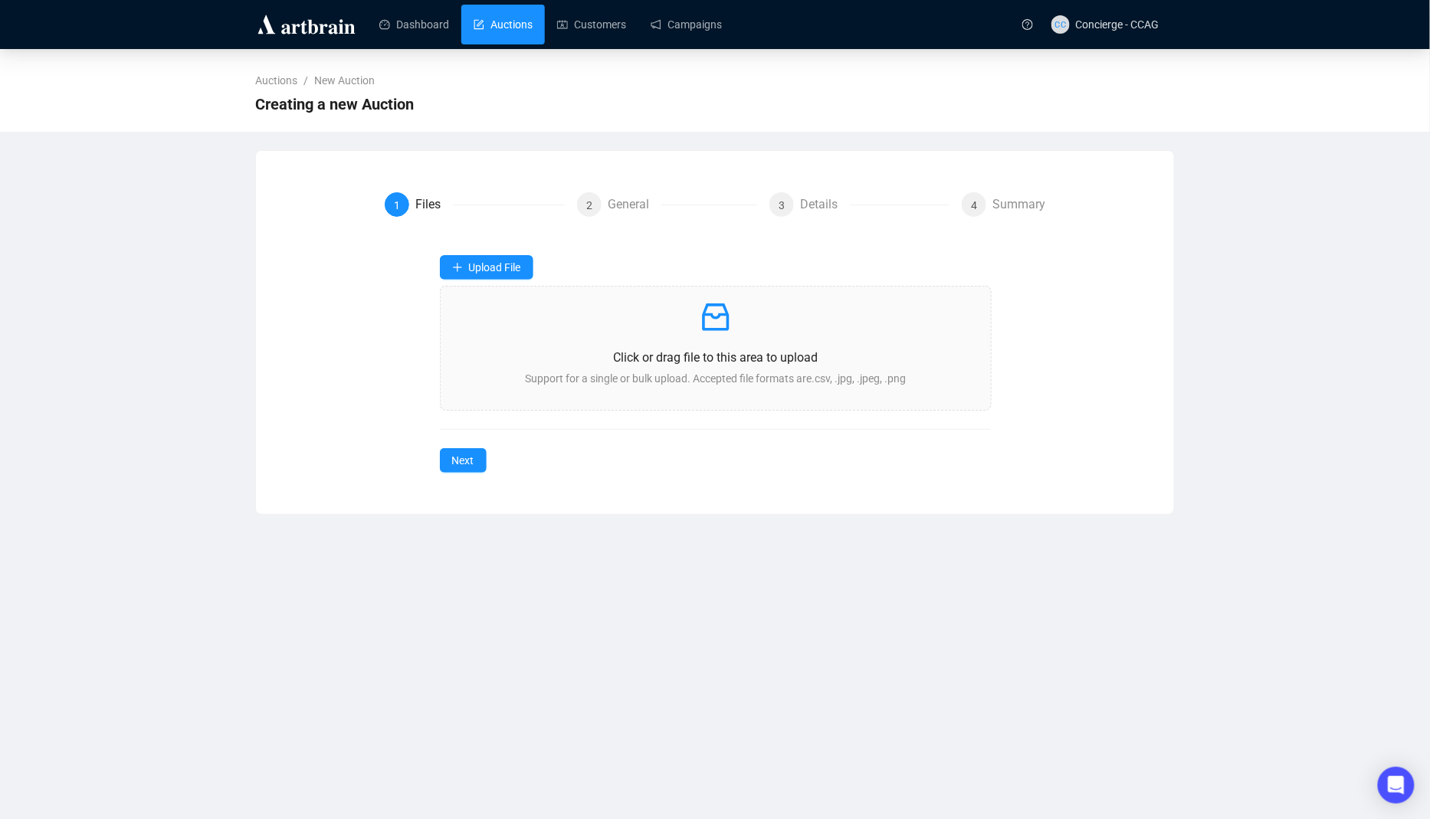
click at [520, 18] on link "Auctions" at bounding box center [503, 25] width 59 height 40
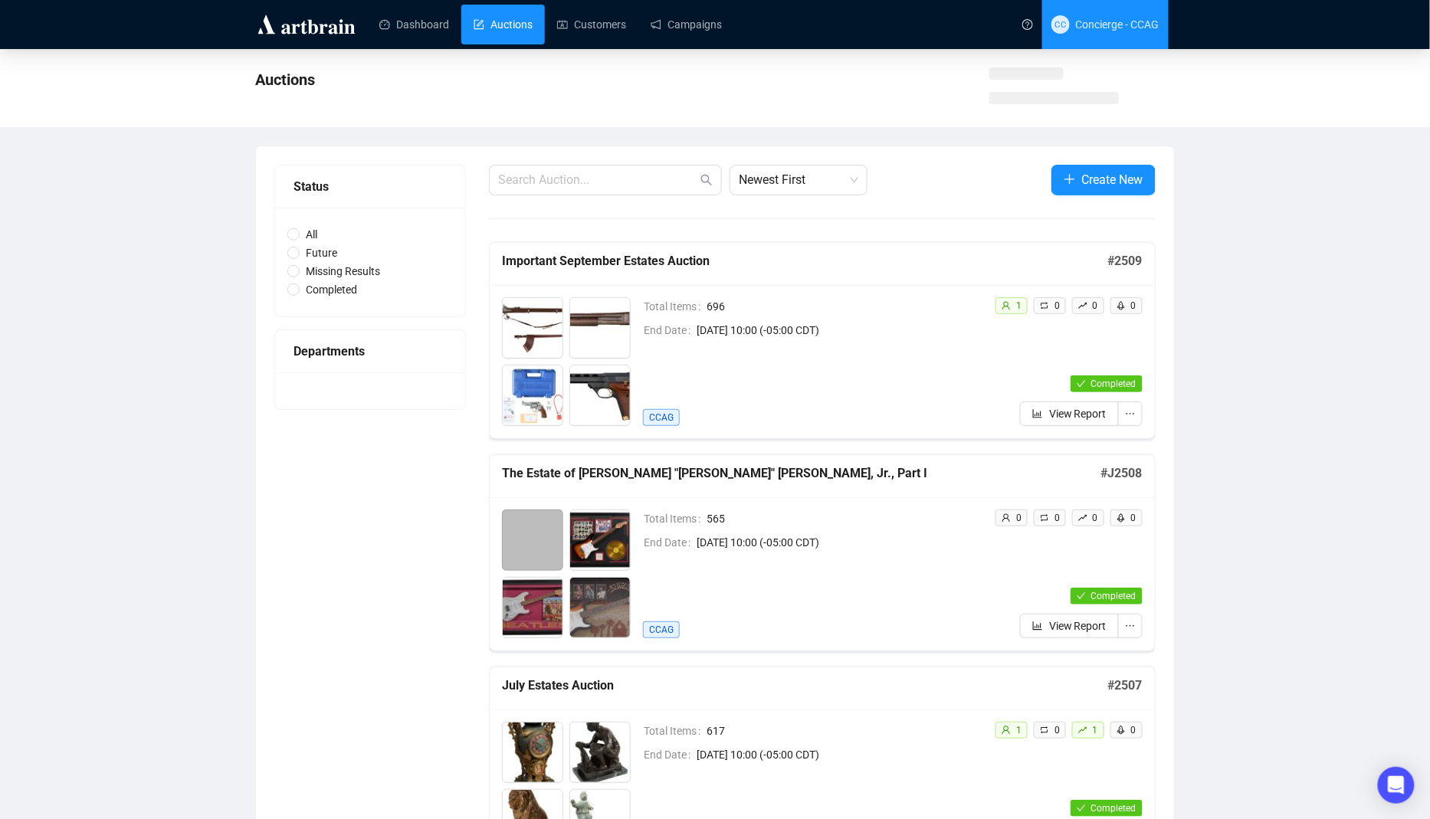
click at [1147, 38] on span "CC Concierge - CCAG" at bounding box center [1105, 24] width 108 height 49
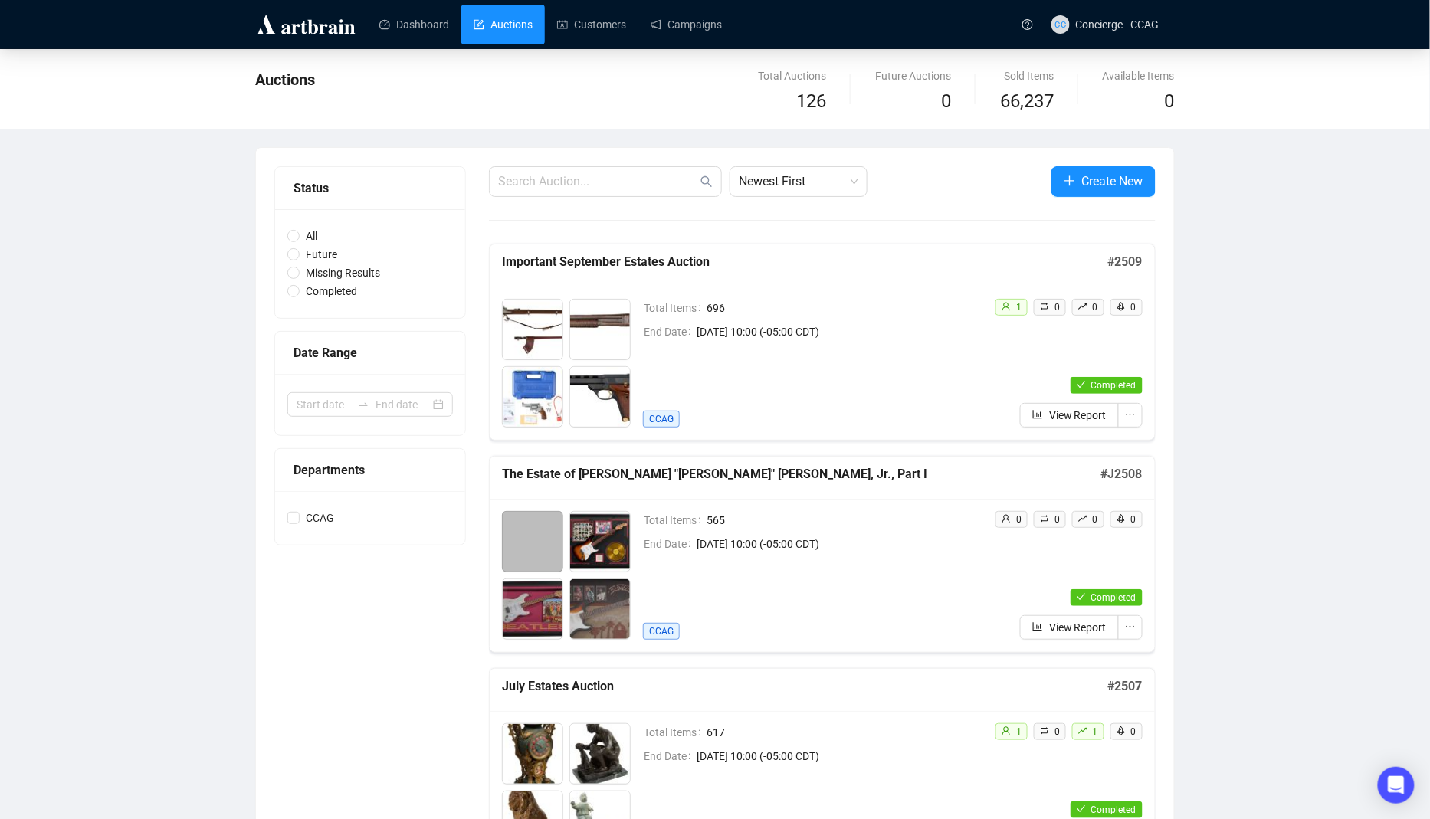
click at [1125, 52] on div "Auctions Total Auctions 126 Future Auctions 0 Sold Items 66,237 Available Items…" at bounding box center [715, 89] width 1430 height 80
click at [1123, 31] on span "CC Concierge - CCAG" at bounding box center [1105, 24] width 108 height 49
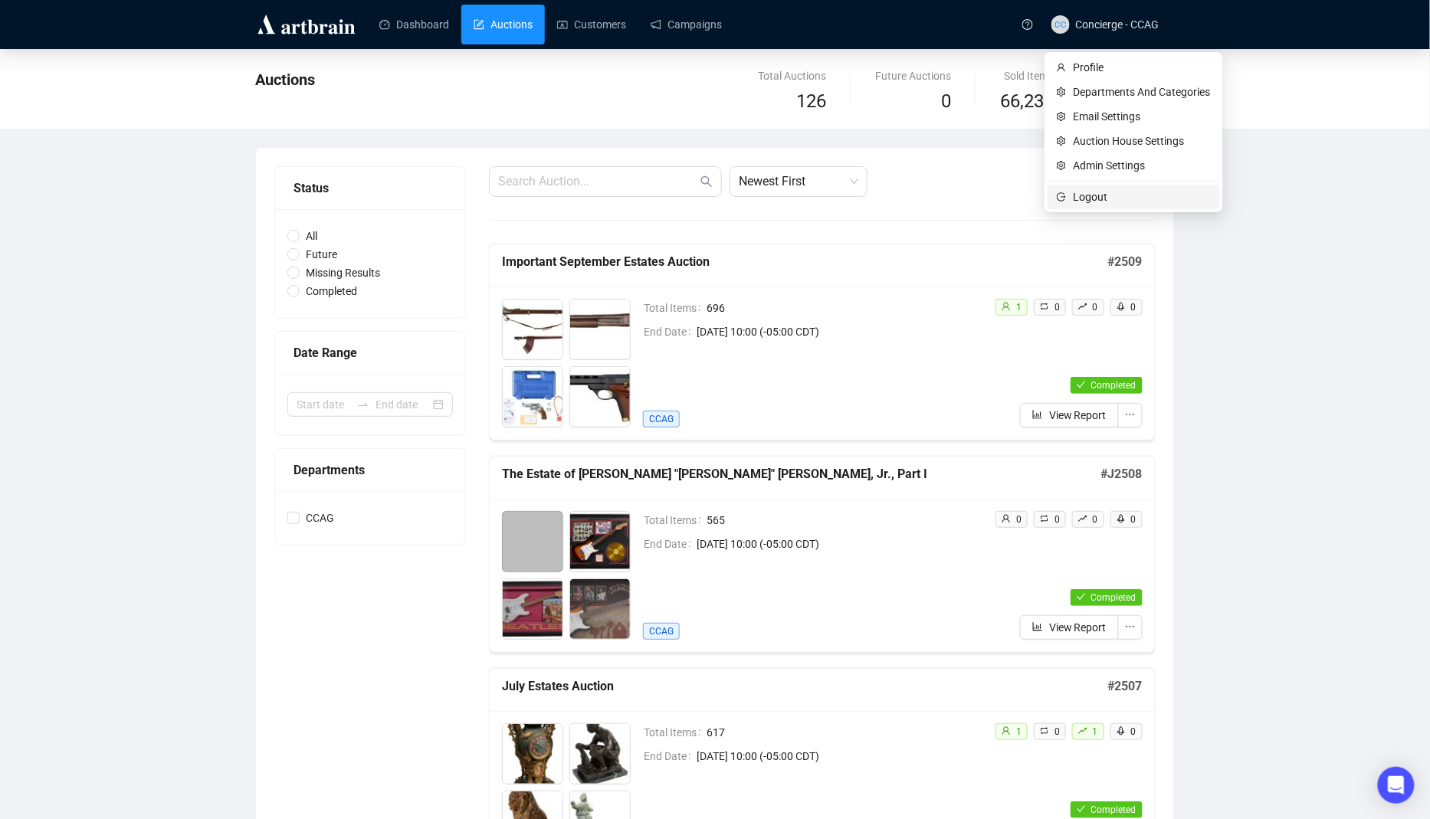
click at [1101, 198] on span "Logout" at bounding box center [1142, 197] width 137 height 17
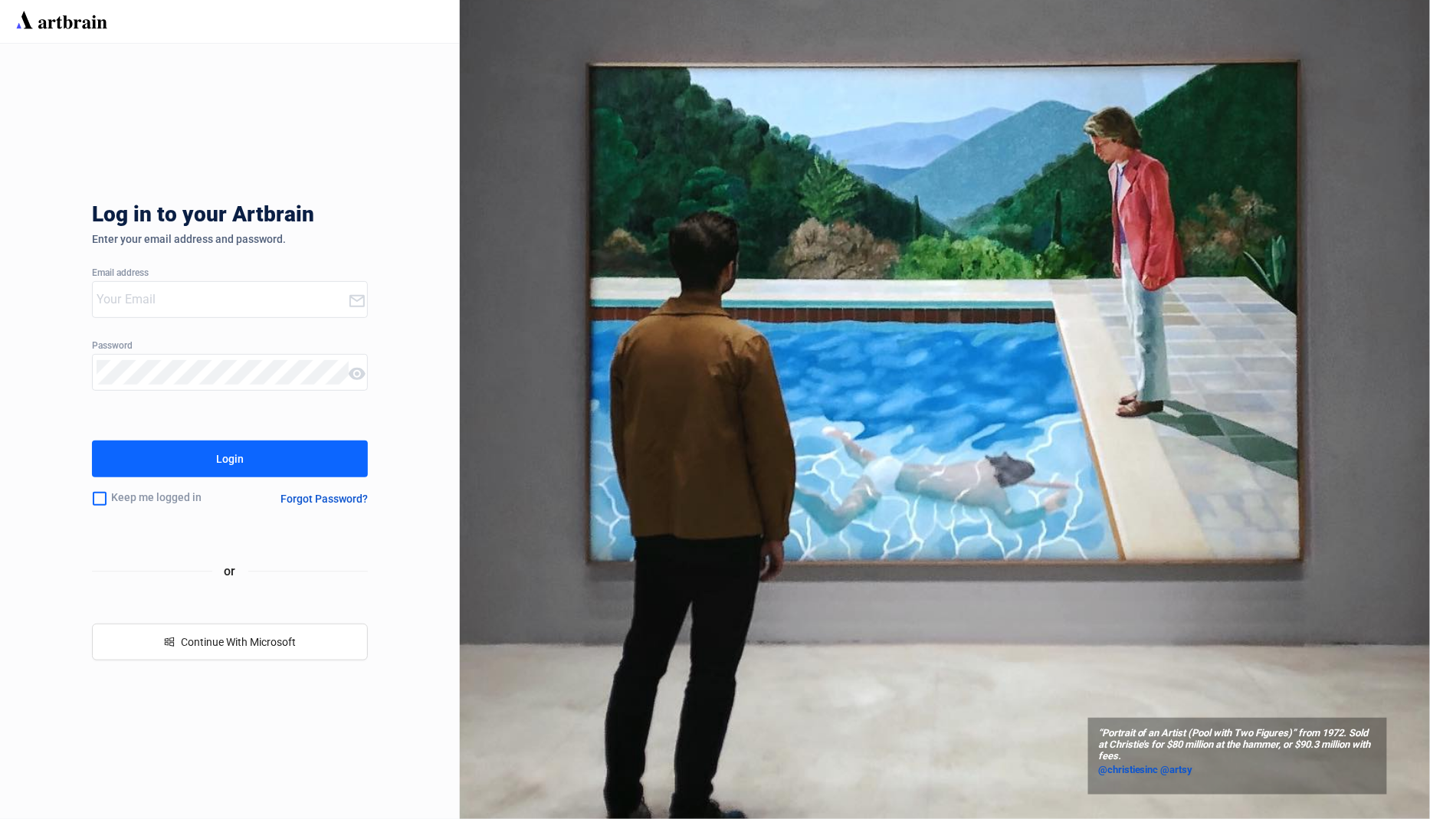
click at [272, 294] on input "email" at bounding box center [222, 299] width 251 height 25
type input "[EMAIL_ADDRESS][DOMAIN_NAME]"
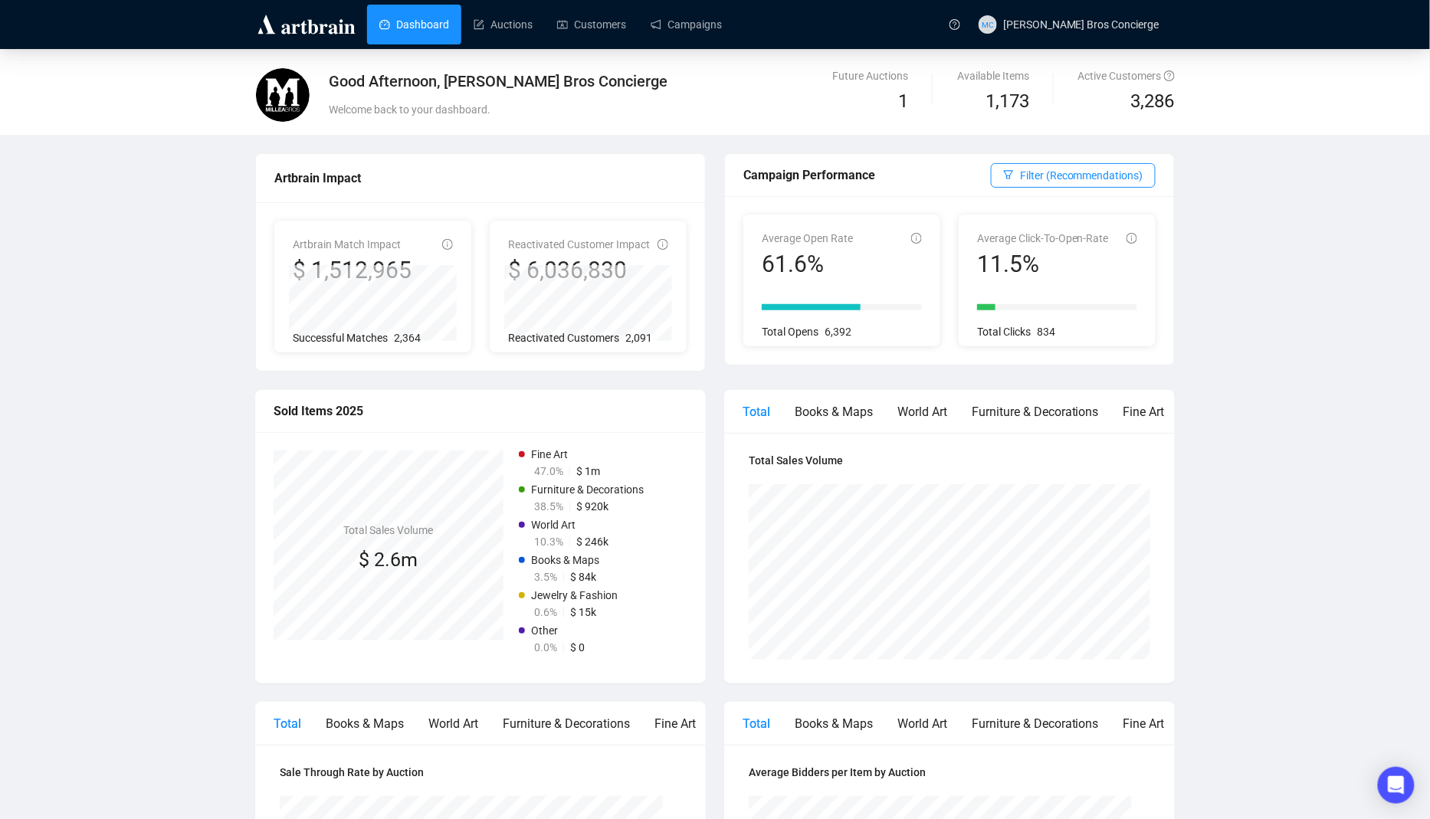
click at [503, 47] on div "Dashboard Auctions Customers Campaigns" at bounding box center [651, 24] width 578 height 48
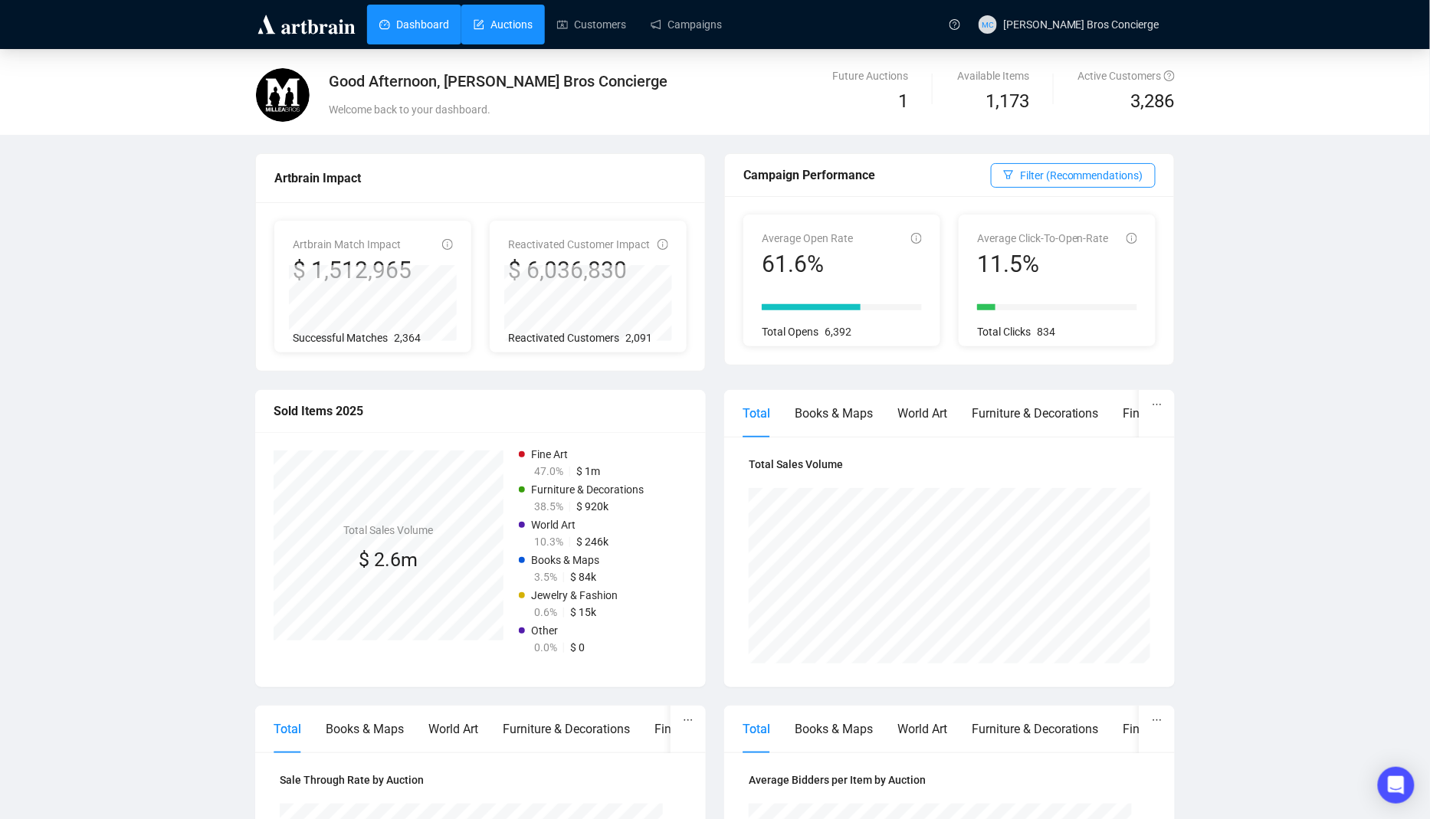
click at [500, 34] on link "Auctions" at bounding box center [503, 25] width 59 height 40
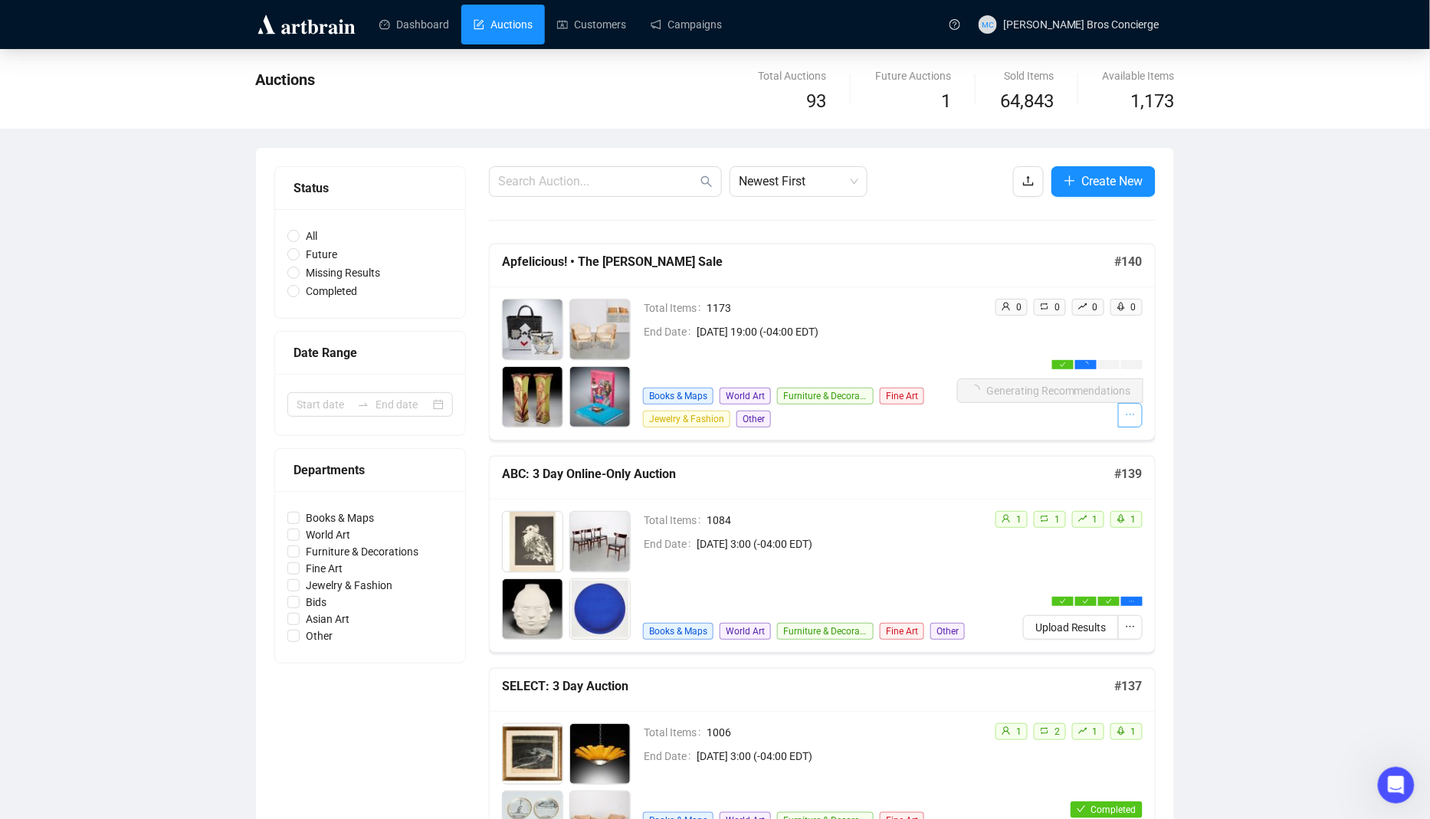
click at [1128, 413] on icon "ellipsis" at bounding box center [1130, 414] width 11 height 11
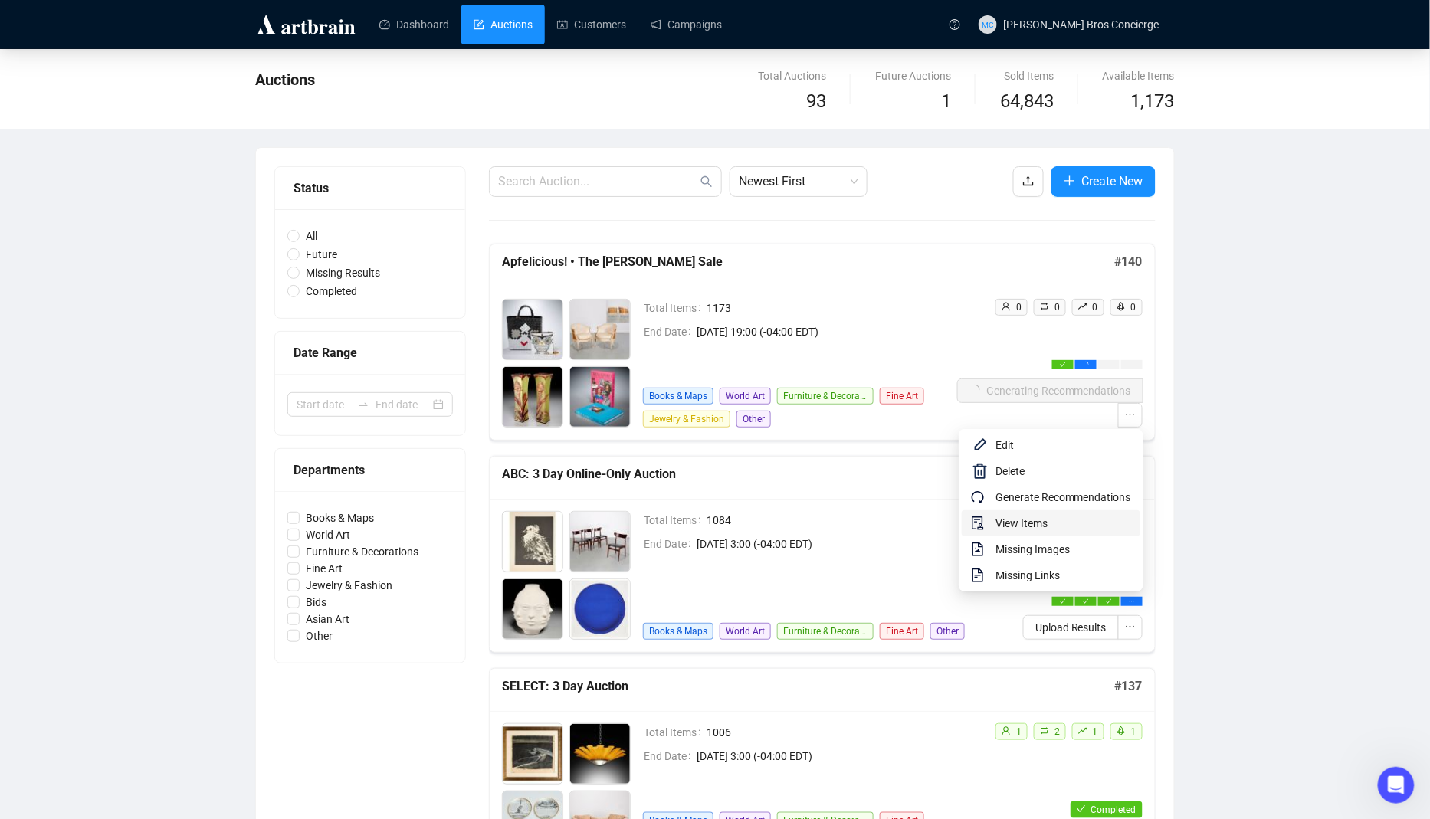
click at [1084, 523] on span "View Items" at bounding box center [1063, 523] width 136 height 17
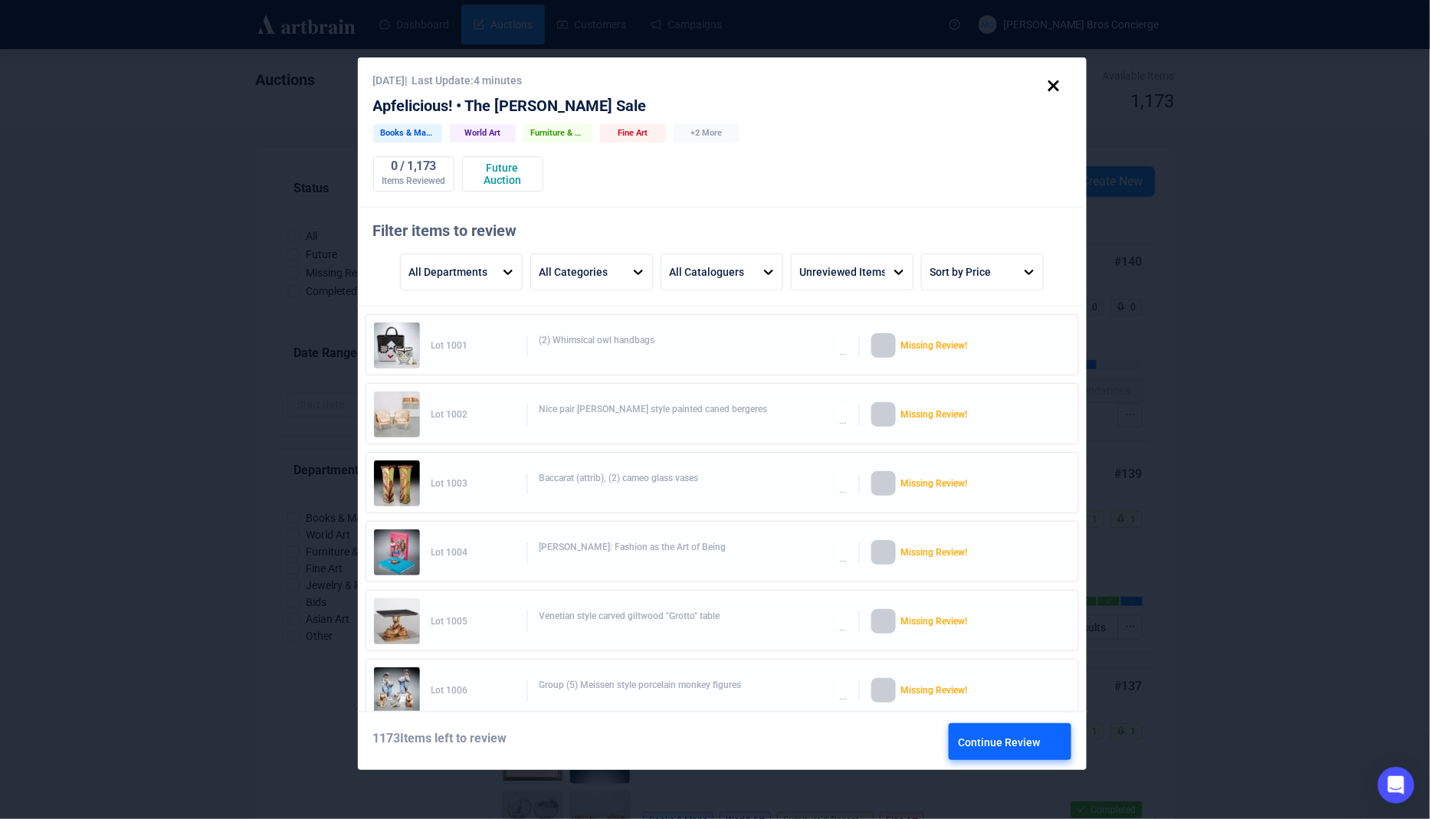
click at [1002, 743] on div "Continue Review" at bounding box center [1010, 742] width 103 height 37
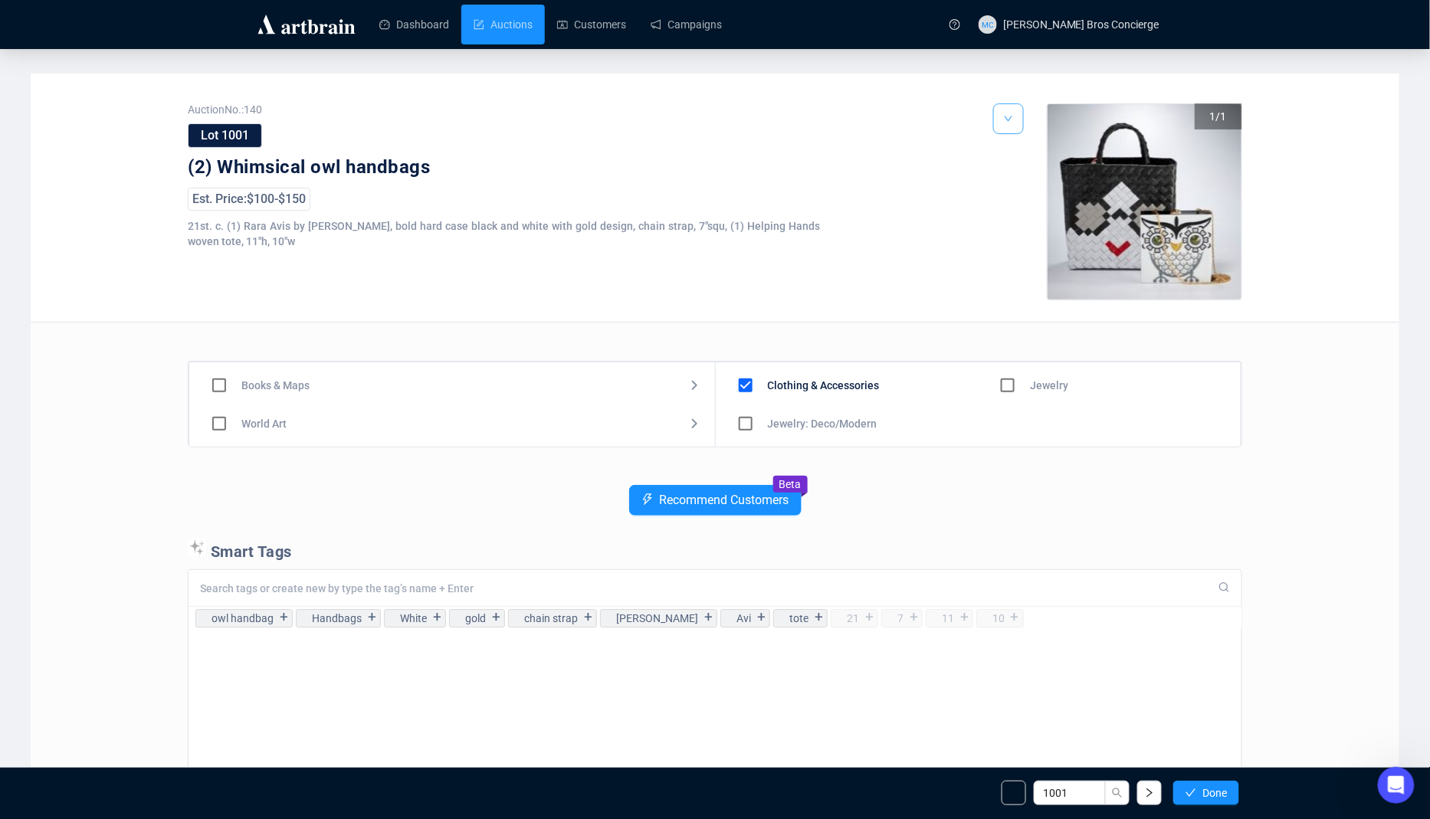
click at [998, 126] on button "button" at bounding box center [1008, 118] width 31 height 31
click at [1012, 179] on img at bounding box center [1011, 177] width 12 height 12
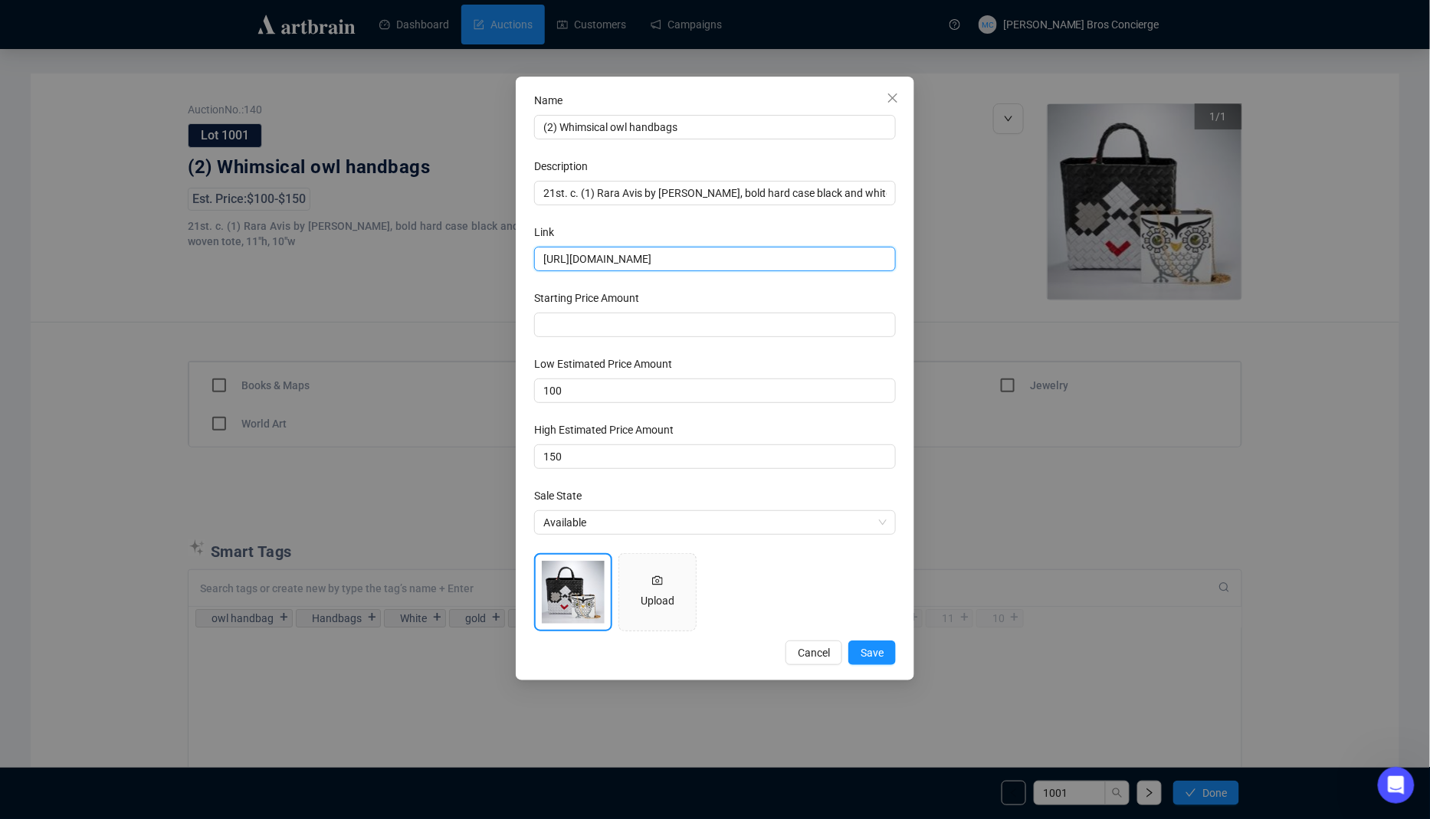
click at [605, 262] on input "[URL][DOMAIN_NAME]" at bounding box center [715, 259] width 362 height 25
click at [798, 656] on span "Cancel" at bounding box center [814, 652] width 32 height 17
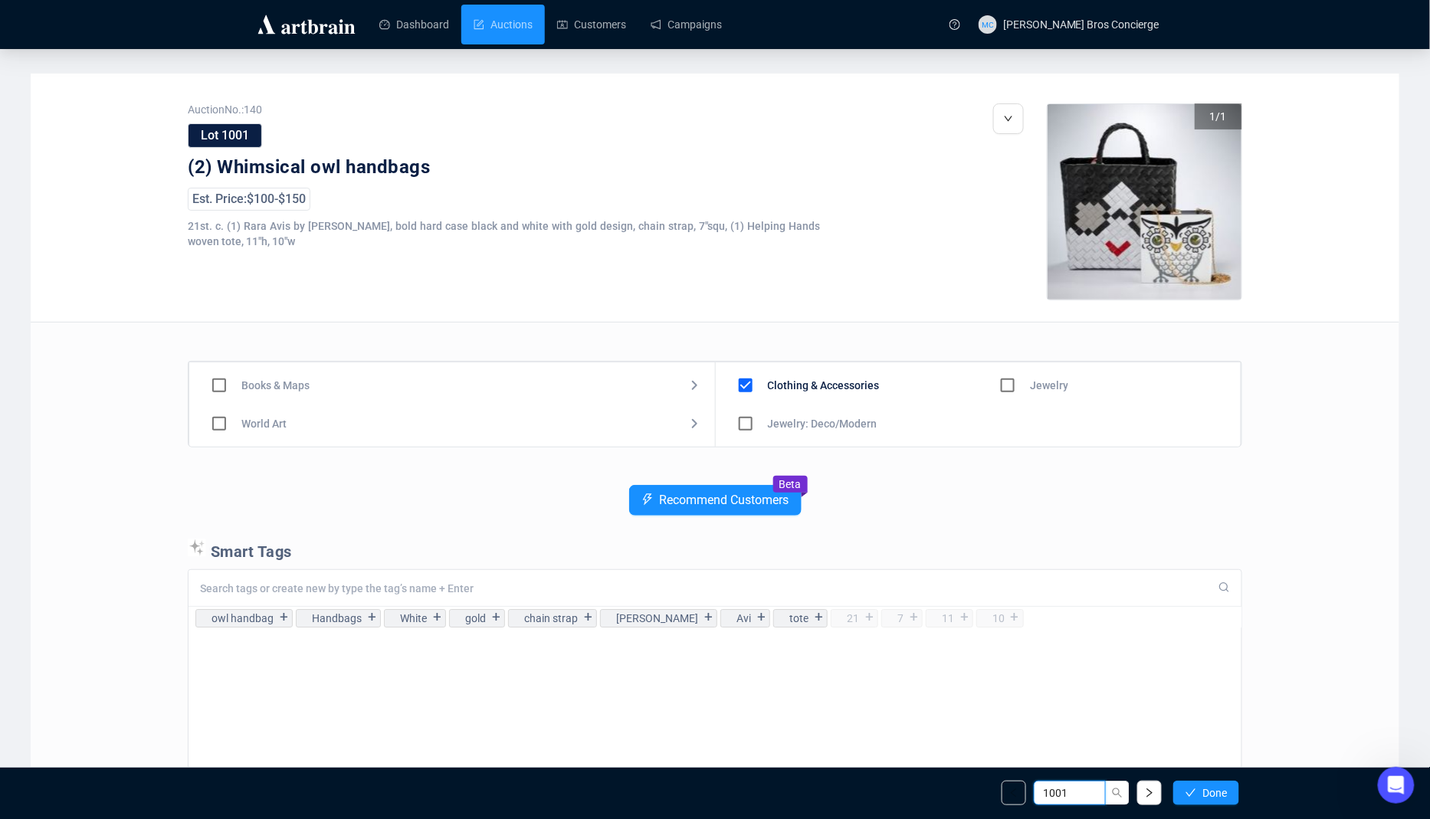
click at [1058, 794] on input "1001" at bounding box center [1070, 793] width 72 height 25
click at [1056, 794] on input "1001" at bounding box center [1070, 793] width 72 height 25
click at [1063, 794] on input "1001" at bounding box center [1070, 793] width 72 height 25
type input "1078"
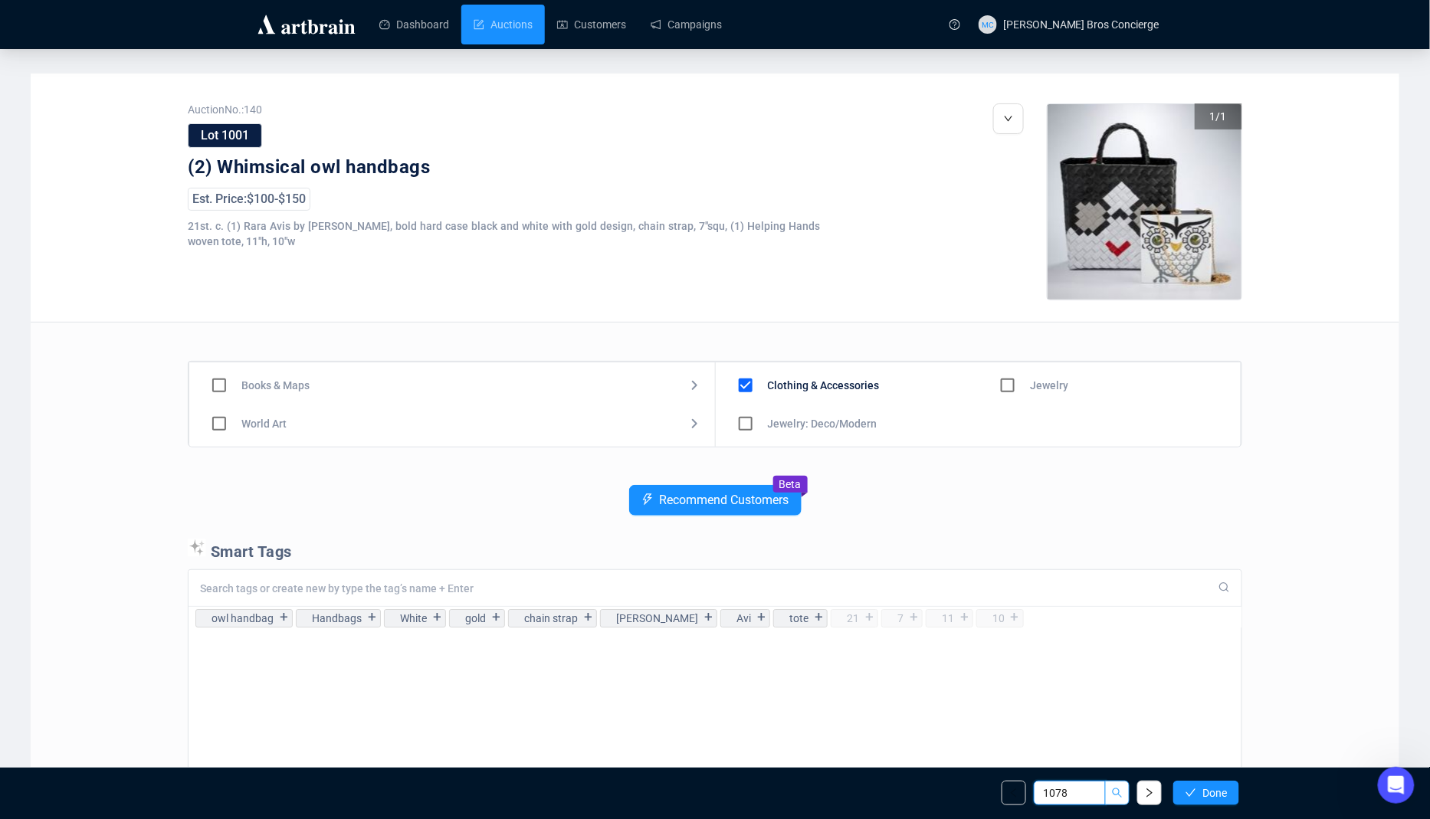
click at [1119, 795] on icon "search" at bounding box center [1118, 794] width 10 height 10
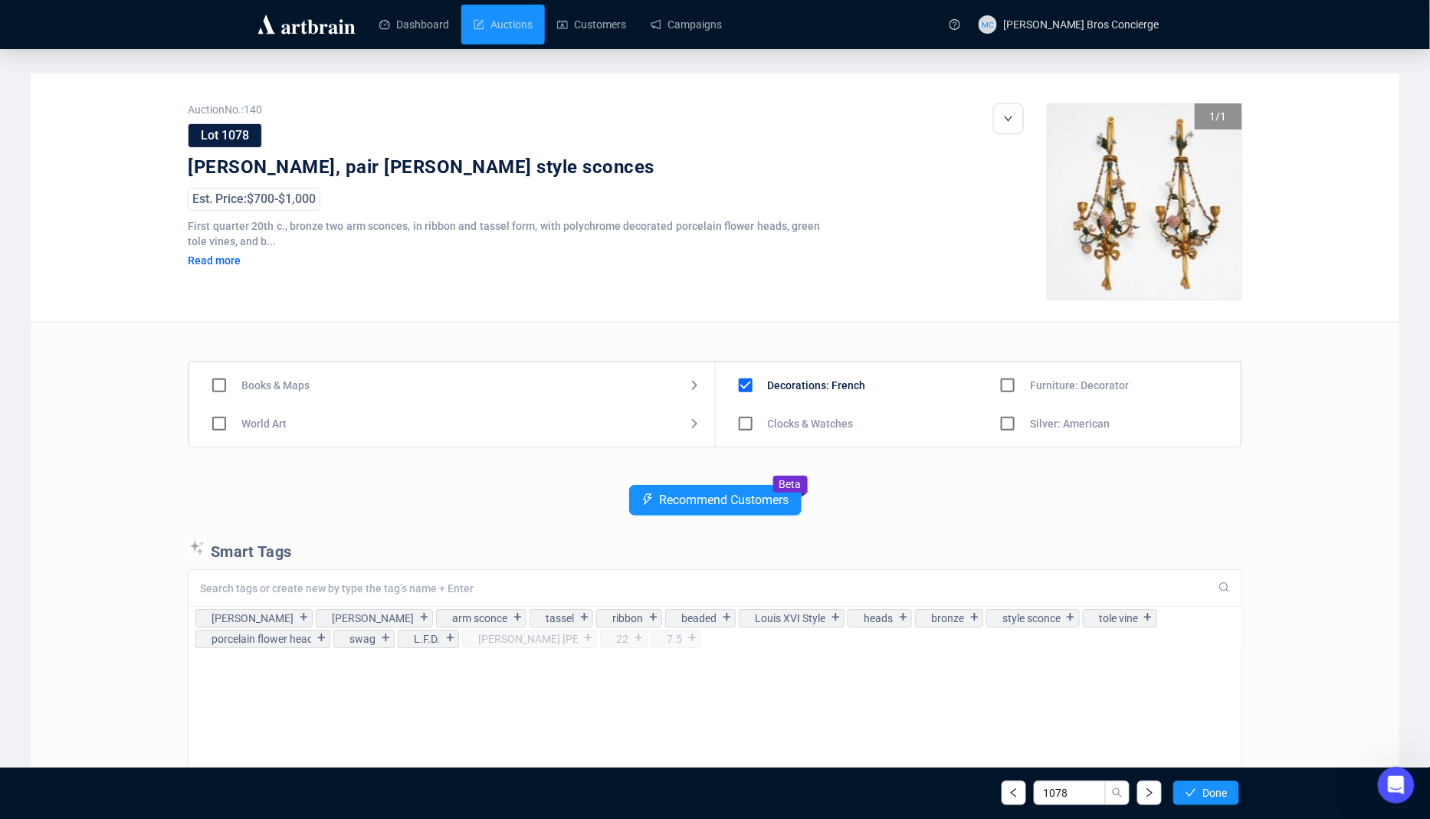
click at [992, 123] on div "Auction No.: 140 Lot 1078 [PERSON_NAME], pair [PERSON_NAME] style sconces Est. …" at bounding box center [715, 212] width 1054 height 218
click at [1010, 121] on icon "down" at bounding box center [1008, 118] width 9 height 9
click at [1019, 182] on li "Edit" at bounding box center [1029, 177] width 66 height 25
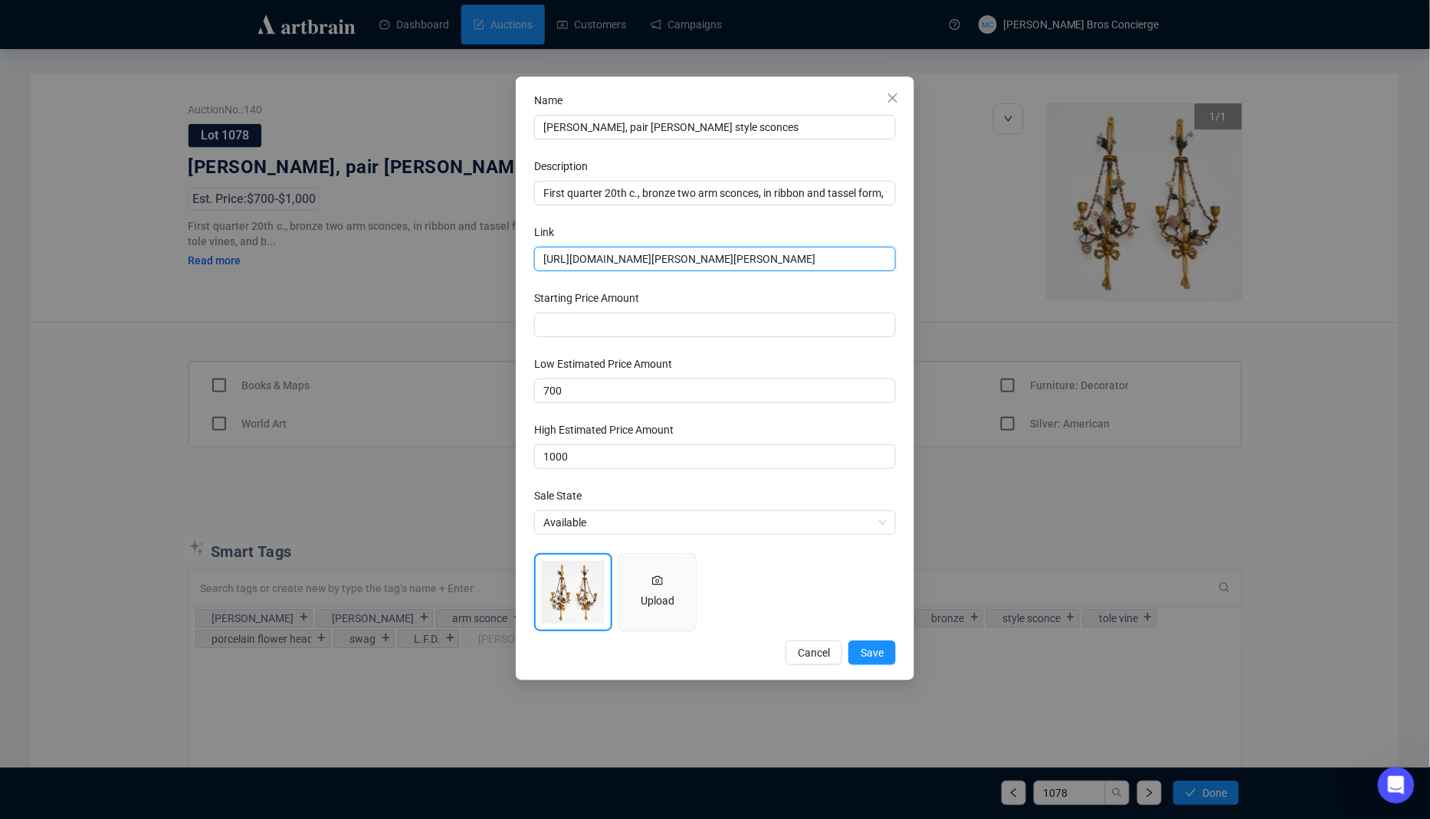
click at [705, 251] on input "[URL][DOMAIN_NAME][PERSON_NAME][PERSON_NAME]" at bounding box center [715, 259] width 362 height 25
click at [900, 97] on span "Close" at bounding box center [892, 98] width 25 height 12
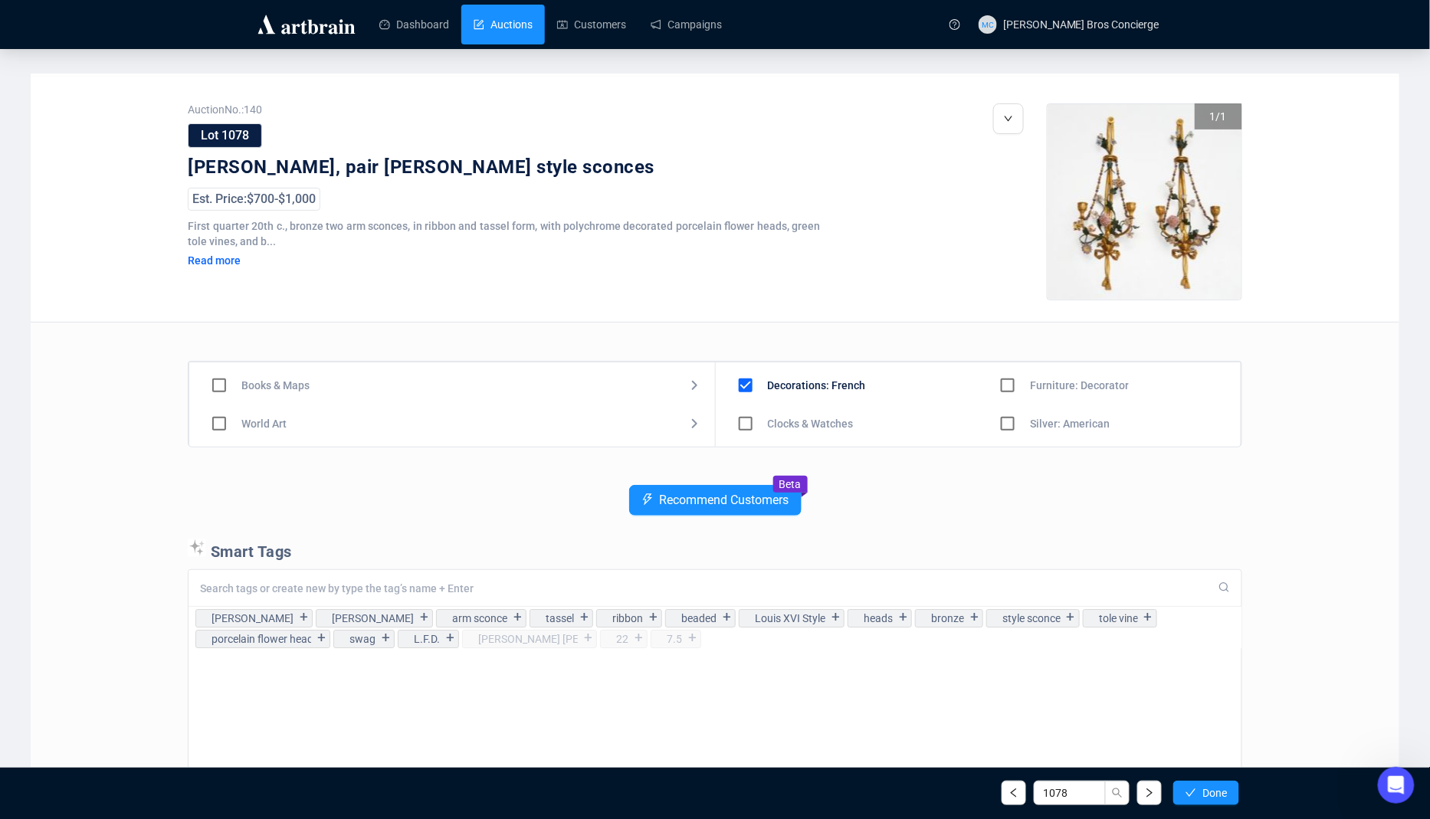
click at [514, 35] on link "Auctions" at bounding box center [503, 25] width 59 height 40
